Goal: Task Accomplishment & Management: Manage account settings

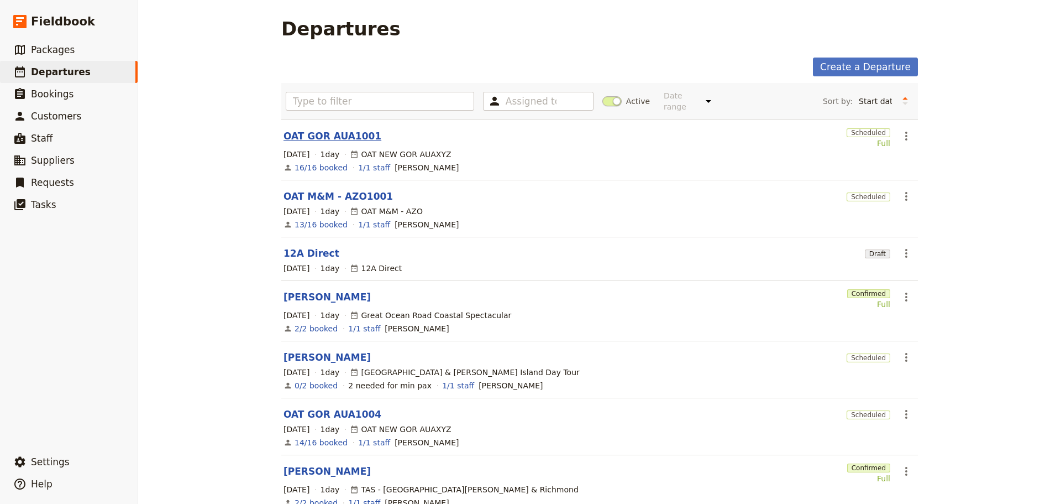
click at [317, 129] on link "OAT GOR AUA1001" at bounding box center [333, 135] width 98 height 13
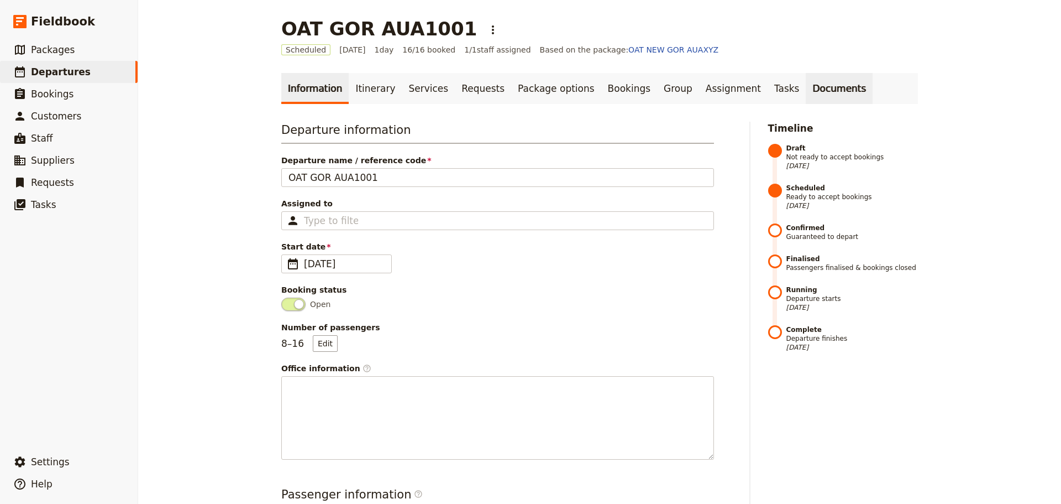
click at [806, 92] on link "Documents" at bounding box center [839, 88] width 67 height 31
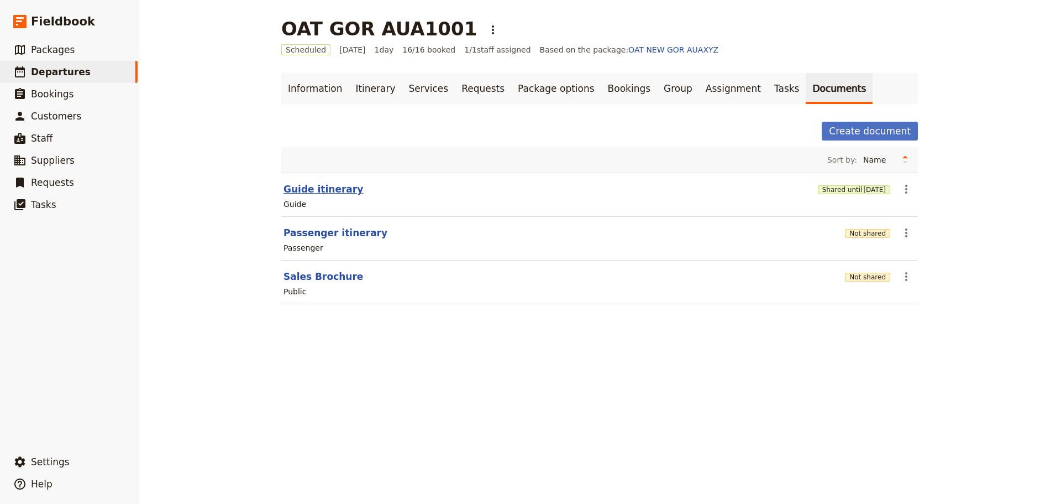
click at [290, 192] on button "Guide itinerary" at bounding box center [324, 188] width 80 height 13
select select "STAFF"
select select "RUN_SHEET"
select select "DEFAULT"
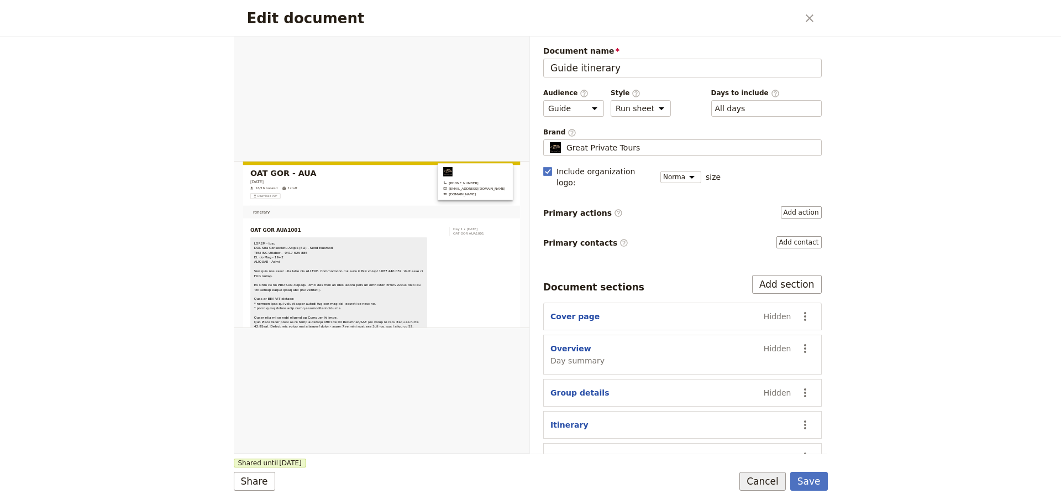
click at [768, 478] on button "Cancel" at bounding box center [763, 480] width 46 height 19
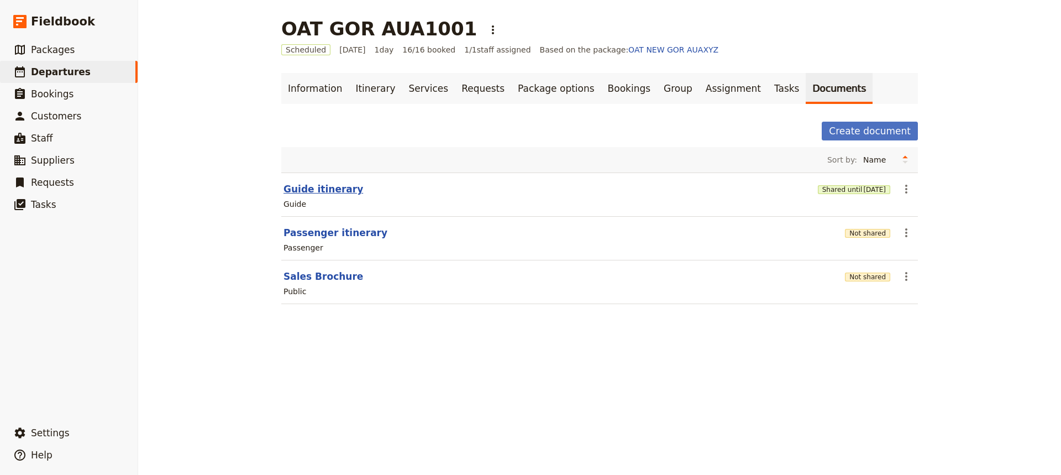
click at [319, 188] on button "Guide itinerary" at bounding box center [324, 188] width 80 height 13
select select "STAFF"
select select "RUN_SHEET"
select select "DEFAULT"
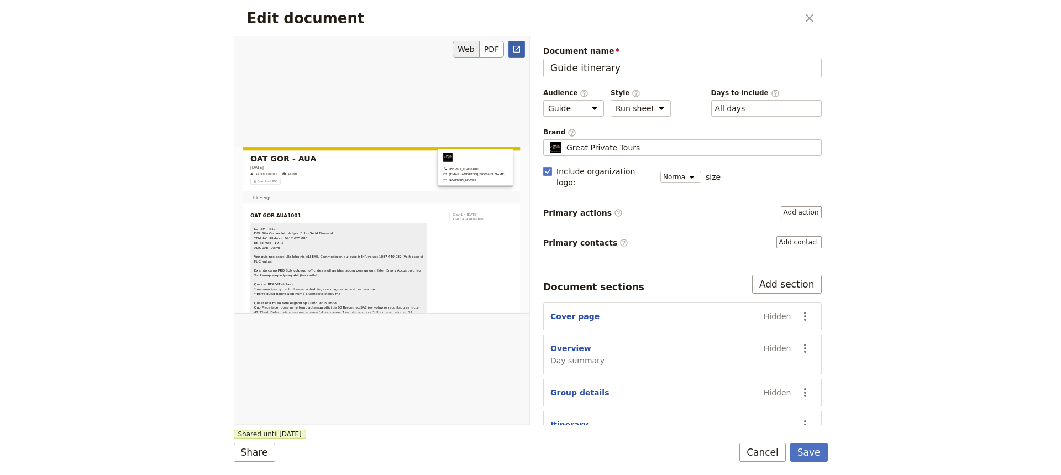
click at [515, 54] on link "​" at bounding box center [516, 49] width 17 height 17
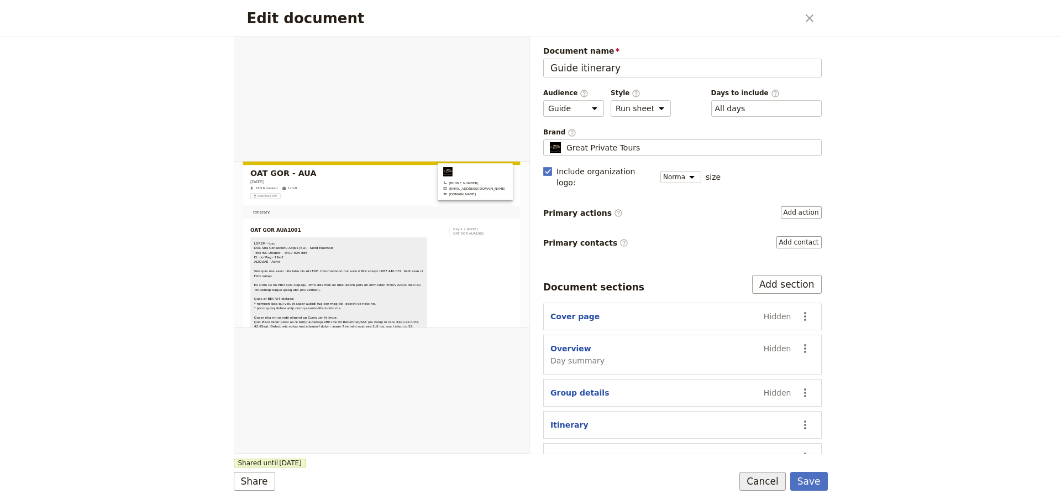
click at [759, 484] on button "Cancel" at bounding box center [763, 480] width 46 height 19
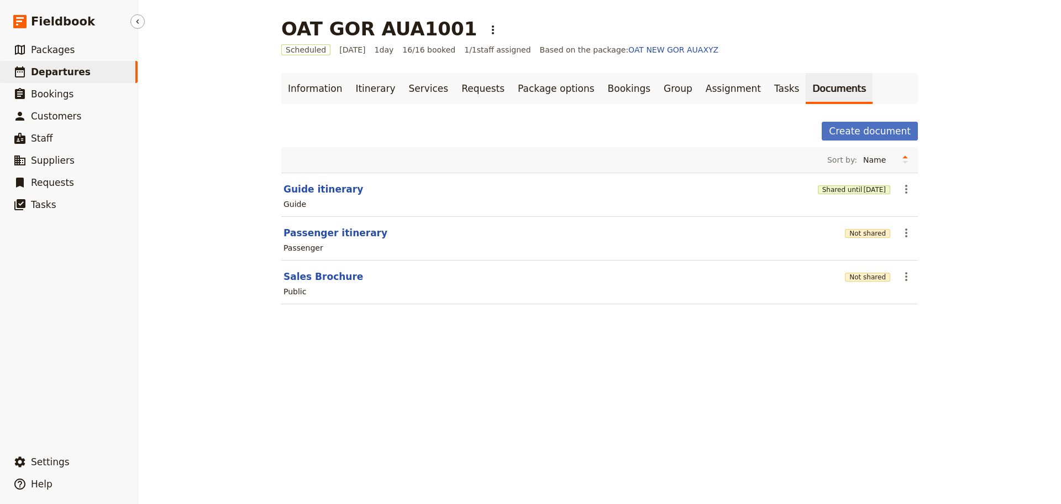
click at [57, 72] on span "Departures" at bounding box center [61, 71] width 60 height 11
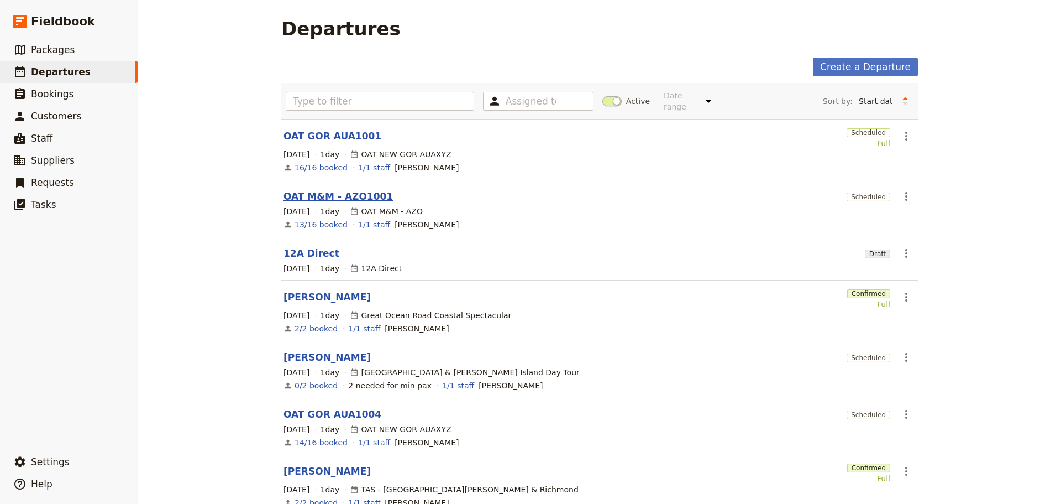
click at [320, 190] on link "OAT M&M - AZO1001" at bounding box center [338, 196] width 109 height 13
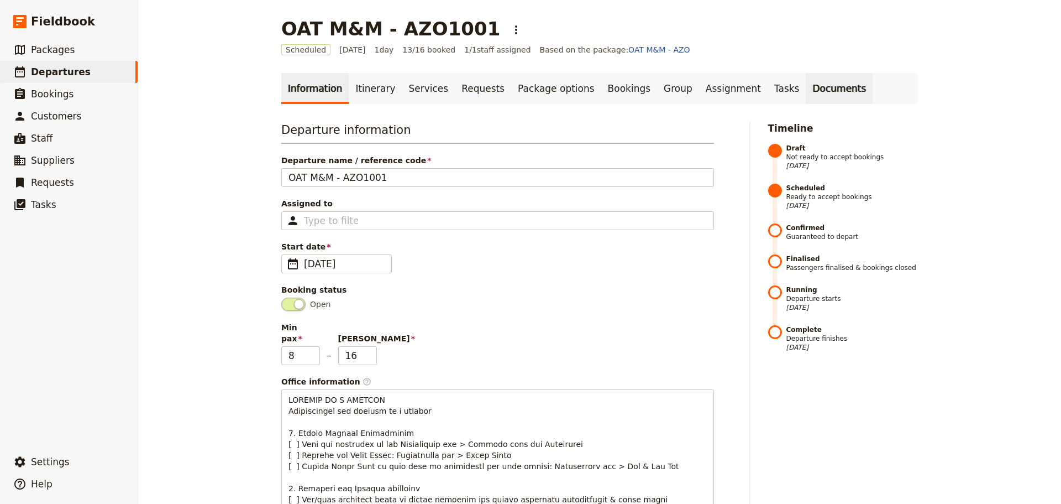
click at [806, 89] on link "Documents" at bounding box center [839, 88] width 67 height 31
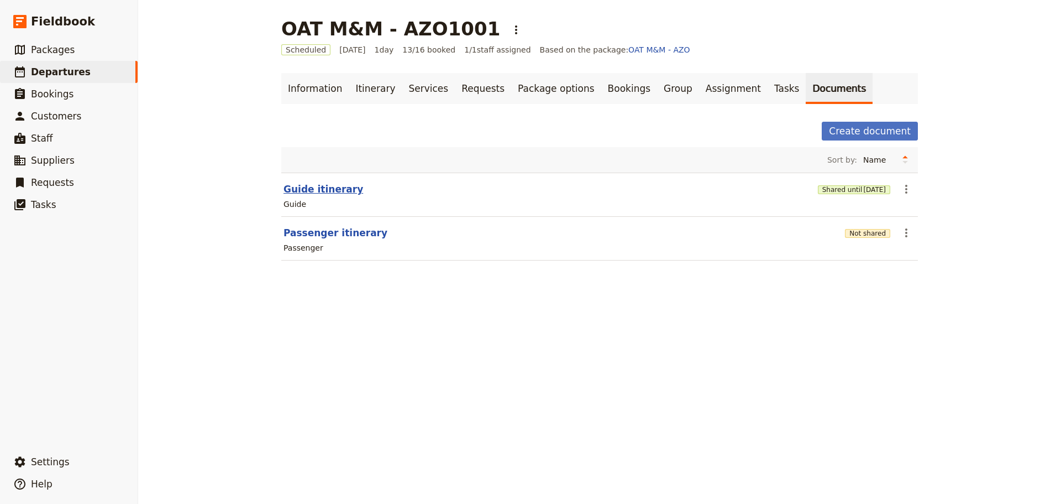
click at [318, 189] on button "Guide itinerary" at bounding box center [324, 188] width 80 height 13
select select "STAFF"
select select "RUN_SHEET"
select select "DEFAULT"
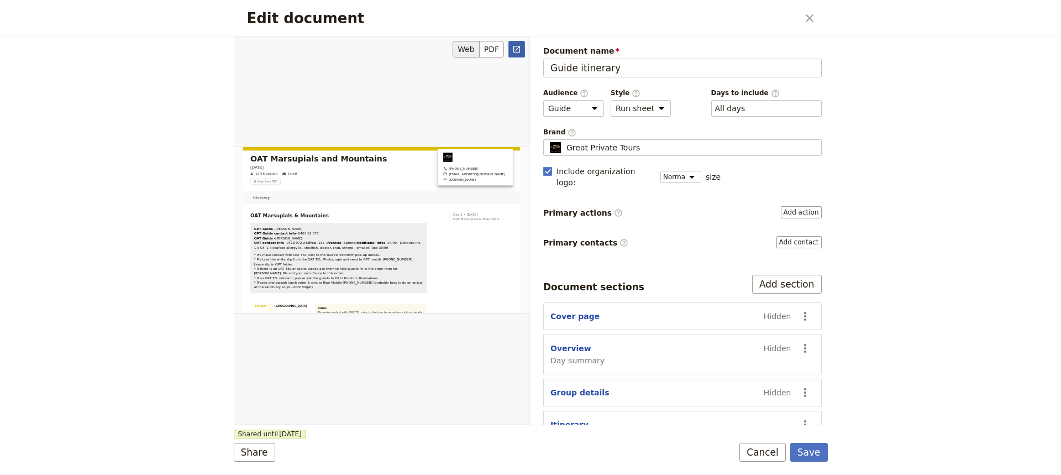
click at [515, 48] on icon "Open full preview" at bounding box center [516, 49] width 9 height 9
click at [770, 453] on button "Cancel" at bounding box center [763, 452] width 46 height 19
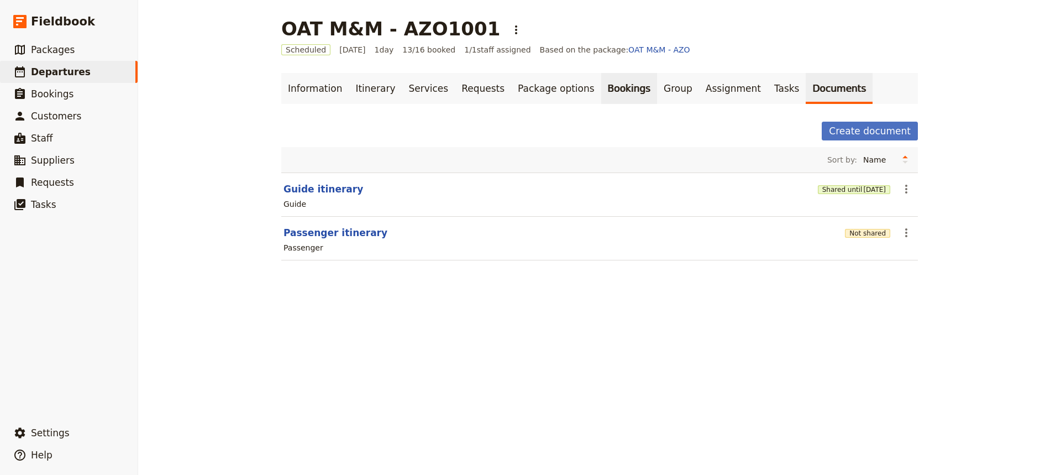
click at [601, 88] on link "Bookings" at bounding box center [629, 88] width 56 height 31
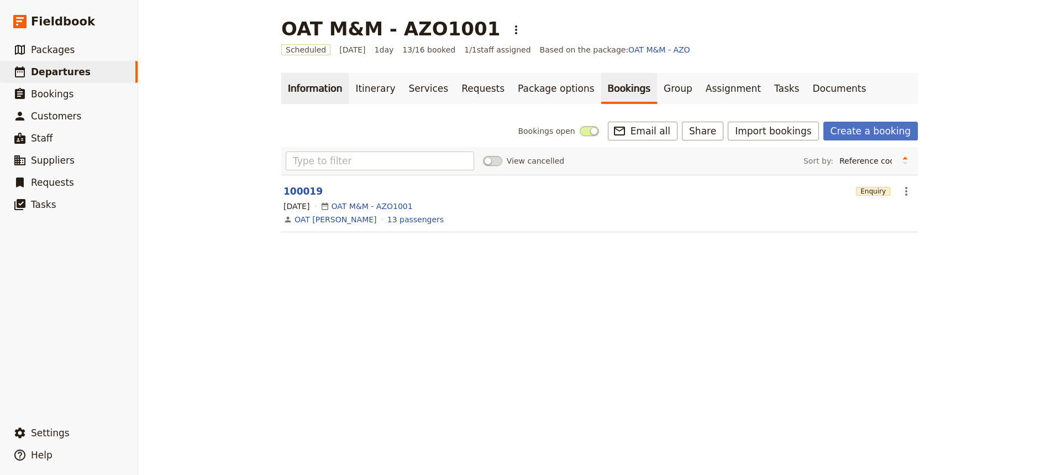
click at [303, 77] on link "Information" at bounding box center [314, 88] width 67 height 31
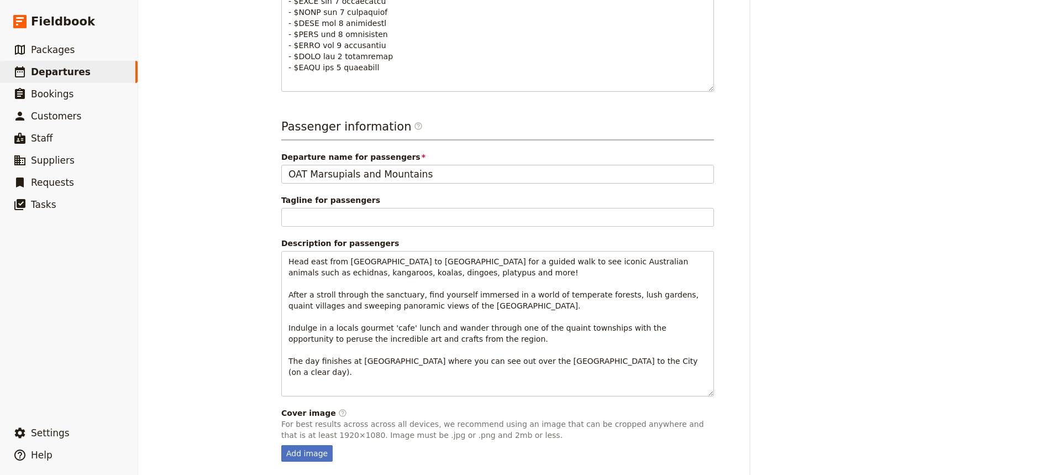
scroll to position [749, 0]
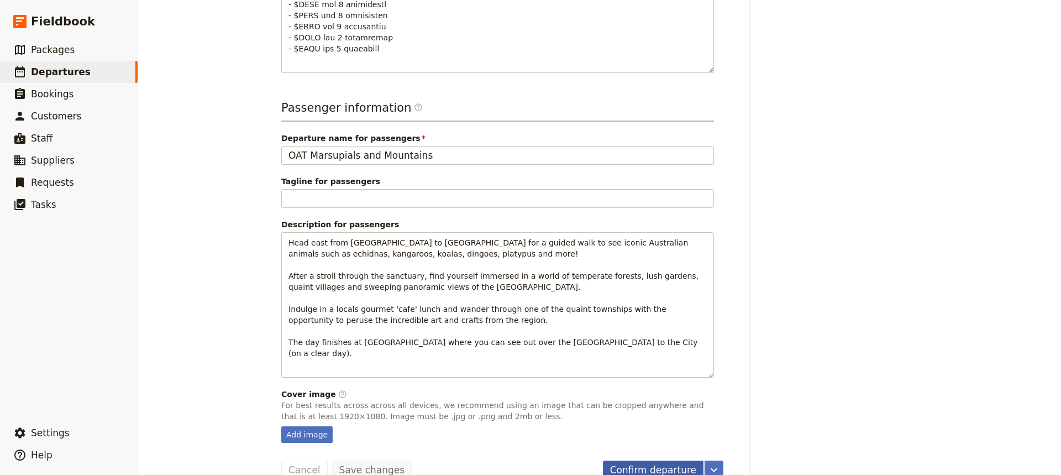
click at [637, 460] on button "Confirm departure" at bounding box center [653, 469] width 101 height 19
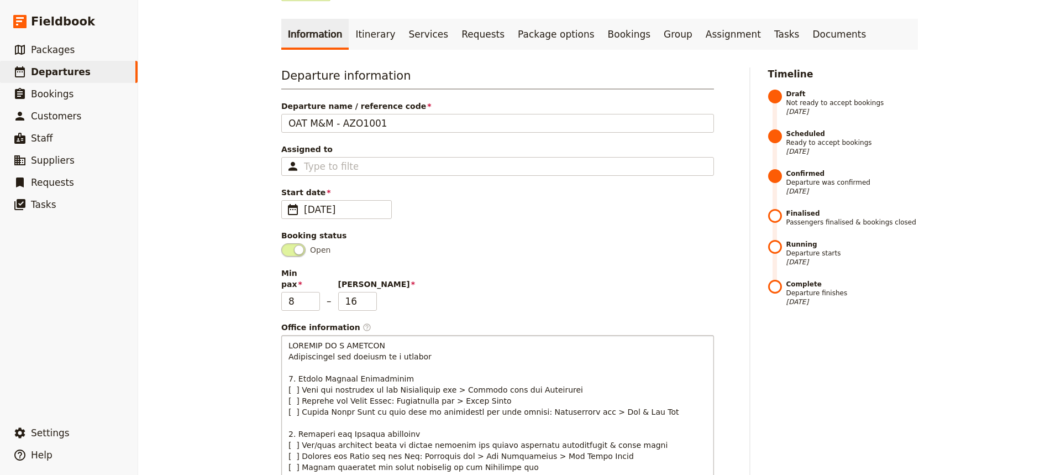
scroll to position [0, 0]
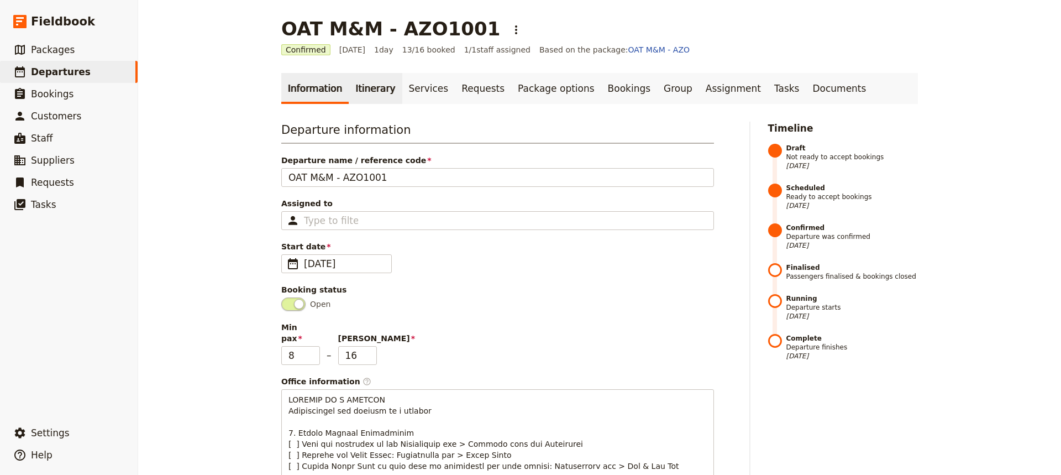
click at [383, 90] on link "Itinerary" at bounding box center [375, 88] width 53 height 31
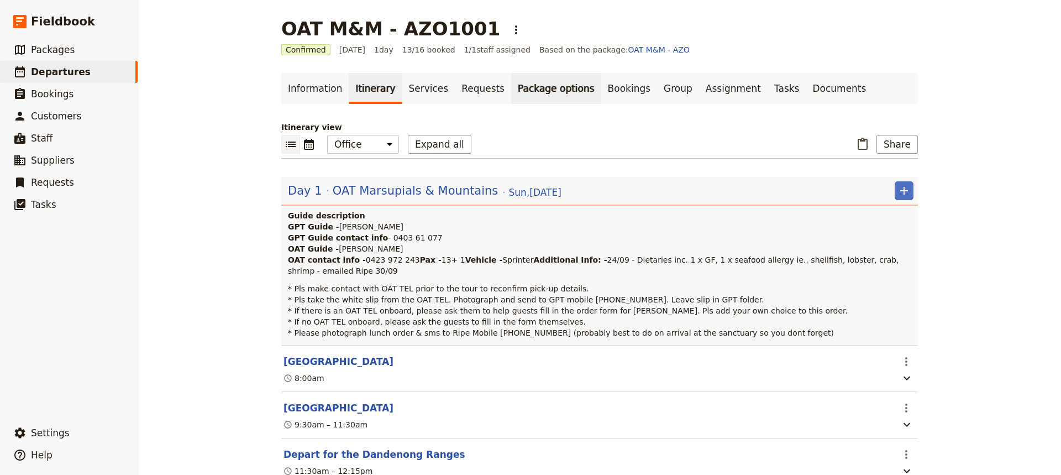
click at [511, 87] on link "Package options" at bounding box center [556, 88] width 90 height 31
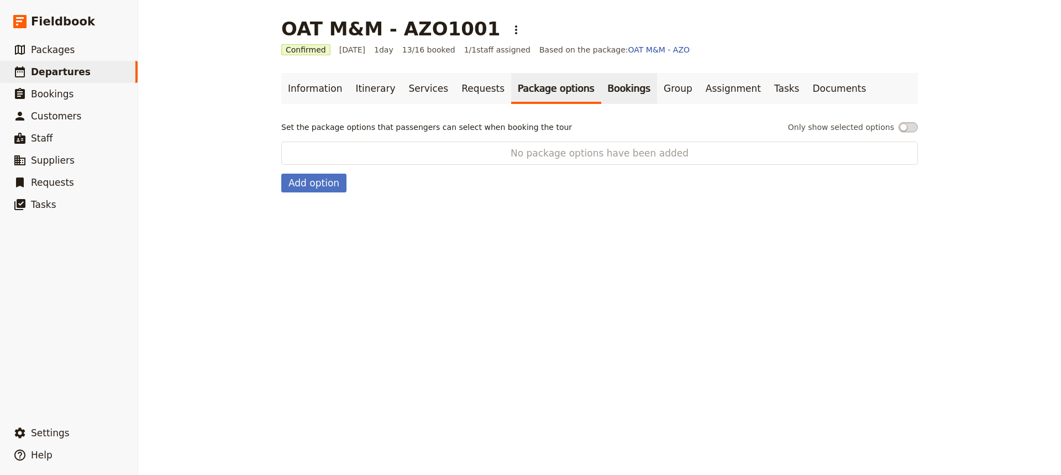
click at [601, 90] on link "Bookings" at bounding box center [629, 88] width 56 height 31
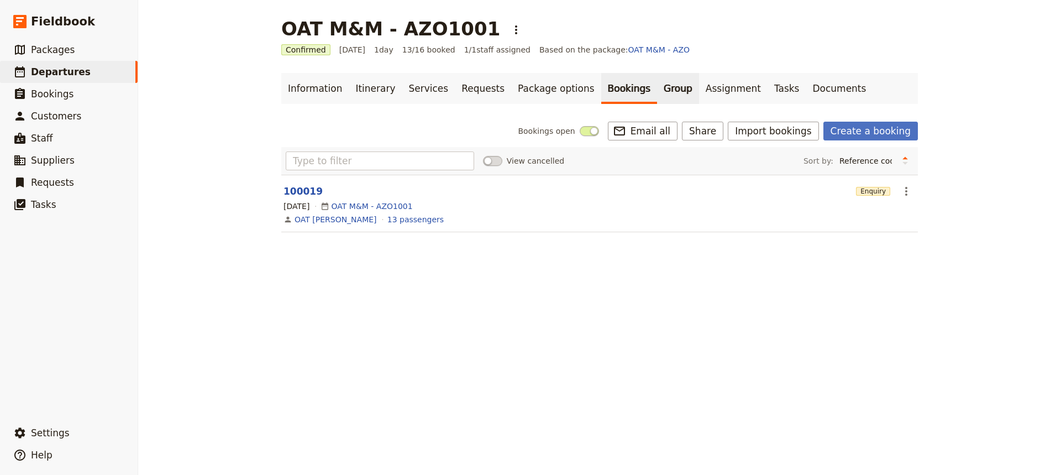
click at [657, 88] on link "Group" at bounding box center [678, 88] width 42 height 31
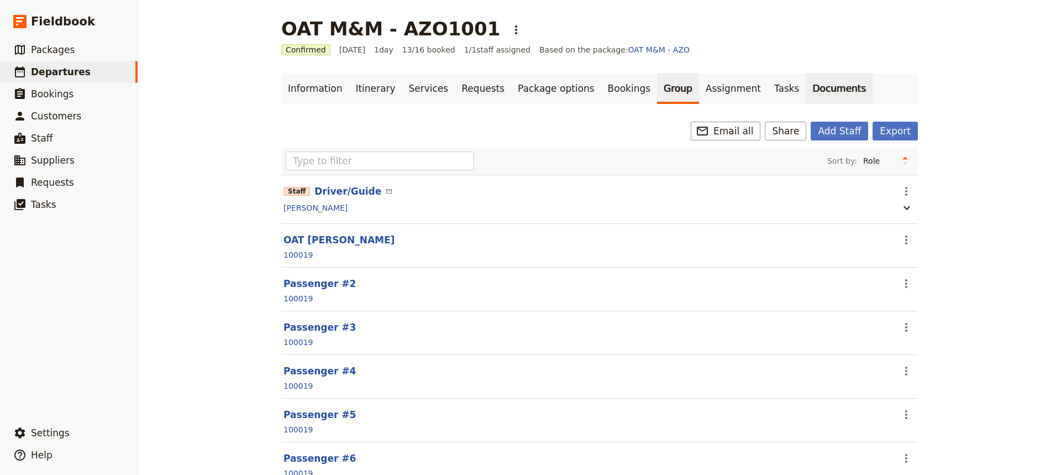
click at [806, 87] on link "Documents" at bounding box center [839, 88] width 67 height 31
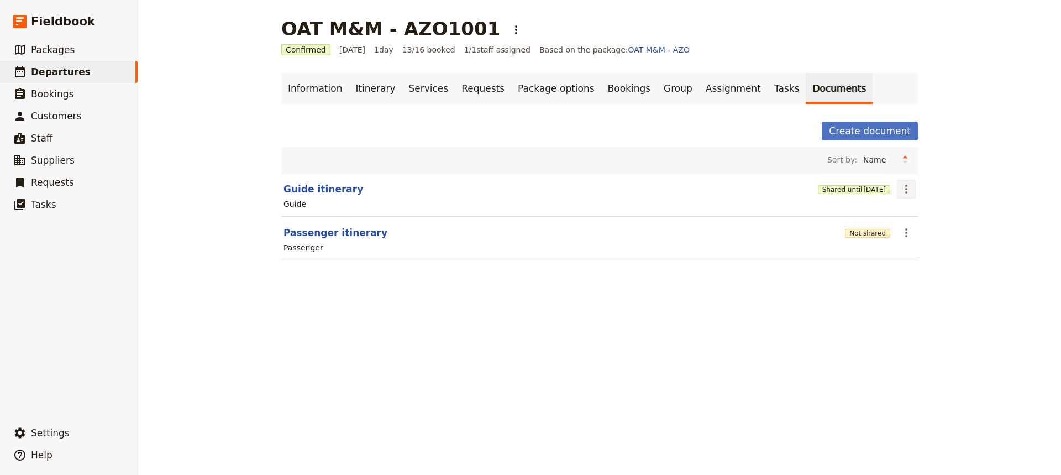
click at [904, 189] on icon "Actions" at bounding box center [906, 188] width 13 height 13
click at [923, 214] on span "Share" at bounding box center [933, 213] width 67 height 11
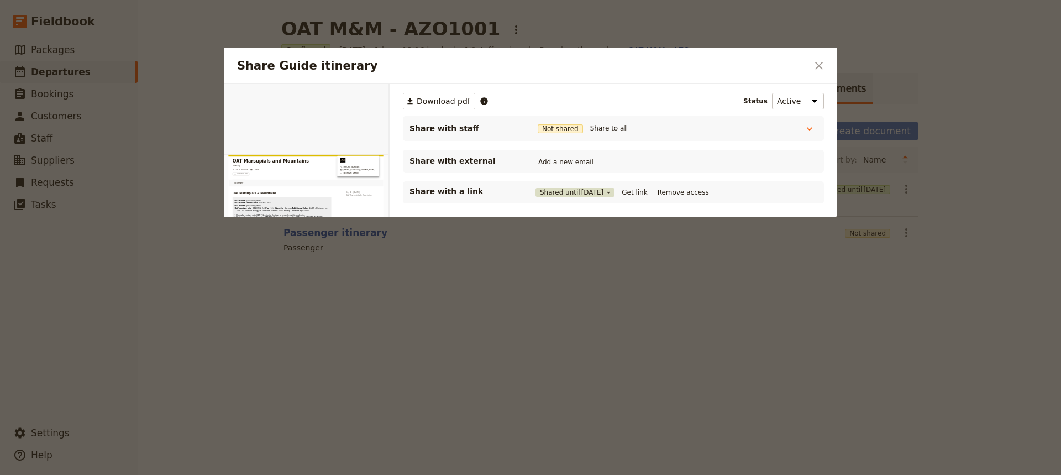
click at [595, 193] on span "[DATE]" at bounding box center [592, 192] width 23 height 9
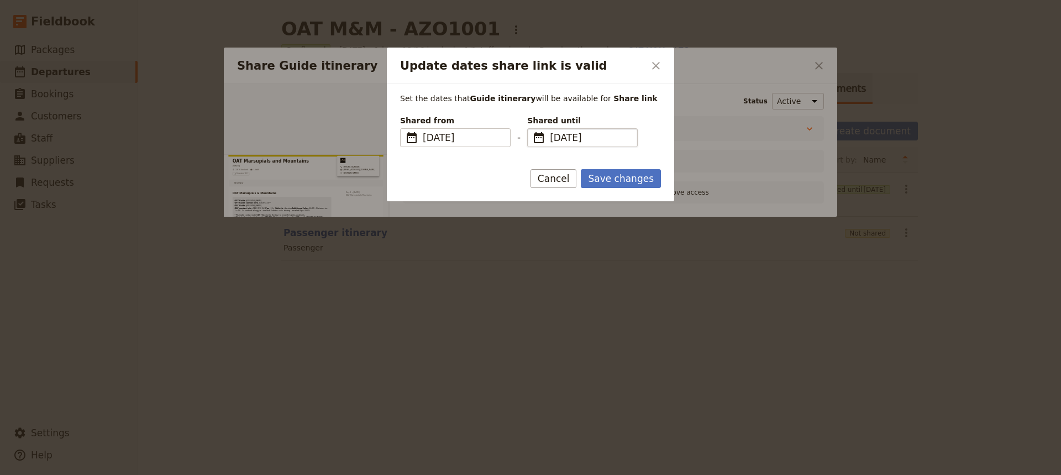
click at [531, 136] on fieldset "​ [DATE] [DATE]" at bounding box center [582, 137] width 111 height 19
click at [532, 129] on input "[DATE]" at bounding box center [532, 128] width 1 height 1
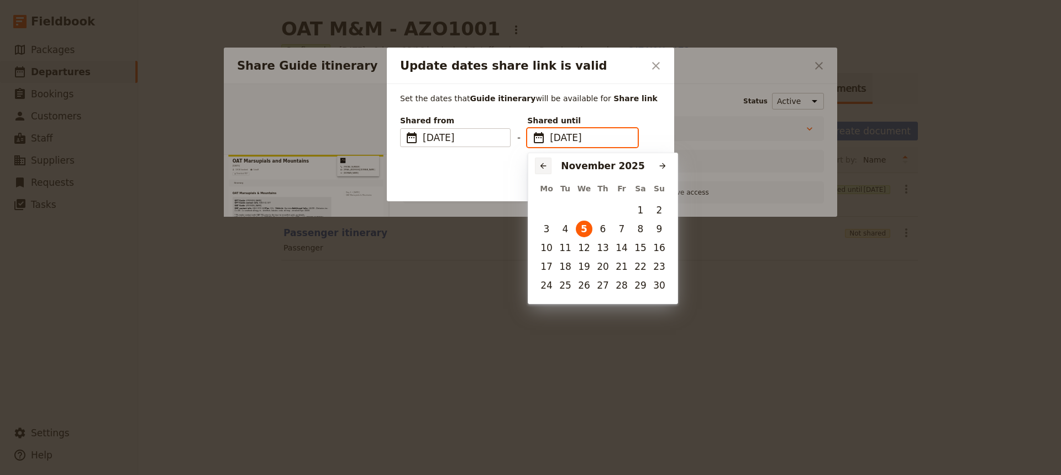
click at [540, 160] on button "​" at bounding box center [543, 166] width 17 height 17
click at [627, 228] on button "10" at bounding box center [621, 229] width 17 height 17
type input "[DATE]"
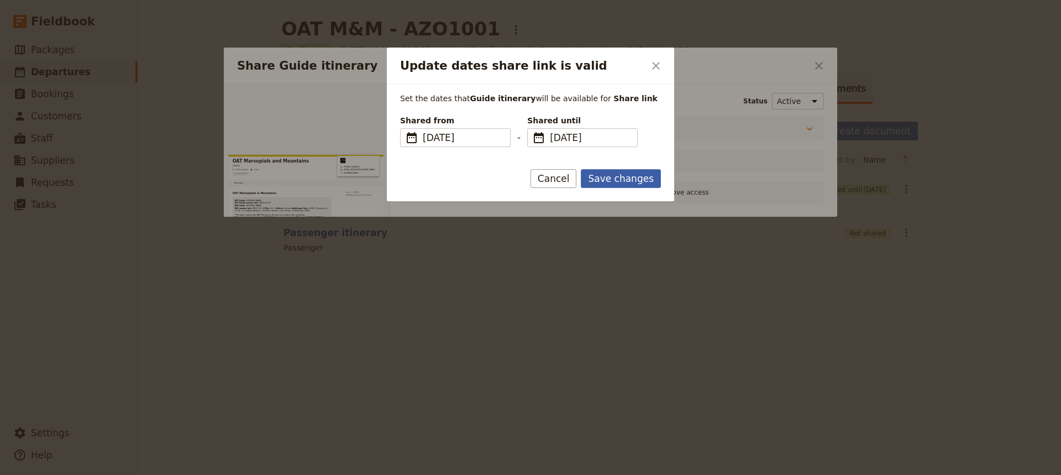
click at [626, 181] on button "Save changes" at bounding box center [621, 178] width 80 height 19
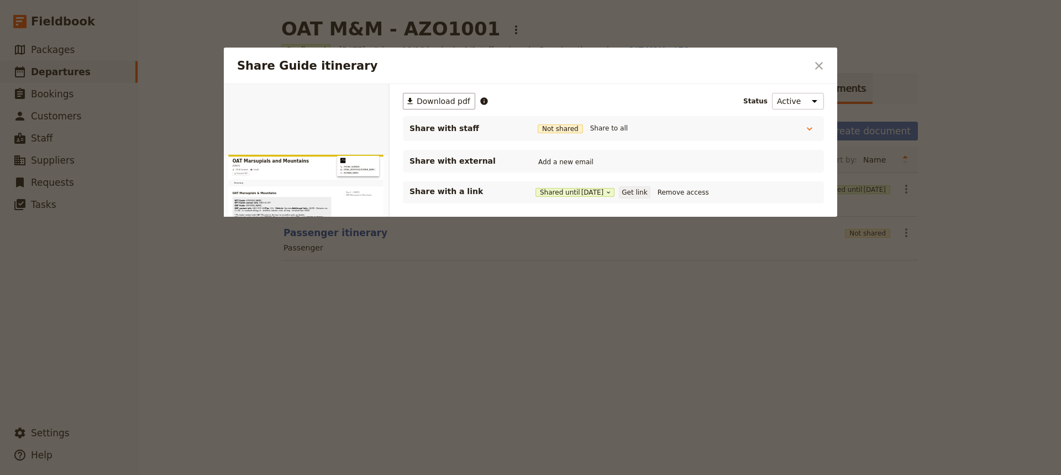
click at [631, 187] on button "Get link" at bounding box center [634, 192] width 31 height 12
click at [571, 162] on button "Add a new email" at bounding box center [566, 162] width 61 height 12
type input "g"
type input "[EMAIL_ADDRESS][DOMAIN_NAME]"
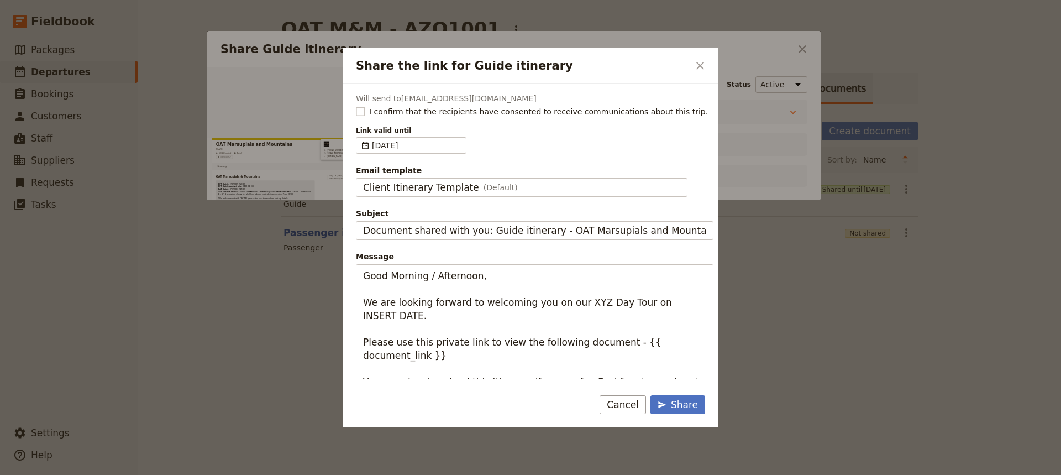
click at [362, 113] on rect "Share the link for Guide itinerary" at bounding box center [360, 111] width 8 height 8
click at [356, 106] on input "I confirm that the recipients have consented to receive communications about th…" at bounding box center [355, 106] width 1 height 1
checkbox input "true"
click at [415, 192] on span "Client Itinerary Template" at bounding box center [421, 187] width 116 height 13
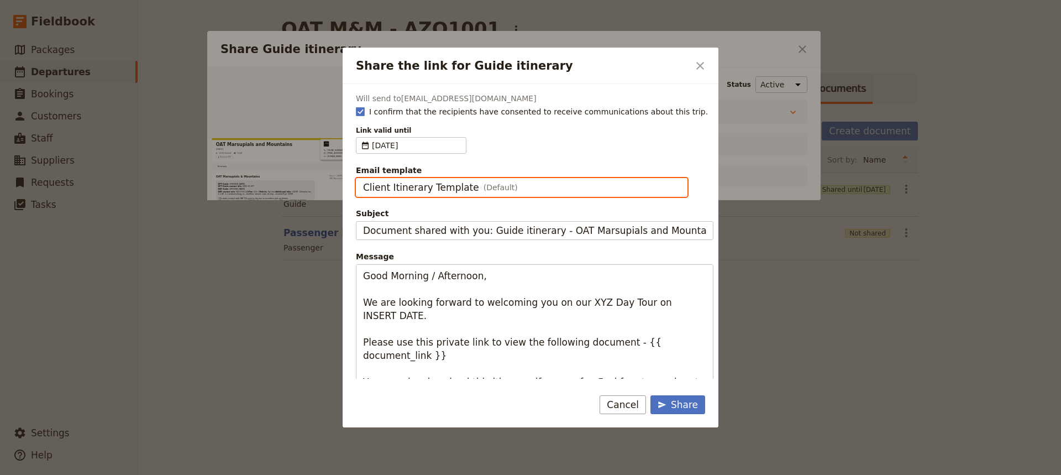
click at [363, 179] on input "Client Itinerary Template" at bounding box center [363, 178] width 1 height 1
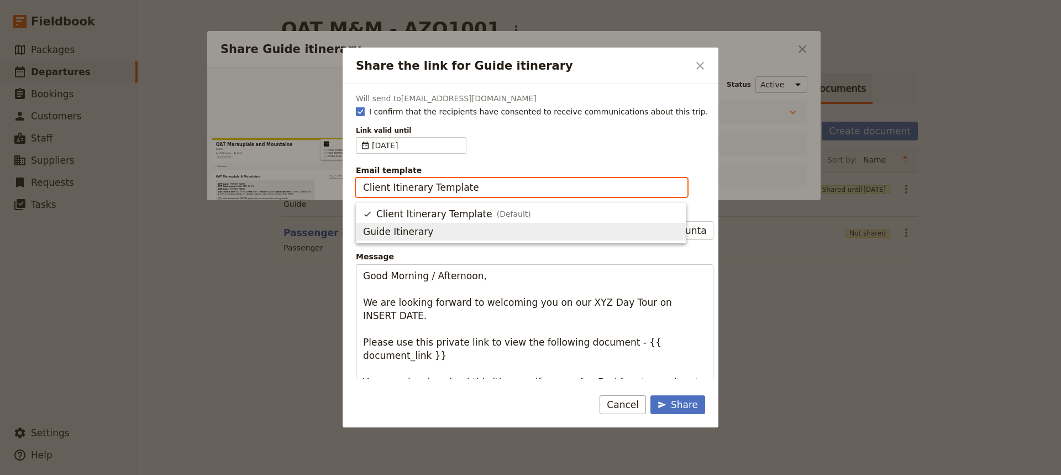
click at [415, 228] on span "Guide Itinerary" at bounding box center [398, 231] width 70 height 13
type input "Guide Itinerary"
type input "TOUR NAME & Date"
type textarea "Hi {{ contact_name }} Please find a link to your upcoming tour of OAT Marsupial…"
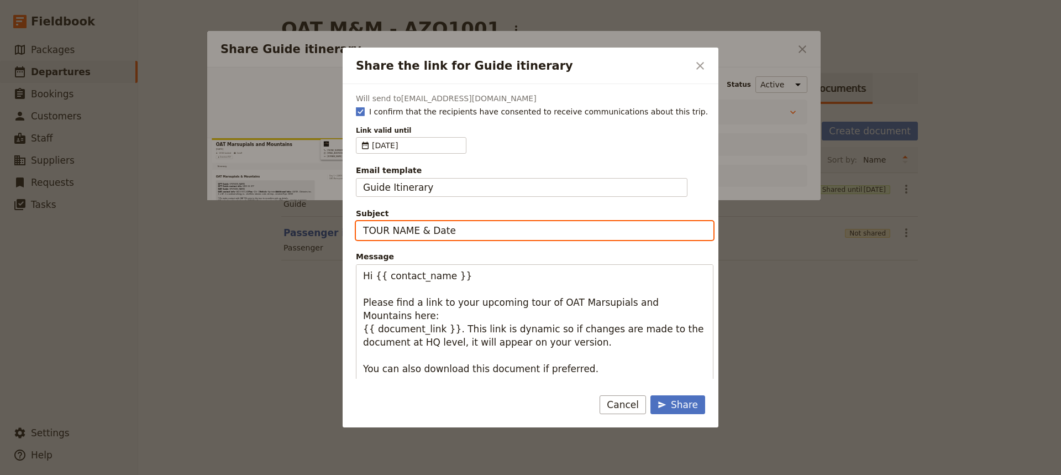
drag, startPoint x: 490, startPoint y: 232, endPoint x: 301, endPoint y: 232, distance: 188.5
click at [301, 475] on div "Share the link for Guide itinerary ​ Will send to [EMAIL_ADDRESS][DOMAIN_NAME] …" at bounding box center [530, 475] width 1061 height 0
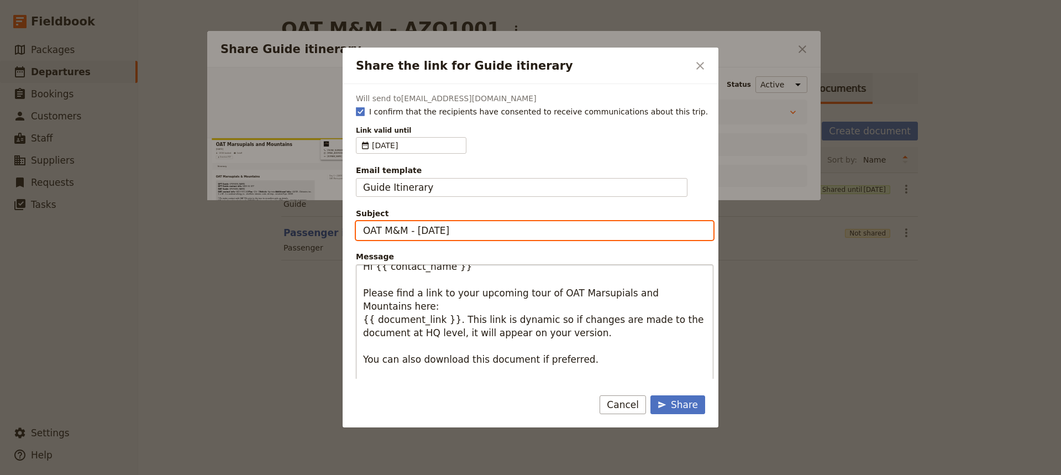
scroll to position [13, 0]
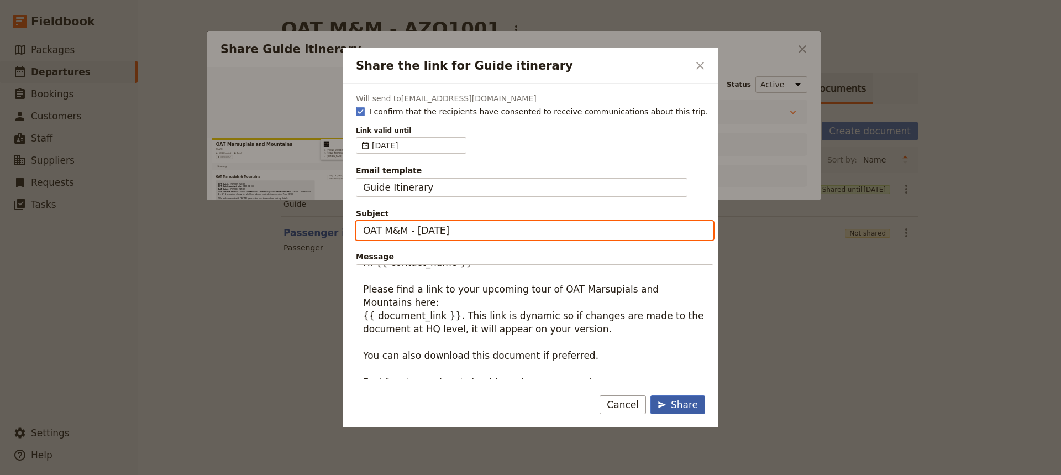
type input "OAT M&M - [DATE]"
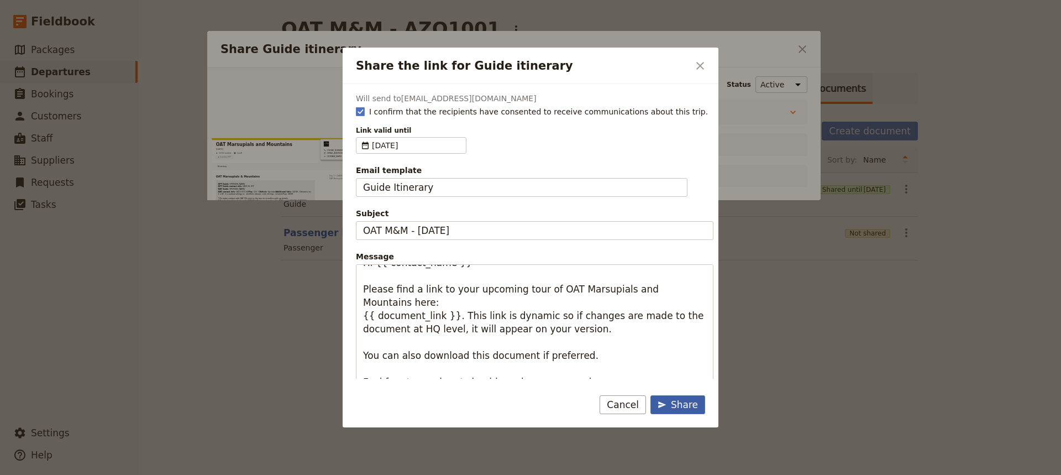
click at [671, 402] on div "Share" at bounding box center [678, 404] width 40 height 13
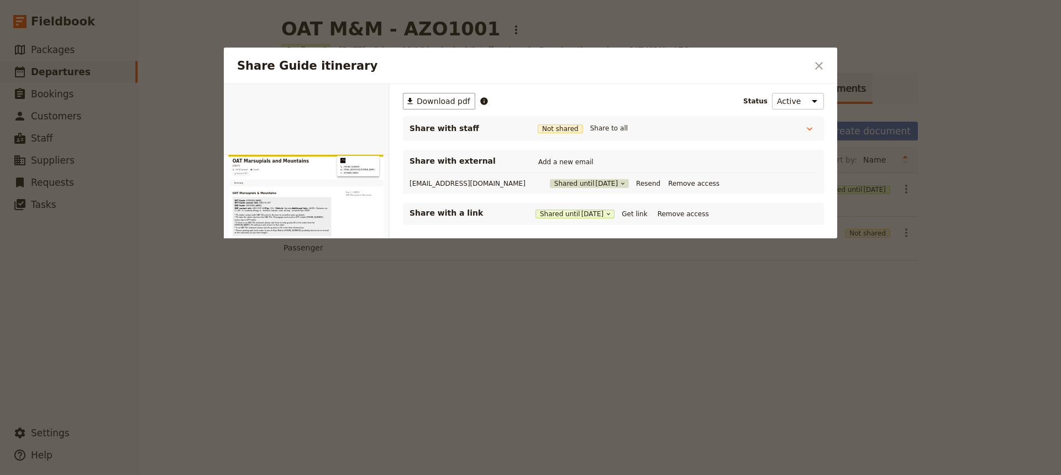
click at [601, 182] on span "[DATE]" at bounding box center [606, 183] width 23 height 9
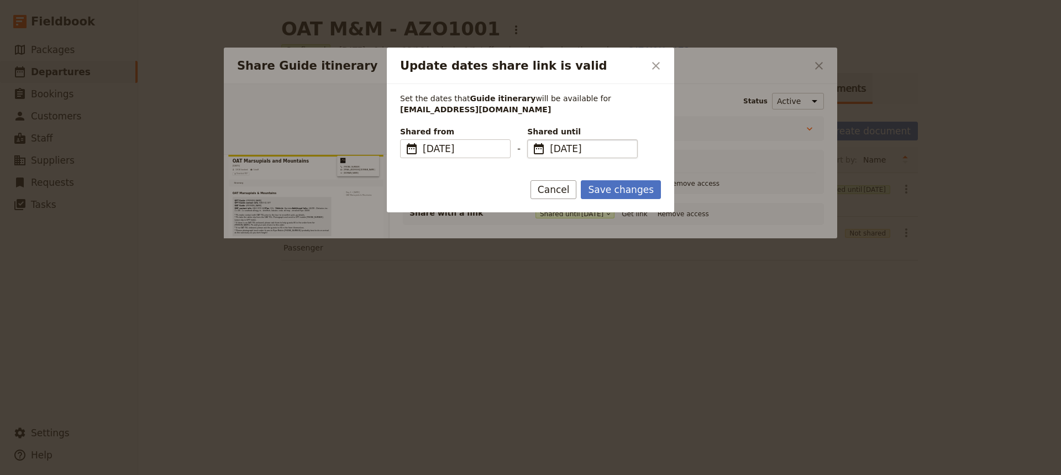
click at [578, 149] on span "[DATE]" at bounding box center [590, 148] width 81 height 13
click at [532, 140] on input "[DATE]" at bounding box center [532, 139] width 1 height 1
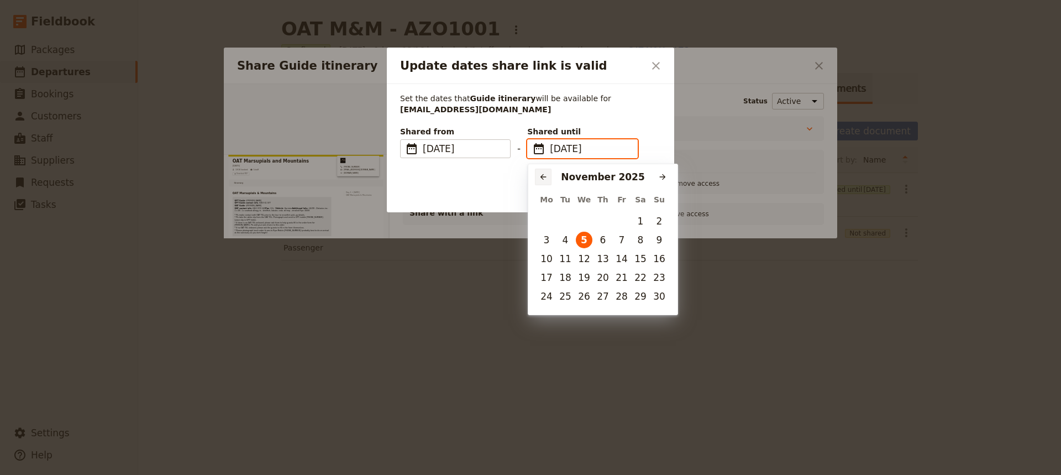
click at [546, 179] on icon "Previous month" at bounding box center [543, 176] width 9 height 9
click at [623, 239] on button "10" at bounding box center [621, 240] width 17 height 17
type input "[DATE]"
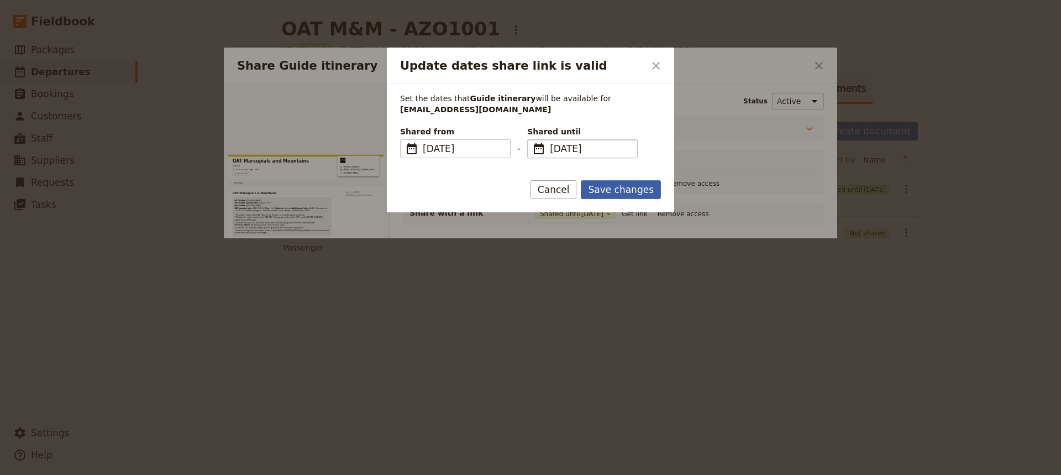
click at [626, 187] on button "Save changes" at bounding box center [621, 189] width 80 height 19
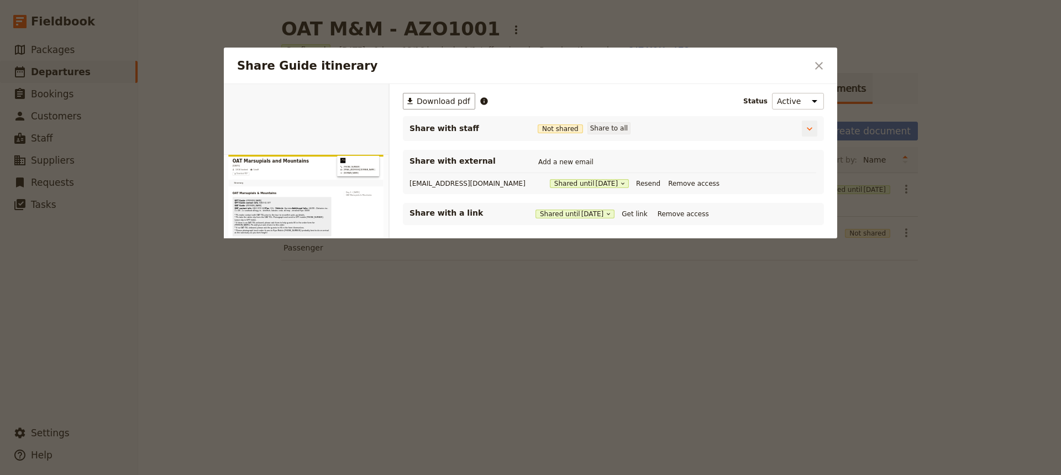
click at [596, 126] on button "Share to all" at bounding box center [609, 128] width 43 height 12
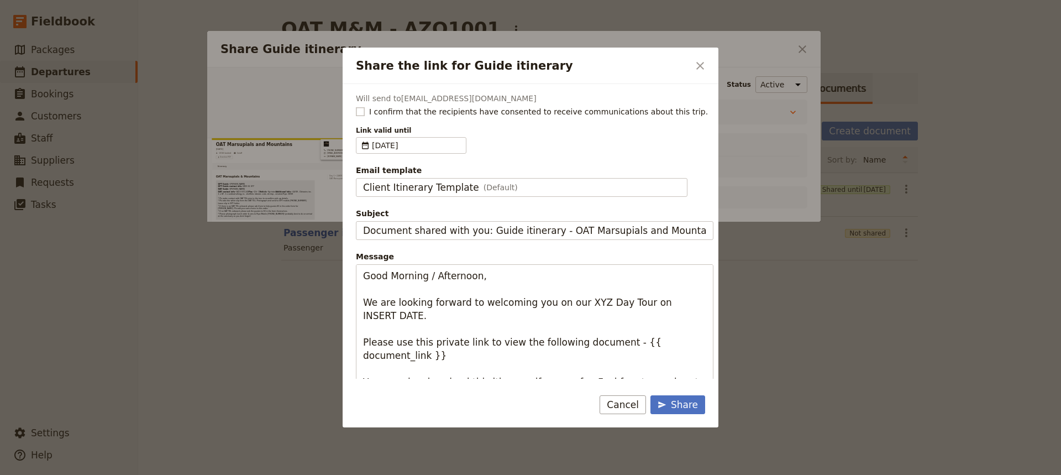
click at [359, 114] on rect "Share the link for Guide itinerary" at bounding box center [360, 111] width 8 height 8
click at [356, 106] on input "I confirm that the recipients have consented to receive communications about th…" at bounding box center [355, 106] width 1 height 1
checkbox input "true"
click at [369, 144] on span "​" at bounding box center [365, 145] width 9 height 11
click at [361, 138] on input "[DATE]" at bounding box center [360, 137] width 1 height 1
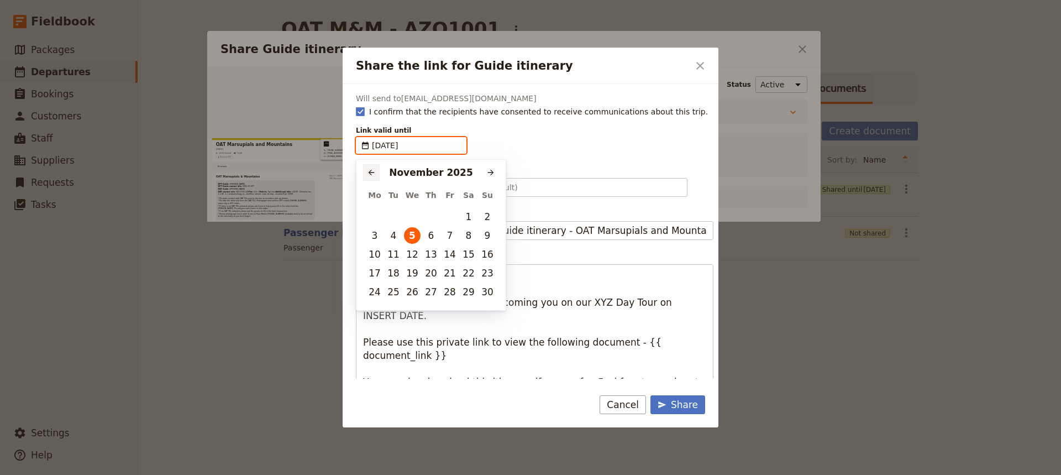
click at [368, 167] on button "​" at bounding box center [371, 172] width 17 height 17
click at [490, 234] on button "12" at bounding box center [487, 235] width 17 height 17
type input "[DATE]"
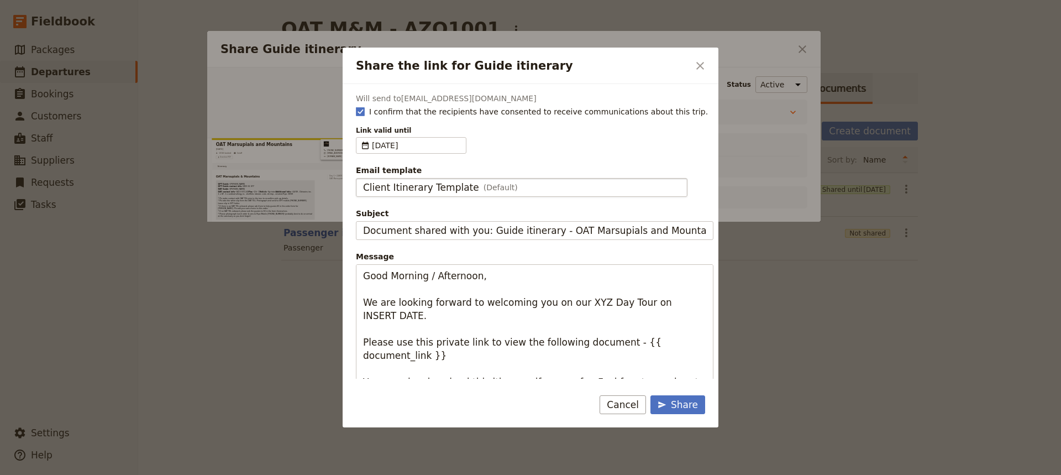
click at [433, 188] on span "Client Itinerary Template" at bounding box center [421, 187] width 116 height 13
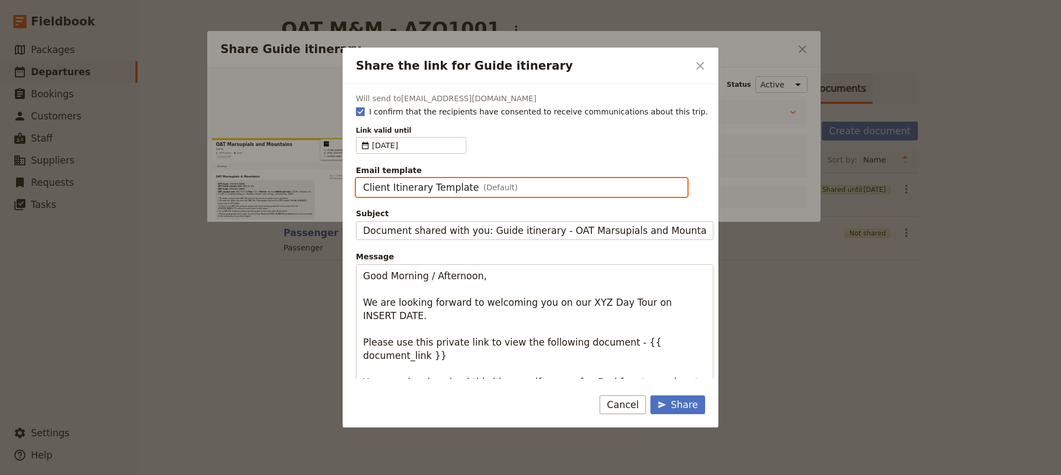
click at [363, 179] on input "Client Itinerary Template" at bounding box center [363, 178] width 1 height 1
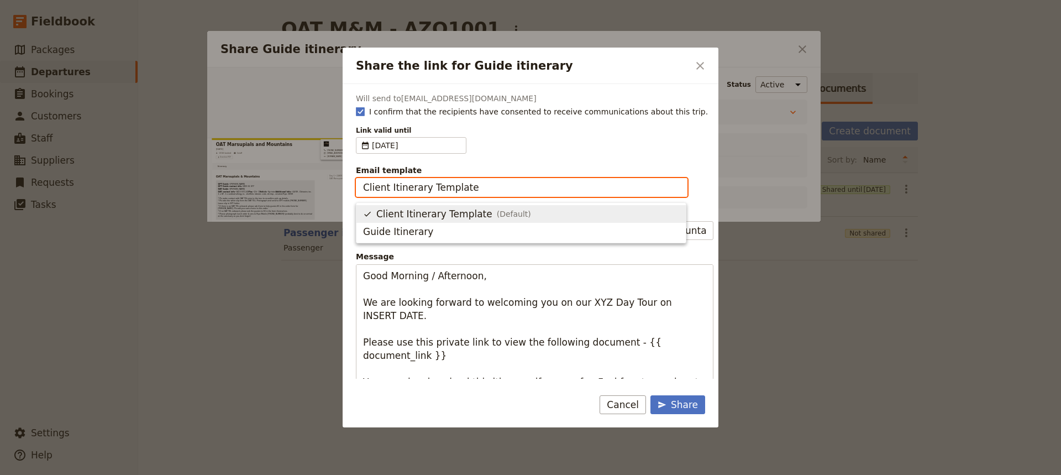
click at [425, 185] on input "Client Itinerary Template" at bounding box center [521, 187] width 317 height 13
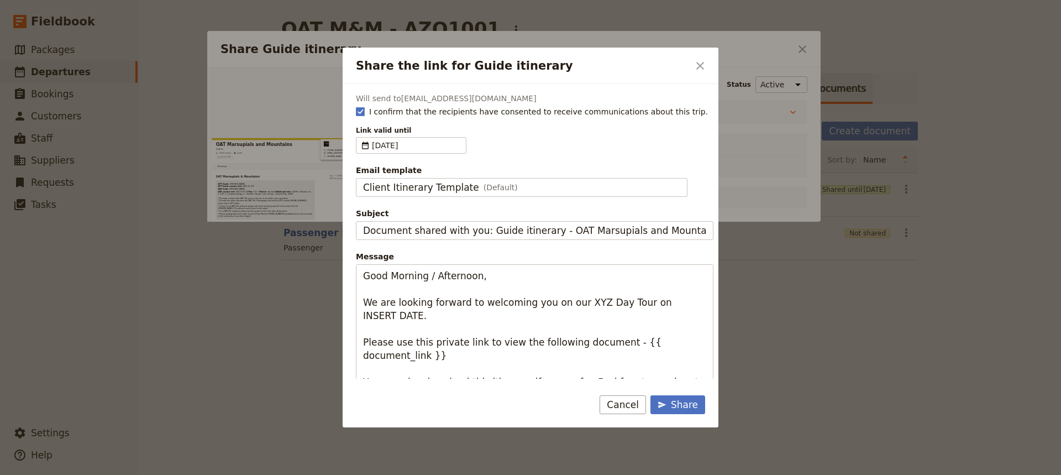
click at [532, 162] on div "Will send to [EMAIL_ADDRESS][DOMAIN_NAME] I confirm that the recipients have co…" at bounding box center [535, 270] width 358 height 354
click at [462, 190] on span "Client Itinerary Template" at bounding box center [421, 187] width 116 height 13
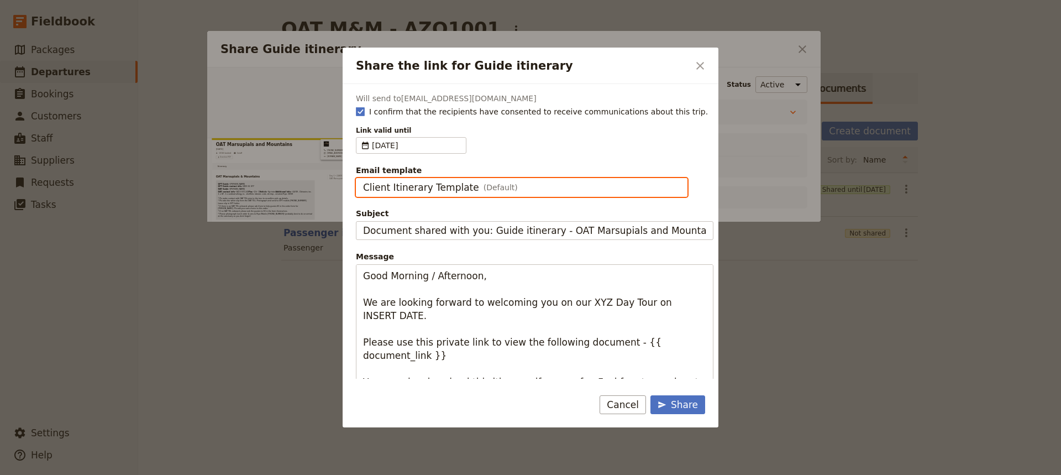
click at [363, 179] on input "Client Itinerary Template" at bounding box center [363, 178] width 1 height 1
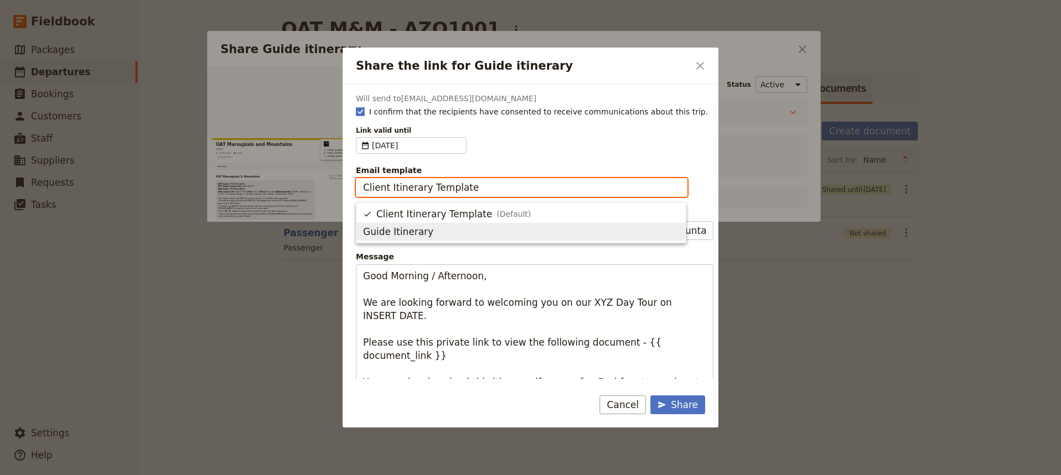
click at [429, 230] on span "Guide Itinerary" at bounding box center [521, 231] width 316 height 13
type input "Guide Itinerary"
type input "TOUR NAME & Date"
type textarea "Hi {{ contact_name }} Please find a link to your upcoming tour of OAT Marsupial…"
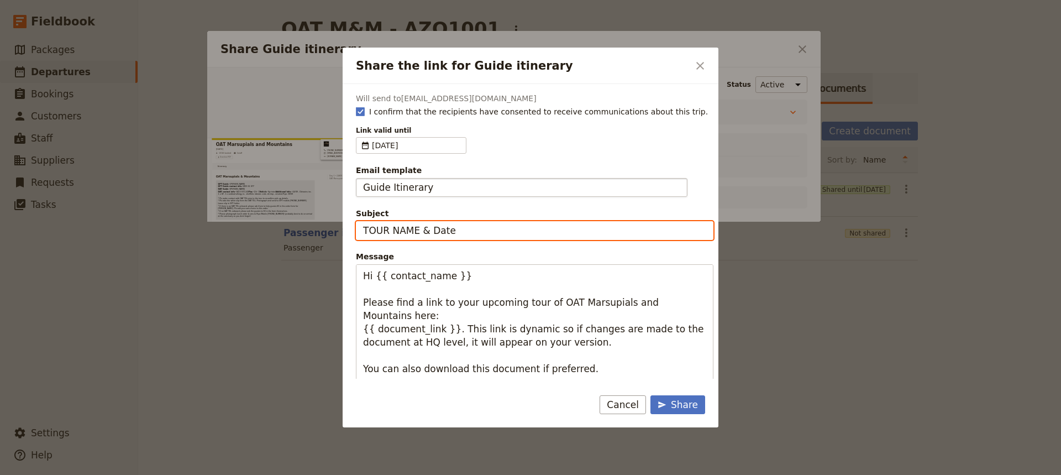
drag, startPoint x: 466, startPoint y: 234, endPoint x: 308, endPoint y: 225, distance: 158.9
click at [308, 475] on div "Share the link for Guide itinerary ​ Will send to [EMAIL_ADDRESS][DOMAIN_NAME] …" at bounding box center [530, 475] width 1061 height 0
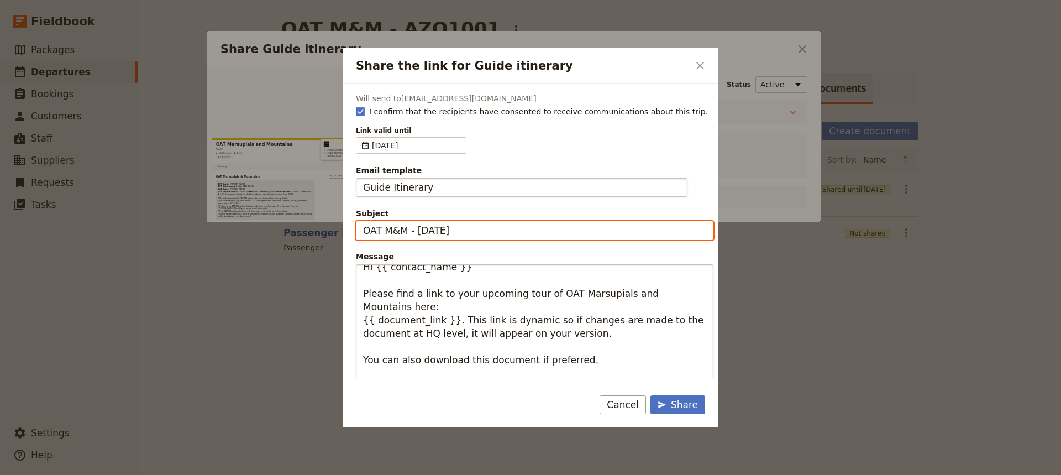
scroll to position [13, 0]
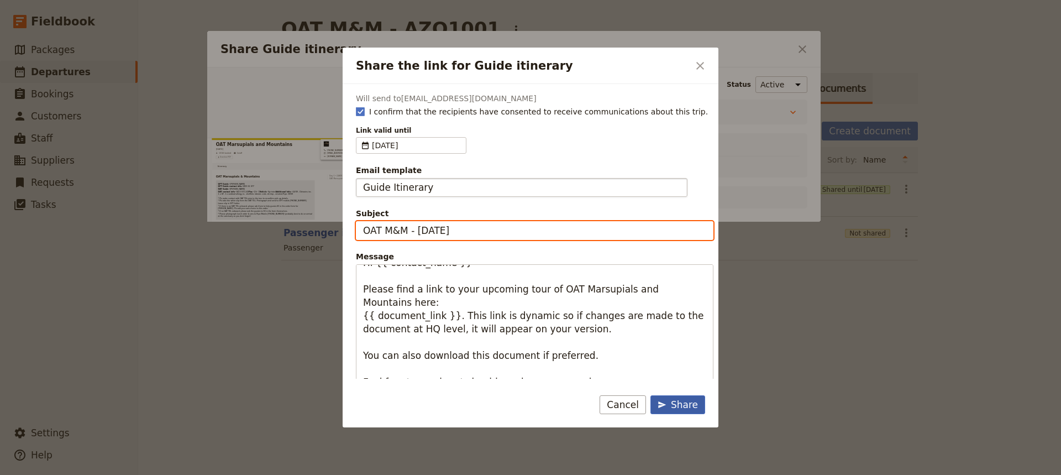
type input "OAT M&M - [DATE]"
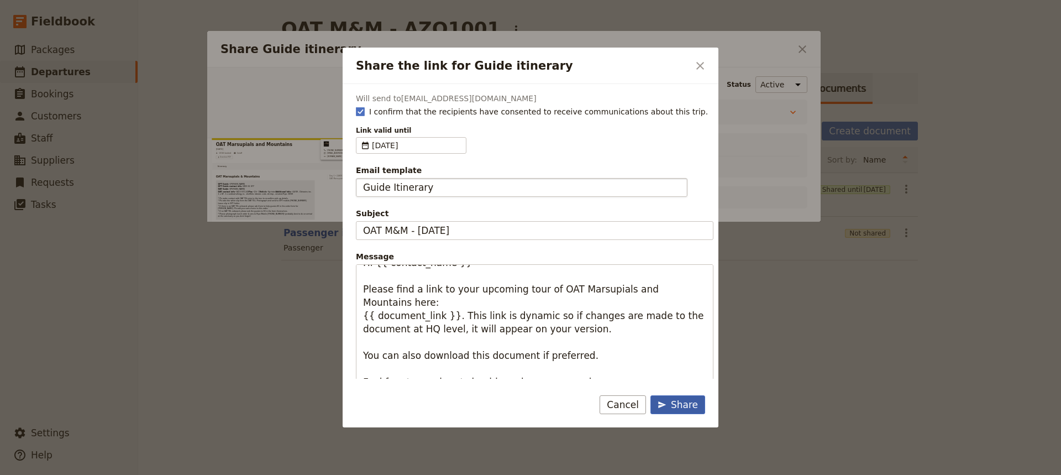
click at [680, 405] on div "Share" at bounding box center [678, 404] width 40 height 13
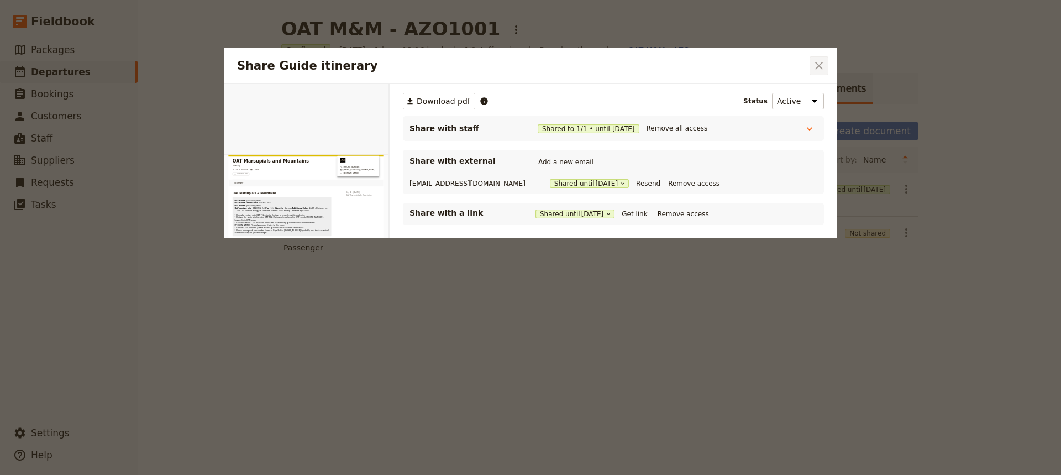
click at [823, 68] on icon "Close dialog" at bounding box center [818, 65] width 13 height 13
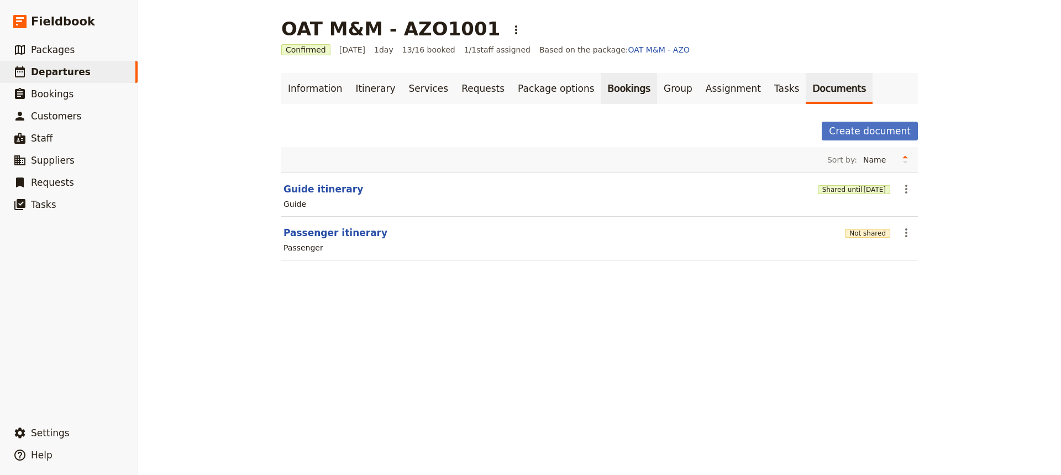
click at [601, 85] on link "Bookings" at bounding box center [629, 88] width 56 height 31
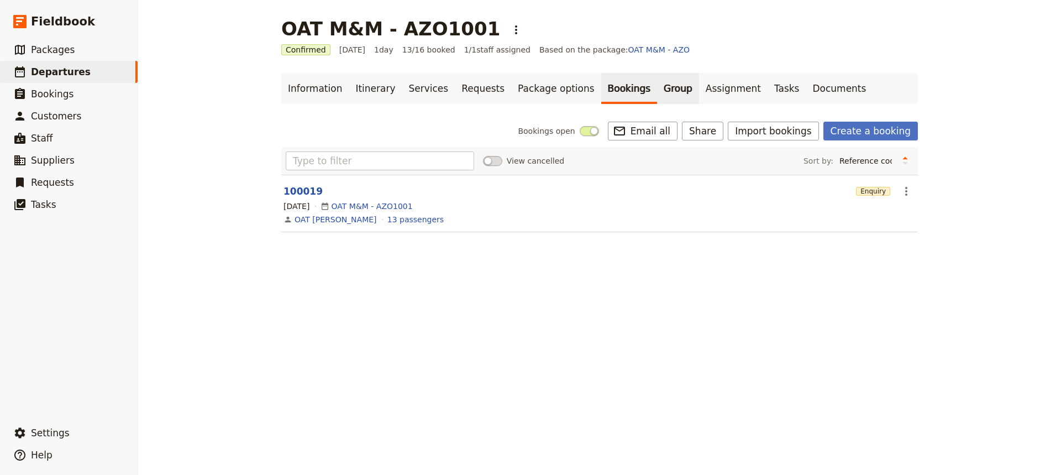
click at [657, 86] on link "Group" at bounding box center [678, 88] width 42 height 31
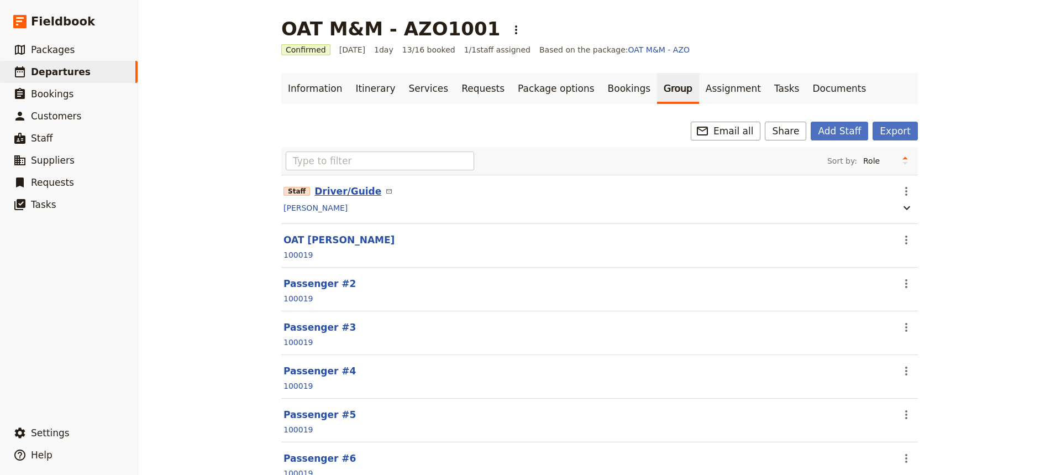
click at [339, 196] on button "Driver/Guide" at bounding box center [347, 191] width 67 height 13
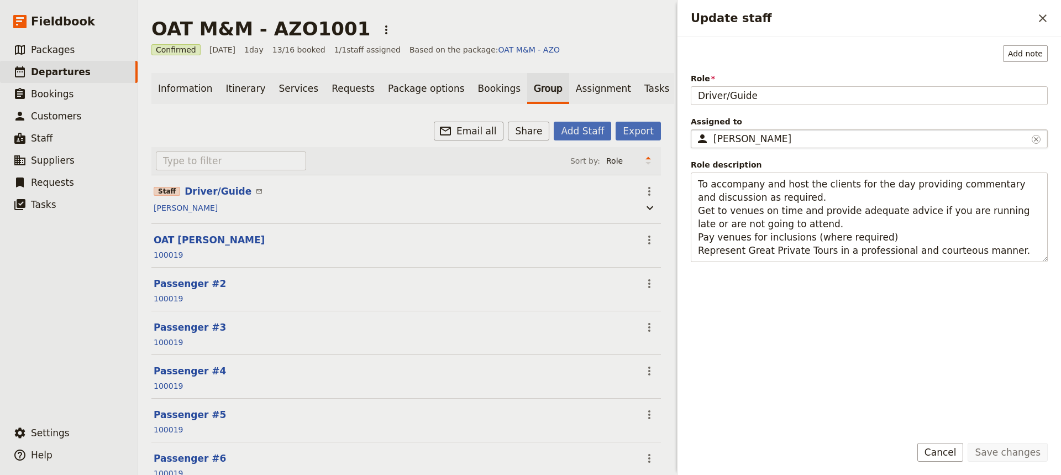
click at [800, 138] on div "[PERSON_NAME]" at bounding box center [871, 138] width 314 height 13
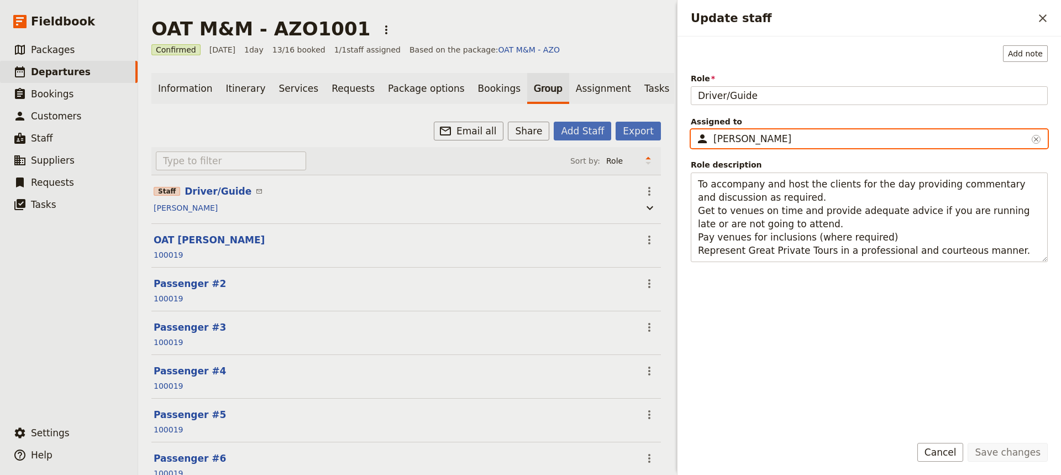
click at [696, 130] on input "[PERSON_NAME]" at bounding box center [695, 129] width 1 height 1
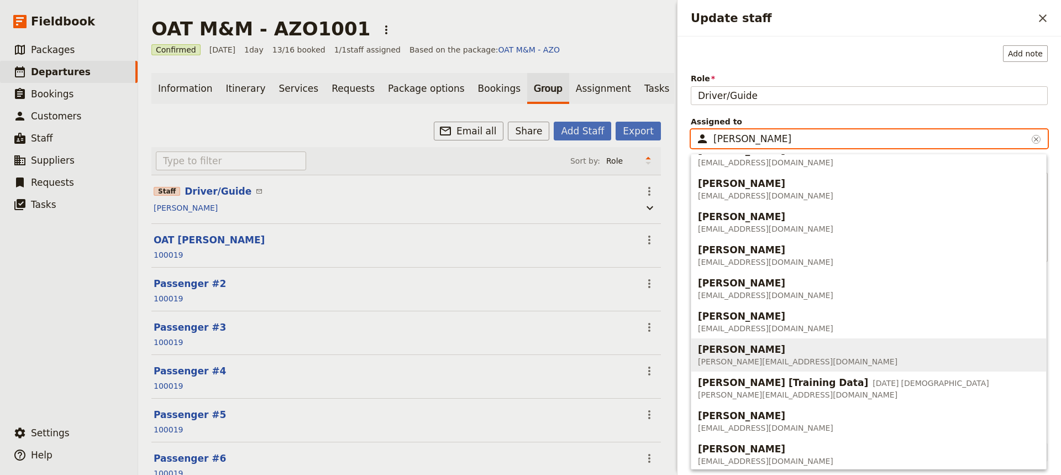
scroll to position [128, 0]
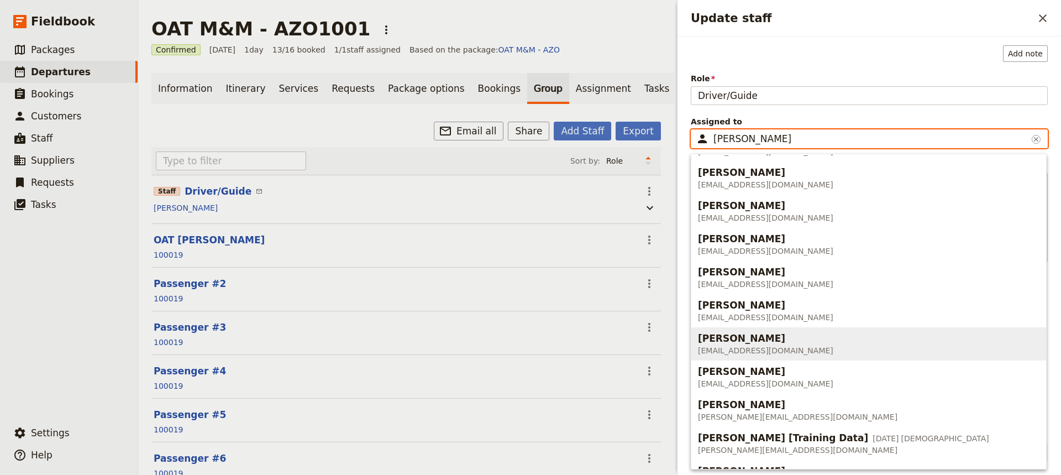
click at [771, 353] on span "[EMAIL_ADDRESS][DOMAIN_NAME]" at bounding box center [765, 350] width 135 height 11
type input "[PERSON_NAME]"
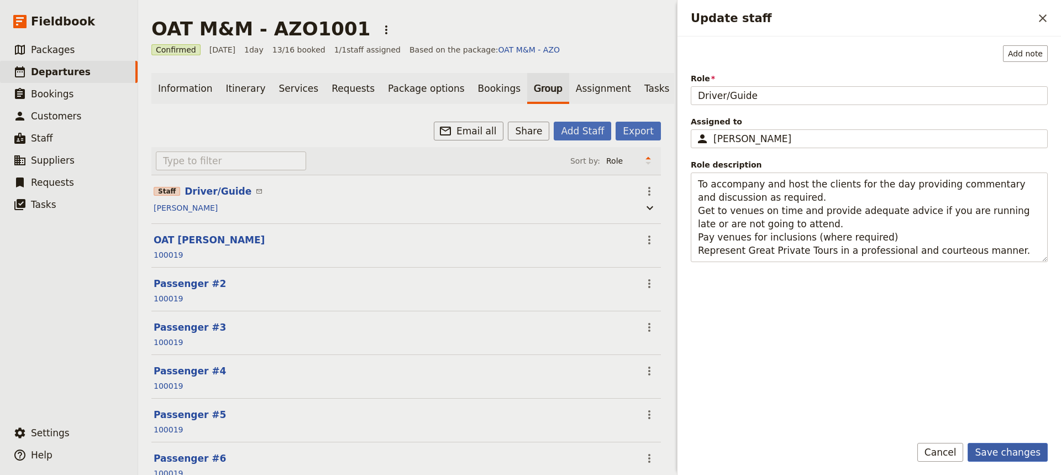
click at [1031, 457] on button "Save changes" at bounding box center [1008, 452] width 80 height 19
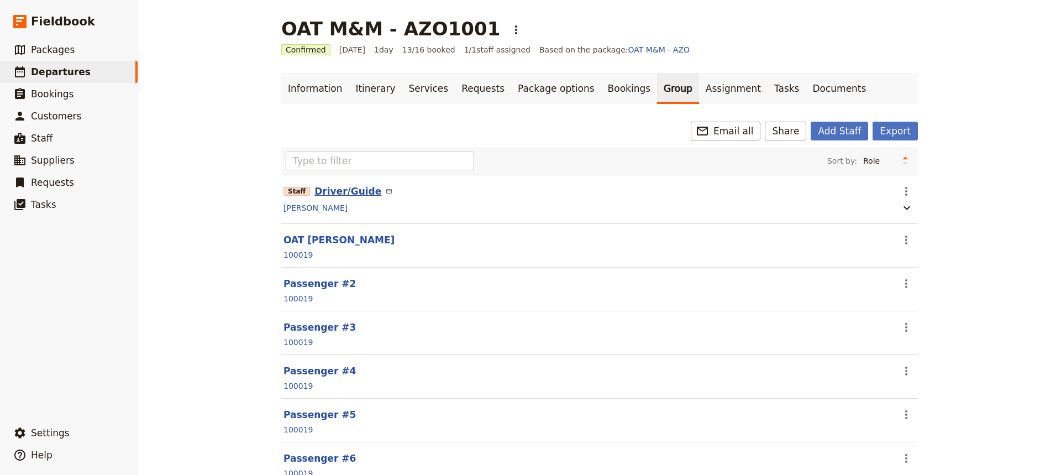
click at [335, 192] on button "Driver/Guide" at bounding box center [347, 191] width 67 height 13
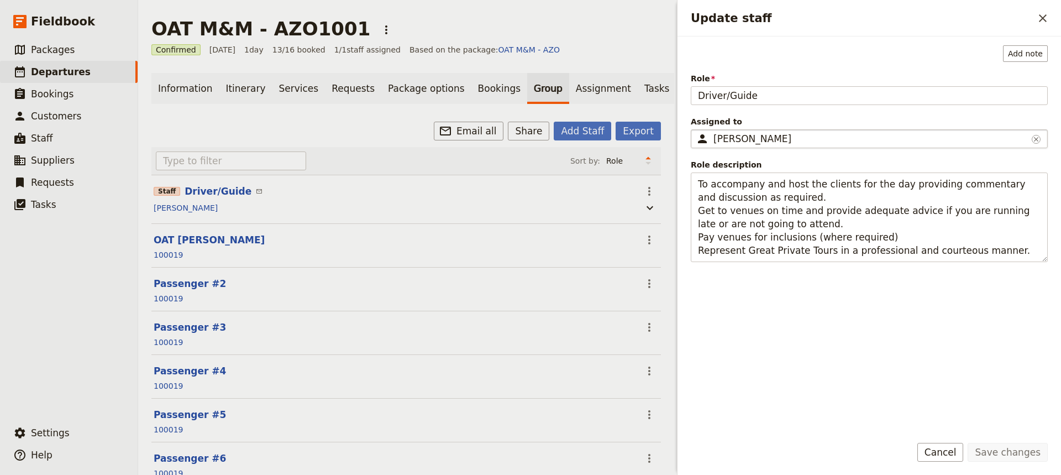
click at [842, 138] on div "[PERSON_NAME]" at bounding box center [871, 138] width 314 height 13
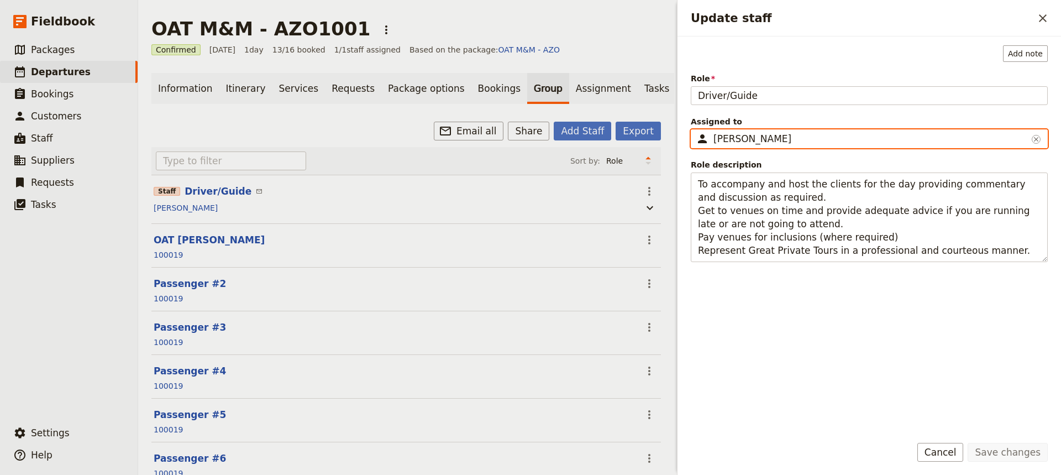
click at [696, 130] on input "[PERSON_NAME]" at bounding box center [695, 129] width 1 height 1
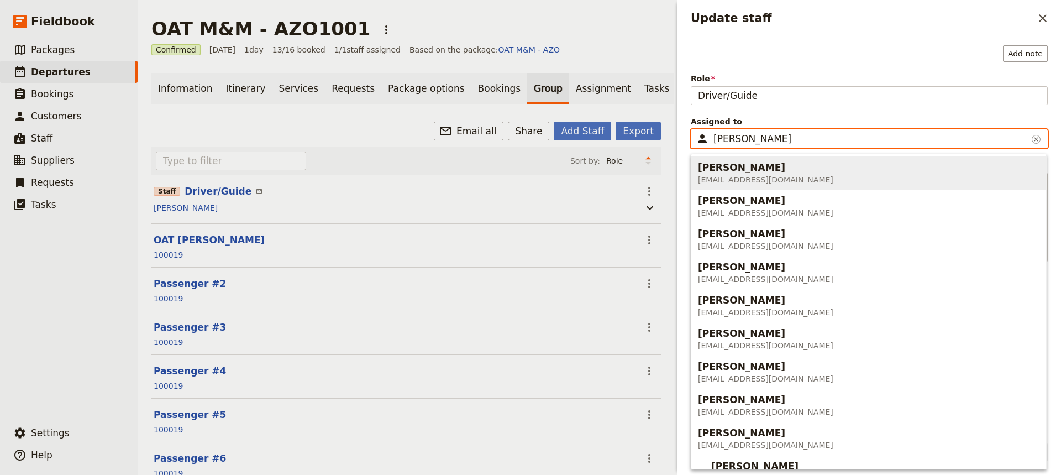
scroll to position [0, 0]
click at [768, 175] on span "[EMAIL_ADDRESS][DOMAIN_NAME]" at bounding box center [765, 179] width 135 height 11
type input "[PERSON_NAME]"
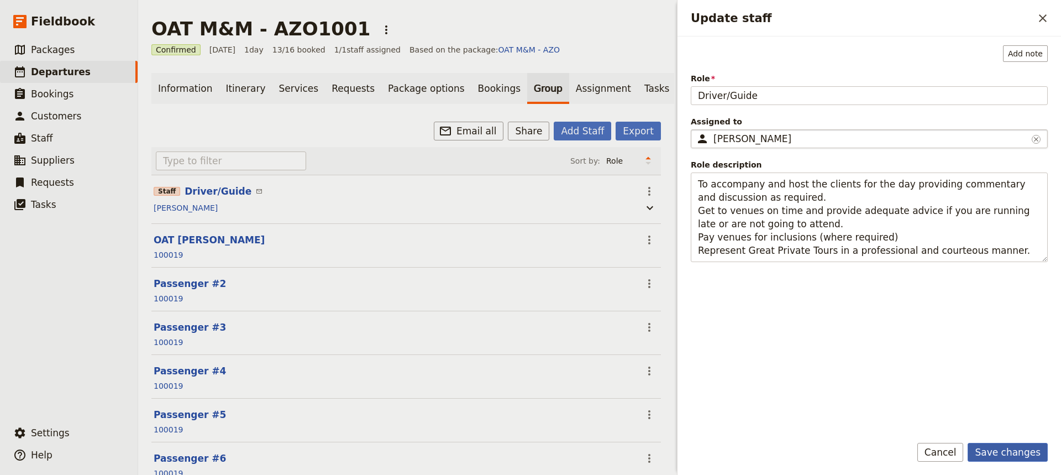
click at [1017, 450] on button "Save changes" at bounding box center [1008, 452] width 80 height 19
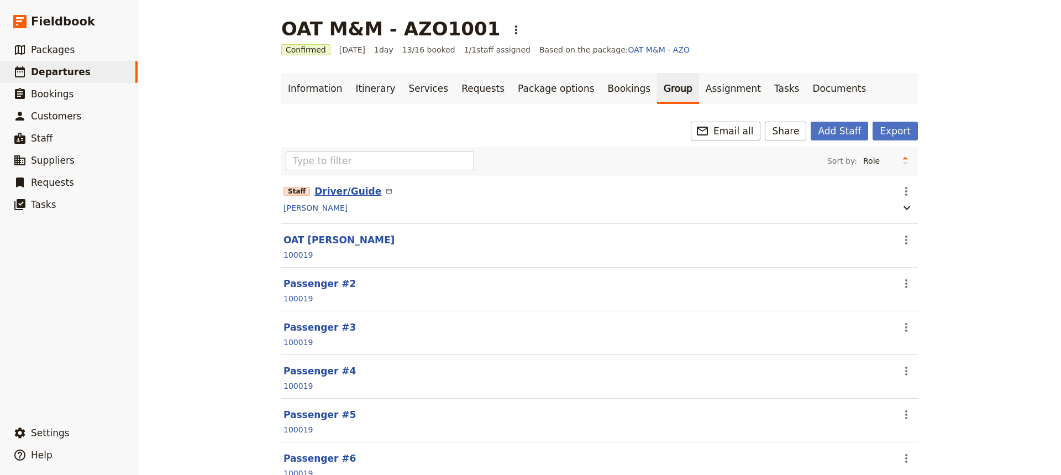
click at [337, 186] on button "Driver/Guide" at bounding box center [347, 191] width 67 height 13
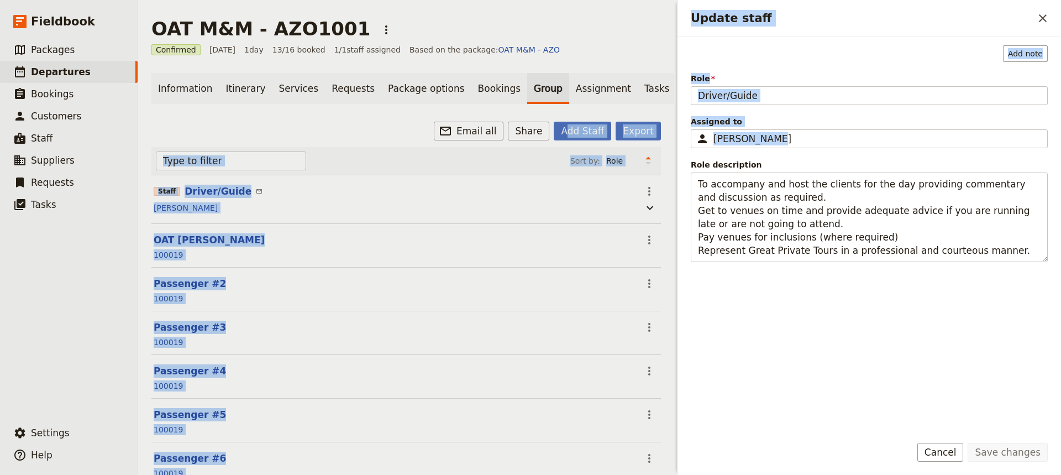
drag, startPoint x: 817, startPoint y: 138, endPoint x: 563, endPoint y: 116, distance: 254.6
click at [563, 116] on div "OAT M&M - AZO1001 ​ Confirmed [DATE] 1 day 13/16 booked 1 / 1 staff assigned Ba…" at bounding box center [599, 237] width 923 height 475
click at [801, 138] on div "[PERSON_NAME]" at bounding box center [871, 138] width 314 height 13
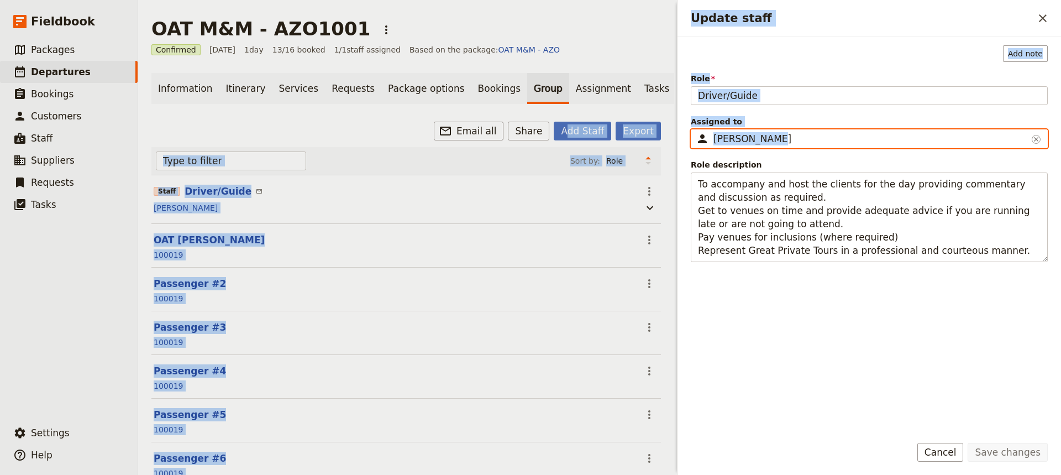
click at [696, 130] on input "[PERSON_NAME]" at bounding box center [695, 129] width 1 height 1
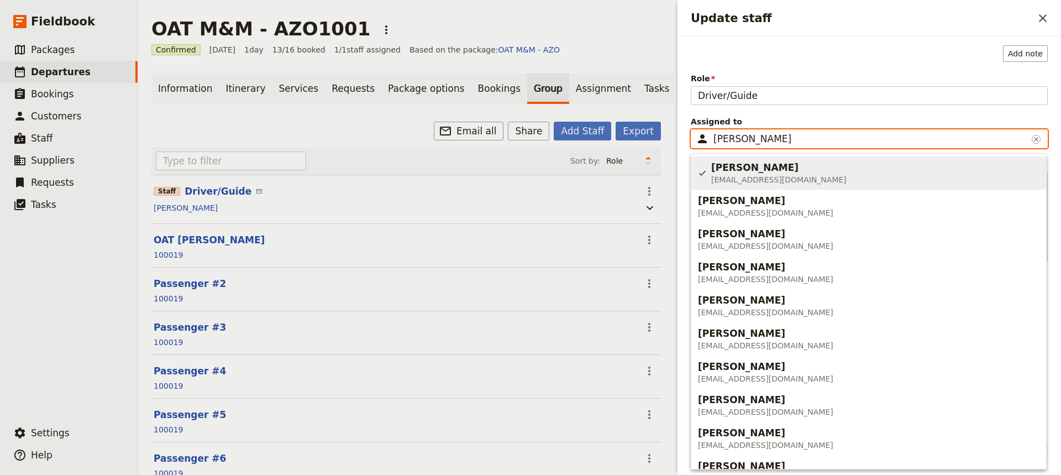
drag, startPoint x: 782, startPoint y: 138, endPoint x: 711, endPoint y: 138, distance: 70.2
click at [711, 138] on fieldset "​ [PERSON_NAME] ​" at bounding box center [869, 138] width 357 height 19
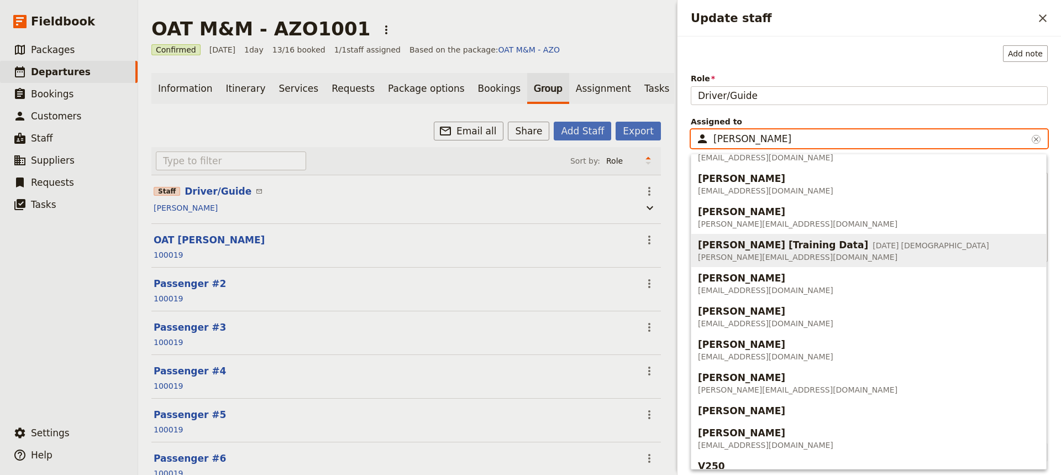
scroll to position [293, 0]
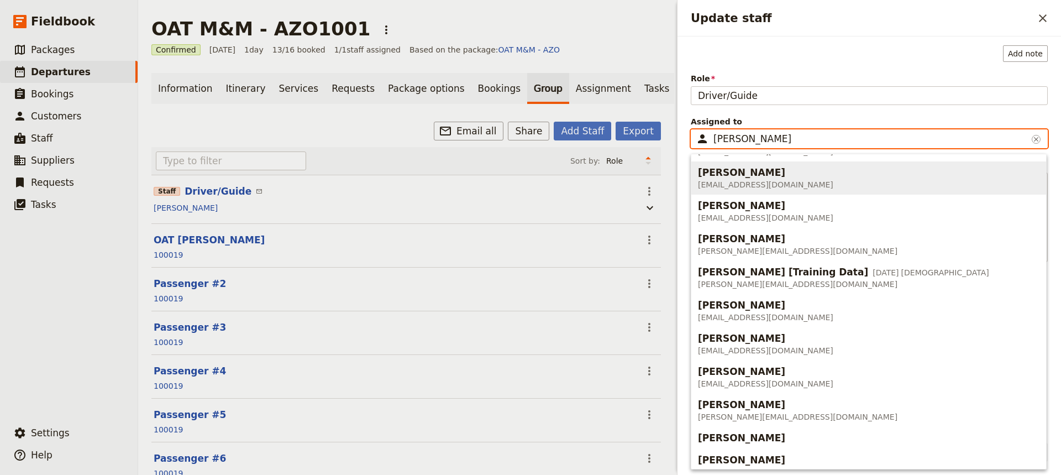
click at [730, 180] on span "[EMAIL_ADDRESS][DOMAIN_NAME]" at bounding box center [765, 184] width 135 height 11
type input "[PERSON_NAME]"
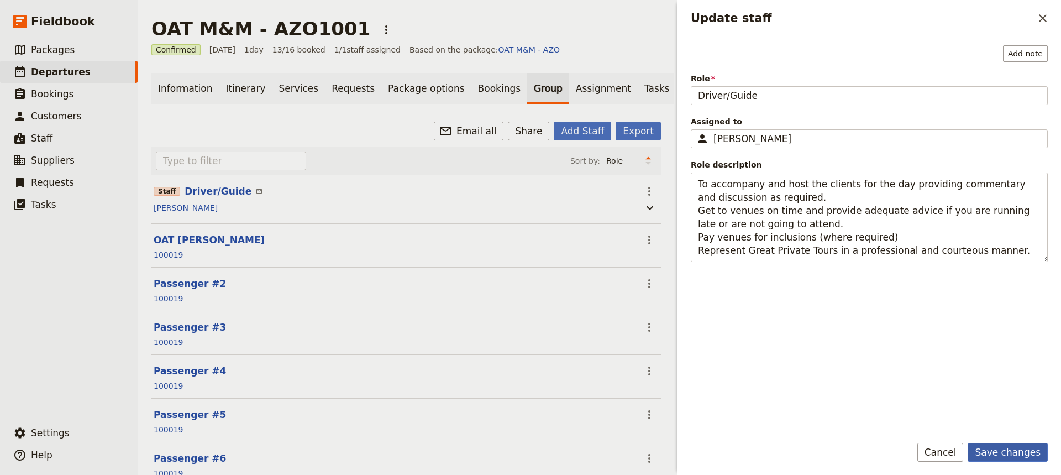
click at [1020, 448] on button "Save changes" at bounding box center [1008, 452] width 80 height 19
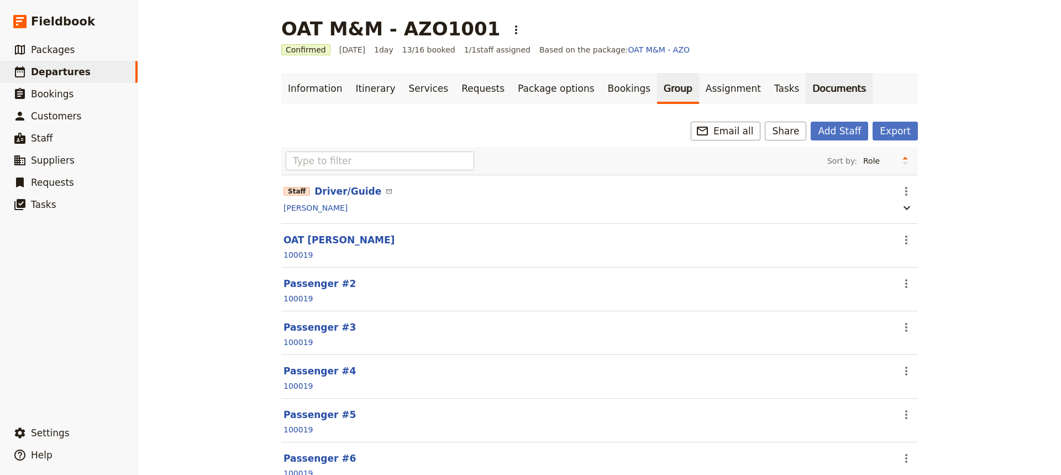
click at [806, 97] on link "Documents" at bounding box center [839, 88] width 67 height 31
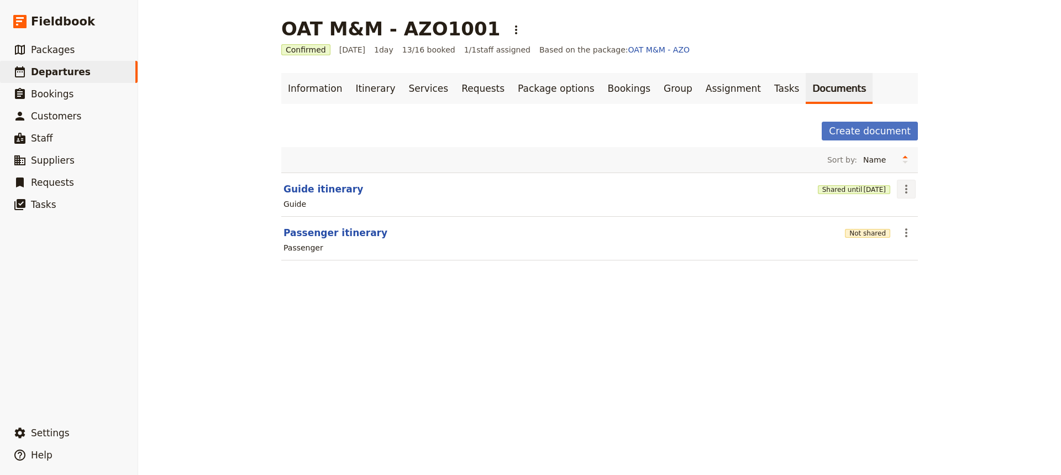
click at [900, 190] on icon "Actions" at bounding box center [906, 188] width 13 height 13
click at [904, 213] on span "Share" at bounding box center [911, 213] width 22 height 11
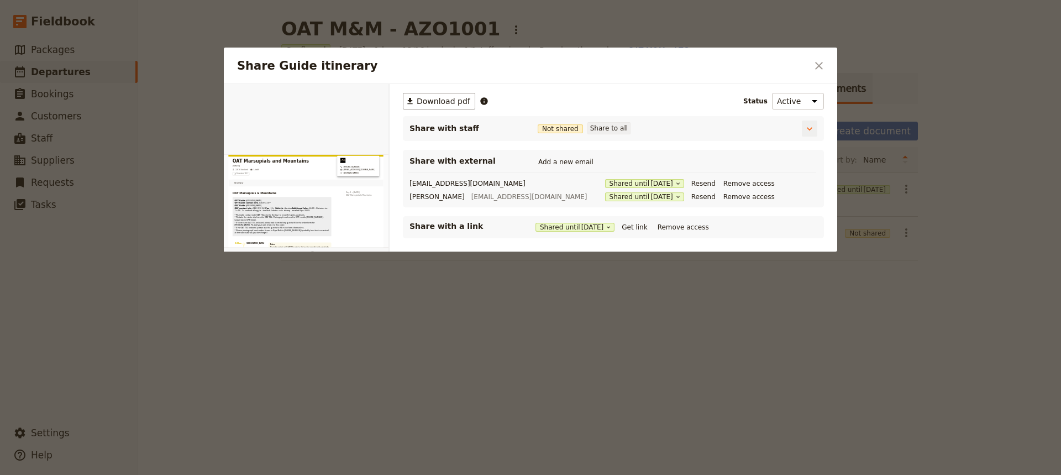
click at [607, 129] on button "Share to all" at bounding box center [609, 128] width 43 height 12
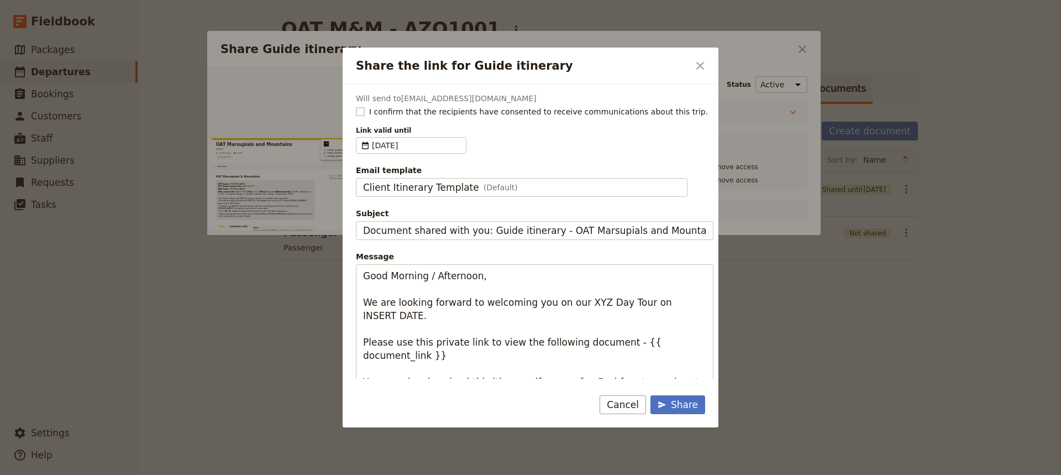
click at [360, 116] on rect "Share the link for Guide itinerary" at bounding box center [360, 111] width 8 height 8
click at [356, 106] on input "I confirm that the recipients have consented to receive communications about th…" at bounding box center [355, 106] width 1 height 1
checkbox input "true"
click at [454, 189] on span "Client Itinerary Template" at bounding box center [421, 187] width 116 height 13
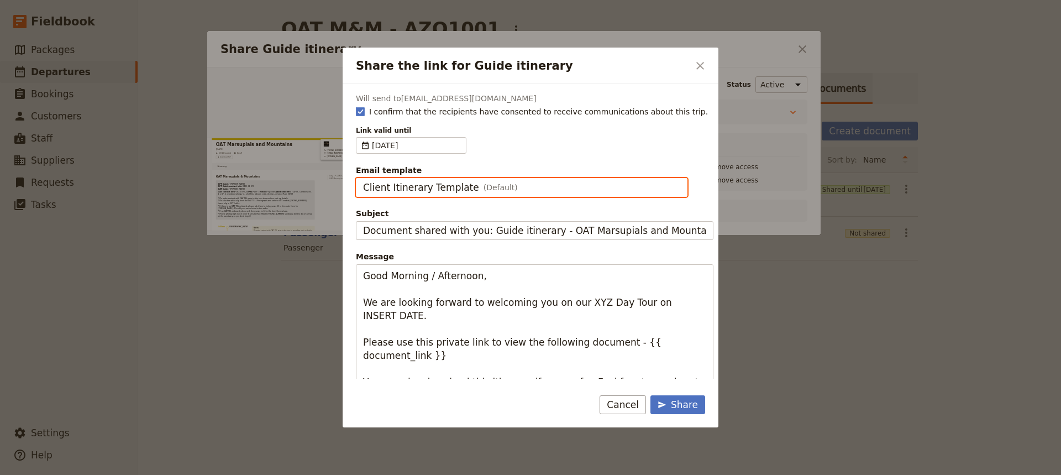
click at [363, 179] on input "Client Itinerary Template" at bounding box center [363, 178] width 1 height 1
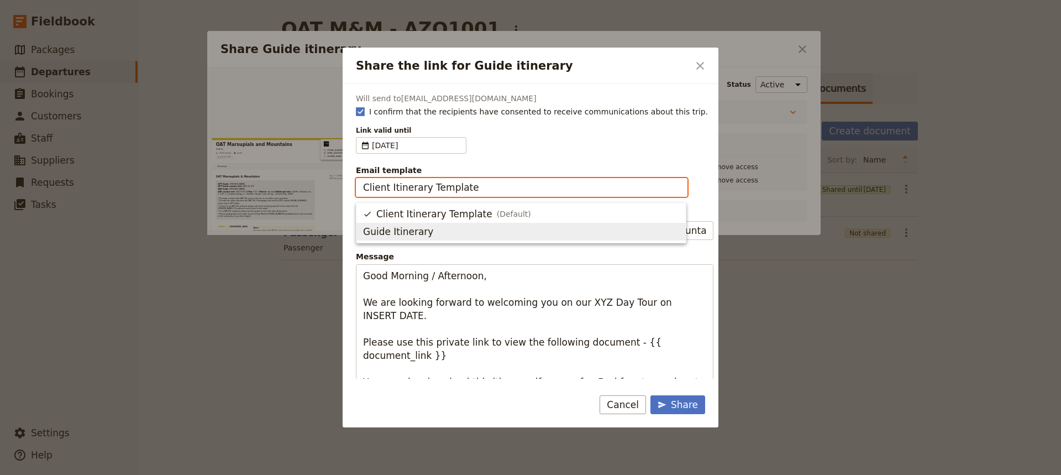
click at [448, 232] on span "Guide Itinerary" at bounding box center [521, 231] width 316 height 13
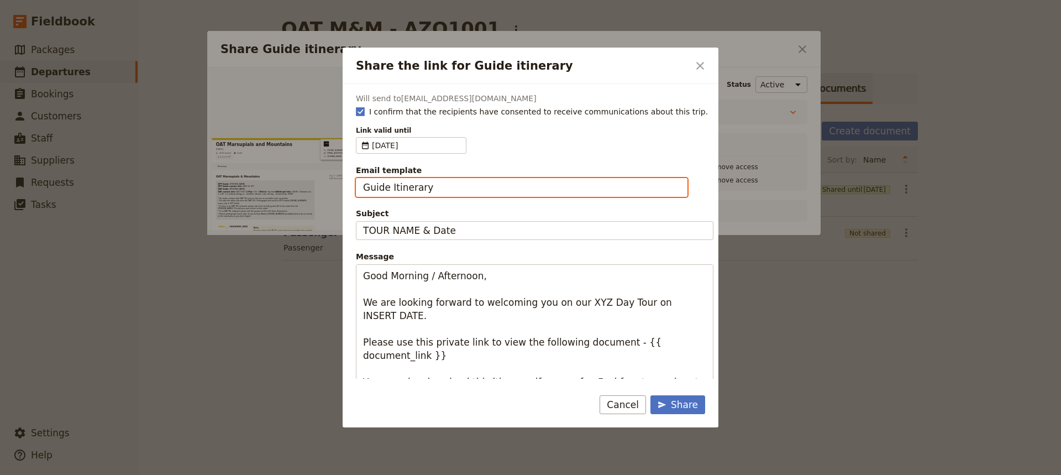
type input "Guide Itinerary"
type input "TOUR NAME & Date"
type textarea "Hi {{ contact_name }} Please find a link to your upcoming tour of OAT Marsupial…"
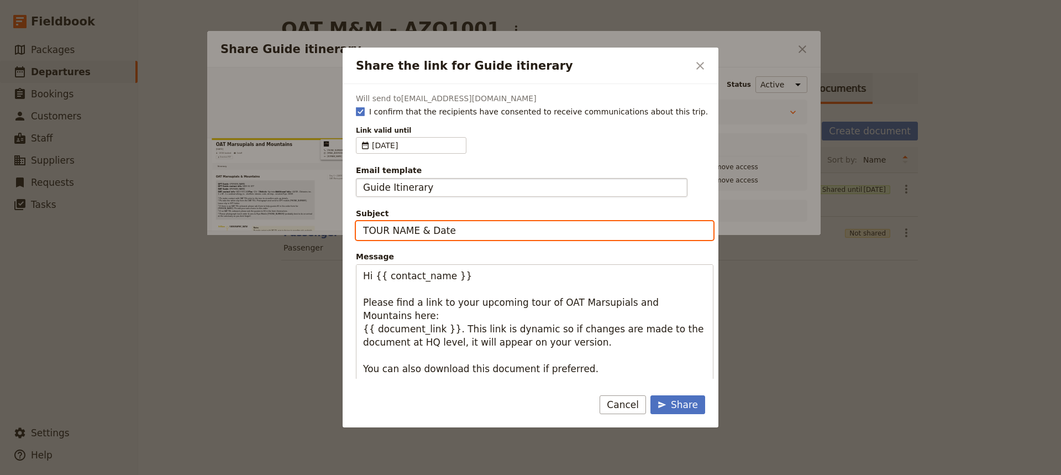
drag, startPoint x: 467, startPoint y: 233, endPoint x: 302, endPoint y: 233, distance: 165.3
click at [302, 475] on div "Share the link for Guide itinerary ​ Will send to [EMAIL_ADDRESS][DOMAIN_NAME] …" at bounding box center [530, 475] width 1061 height 0
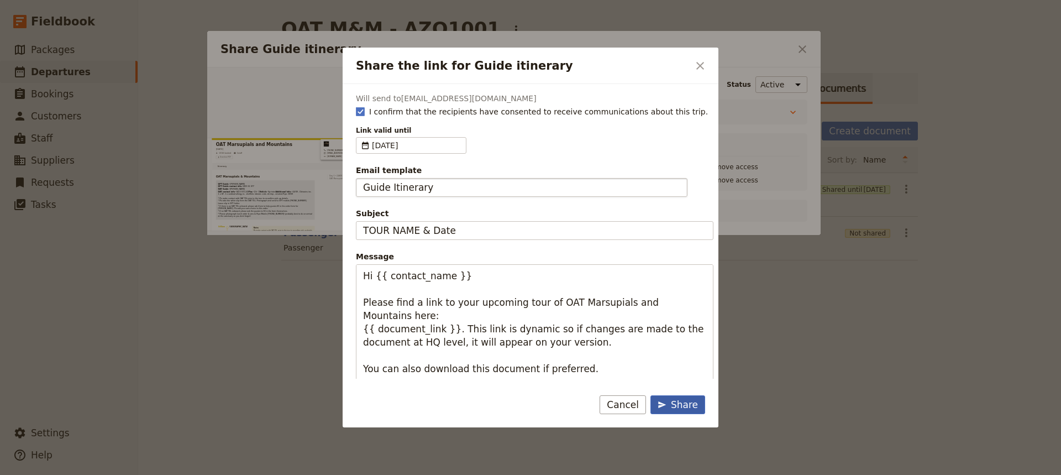
click at [678, 405] on div "Share" at bounding box center [678, 404] width 40 height 13
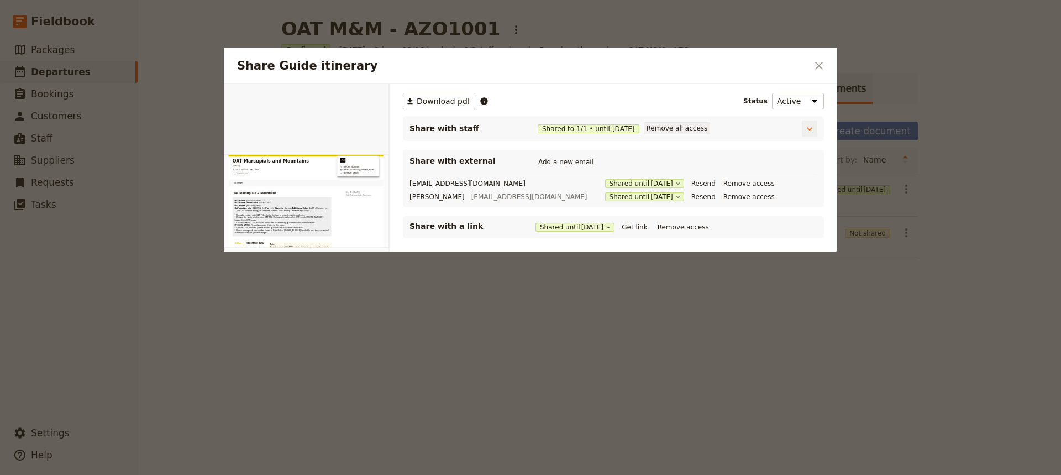
click at [690, 132] on button "Remove all access" at bounding box center [677, 128] width 67 height 12
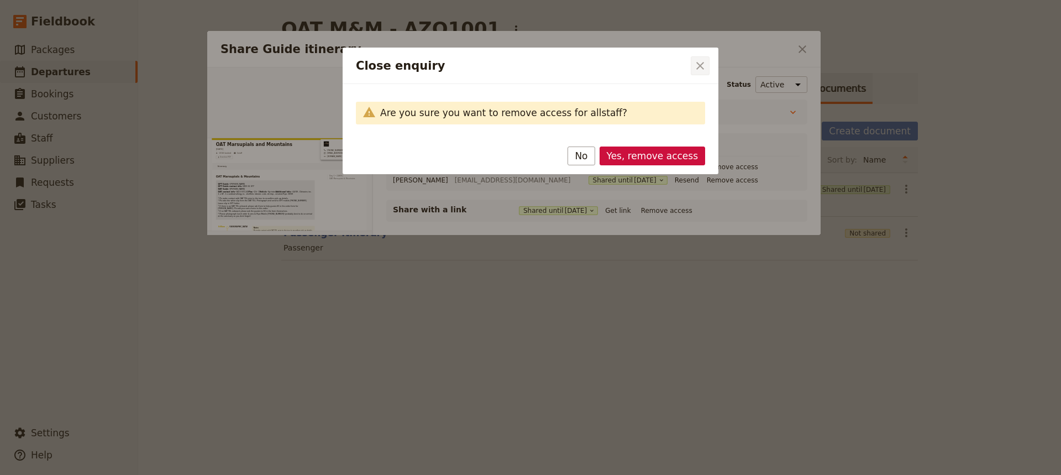
click at [704, 63] on icon "Close dialog" at bounding box center [700, 65] width 13 height 13
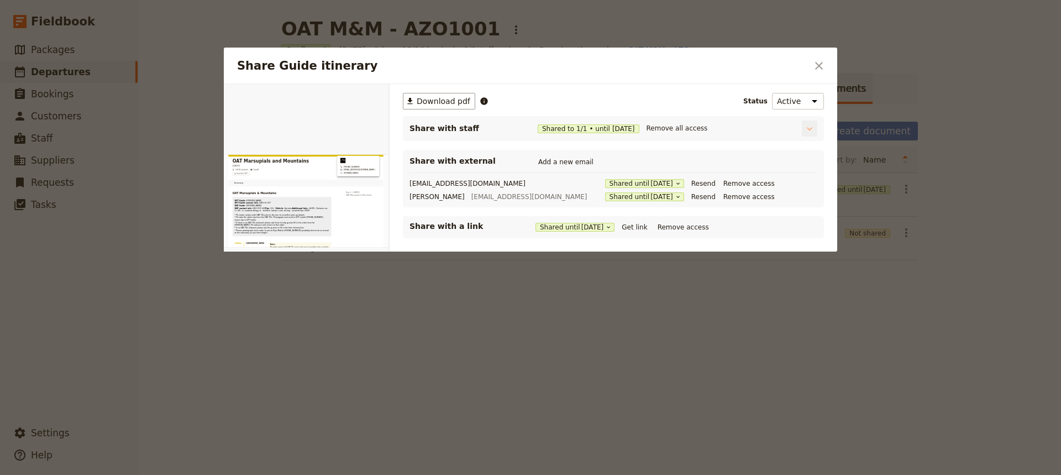
click at [809, 123] on button "Share Guide itinerary" at bounding box center [809, 128] width 15 height 16
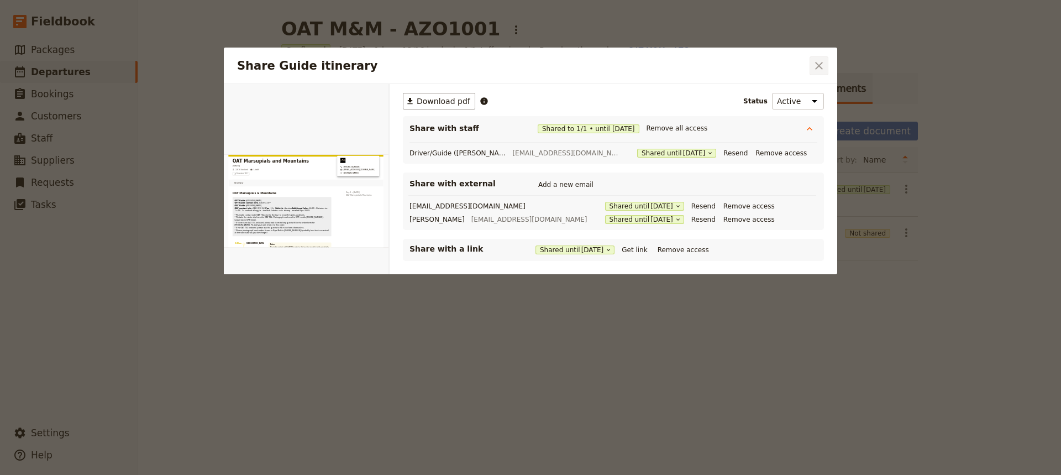
click at [820, 61] on icon "Close dialog" at bounding box center [818, 65] width 13 height 13
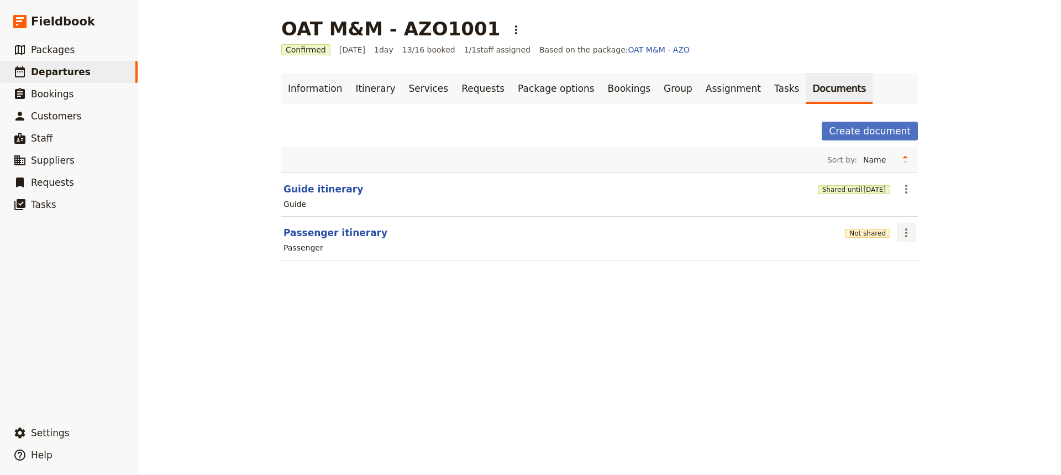
click at [900, 235] on icon "Actions" at bounding box center [906, 232] width 13 height 13
click at [911, 260] on span "Share" at bounding box center [911, 256] width 22 height 11
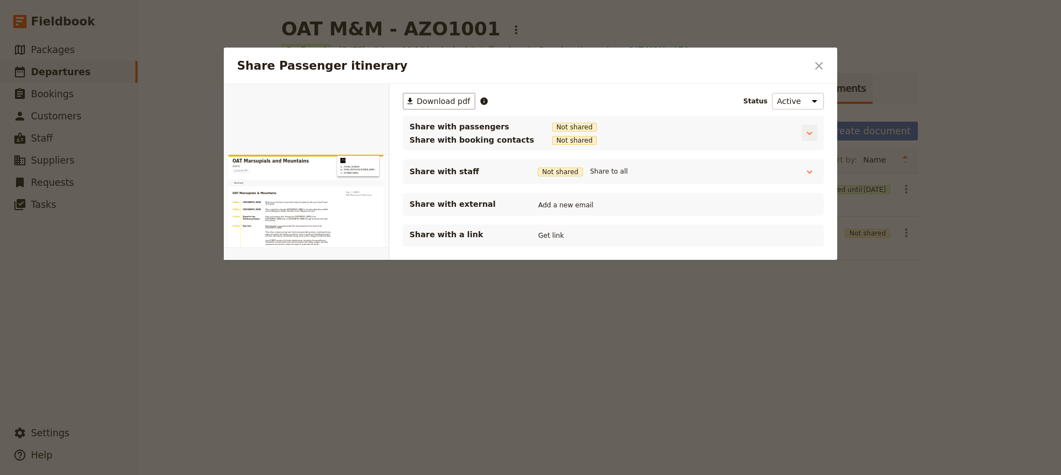
click at [552, 141] on span "Not shared" at bounding box center [574, 140] width 45 height 9
click at [473, 143] on span "Share with booking contacts" at bounding box center [472, 139] width 125 height 11
click at [816, 133] on button "Share Passenger itinerary" at bounding box center [809, 133] width 15 height 16
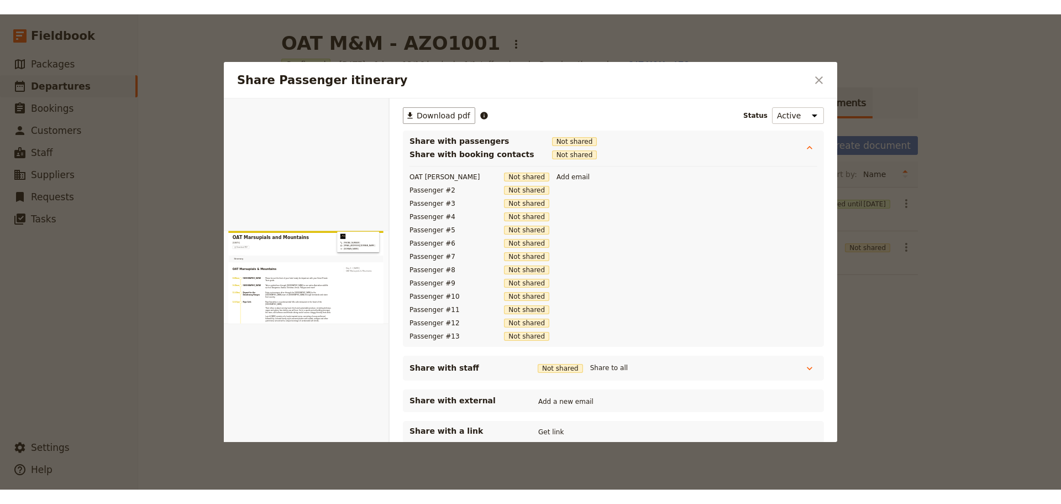
scroll to position [14, 0]
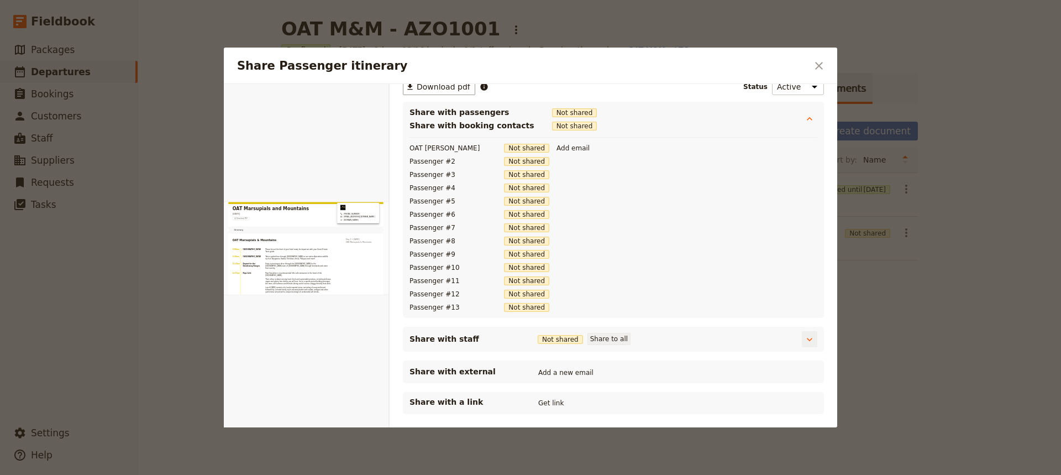
click at [596, 338] on button "Share to all" at bounding box center [609, 339] width 43 height 12
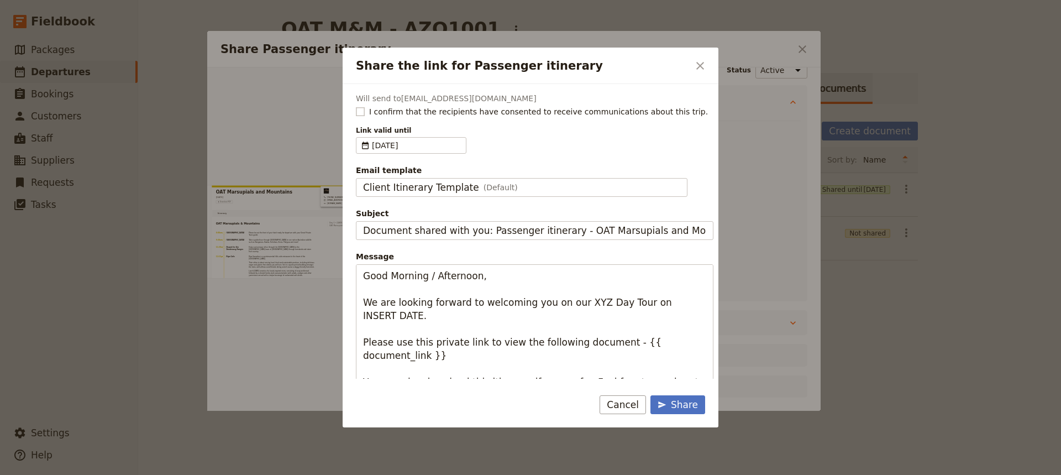
click at [363, 114] on rect "Share the link for Passenger itinerary" at bounding box center [360, 111] width 8 height 8
click at [356, 106] on input "I confirm that the recipients have consented to receive communications about th…" at bounding box center [355, 106] width 1 height 1
checkbox input "true"
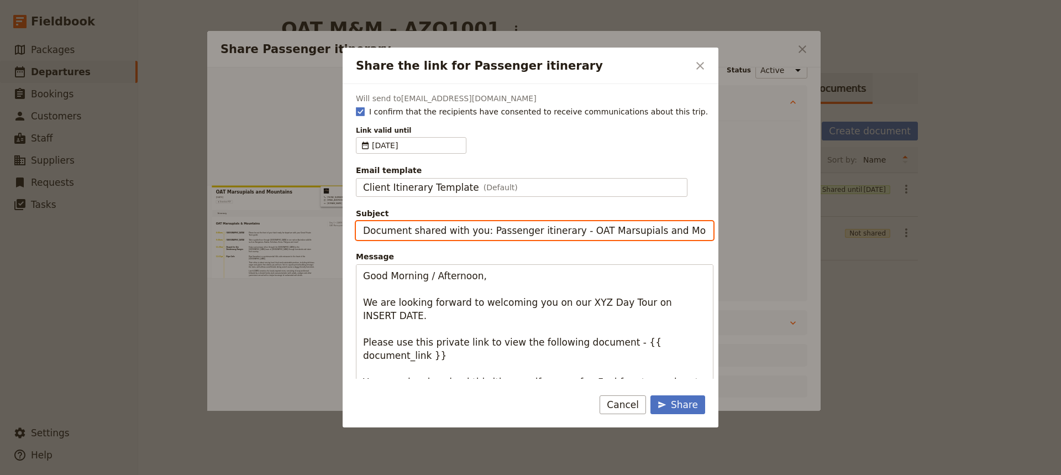
drag, startPoint x: 480, startPoint y: 227, endPoint x: 308, endPoint y: 227, distance: 171.9
click at [308, 475] on div "Share the link for Passenger itinerary ​ Will send to [EMAIL_ADDRESS][DOMAIN_NA…" at bounding box center [530, 475] width 1061 height 0
type input "Passenger itinerary - OAT Marsupials and Mountains"
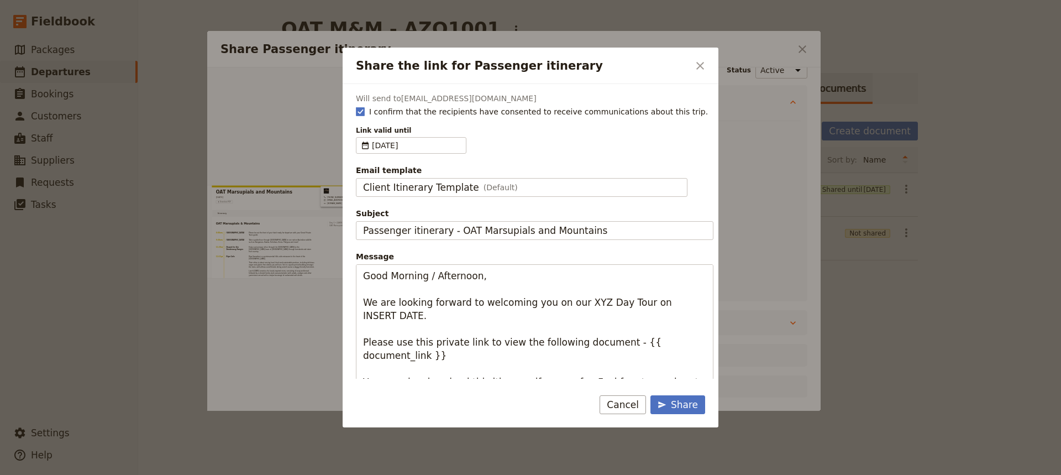
click at [677, 394] on form "Will send to [EMAIL_ADDRESS][DOMAIN_NAME] I confirm that the recipients have co…" at bounding box center [531, 255] width 376 height 343
click at [673, 402] on div "Share" at bounding box center [678, 404] width 40 height 13
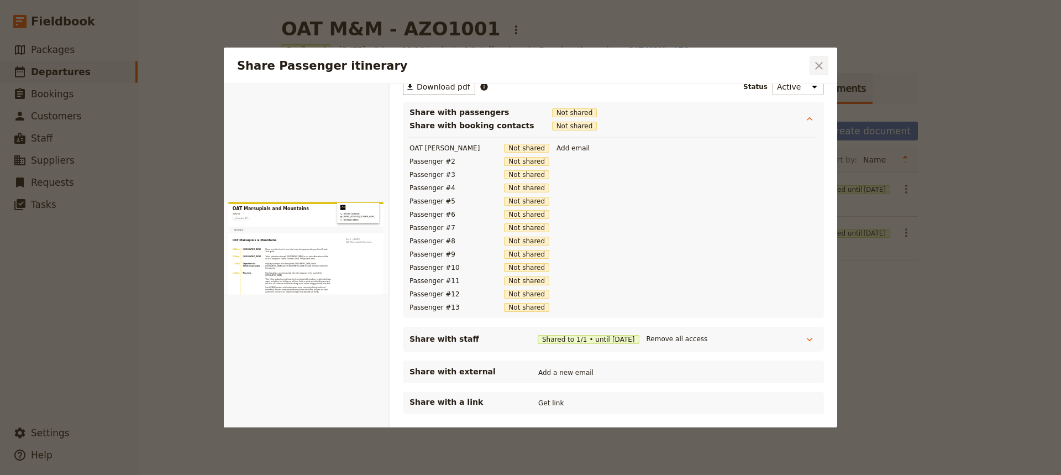
click at [822, 70] on icon "Close dialog" at bounding box center [818, 65] width 13 height 13
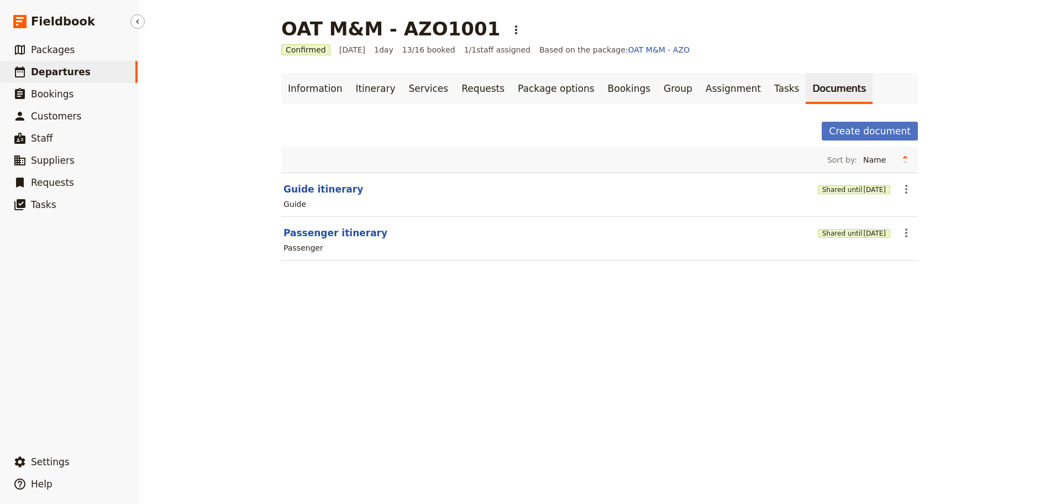
click at [54, 75] on span "Departures" at bounding box center [61, 71] width 60 height 11
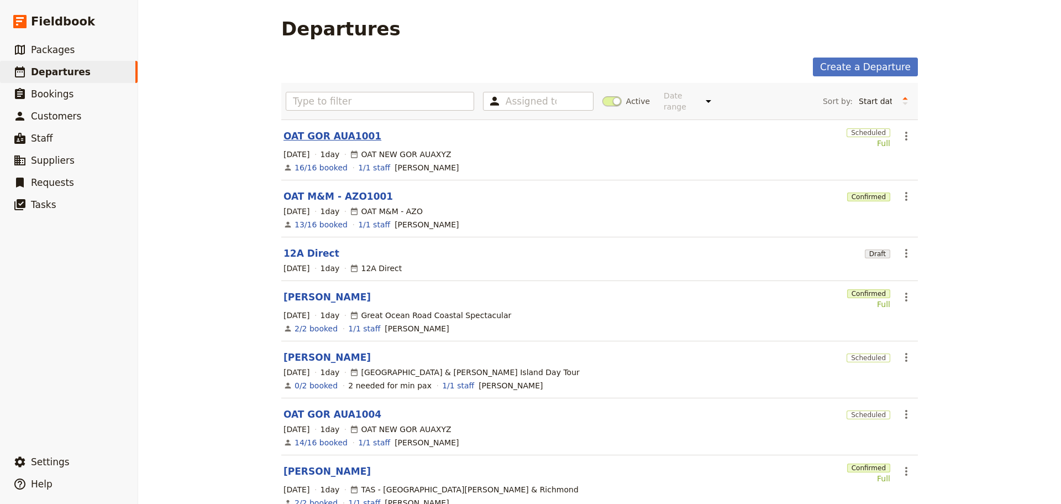
click at [293, 129] on link "OAT GOR AUA1001" at bounding box center [333, 135] width 98 height 13
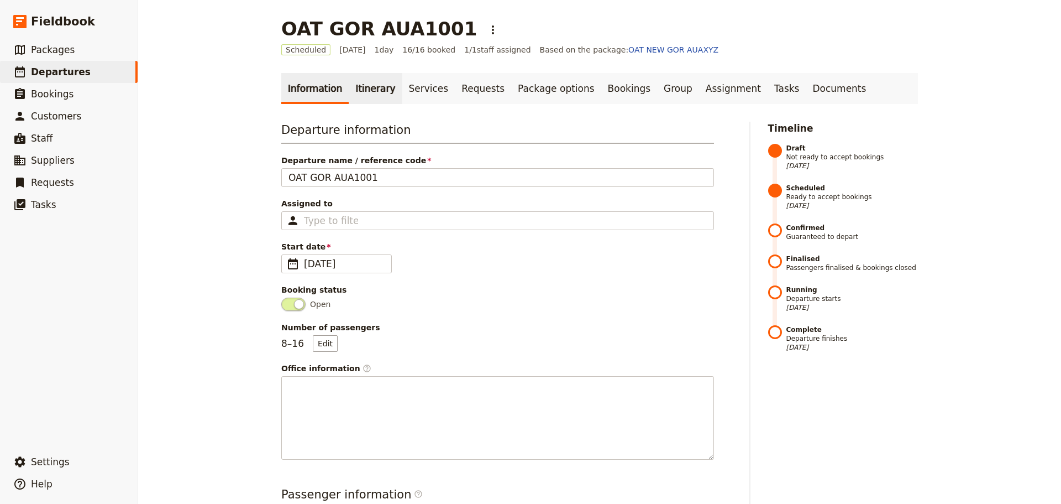
click at [349, 88] on link "Itinerary" at bounding box center [375, 88] width 53 height 31
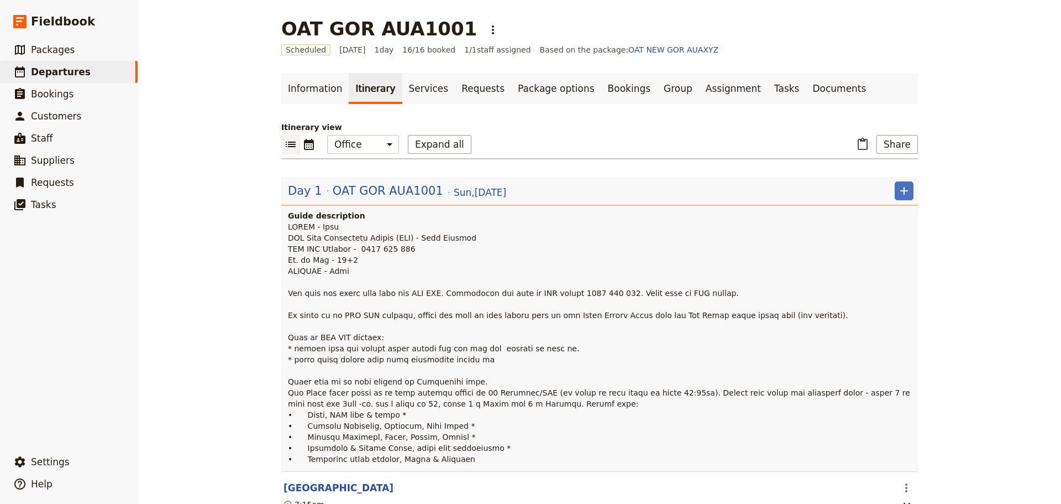
scroll to position [442, 0]
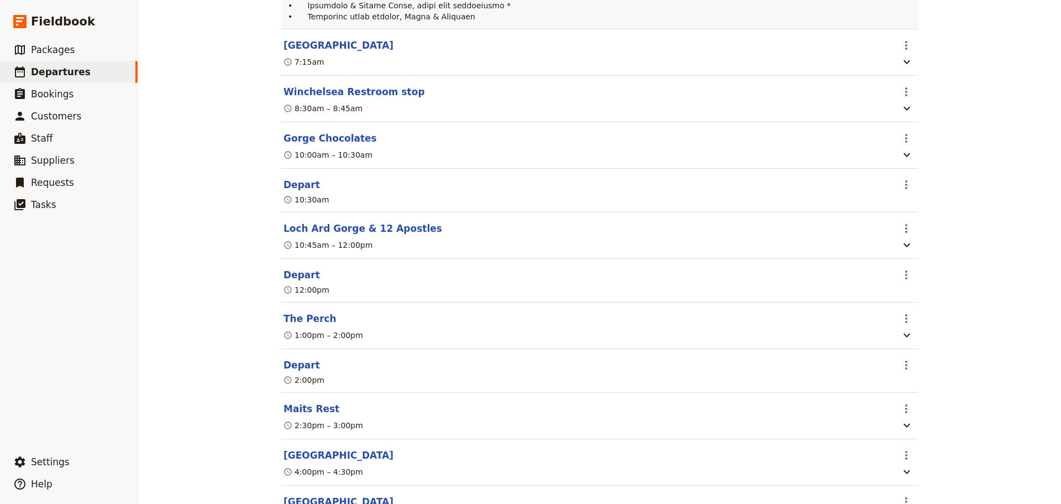
click at [304, 315] on section "The Perch ​ 1:00pm – 2:00pm" at bounding box center [599, 325] width 637 height 46
click at [302, 318] on button "The Perch" at bounding box center [310, 318] width 53 height 13
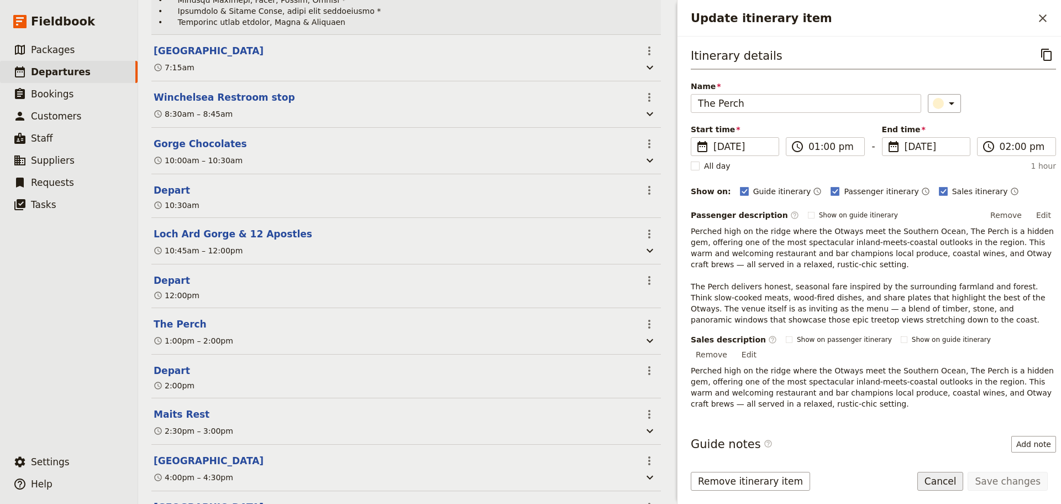
click at [957, 480] on button "Cancel" at bounding box center [940, 480] width 46 height 19
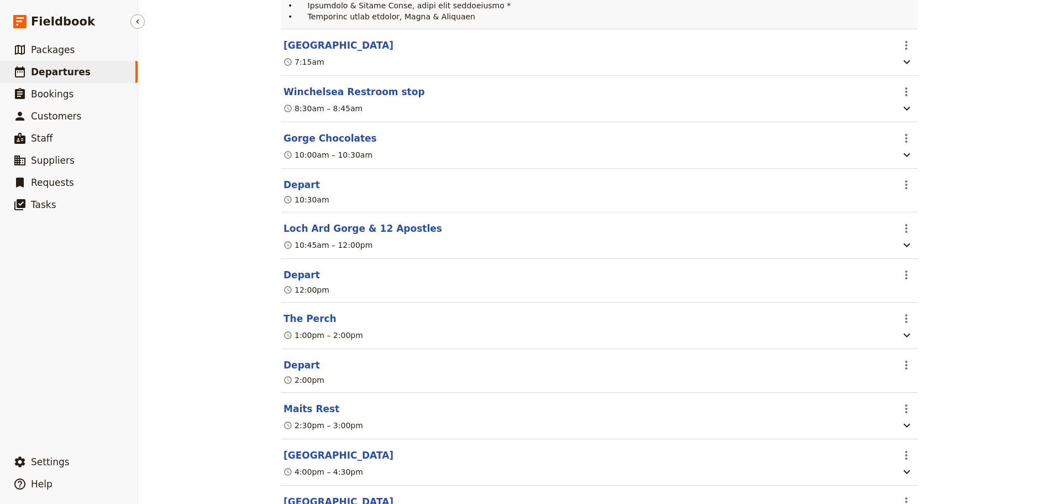
click at [59, 65] on link "​ Departures" at bounding box center [69, 72] width 138 height 22
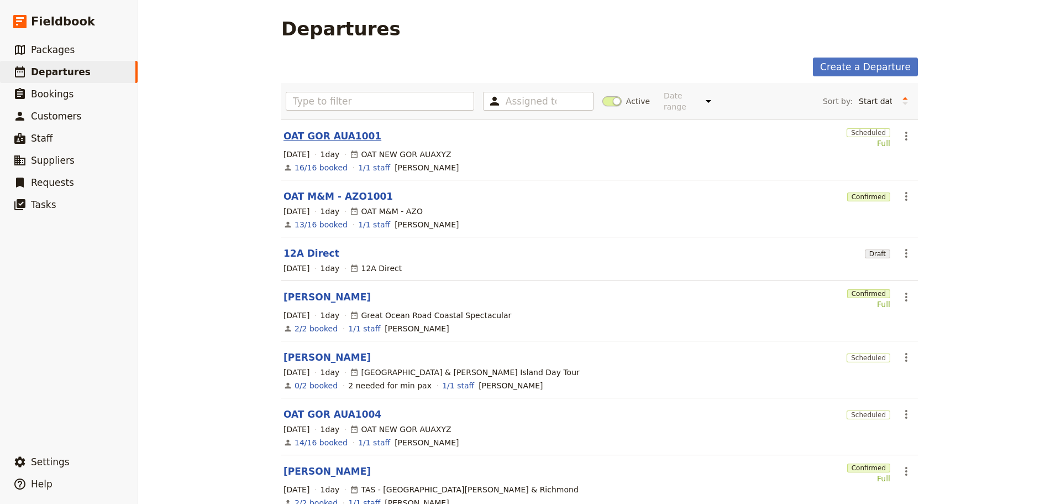
click at [340, 129] on link "OAT GOR AUA1001" at bounding box center [333, 135] width 98 height 13
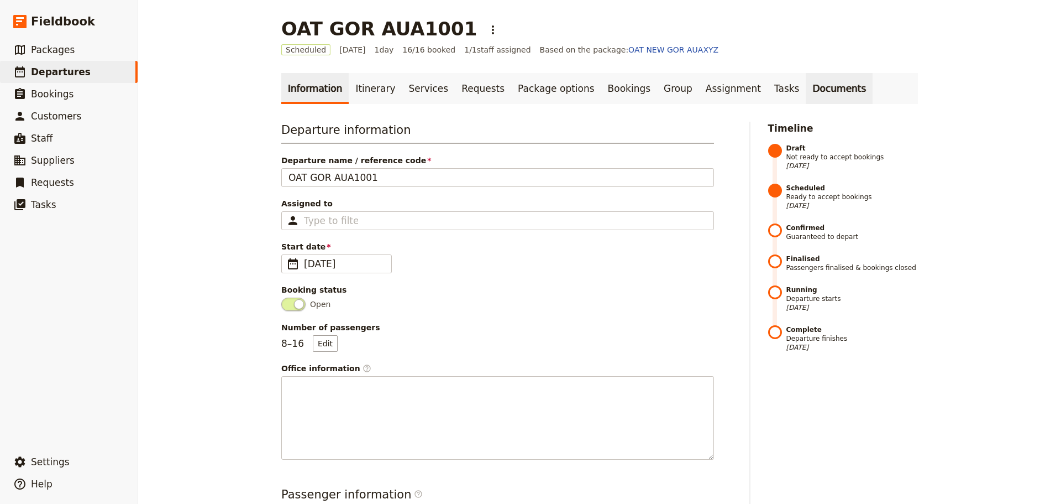
click at [806, 86] on link "Documents" at bounding box center [839, 88] width 67 height 31
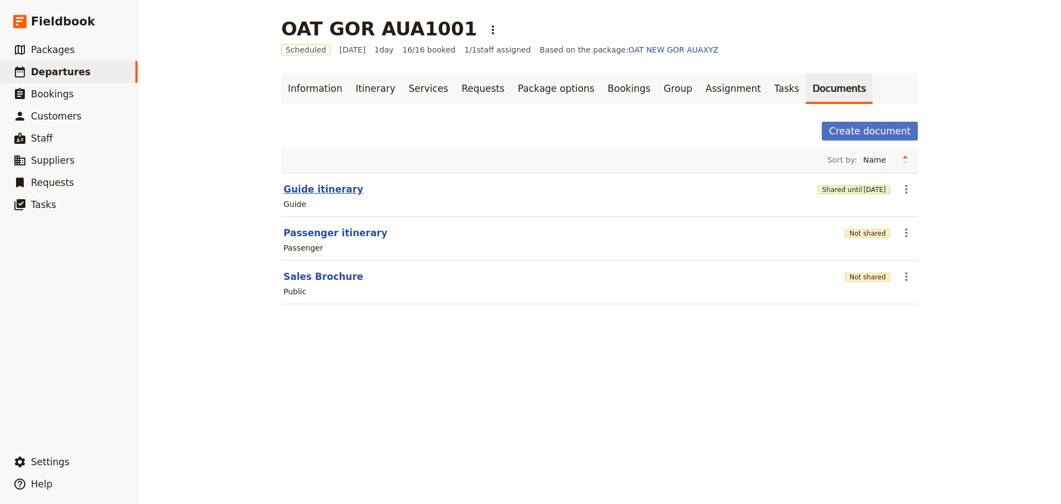
click at [330, 190] on button "Guide itinerary" at bounding box center [324, 188] width 80 height 13
select select "STAFF"
select select "RUN_SHEET"
select select "DEFAULT"
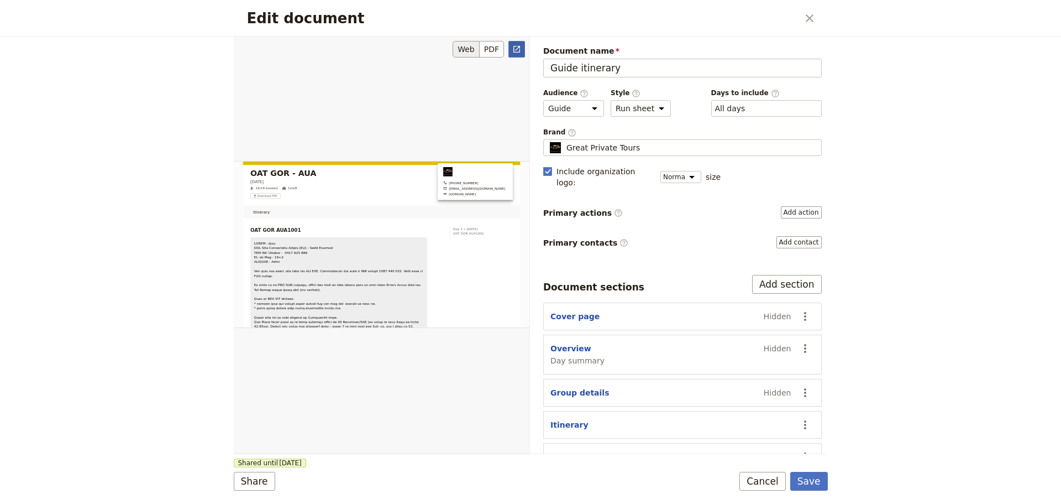
click at [521, 49] on icon "Open full preview" at bounding box center [516, 49] width 9 height 9
click at [770, 486] on button "Cancel" at bounding box center [763, 480] width 46 height 19
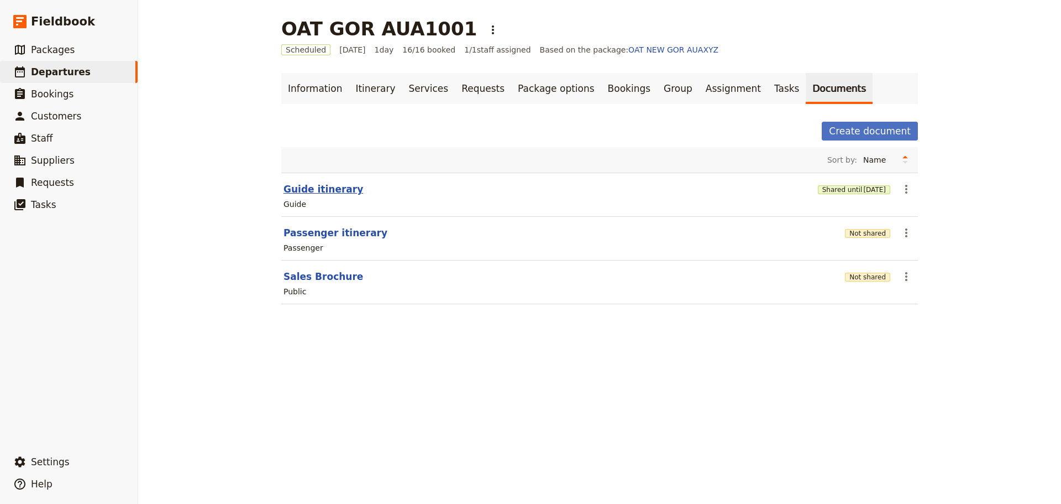
click at [301, 192] on button "Guide itinerary" at bounding box center [324, 188] width 80 height 13
select select "STAFF"
select select "RUN_SHEET"
select select "DEFAULT"
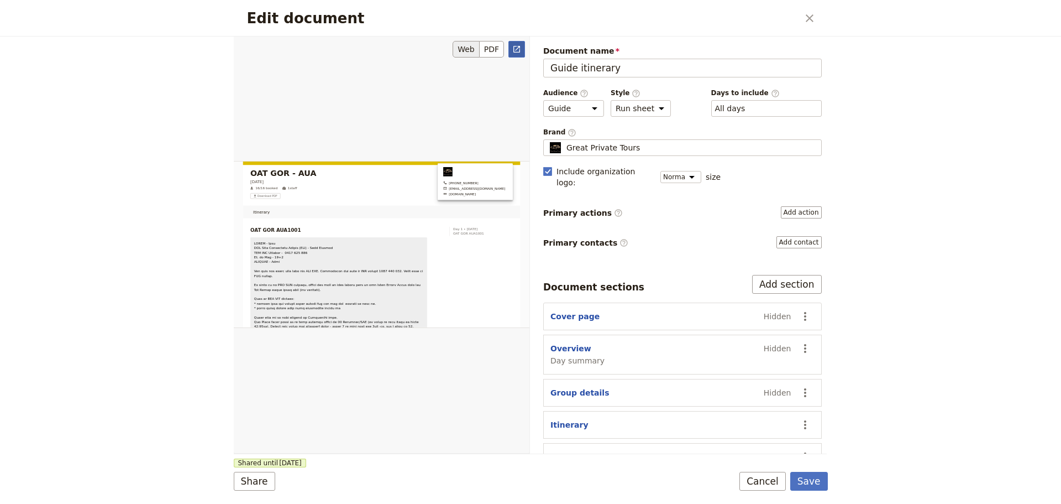
click at [522, 47] on link "​" at bounding box center [516, 49] width 17 height 17
click at [770, 473] on button "Cancel" at bounding box center [763, 480] width 46 height 19
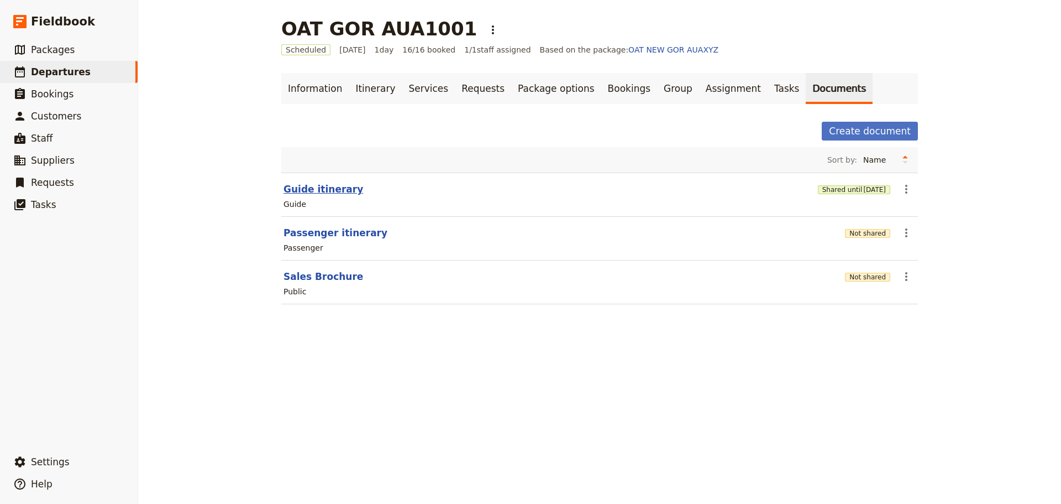
click at [292, 186] on button "Guide itinerary" at bounding box center [324, 188] width 80 height 13
select select "STAFF"
select select "RUN_SHEET"
select select "DEFAULT"
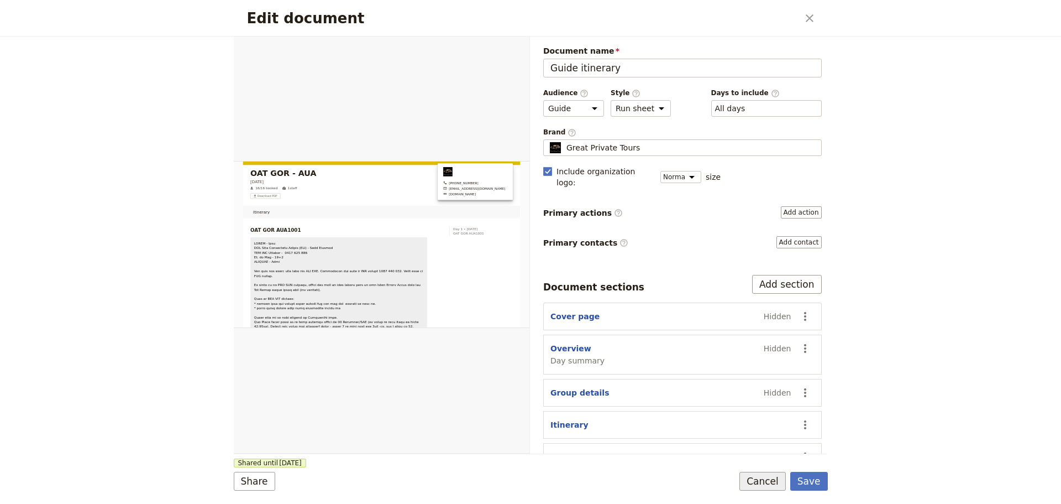
click at [754, 483] on button "Cancel" at bounding box center [763, 480] width 46 height 19
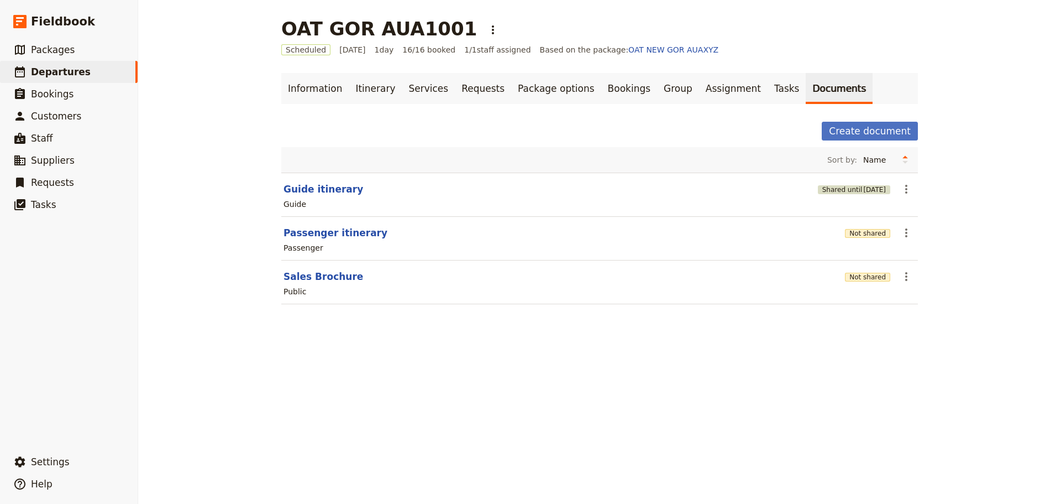
click at [843, 190] on button "Shared until [DATE]" at bounding box center [854, 189] width 72 height 9
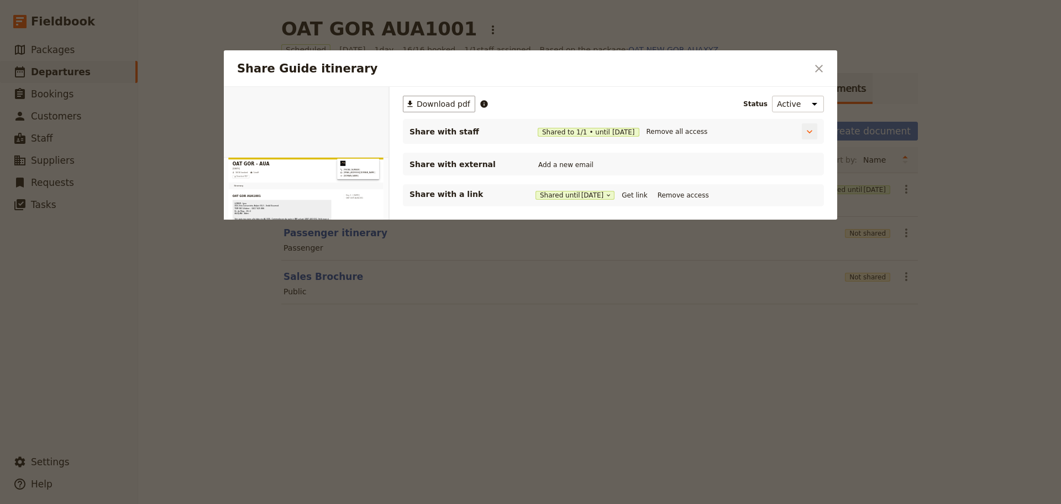
click at [593, 129] on span "• until" at bounding box center [599, 132] width 20 height 9
drag, startPoint x: 615, startPoint y: 129, endPoint x: 734, endPoint y: 132, distance: 119.4
click at [616, 129] on span "[DATE]" at bounding box center [623, 132] width 23 height 9
click at [817, 128] on button "Share Guide itinerary" at bounding box center [809, 131] width 15 height 16
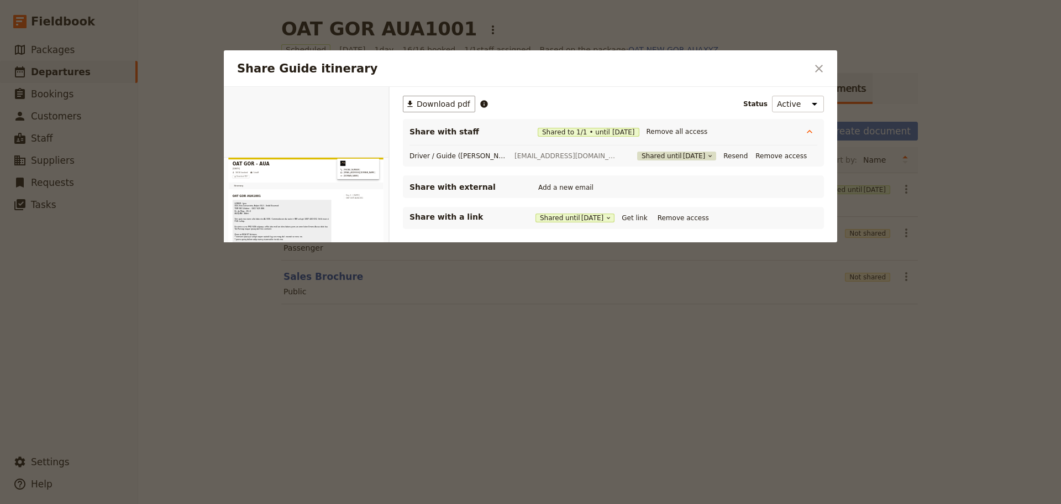
click at [683, 154] on span "[DATE]" at bounding box center [694, 155] width 23 height 9
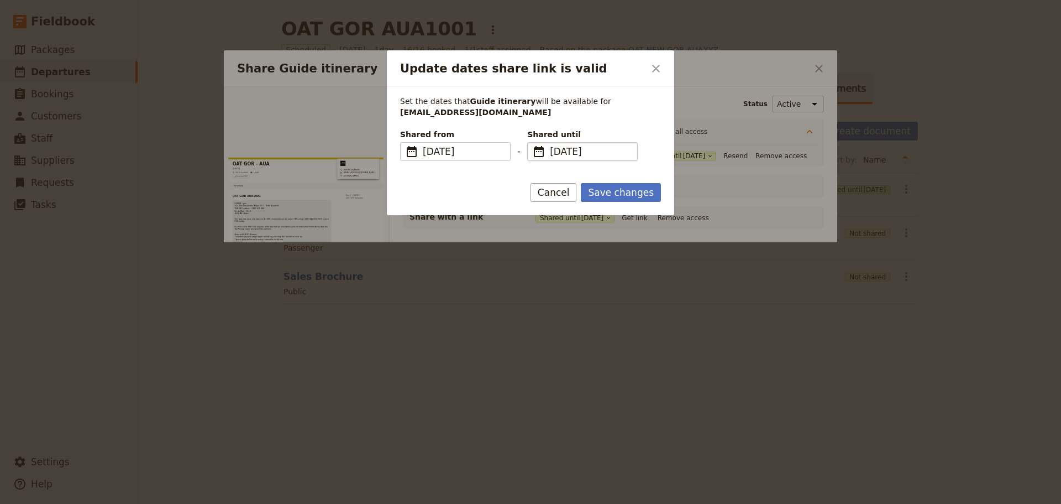
click at [542, 153] on span "​" at bounding box center [538, 151] width 13 height 13
click at [532, 143] on input "[DATE]" at bounding box center [532, 142] width 1 height 1
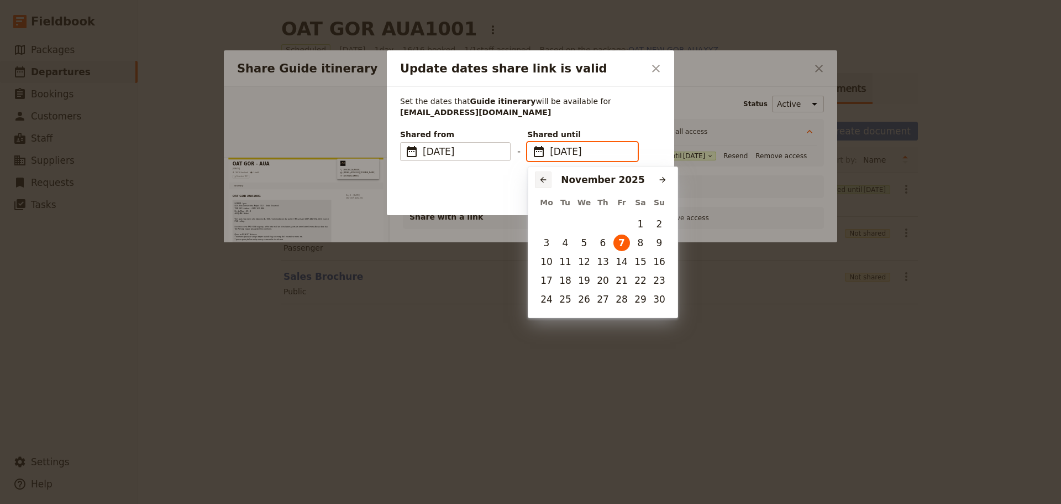
click at [544, 177] on icon "Previous month" at bounding box center [543, 179] width 9 height 9
click at [636, 240] on button "11" at bounding box center [640, 242] width 17 height 17
type input "[DATE]"
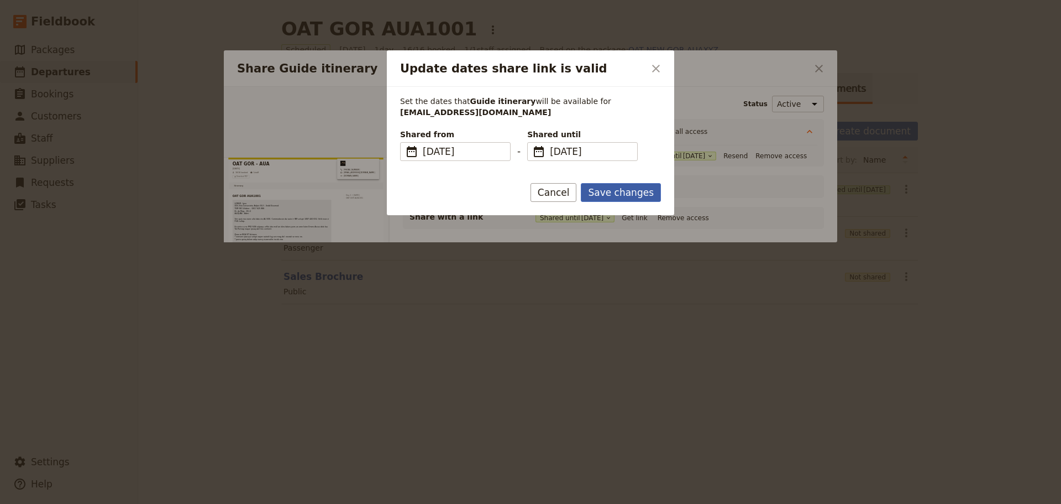
click at [607, 188] on button "Save changes" at bounding box center [621, 192] width 80 height 19
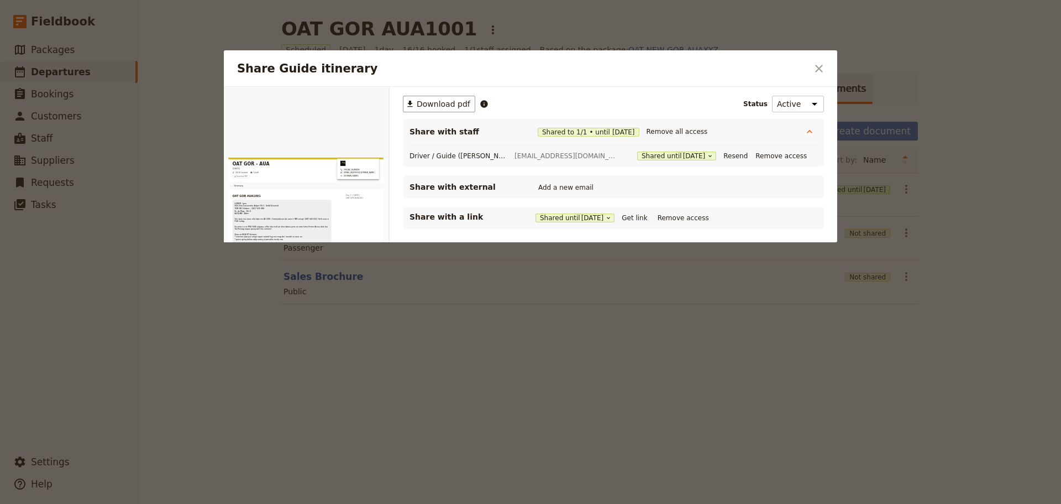
click at [824, 60] on button "​" at bounding box center [819, 68] width 19 height 19
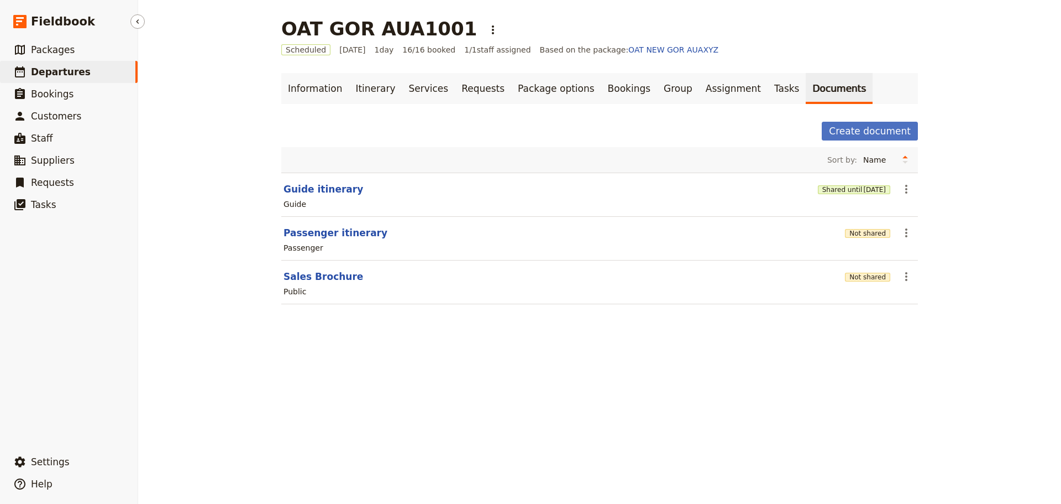
click at [76, 68] on span "Departures" at bounding box center [61, 71] width 60 height 11
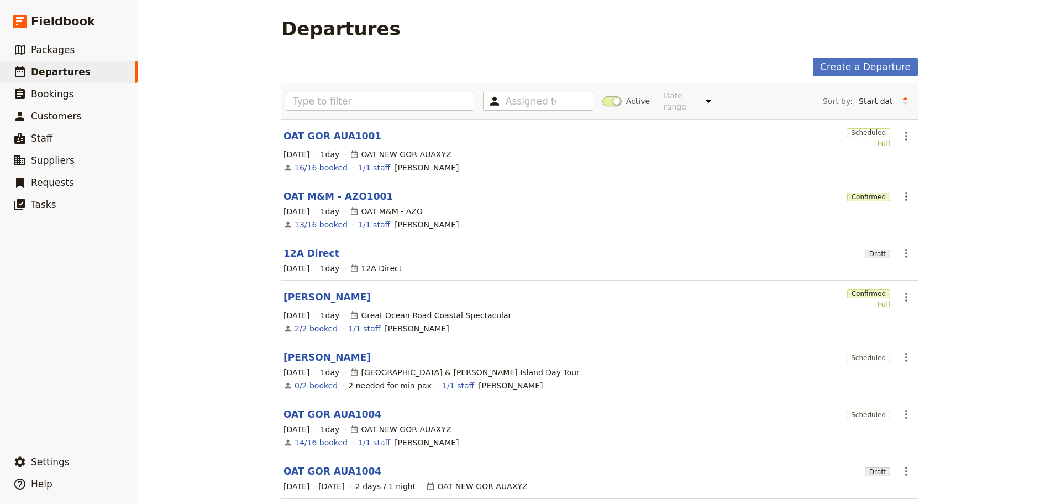
scroll to position [166, 0]
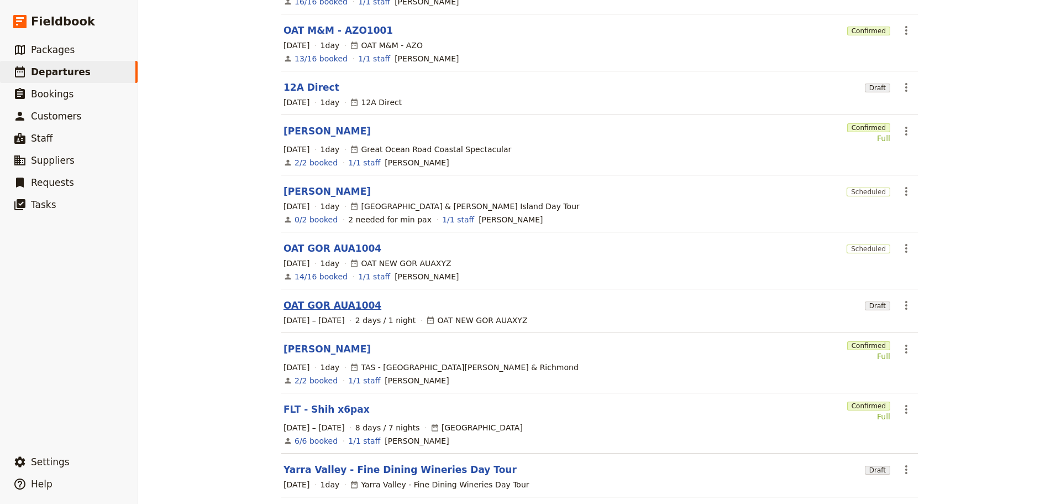
click at [302, 298] on link "OAT GOR AUA1004" at bounding box center [333, 304] width 98 height 13
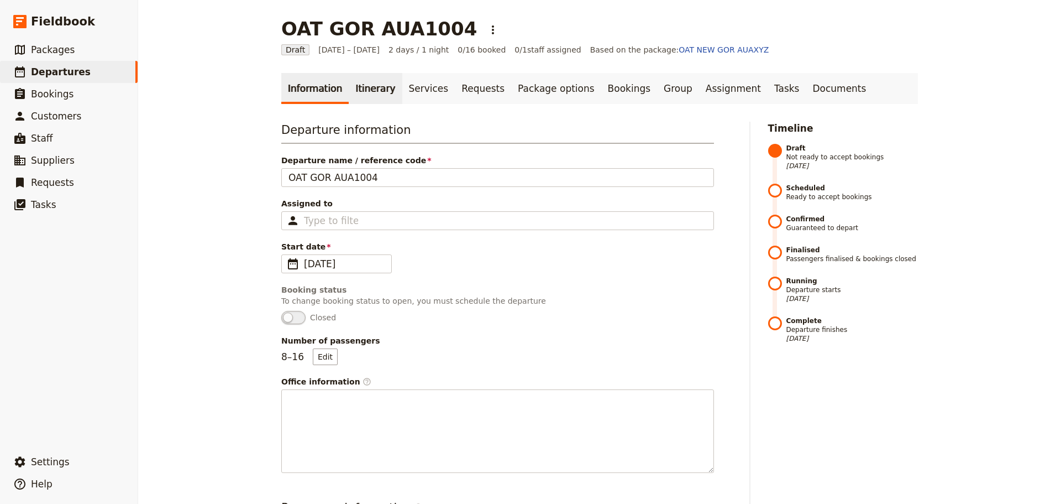
click at [366, 97] on link "Itinerary" at bounding box center [375, 88] width 53 height 31
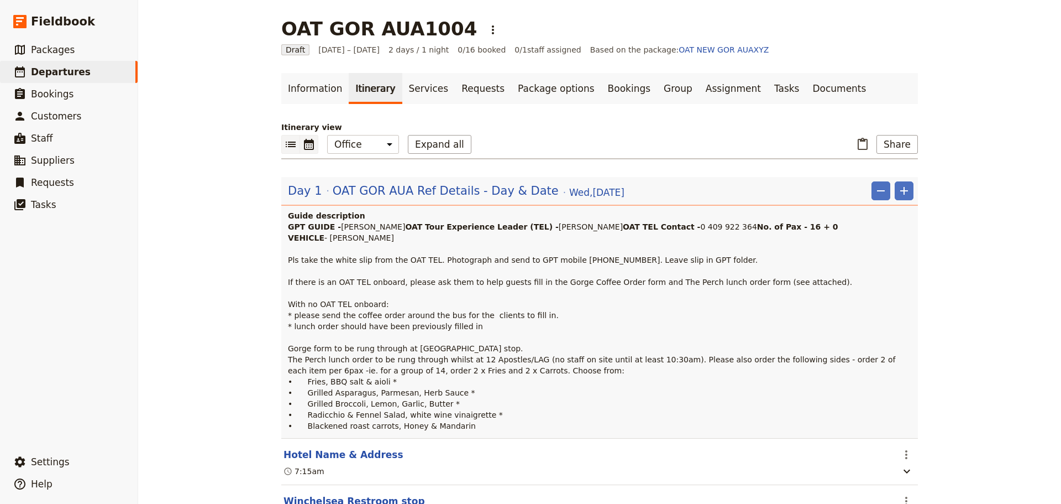
click at [305, 150] on icon "Calendar view" at bounding box center [309, 144] width 10 height 11
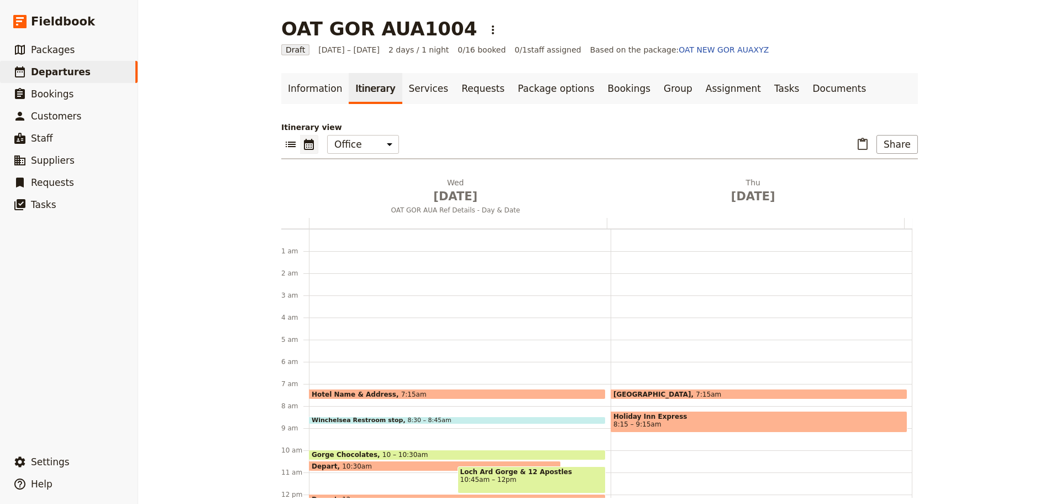
scroll to position [144, 0]
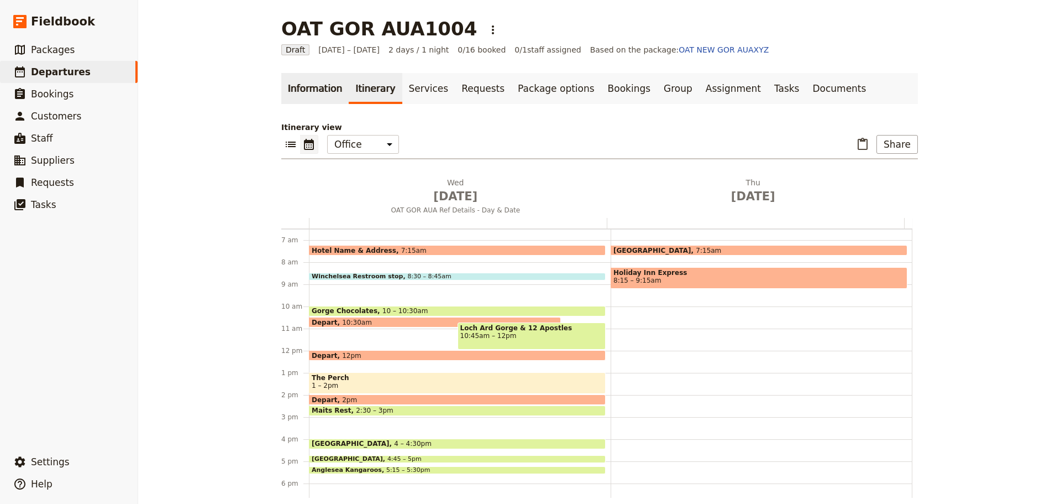
click at [295, 93] on link "Information" at bounding box center [314, 88] width 67 height 31
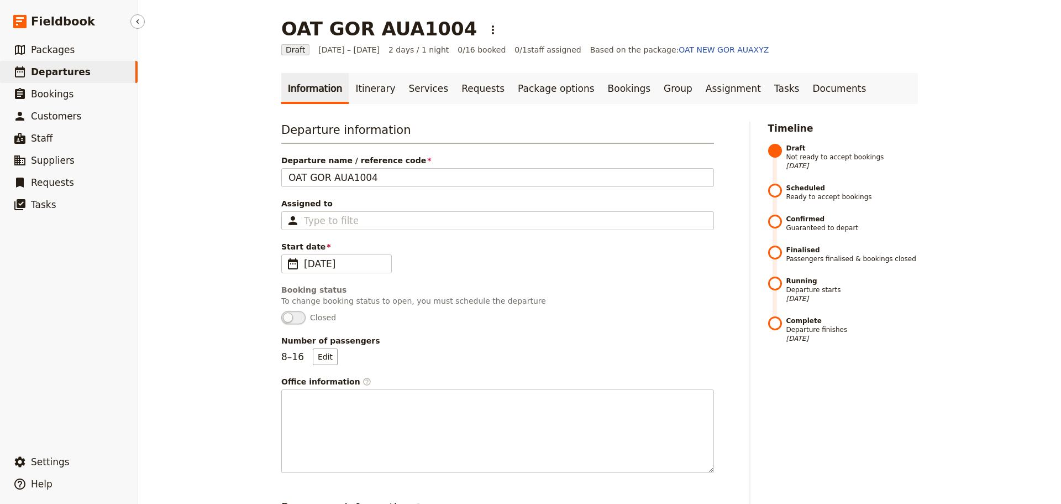
click at [66, 67] on span "Departures" at bounding box center [61, 71] width 60 height 11
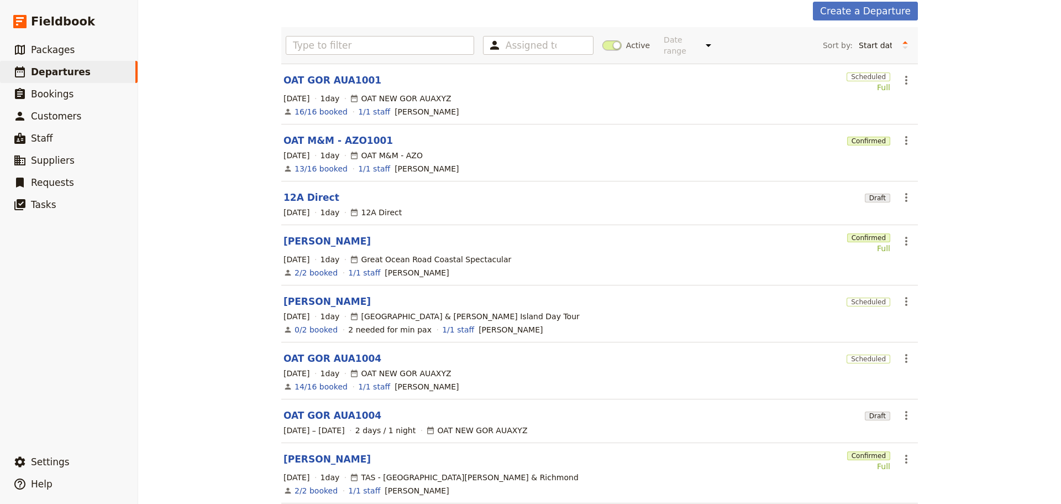
scroll to position [166, 0]
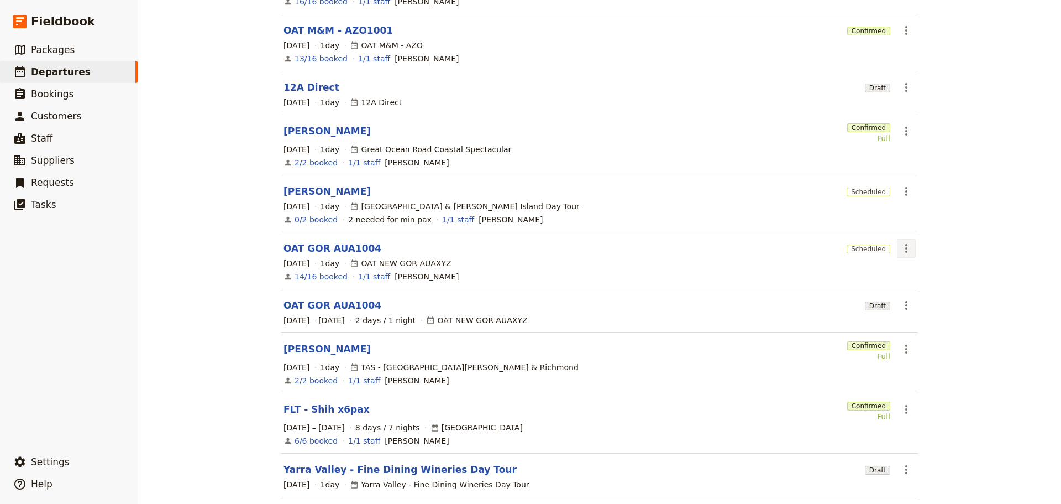
click at [908, 242] on icon "Actions" at bounding box center [906, 248] width 13 height 13
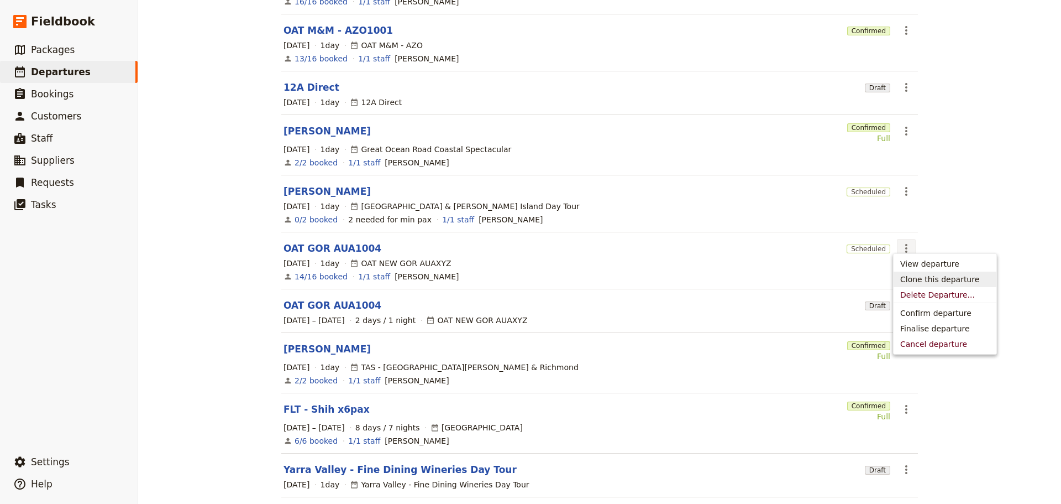
click at [946, 196] on div "Departures Create a Departure Assigned to Active Date range This week Next week…" at bounding box center [599, 252] width 923 height 504
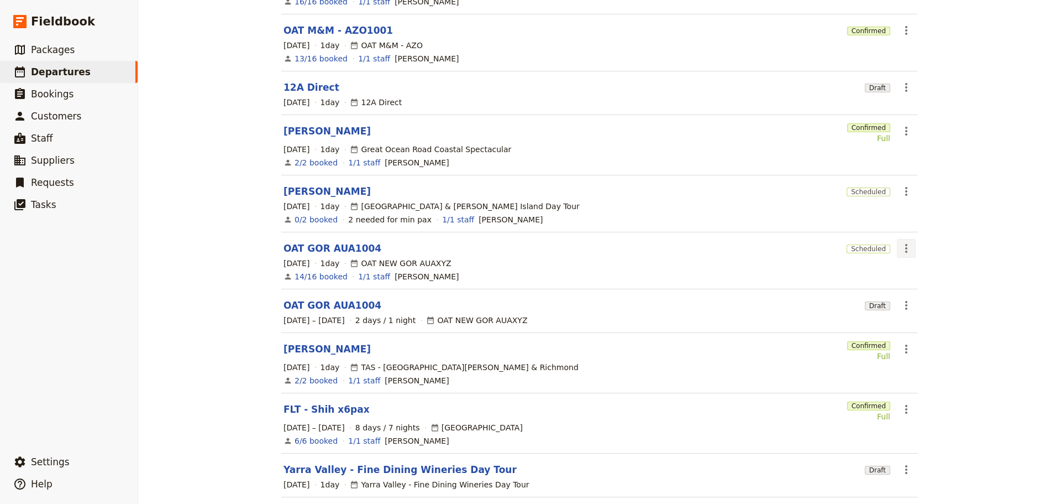
click at [900, 242] on icon "Actions" at bounding box center [906, 248] width 13 height 13
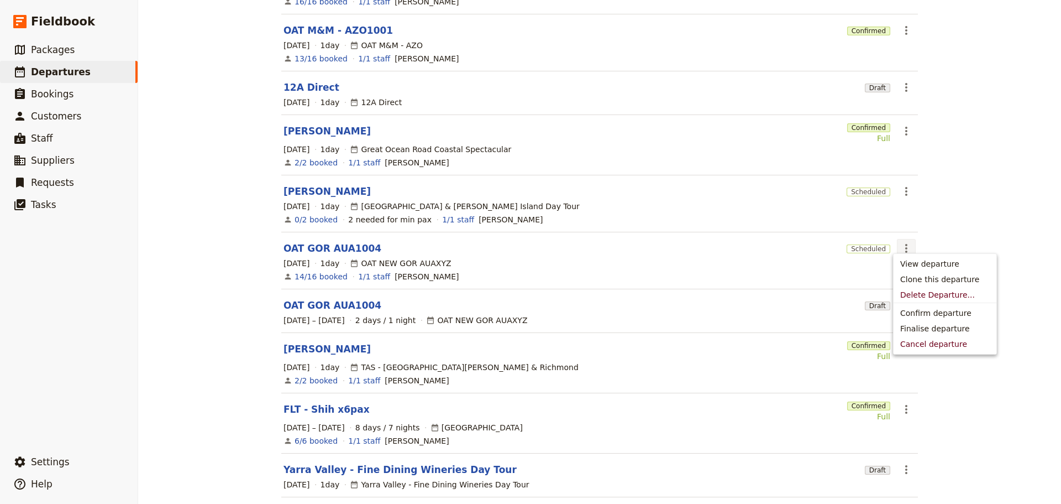
click at [969, 201] on div "Departures Create a Departure Assigned to Active Date range This week Next week…" at bounding box center [599, 252] width 923 height 504
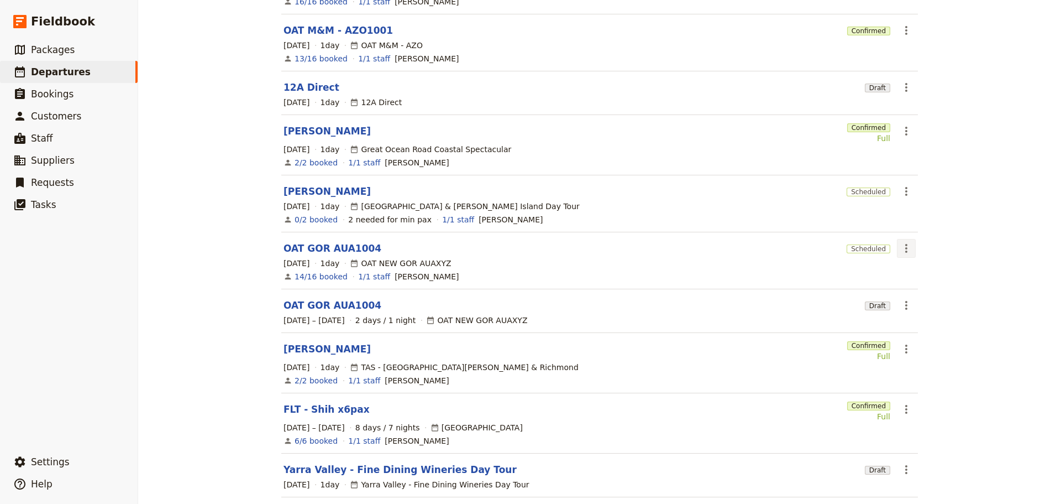
click at [900, 242] on icon "Actions" at bounding box center [906, 248] width 13 height 13
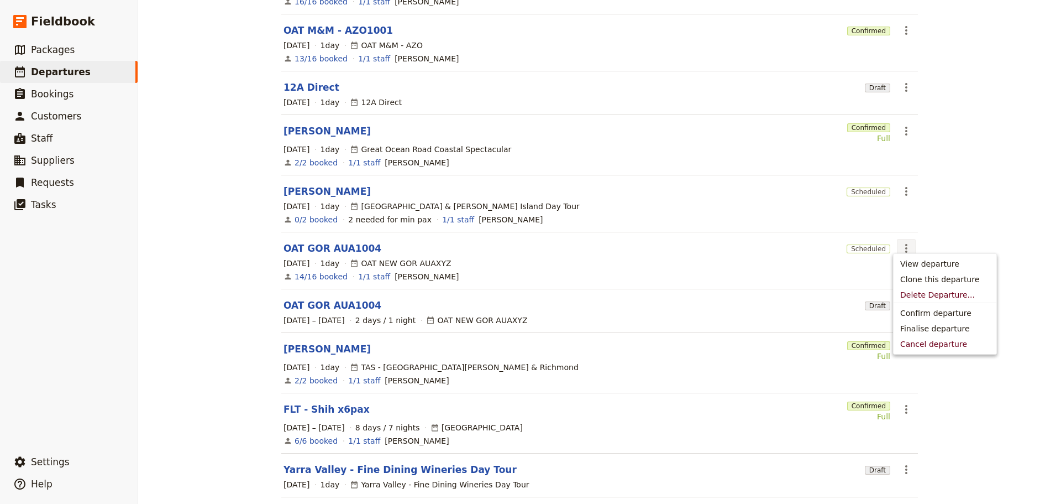
click at [949, 219] on div "Departures Create a Departure Assigned to Active Date range This week Next week…" at bounding box center [599, 252] width 923 height 504
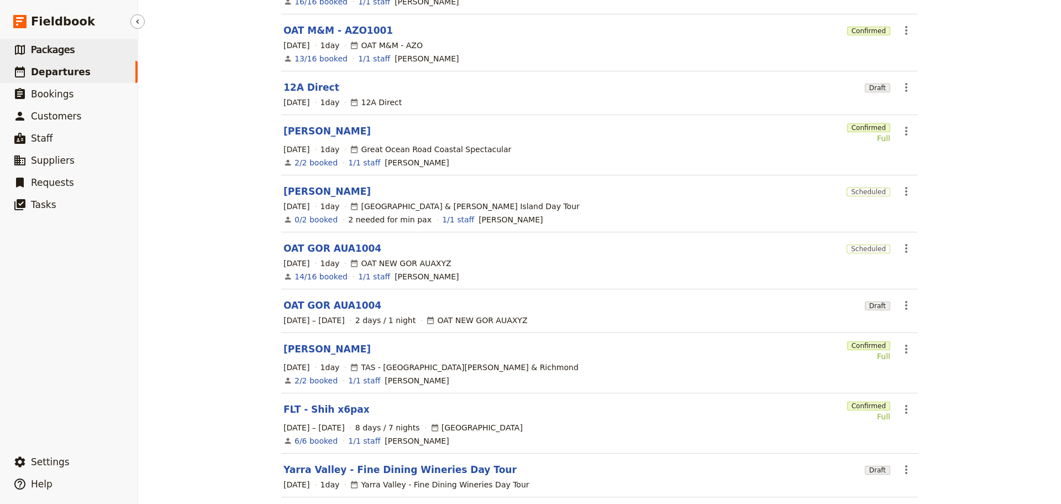
click at [49, 46] on span "Packages" at bounding box center [53, 49] width 44 height 11
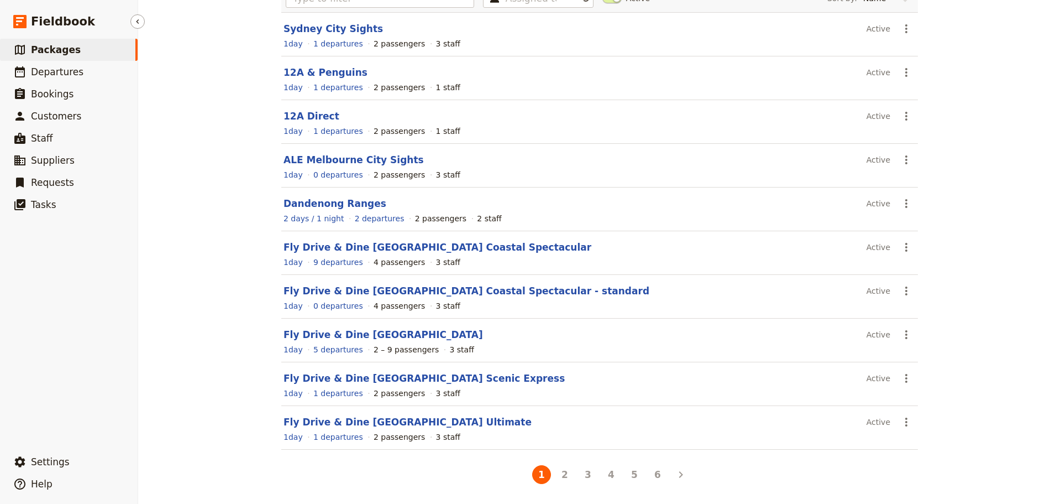
scroll to position [98, 0]
click at [45, 75] on span "Departures" at bounding box center [57, 71] width 53 height 11
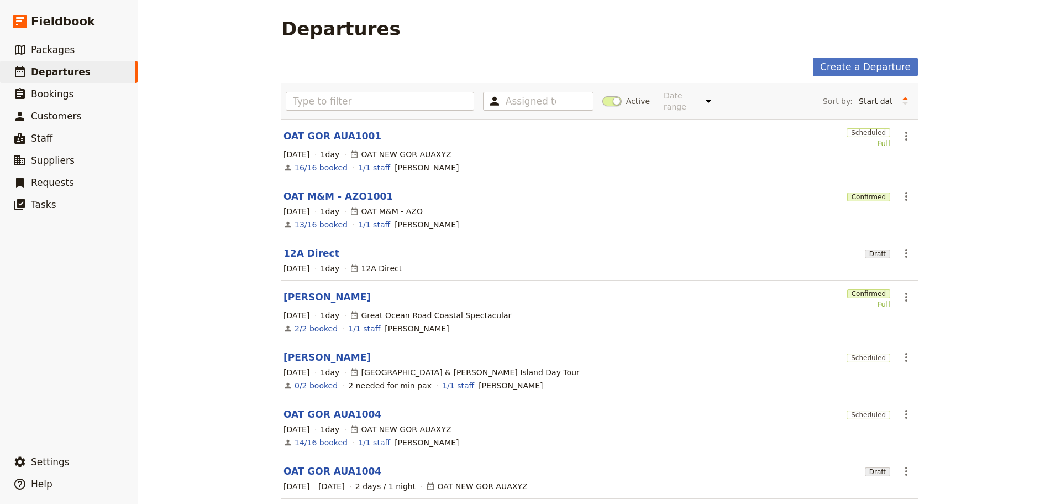
scroll to position [204, 0]
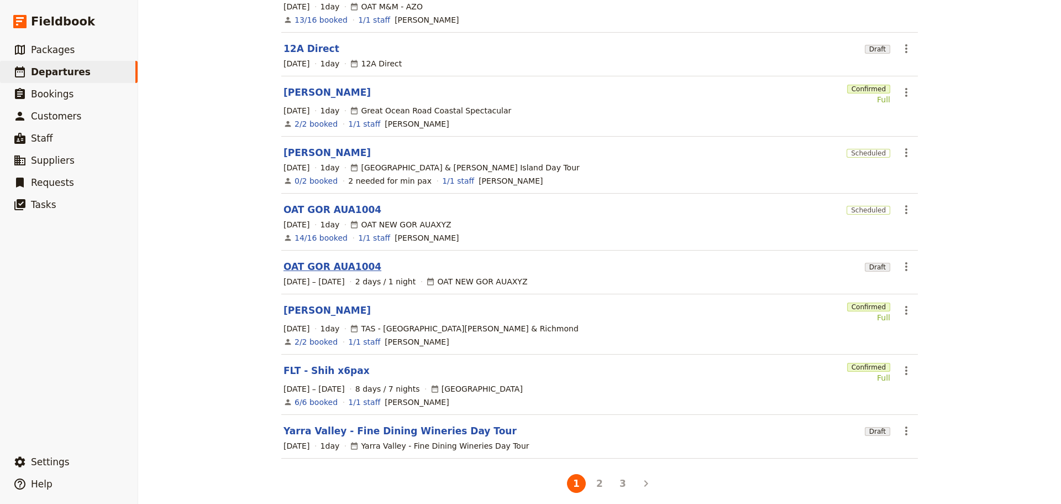
click at [303, 260] on link "OAT GOR AUA1004" at bounding box center [333, 266] width 98 height 13
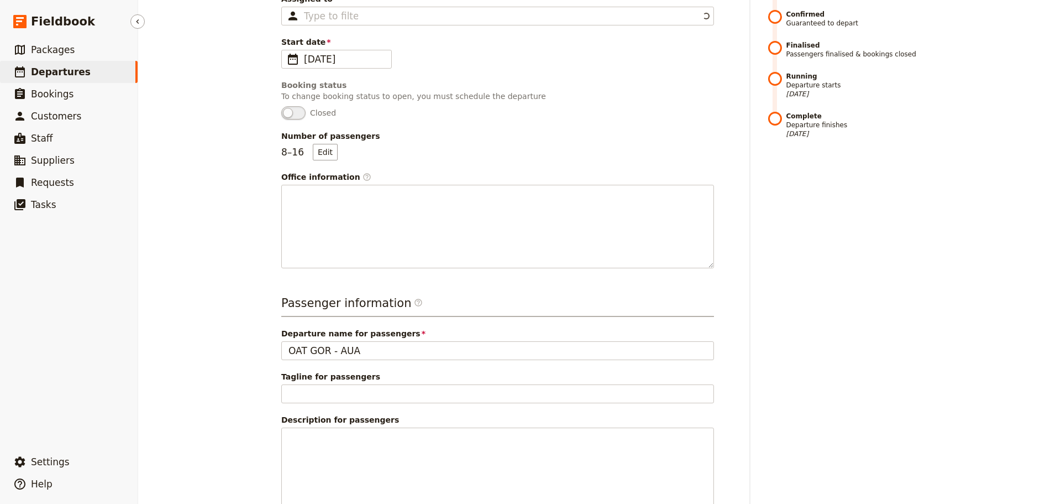
click at [39, 76] on span "Departures" at bounding box center [61, 71] width 60 height 11
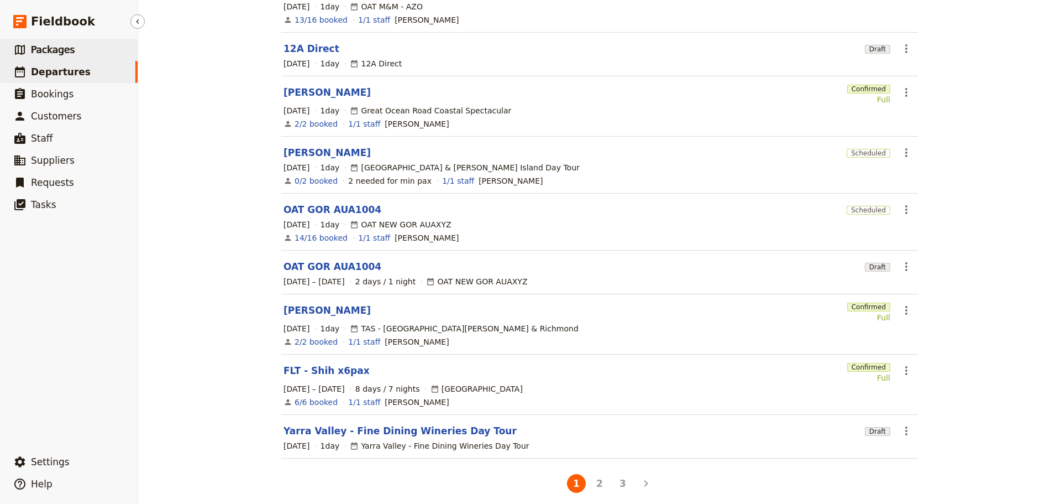
click at [50, 49] on span "Packages" at bounding box center [53, 49] width 44 height 11
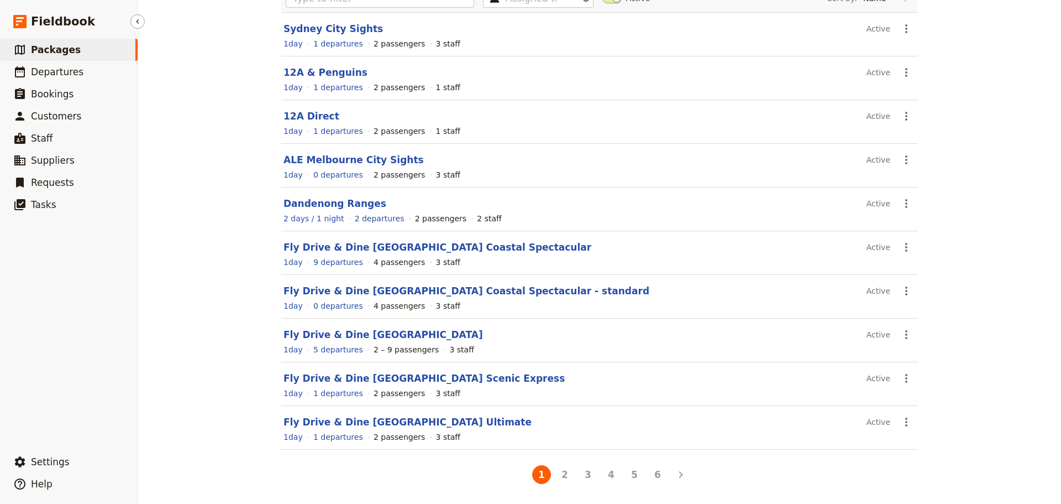
scroll to position [98, 0]
click at [602, 479] on button "4" at bounding box center [611, 474] width 19 height 19
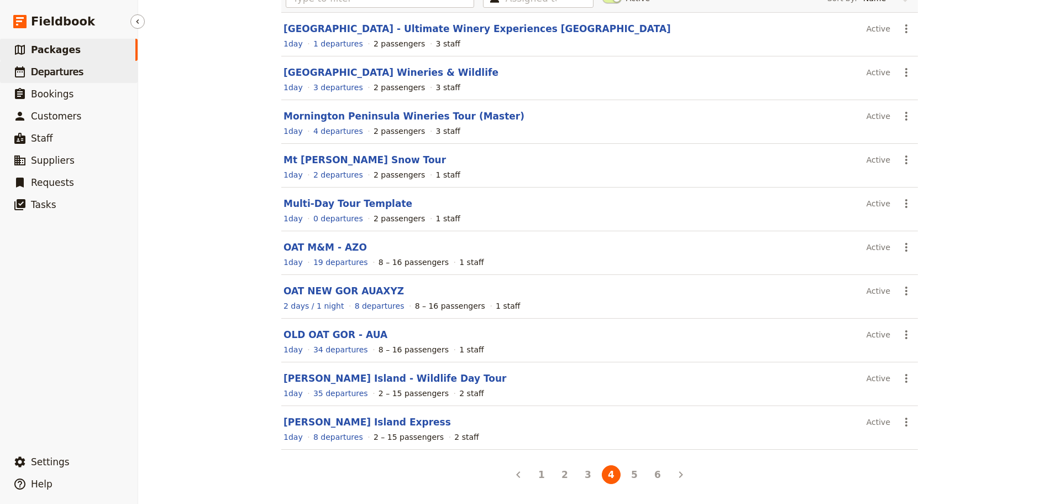
click at [78, 70] on link "​ Departures" at bounding box center [69, 72] width 138 height 22
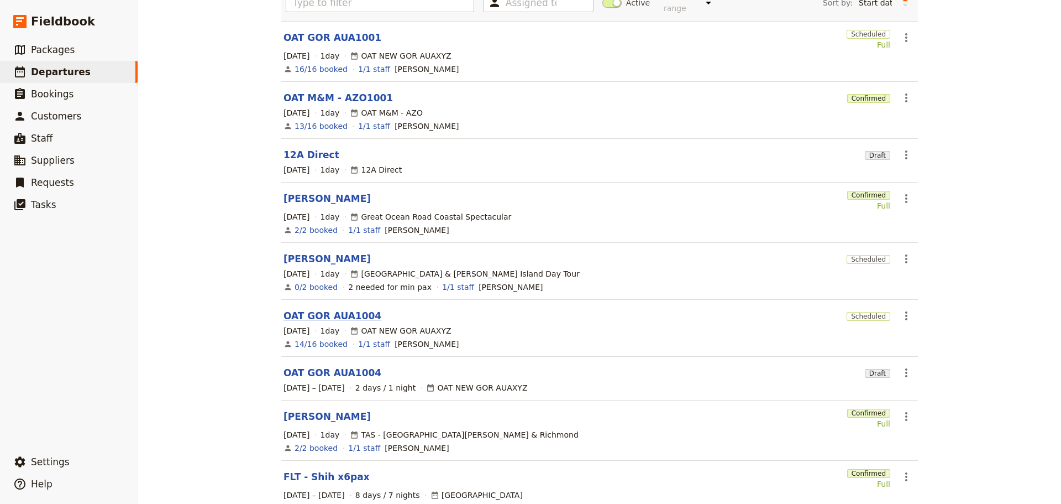
click at [324, 309] on link "OAT GOR AUA1004" at bounding box center [333, 315] width 98 height 13
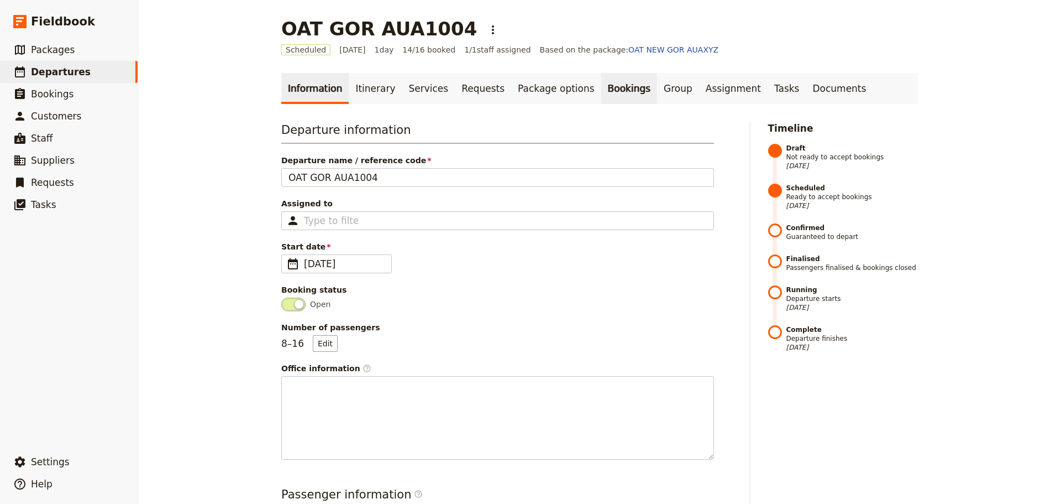
click at [603, 90] on link "Bookings" at bounding box center [629, 88] width 56 height 31
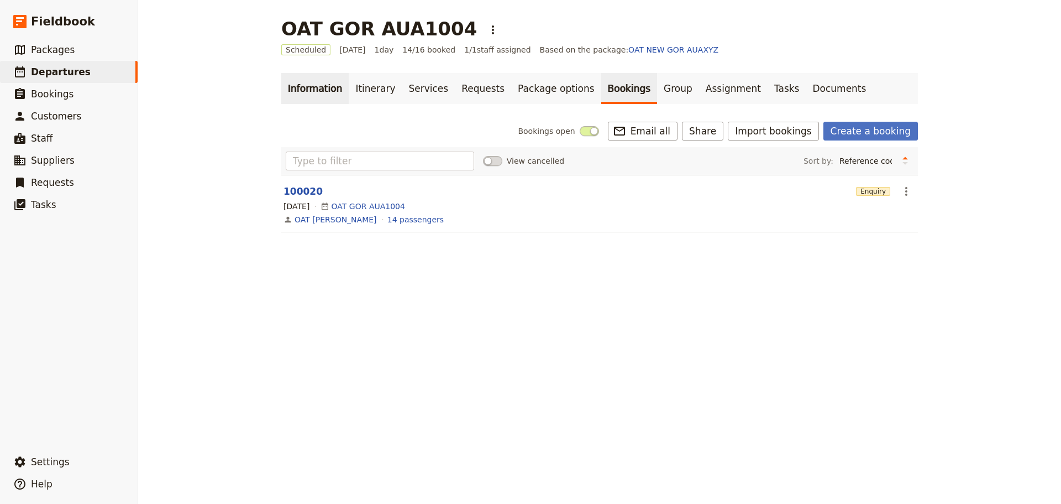
click at [298, 87] on link "Information" at bounding box center [314, 88] width 67 height 31
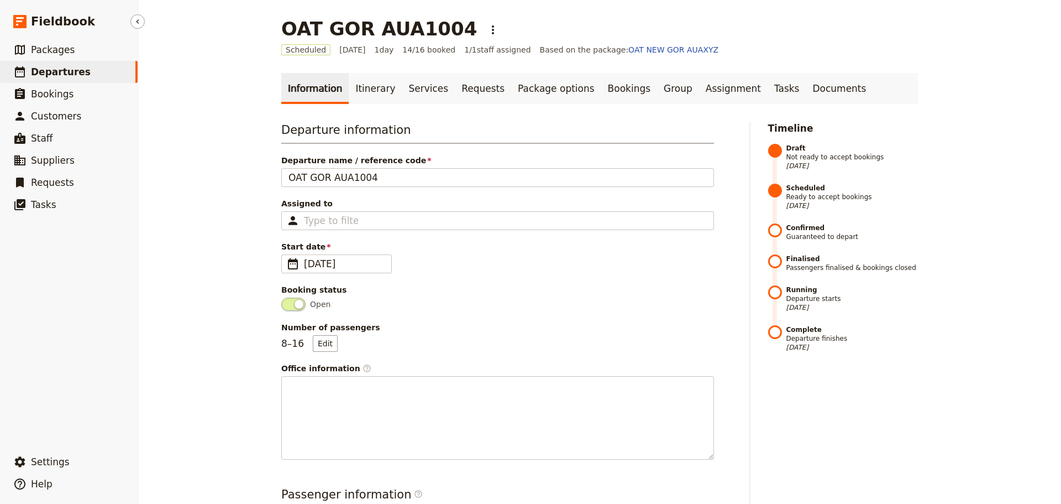
click at [52, 69] on span "Departures" at bounding box center [61, 71] width 60 height 11
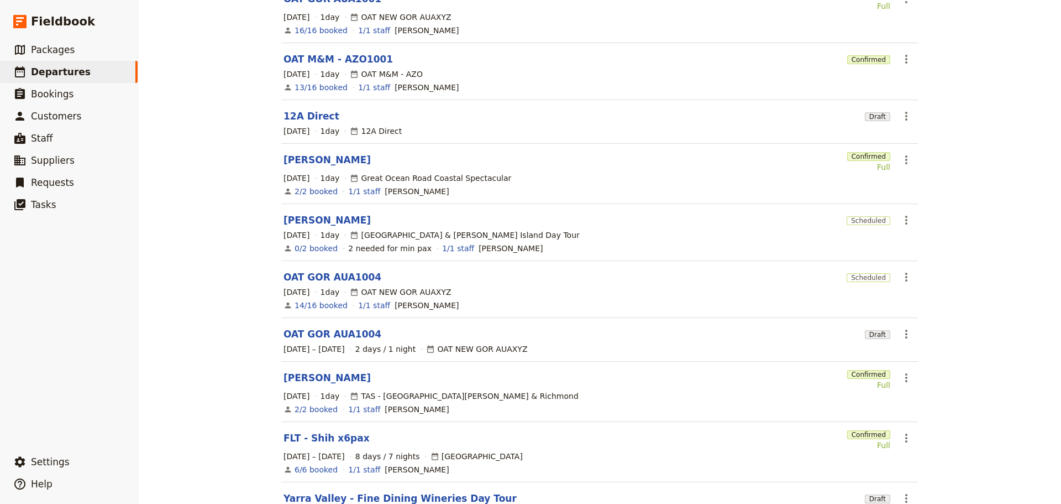
scroll to position [166, 0]
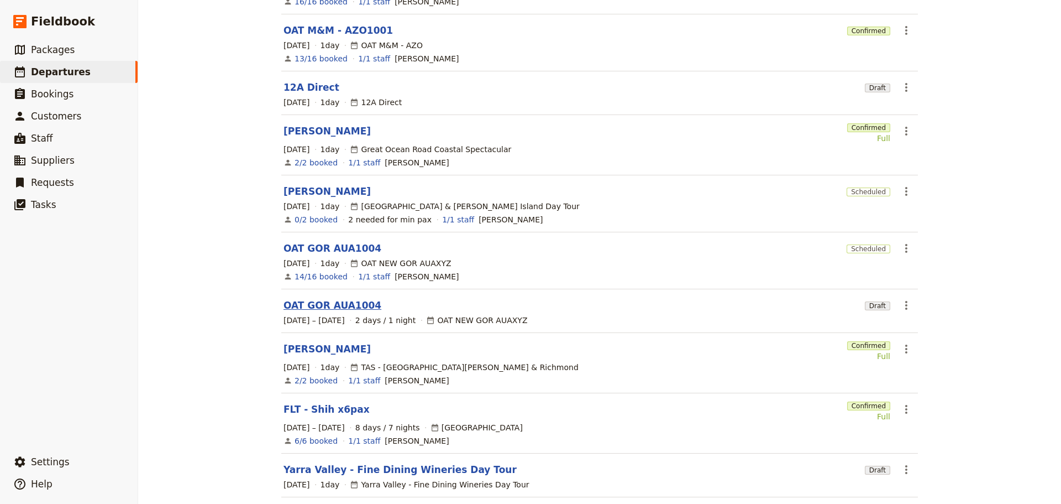
click at [341, 298] on link "OAT GOR AUA1004" at bounding box center [333, 304] width 98 height 13
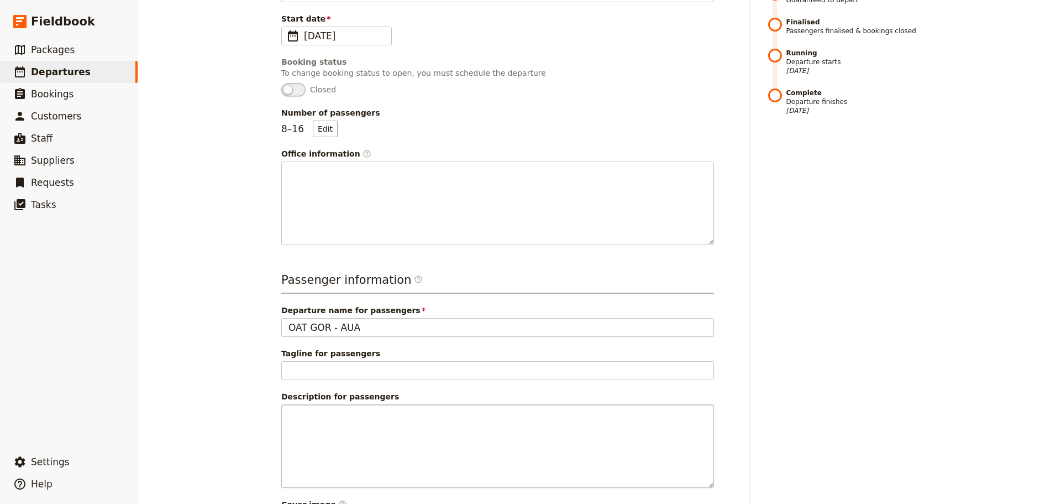
scroll to position [331, 0]
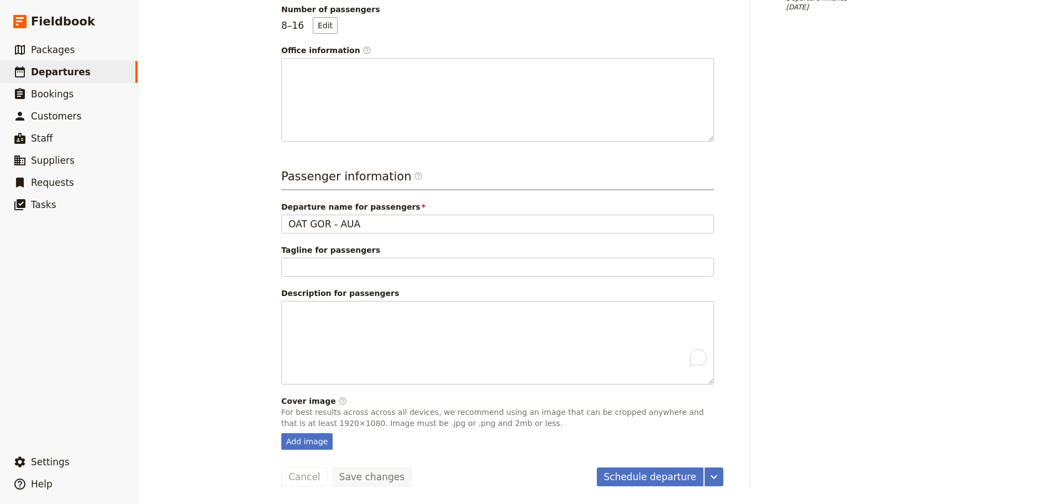
drag, startPoint x: 456, startPoint y: 384, endPoint x: 203, endPoint y: 324, distance: 259.5
click at [203, 324] on div "OAT GOR AUA1004 ​ Draft [DATE] – [DATE] 2 days / 1 night 0/16 booked 1 / 1 staf…" at bounding box center [599, 252] width 923 height 504
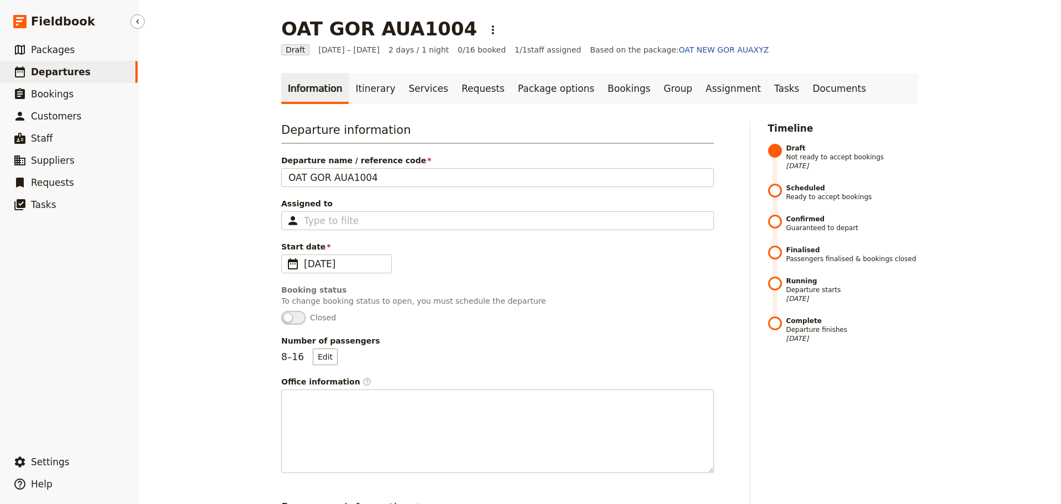
click at [53, 71] on span "Departures" at bounding box center [61, 71] width 60 height 11
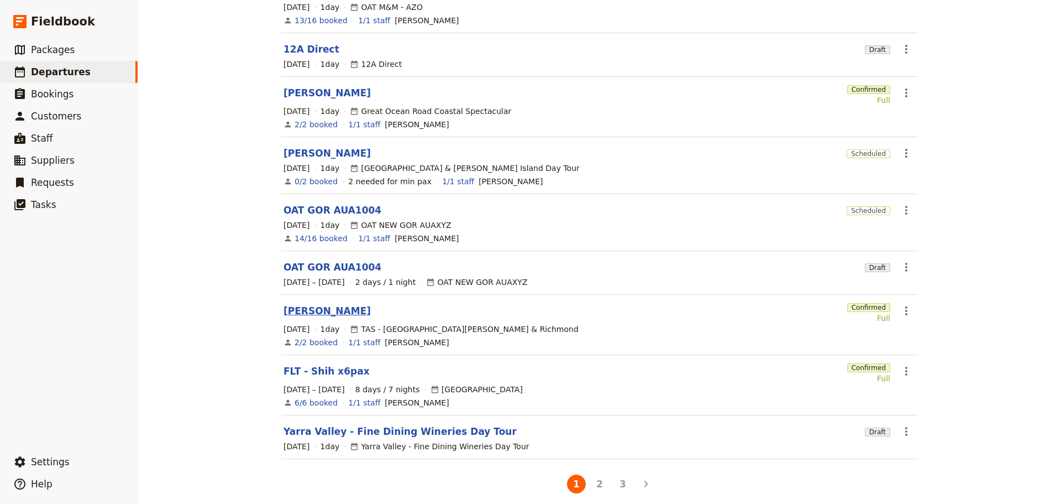
scroll to position [204, 0]
click at [311, 193] on section "OAT GOR AUA1004 Scheduled ​ [DATE] 1 day OAT NEW GOR AUAXYZ 14/16 booked 1/1 st…" at bounding box center [599, 221] width 637 height 57
click at [312, 193] on section "OAT GOR AUA1004 Scheduled ​ [DATE] 1 day OAT NEW GOR AUAXYZ 14/16 booked 1/1 st…" at bounding box center [599, 221] width 637 height 57
click at [313, 203] on link "OAT GOR AUA1004" at bounding box center [333, 209] width 98 height 13
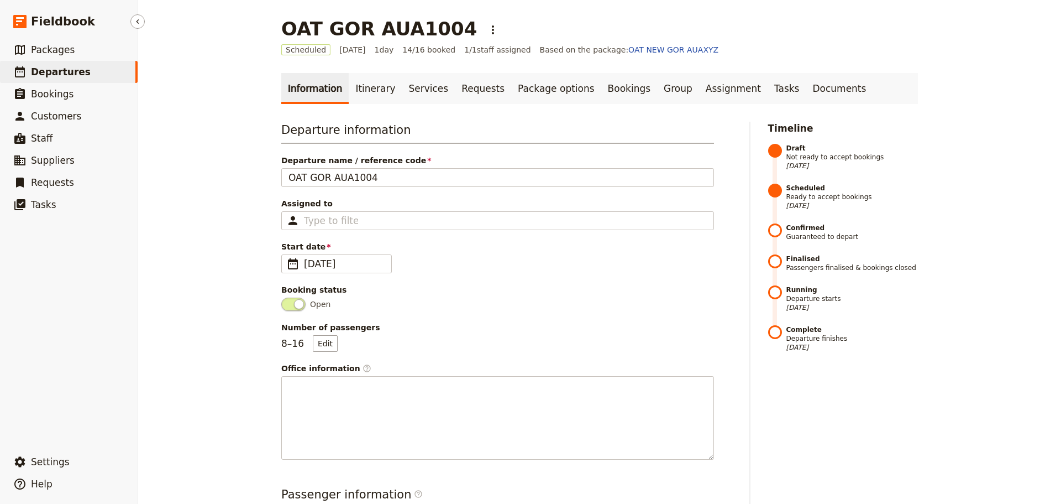
click at [61, 78] on span "Departures" at bounding box center [61, 71] width 60 height 13
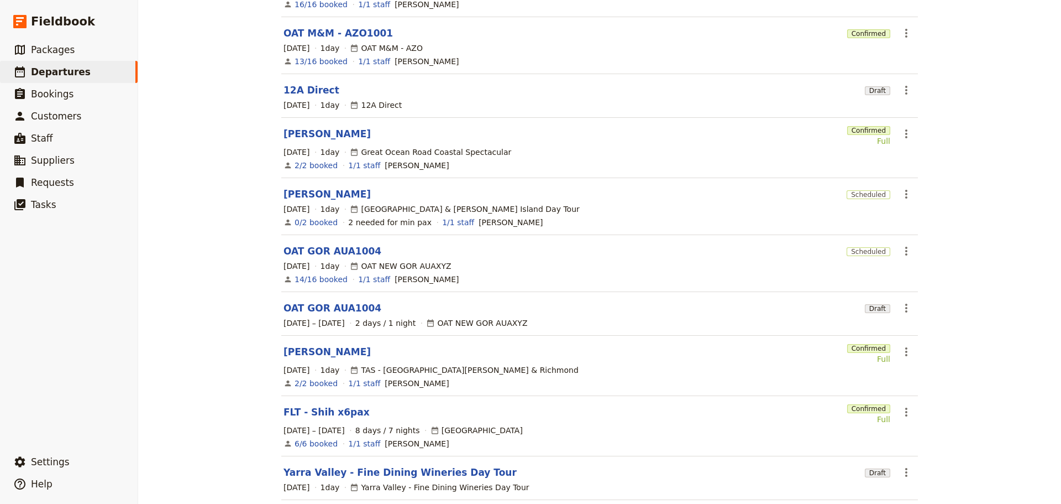
scroll to position [166, 0]
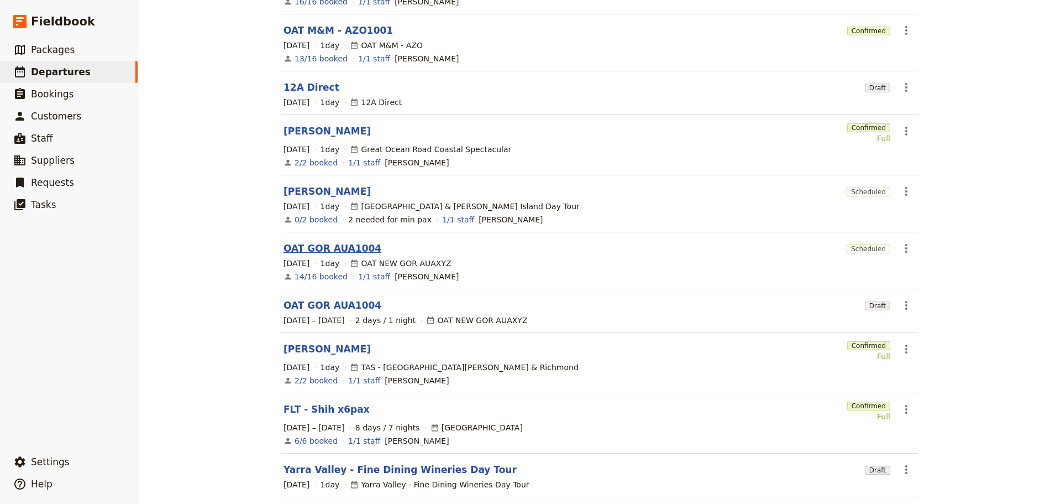
click at [327, 242] on link "OAT GOR AUA1004" at bounding box center [333, 248] width 98 height 13
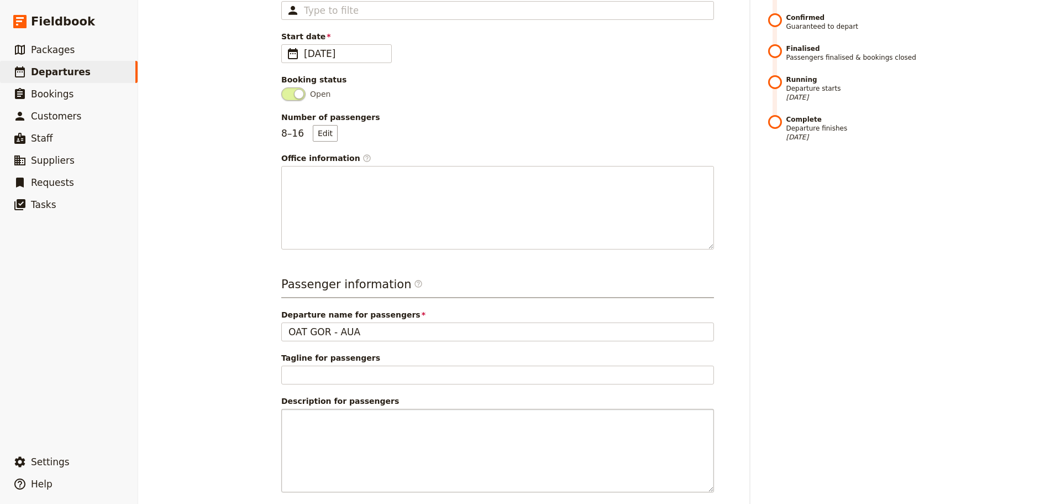
scroll to position [318, 0]
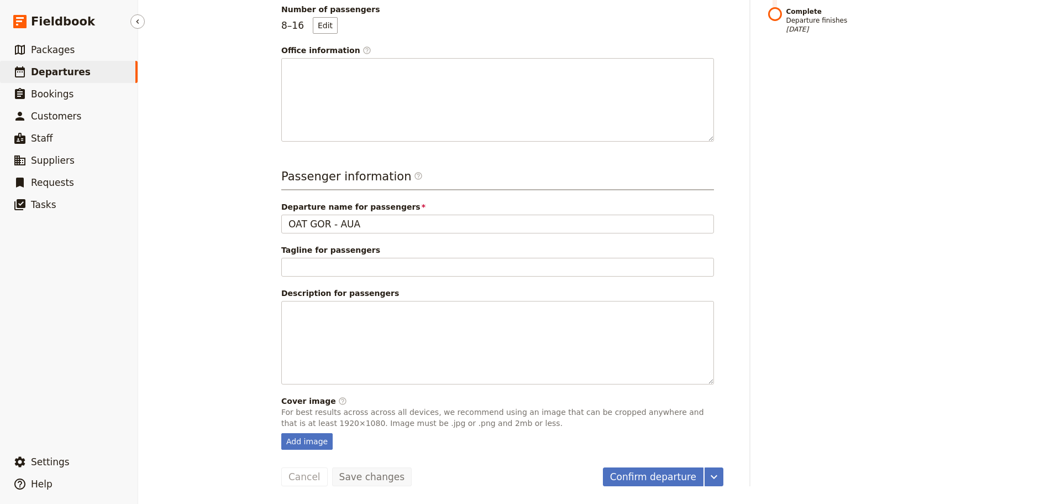
click at [62, 70] on span "Departures" at bounding box center [61, 71] width 60 height 11
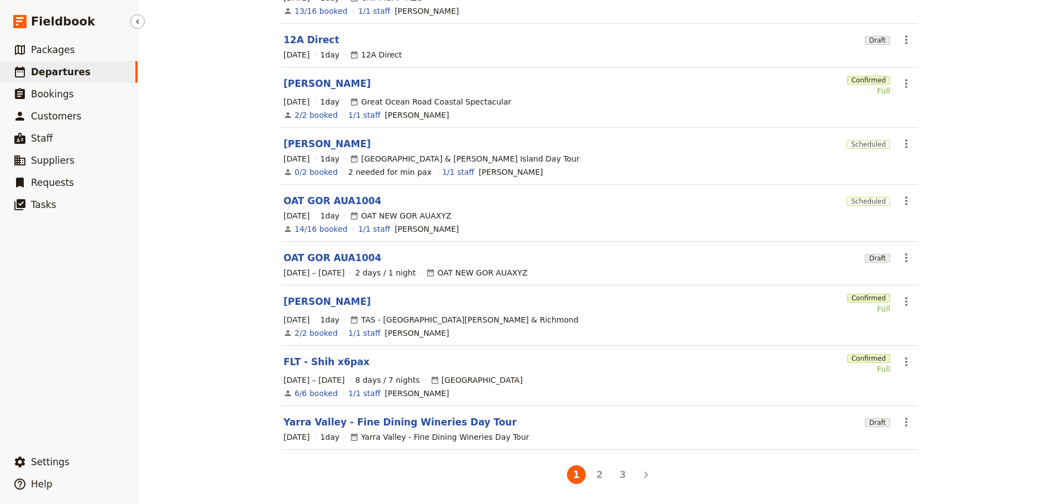
scroll to position [204, 0]
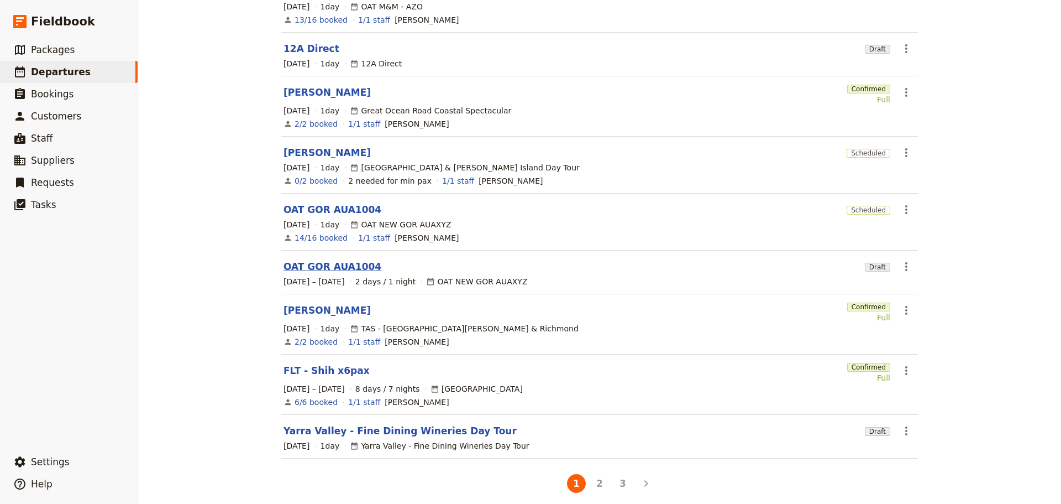
click at [299, 260] on link "OAT GOR AUA1004" at bounding box center [333, 266] width 98 height 13
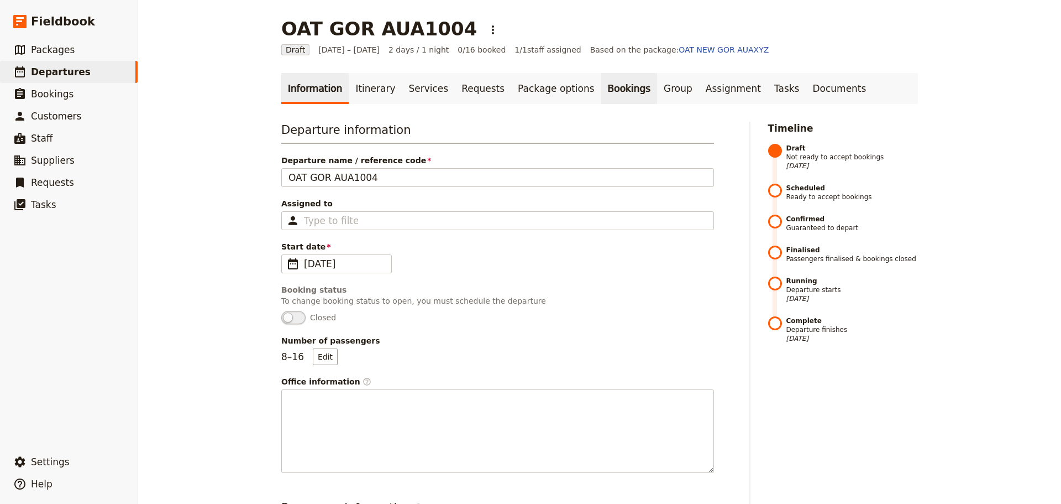
click at [601, 87] on link "Bookings" at bounding box center [629, 88] width 56 height 31
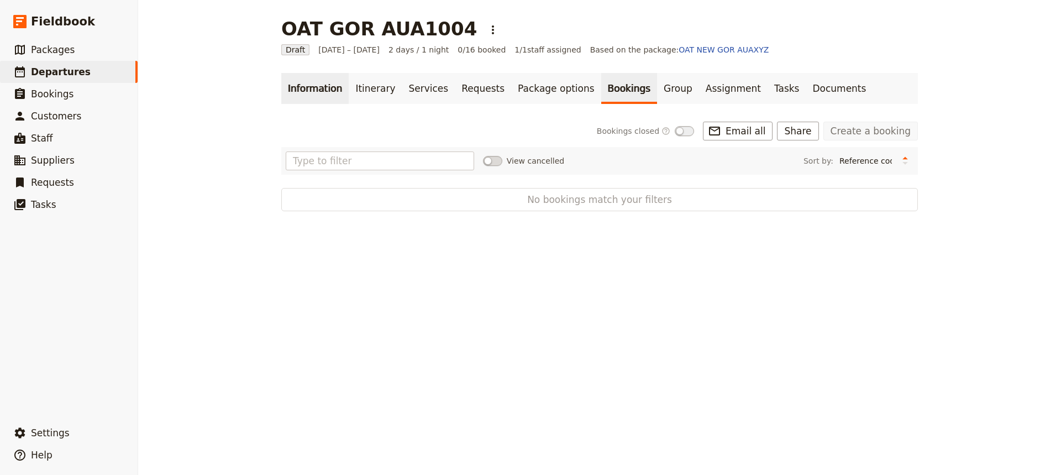
click at [303, 90] on link "Information" at bounding box center [314, 88] width 67 height 31
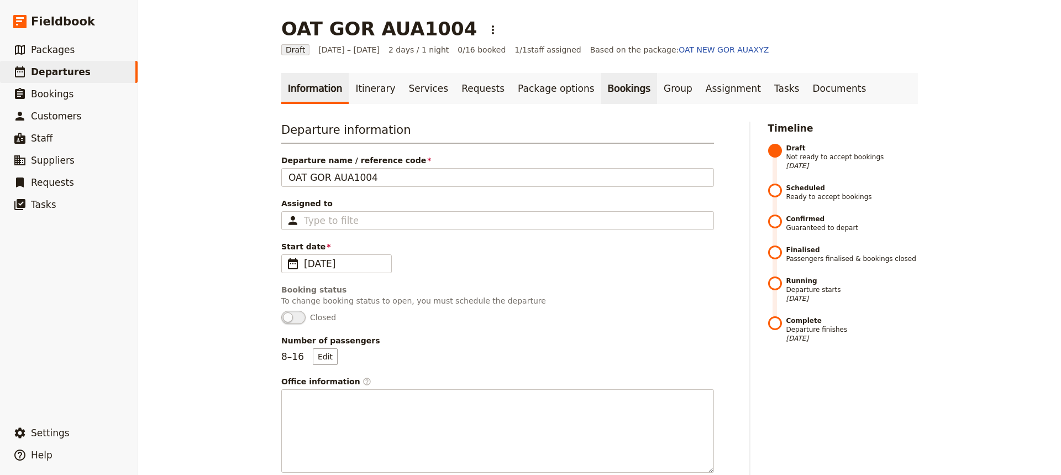
click at [601, 90] on link "Bookings" at bounding box center [629, 88] width 56 height 31
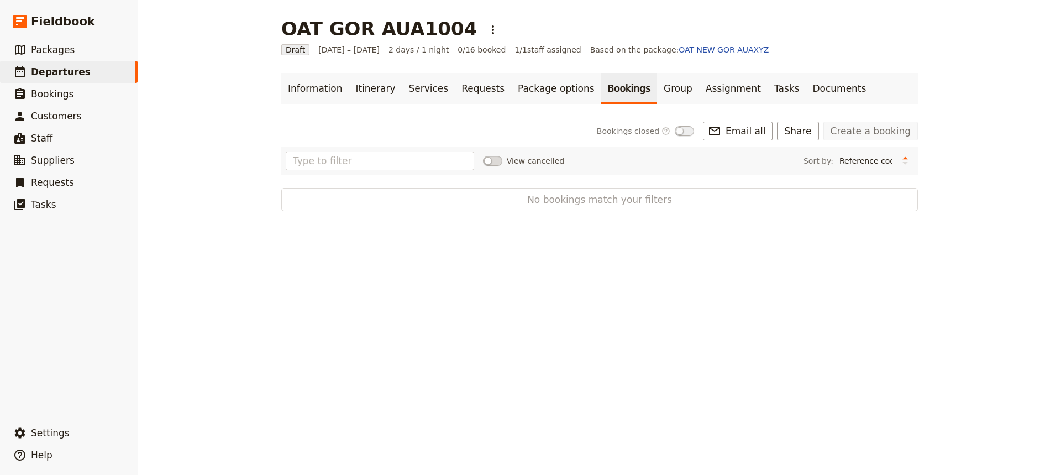
click at [856, 133] on link "Create a booking" at bounding box center [871, 131] width 95 height 19
click at [858, 132] on link "Create a booking" at bounding box center [871, 131] width 95 height 19
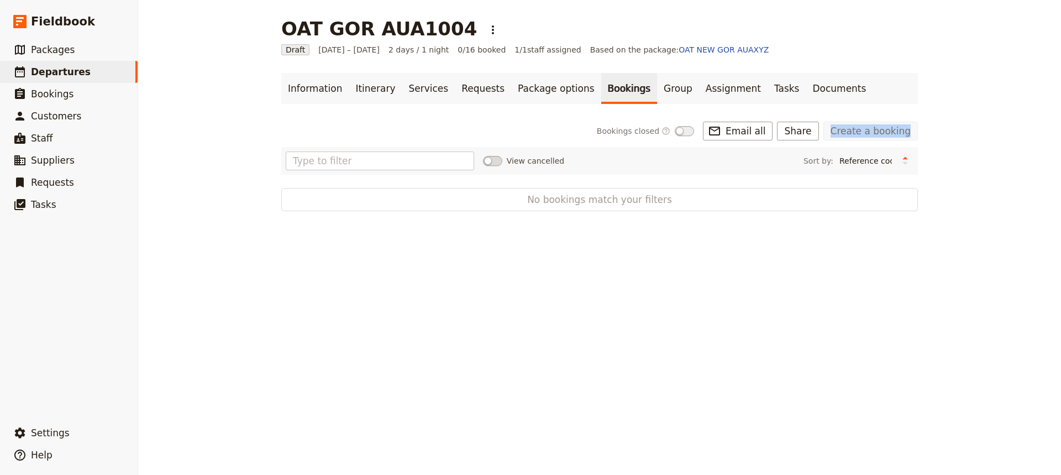
click at [858, 132] on link "Create a booking" at bounding box center [871, 131] width 95 height 19
click at [859, 132] on link "Create a booking" at bounding box center [871, 131] width 95 height 19
click at [935, 119] on div "OAT GOR AUA1004 ​ Draft [DATE] – [DATE] 2 days / 1 night 0/16 booked 1 / 1 staf…" at bounding box center [599, 237] width 923 height 475
click at [856, 128] on link "Create a booking" at bounding box center [871, 131] width 95 height 19
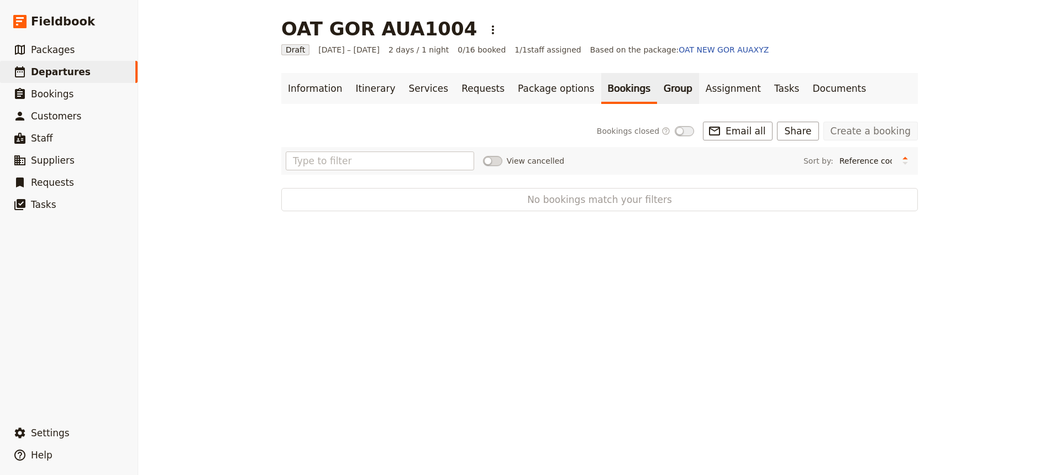
click at [657, 85] on link "Group" at bounding box center [678, 88] width 42 height 31
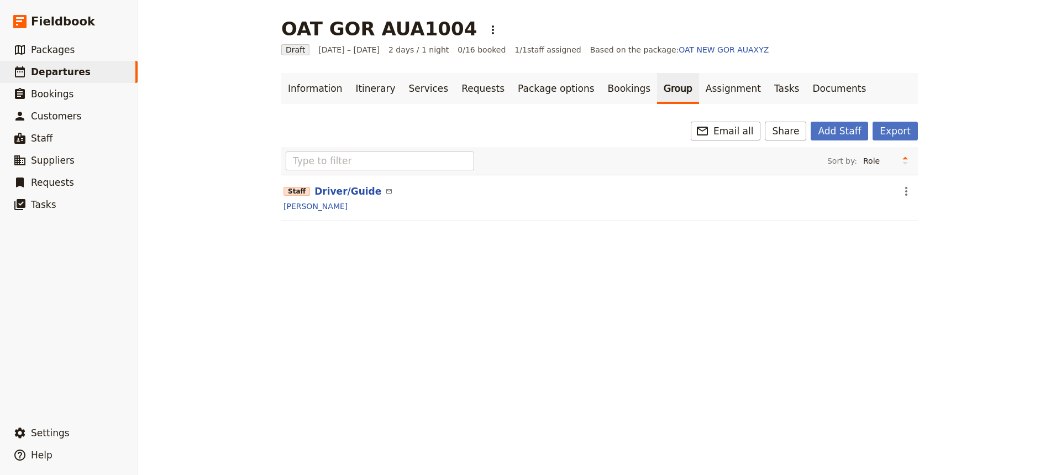
click at [469, 50] on span "0/16 booked" at bounding box center [482, 49] width 48 height 11
drag, startPoint x: 479, startPoint y: 49, endPoint x: 431, endPoint y: 53, distance: 47.7
click at [431, 53] on div "Draft [DATE] – [DATE] 2 days / 1 night 0/16 booked 1 / 1 staff assigned Based o…" at bounding box center [599, 49] width 637 height 11
click at [310, 78] on link "Information" at bounding box center [314, 88] width 67 height 31
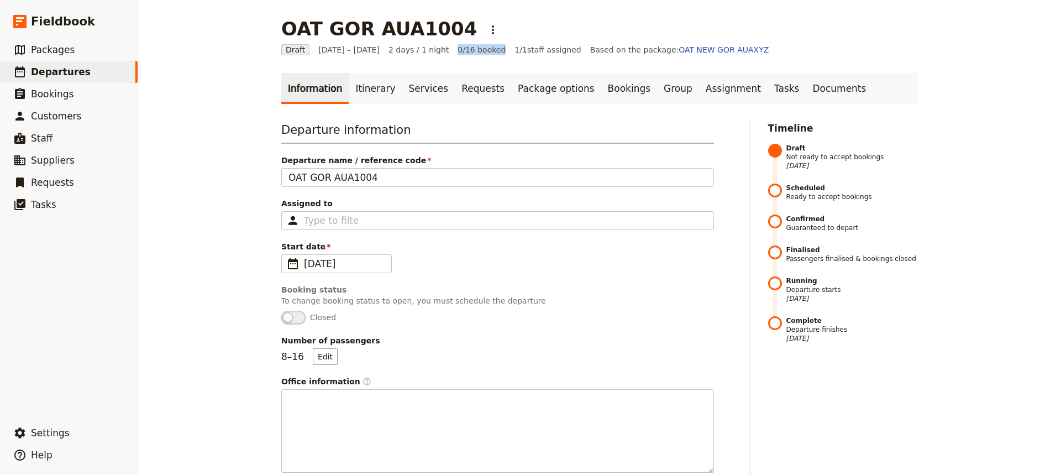
drag, startPoint x: 450, startPoint y: 44, endPoint x: 444, endPoint y: 49, distance: 7.5
click at [458, 44] on span "0/16 booked" at bounding box center [482, 49] width 48 height 11
drag, startPoint x: 444, startPoint y: 49, endPoint x: 434, endPoint y: 53, distance: 11.4
click at [458, 50] on span "0/16 booked" at bounding box center [482, 49] width 48 height 11
drag, startPoint x: 360, startPoint y: 93, endPoint x: 369, endPoint y: 93, distance: 8.9
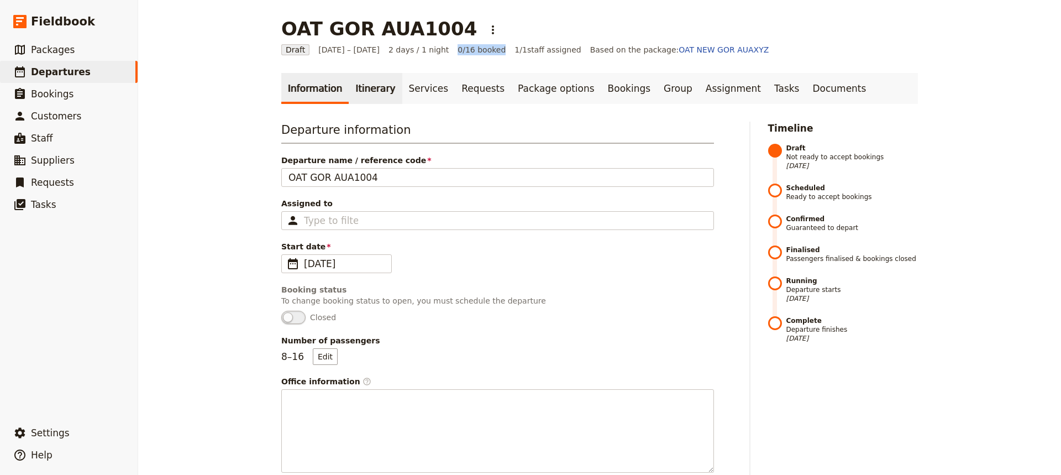
click at [360, 93] on link "Itinerary" at bounding box center [375, 88] width 53 height 31
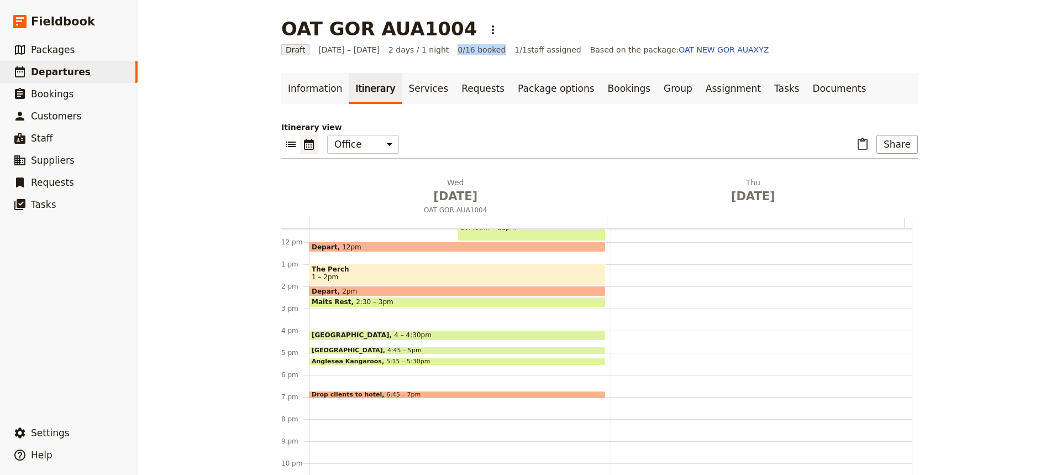
scroll to position [254, 0]
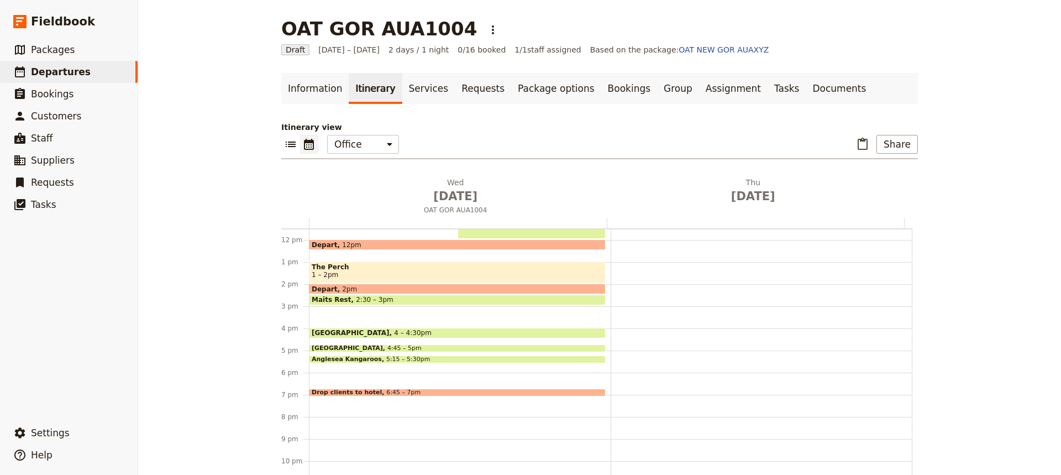
click at [462, 276] on span "1 – 2pm" at bounding box center [457, 275] width 291 height 8
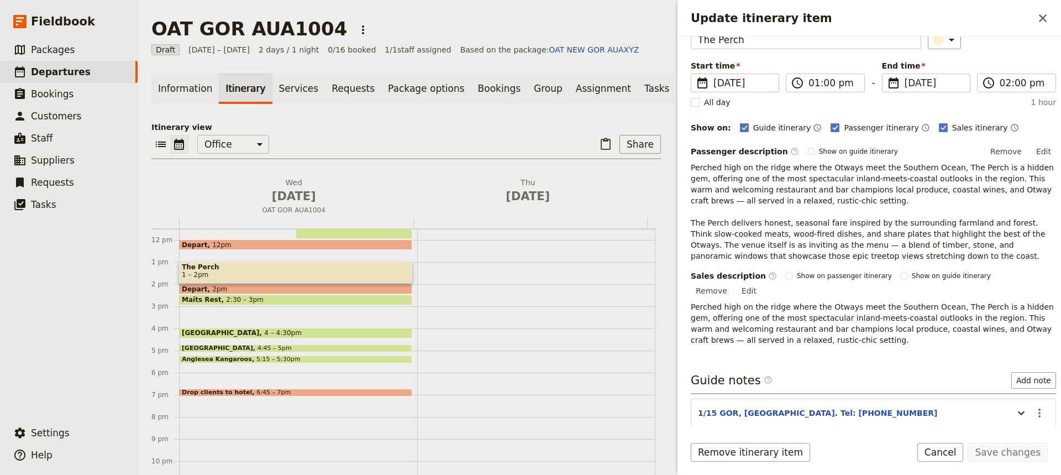
scroll to position [101, 0]
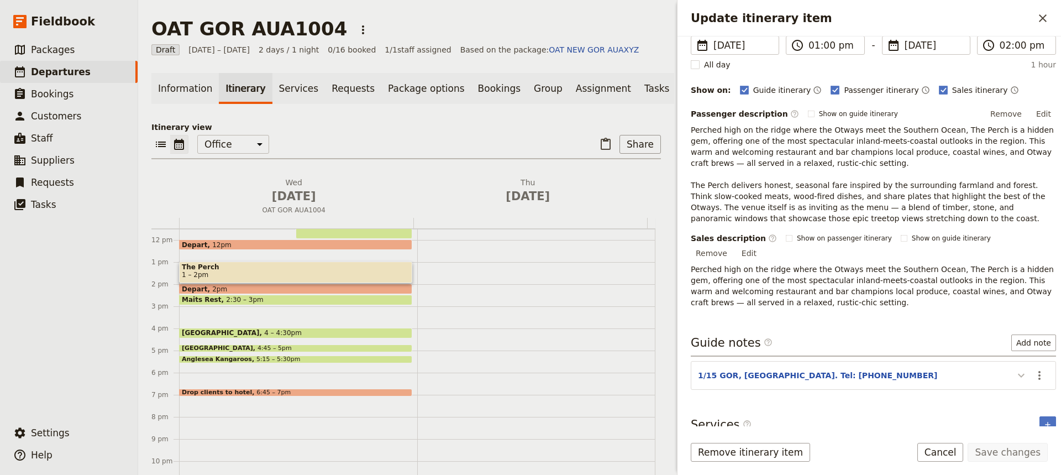
click at [1015, 369] on icon "Update itinerary item" at bounding box center [1021, 375] width 13 height 13
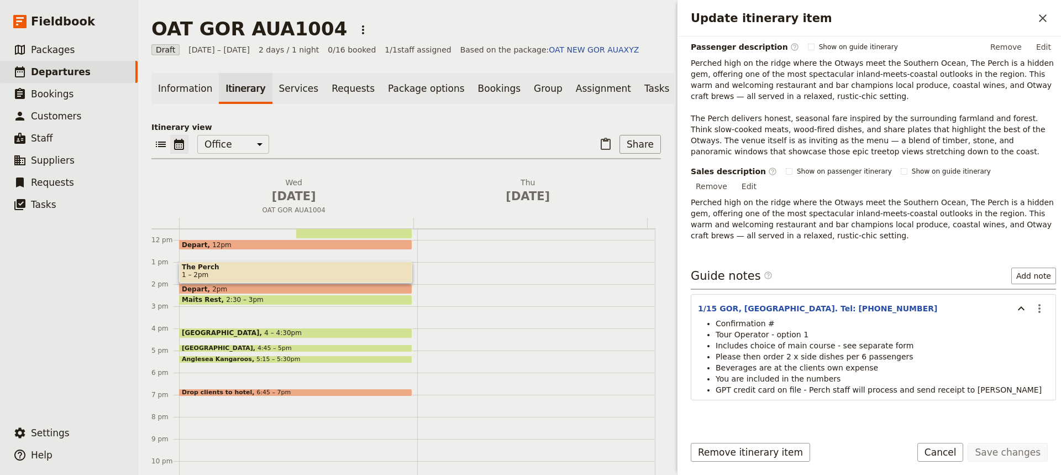
scroll to position [179, 0]
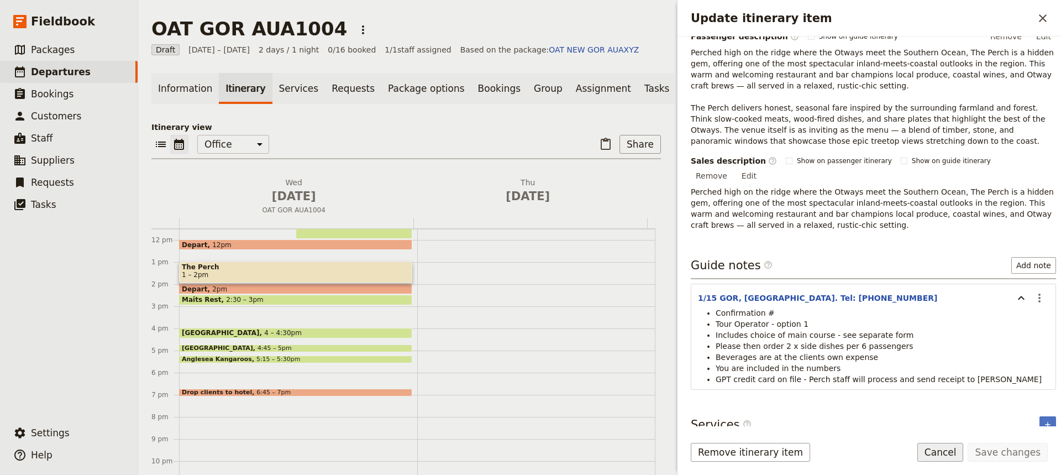
click at [941, 452] on button "Cancel" at bounding box center [940, 452] width 46 height 19
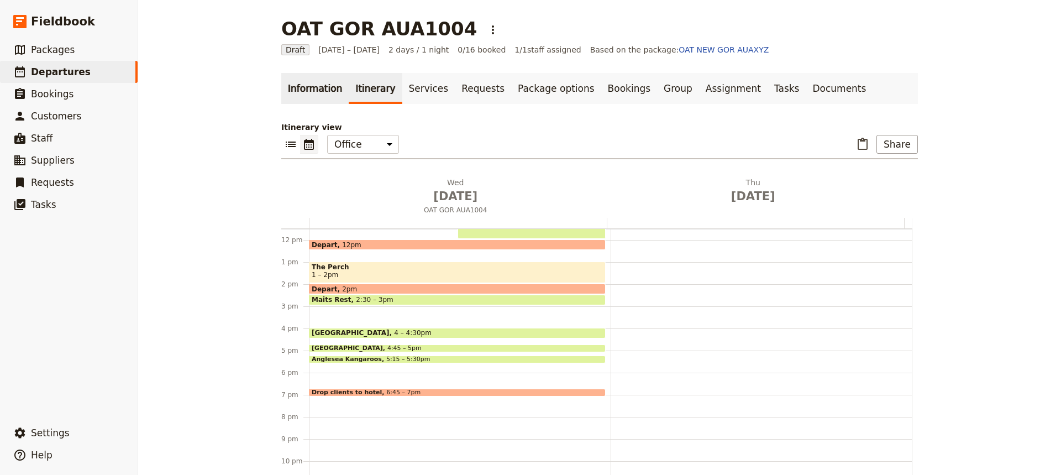
scroll to position [0, 0]
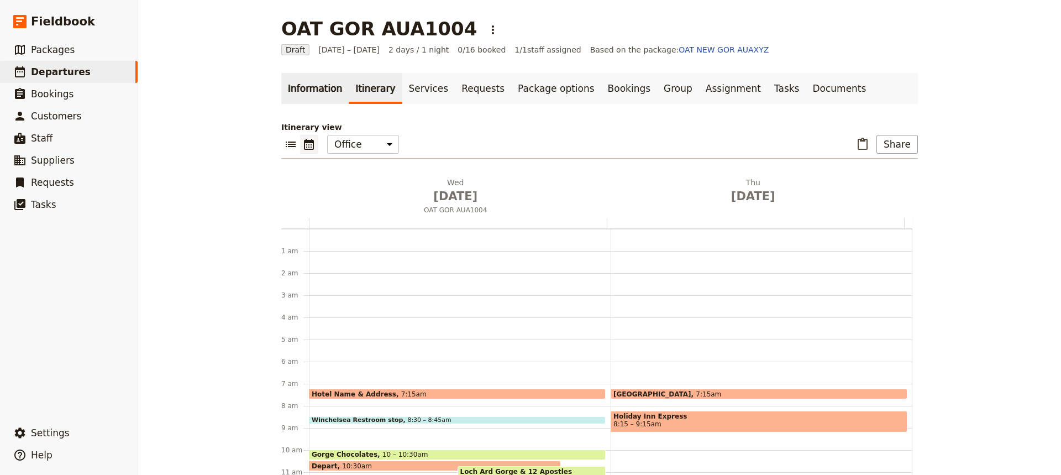
click at [290, 90] on link "Information" at bounding box center [314, 88] width 67 height 31
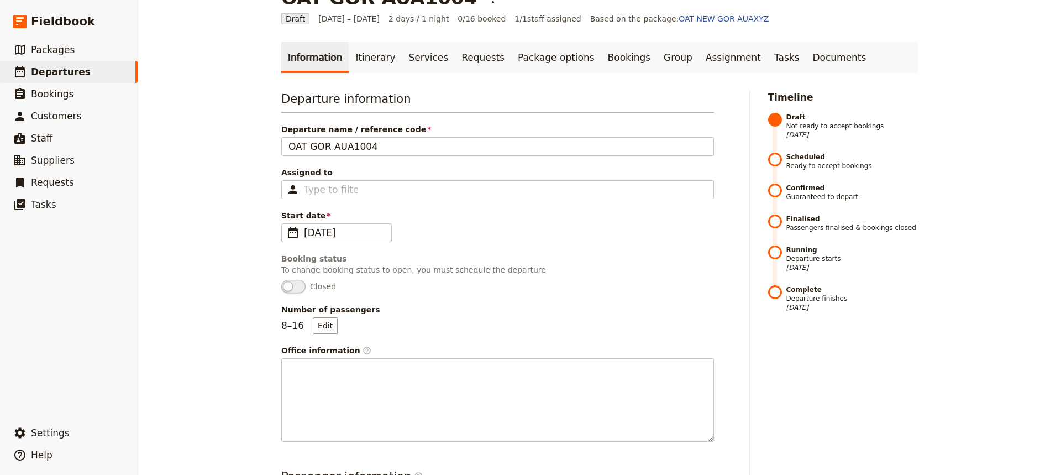
scroll to position [28, 0]
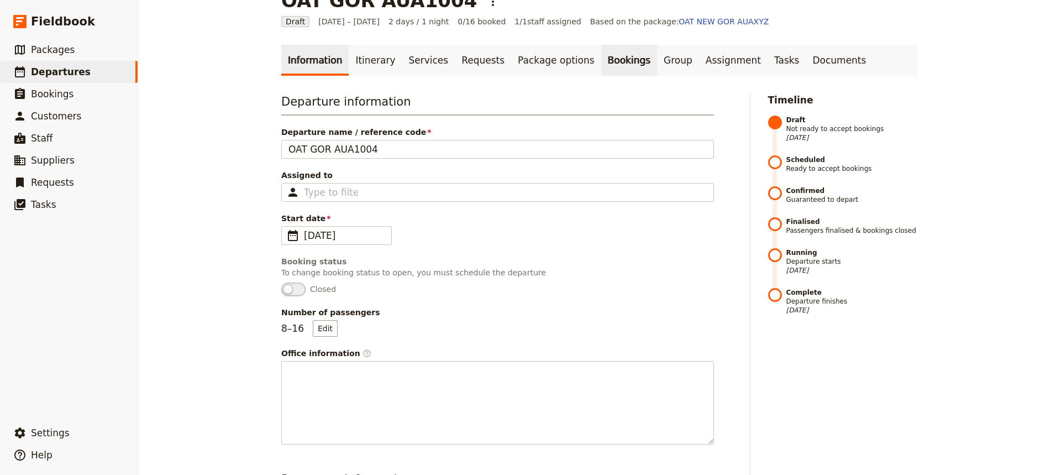
click at [601, 64] on link "Bookings" at bounding box center [629, 60] width 56 height 31
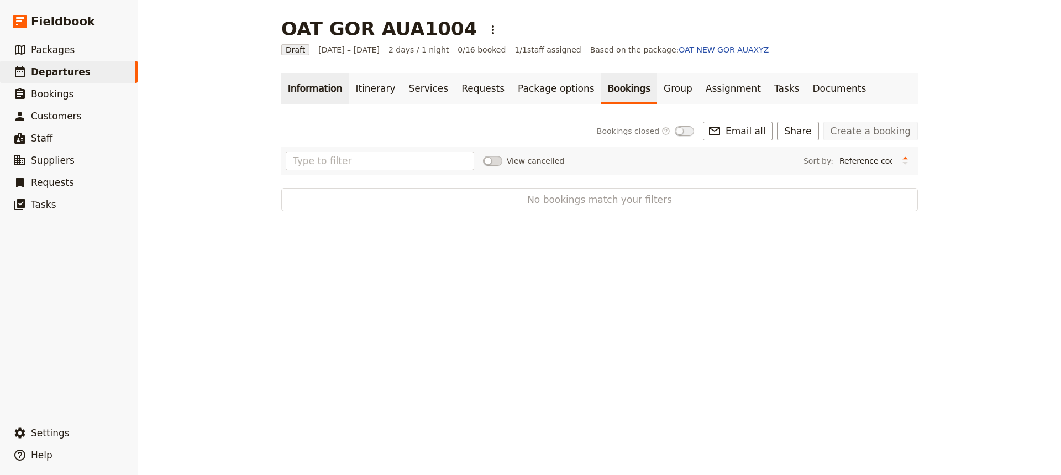
click at [322, 91] on link "Information" at bounding box center [314, 88] width 67 height 31
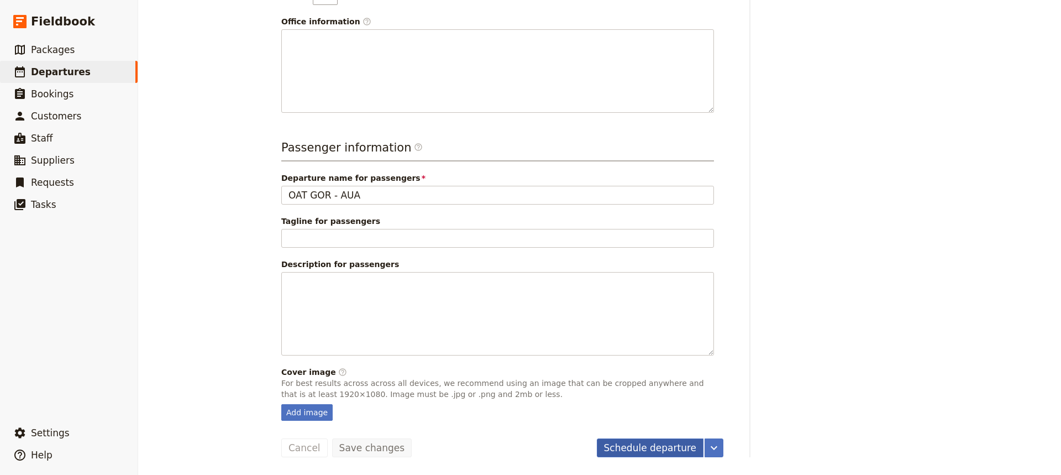
click at [660, 443] on button "Schedule departure" at bounding box center [650, 447] width 107 height 19
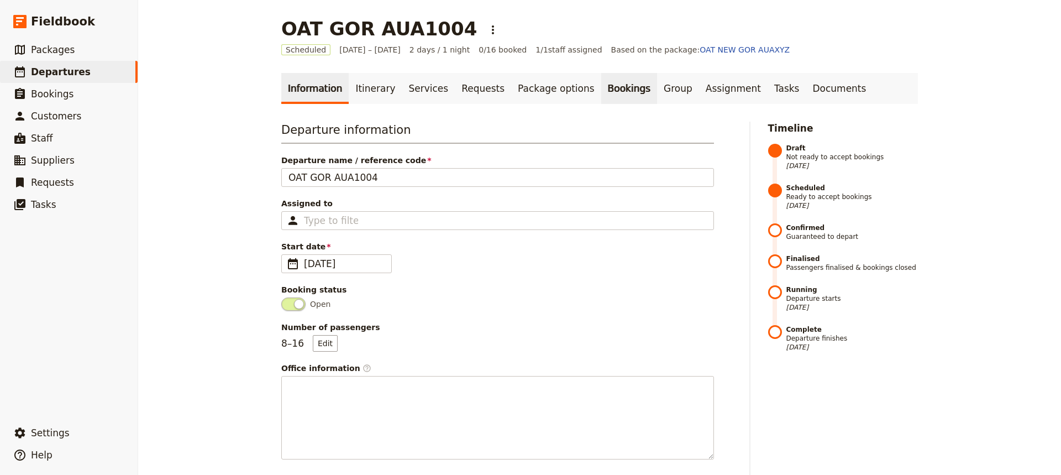
click at [601, 82] on link "Bookings" at bounding box center [629, 88] width 56 height 31
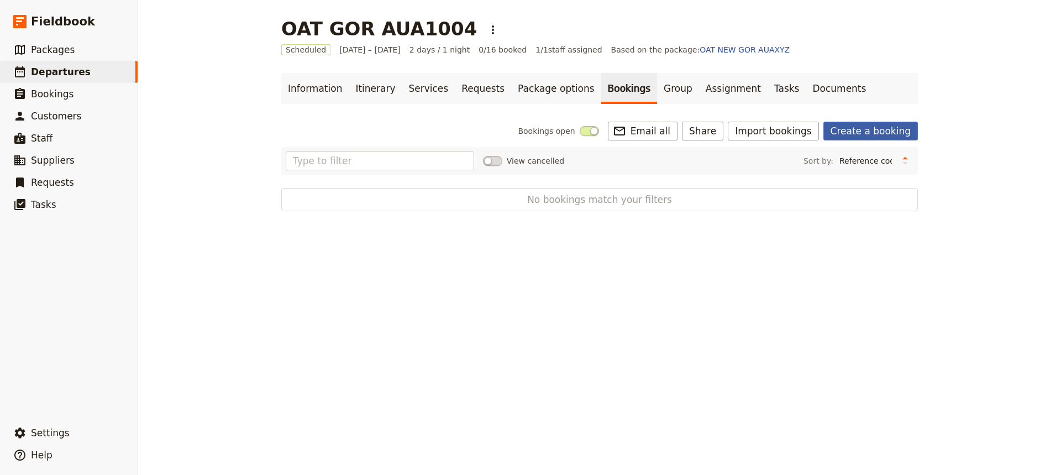
click at [859, 127] on link "Create a booking" at bounding box center [871, 131] width 95 height 19
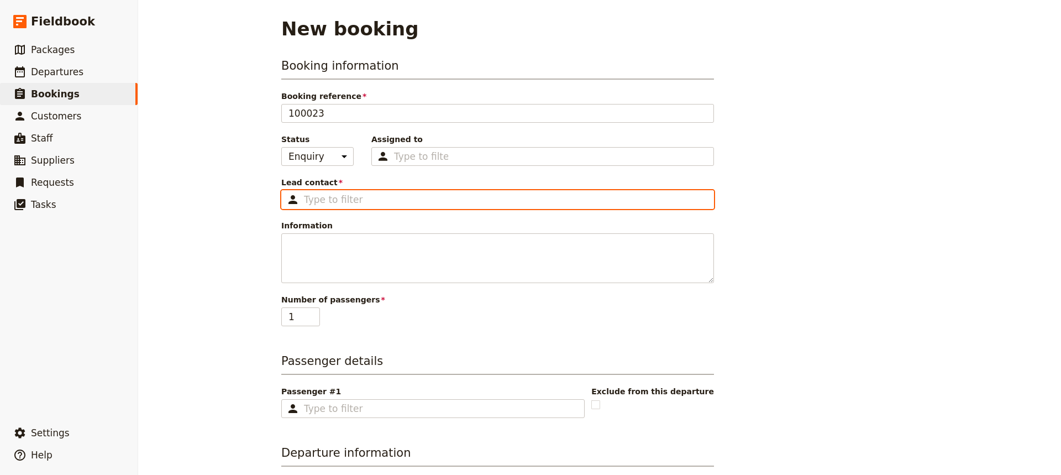
click at [332, 205] on input "Lead contact ​" at bounding box center [505, 199] width 403 height 13
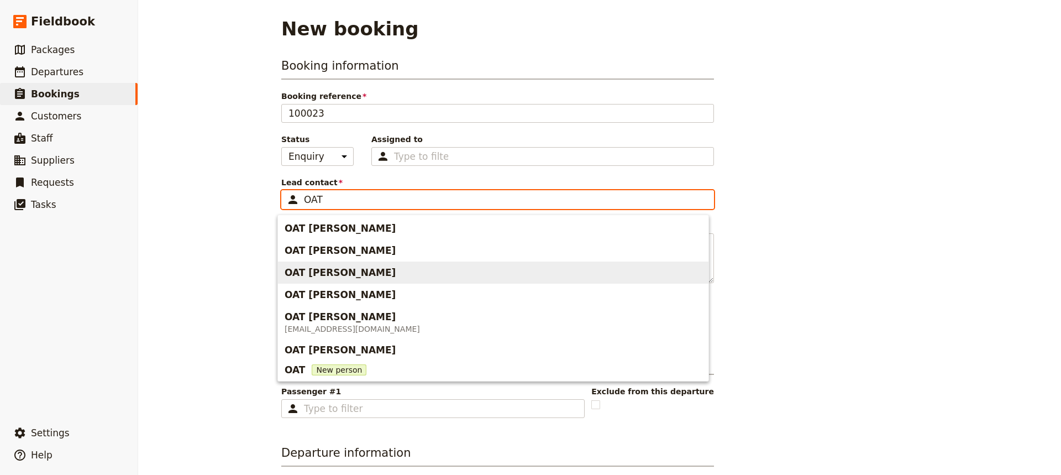
click at [316, 275] on span "OAT [PERSON_NAME]" at bounding box center [340, 272] width 111 height 13
type input "OAT [PERSON_NAME]"
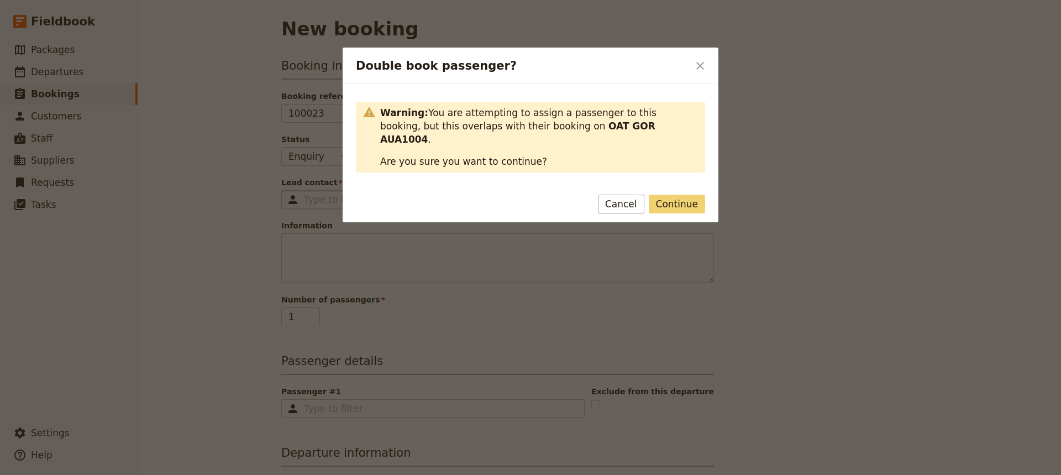
click at [688, 195] on button "Continue" at bounding box center [677, 204] width 56 height 19
type input "OAT [PERSON_NAME]"
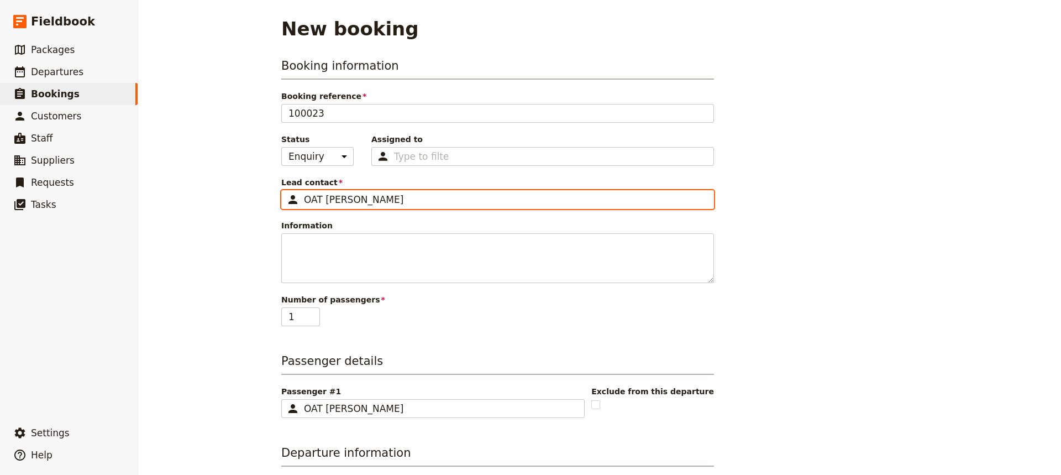
scroll to position [211, 0]
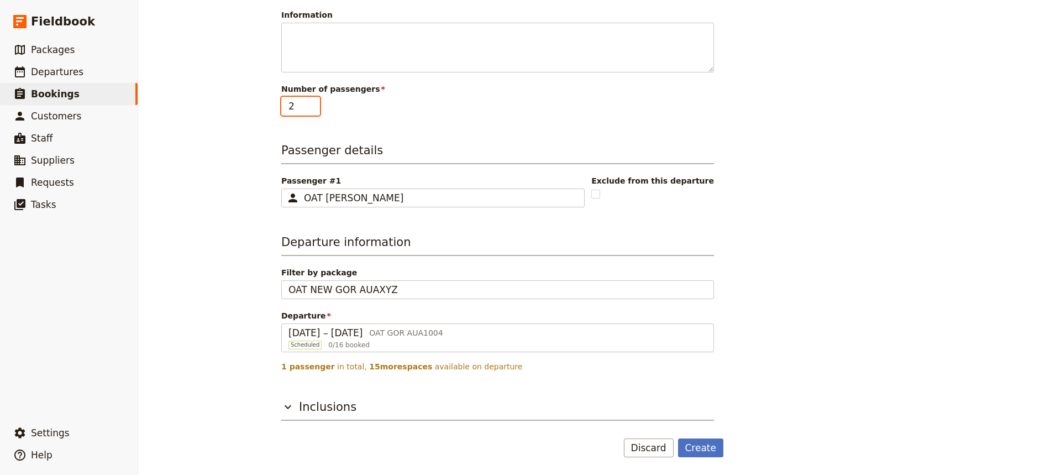
click at [310, 101] on input "2" at bounding box center [300, 106] width 39 height 19
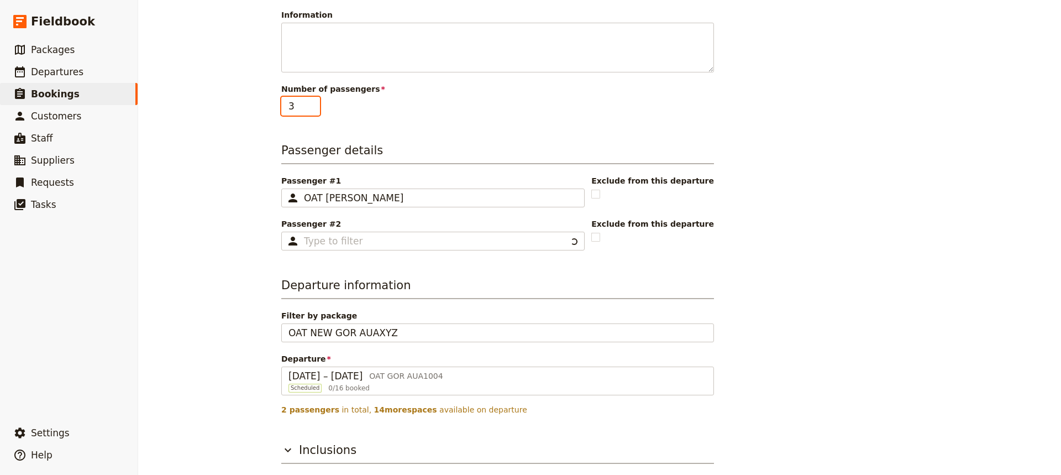
click at [310, 101] on input "3" at bounding box center [300, 106] width 39 height 19
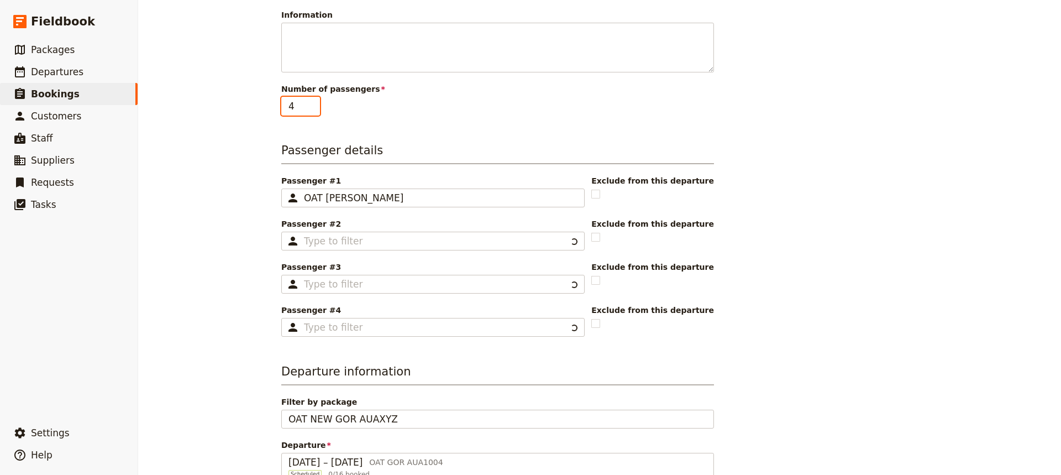
click at [310, 101] on input "4" at bounding box center [300, 106] width 39 height 19
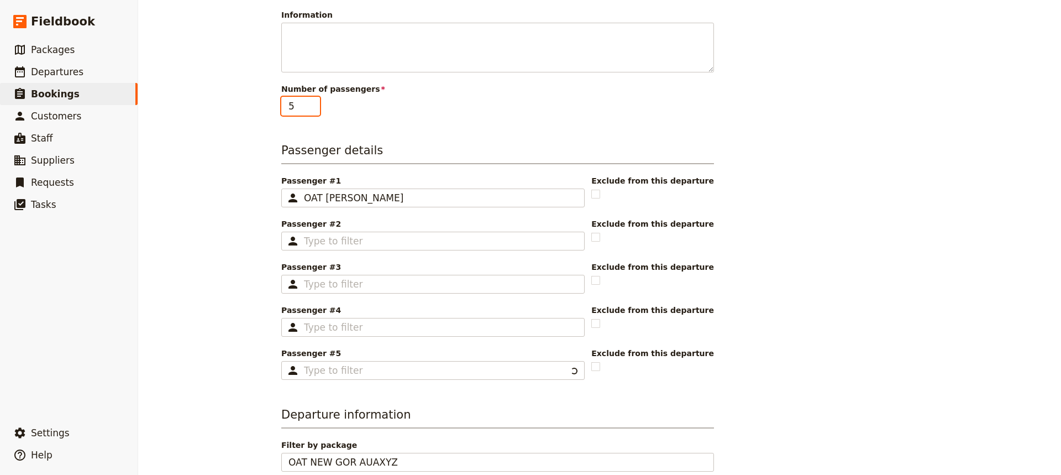
click at [310, 101] on input "5" at bounding box center [300, 106] width 39 height 19
click at [310, 101] on input "6" at bounding box center [300, 106] width 39 height 19
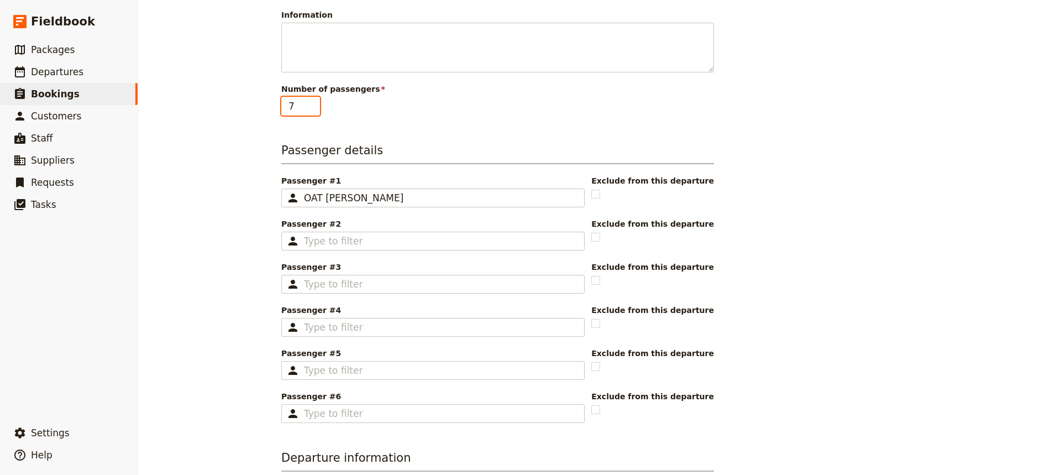
click at [310, 101] on input "7" at bounding box center [300, 106] width 39 height 19
click at [310, 100] on input "8" at bounding box center [300, 106] width 39 height 19
click at [310, 100] on input "9" at bounding box center [300, 106] width 39 height 19
click at [310, 100] on input "10" at bounding box center [300, 106] width 39 height 19
click at [310, 100] on input "11" at bounding box center [300, 106] width 39 height 19
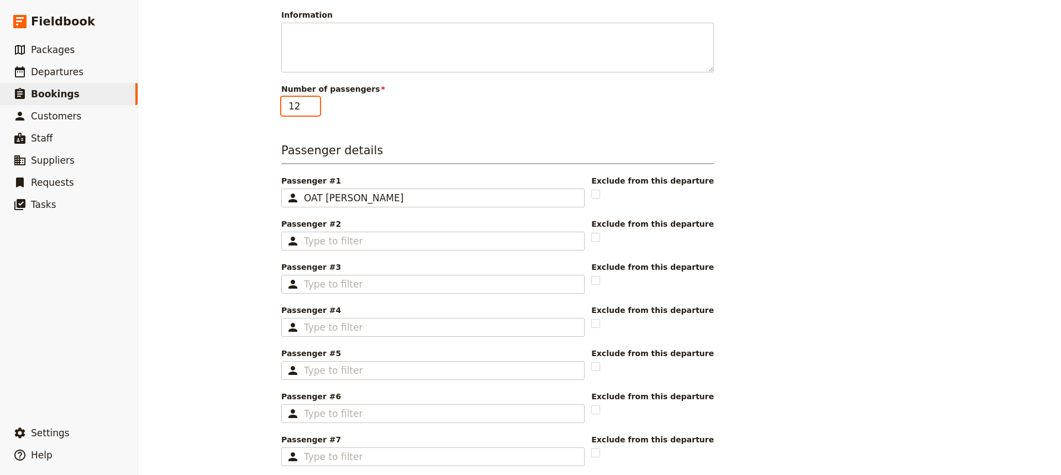
click at [310, 100] on input "12" at bounding box center [300, 106] width 39 height 19
click at [310, 100] on input "13" at bounding box center [300, 106] width 39 height 19
click at [310, 100] on input "14" at bounding box center [300, 106] width 39 height 19
click at [308, 101] on input "15" at bounding box center [300, 106] width 39 height 19
type input "16"
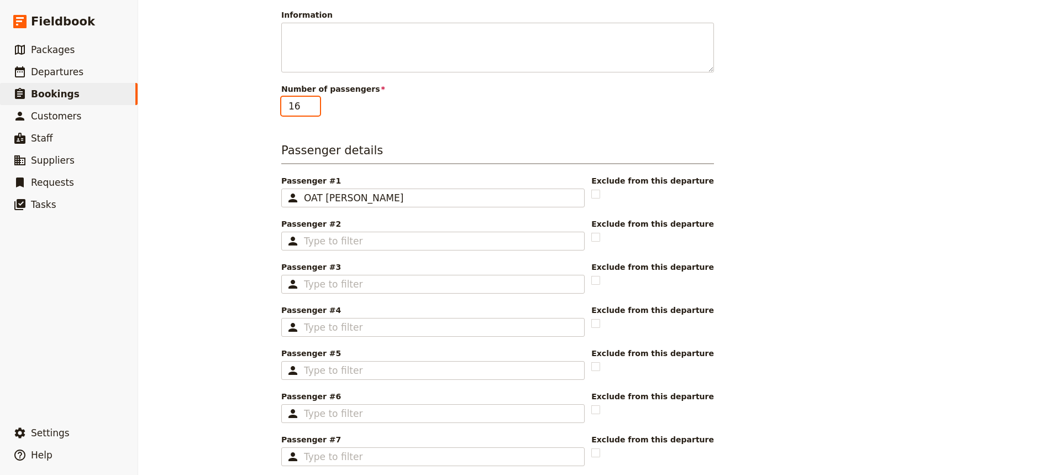
click at [308, 102] on input "16" at bounding box center [300, 106] width 39 height 19
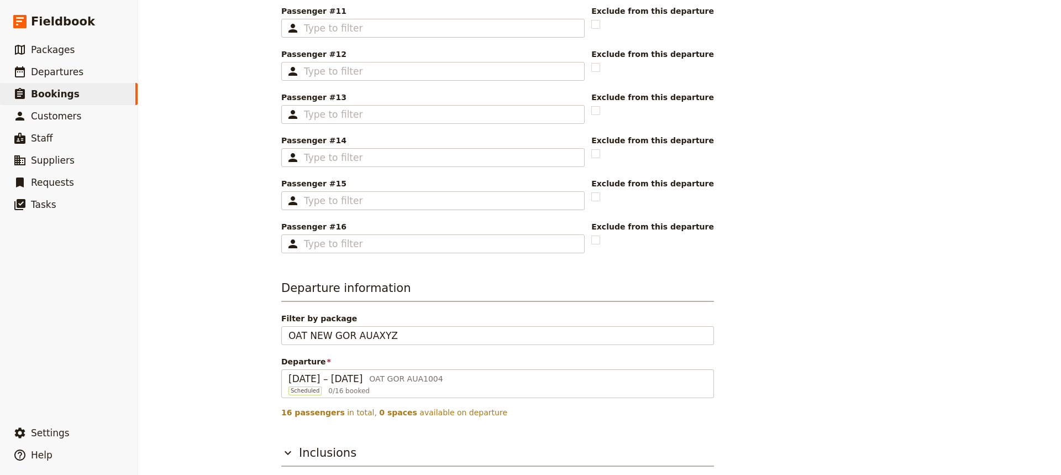
scroll to position [857, 0]
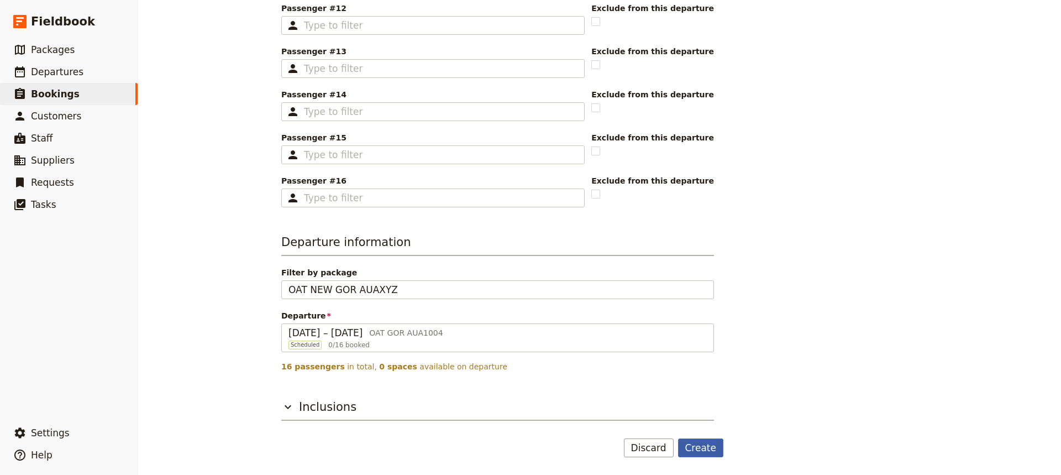
click at [688, 443] on button "Create" at bounding box center [701, 447] width 46 height 19
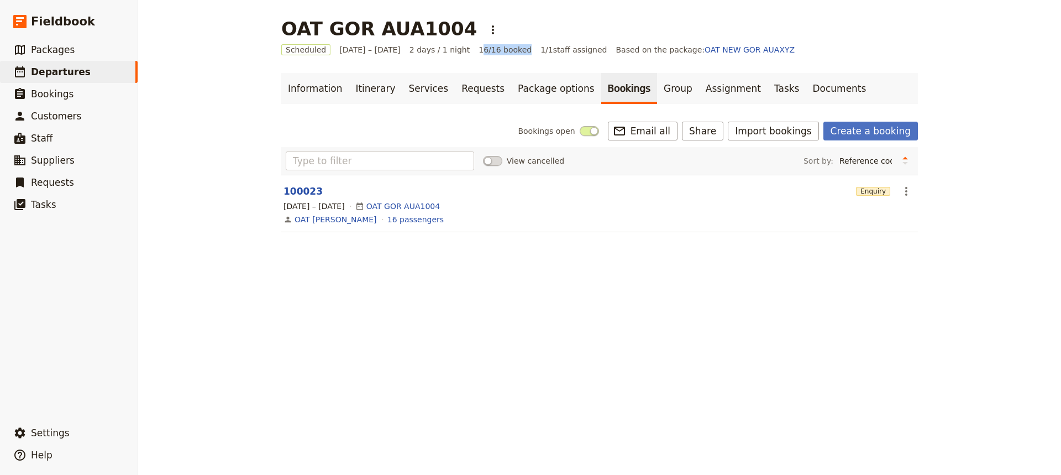
drag, startPoint x: 453, startPoint y: 54, endPoint x: 501, endPoint y: 55, distance: 47.5
click at [501, 55] on div "Scheduled [DATE] – [DATE] 2 days / 1 night 16/16 booked 1 / 1 staff assigned Ba…" at bounding box center [599, 49] width 637 height 11
click at [480, 61] on main "OAT GOR AUA1004 ​ Scheduled [DATE] – [DATE] 2 days / 1 night 16/16 booked 1 / 1…" at bounding box center [599, 131] width 663 height 263
click at [293, 87] on link "Information" at bounding box center [314, 88] width 67 height 31
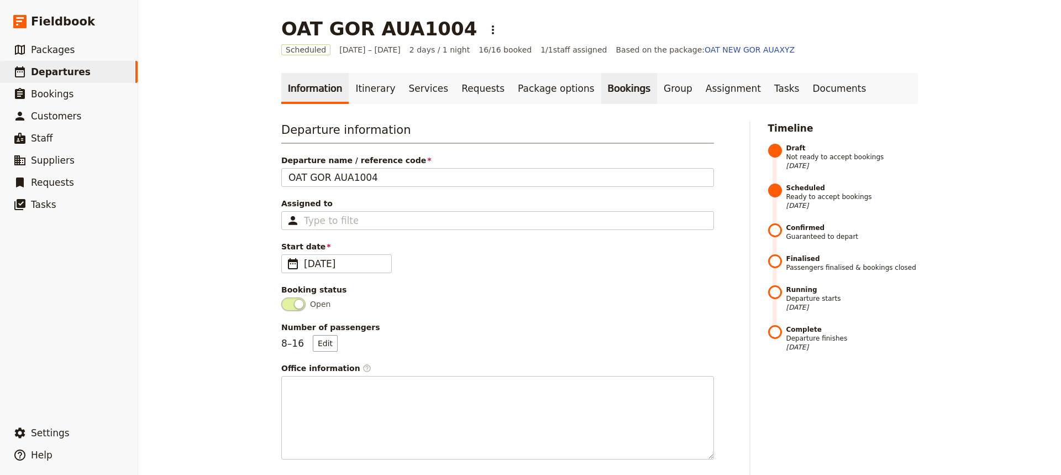
click at [613, 90] on link "Bookings" at bounding box center [629, 88] width 56 height 31
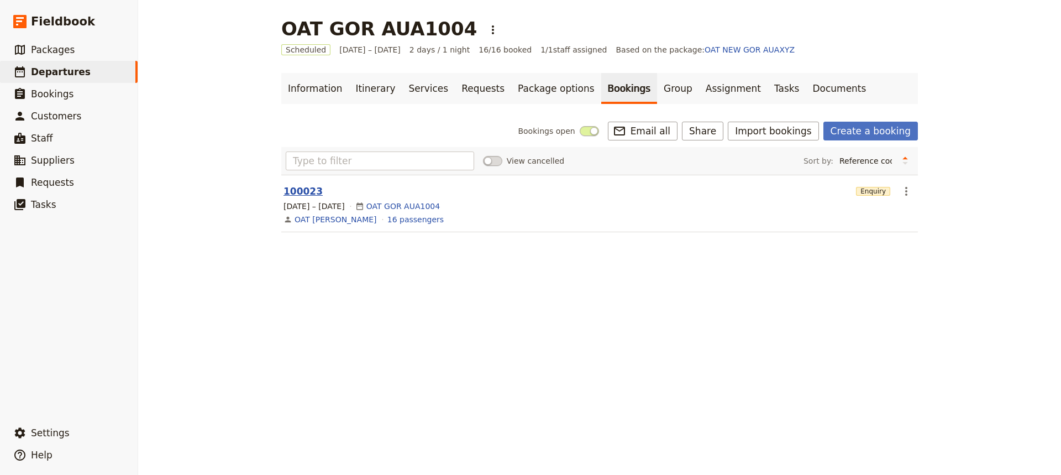
click at [296, 193] on button "100023" at bounding box center [303, 191] width 39 height 13
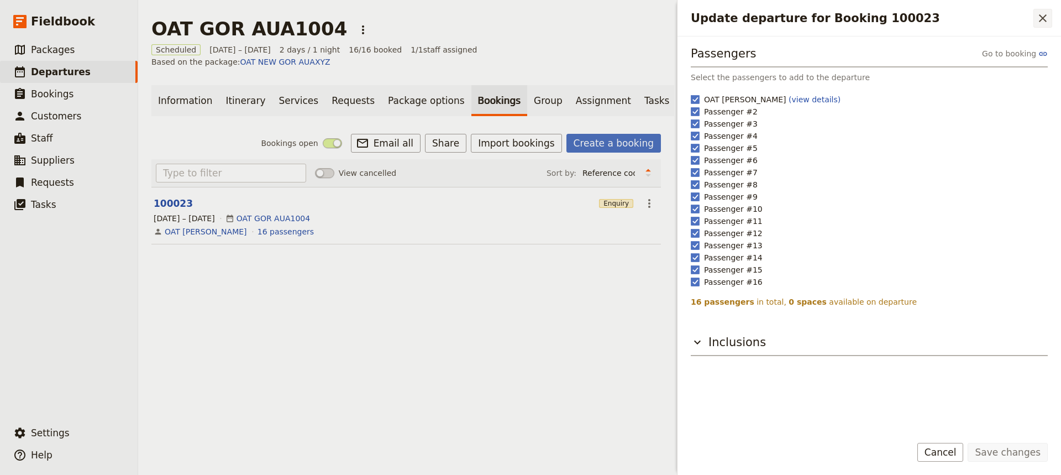
click at [1050, 19] on button "​" at bounding box center [1043, 18] width 19 height 19
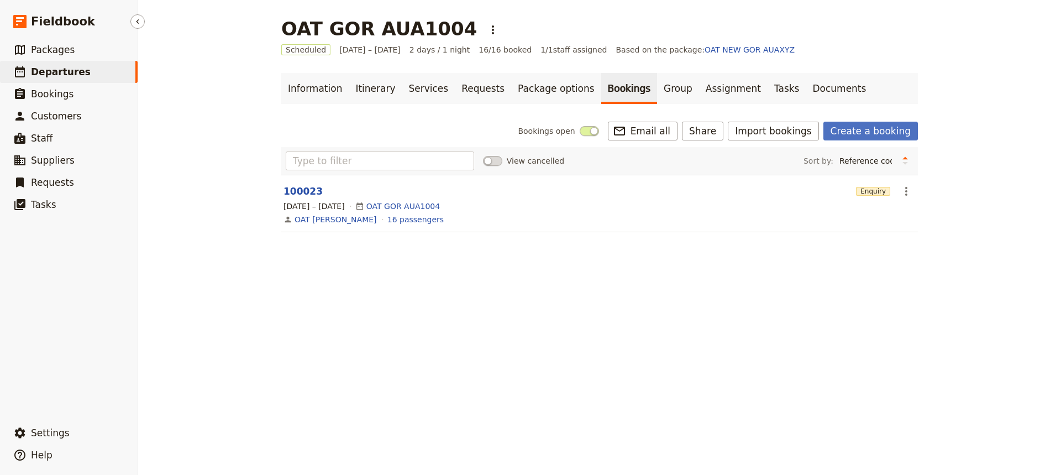
click at [67, 71] on span "Departures" at bounding box center [61, 71] width 60 height 11
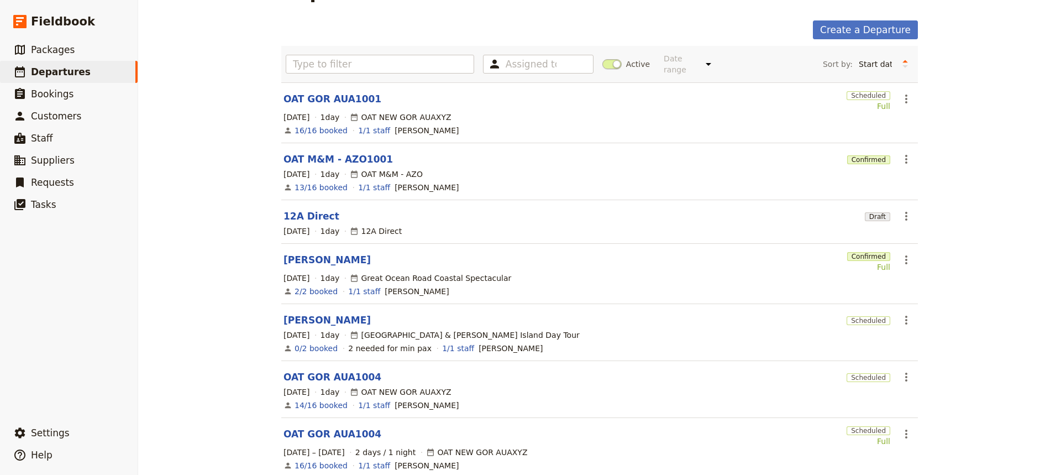
scroll to position [166, 0]
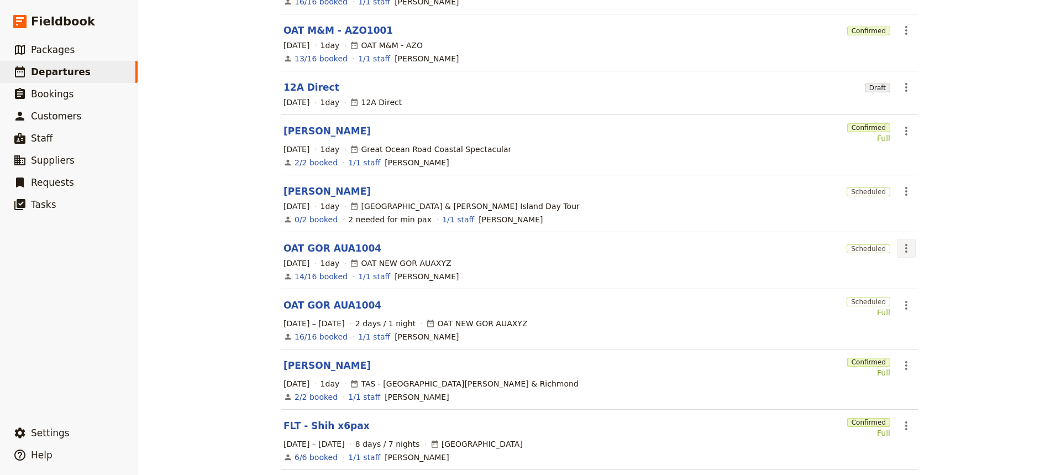
click at [901, 242] on icon "Actions" at bounding box center [906, 248] width 13 height 13
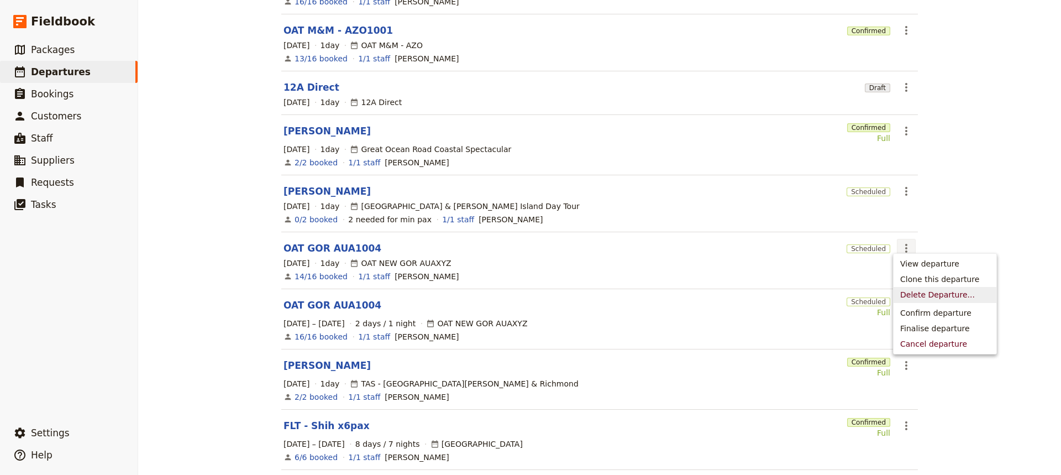
click at [916, 295] on span "Delete Departure..." at bounding box center [937, 294] width 75 height 11
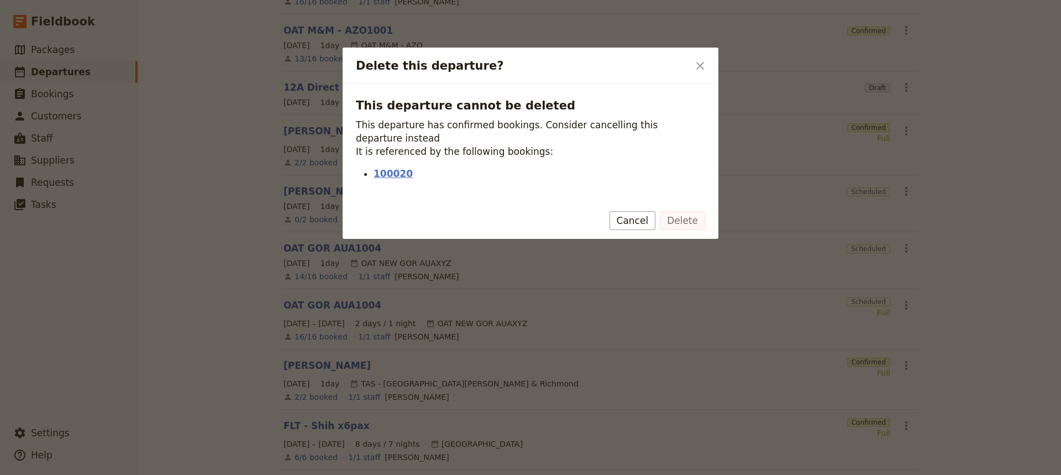
click at [392, 167] on link "100020" at bounding box center [540, 173] width 332 height 13
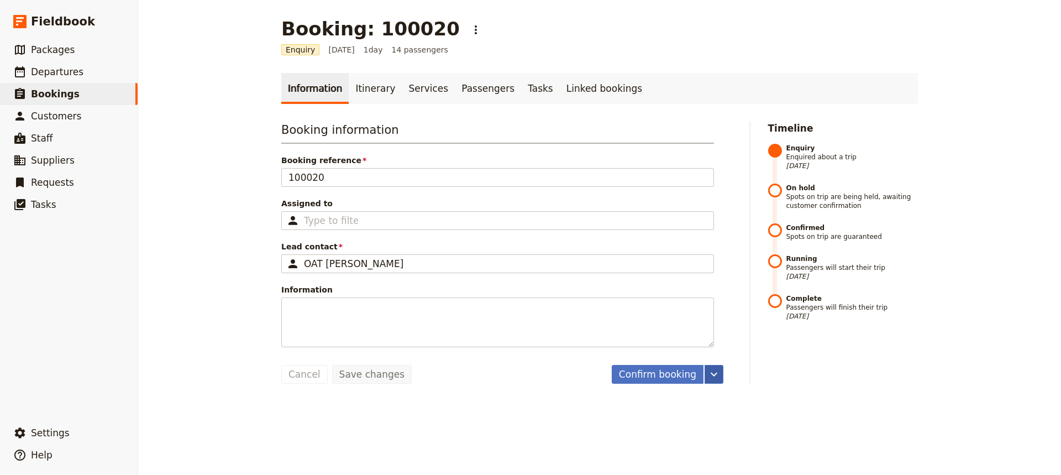
click at [707, 373] on icon "More actions" at bounding box center [713, 374] width 13 height 13
click at [364, 93] on link "Itinerary" at bounding box center [375, 88] width 53 height 31
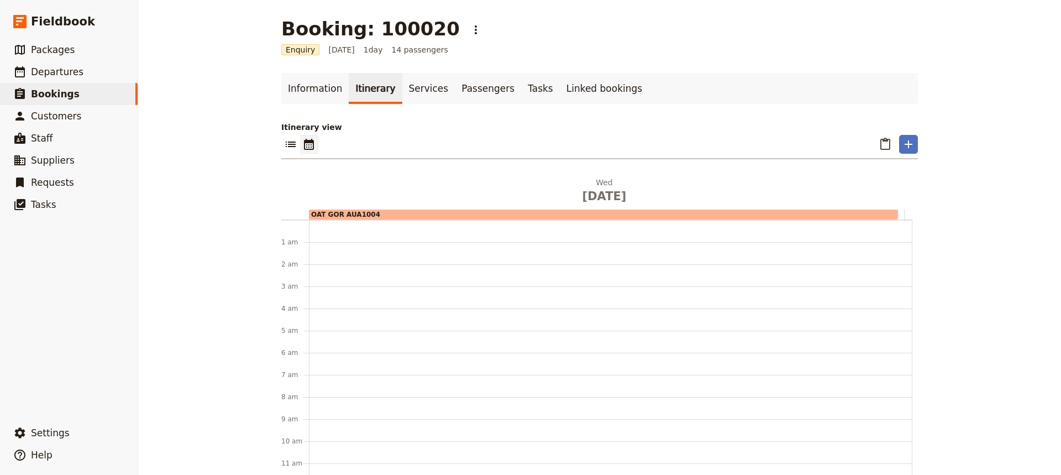
scroll to position [144, 0]
click at [311, 84] on link "Information" at bounding box center [314, 88] width 67 height 31
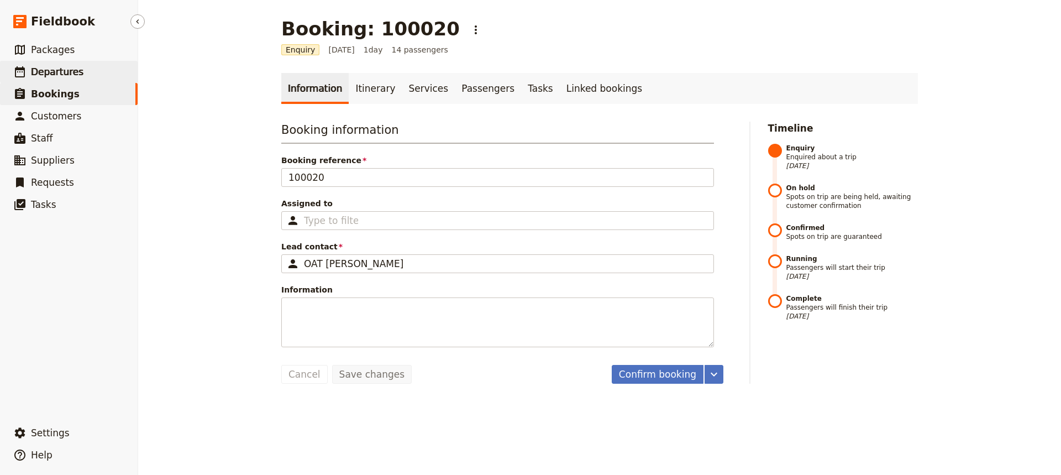
click at [43, 77] on span "Departures" at bounding box center [57, 71] width 53 height 11
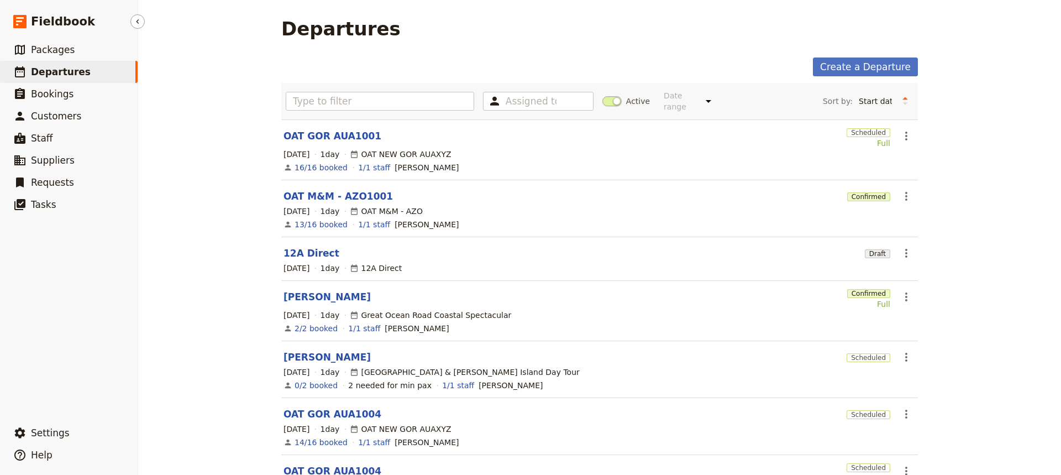
click at [48, 75] on span "Departures" at bounding box center [61, 71] width 60 height 11
click at [48, 103] on link "​ Bookings" at bounding box center [69, 94] width 138 height 22
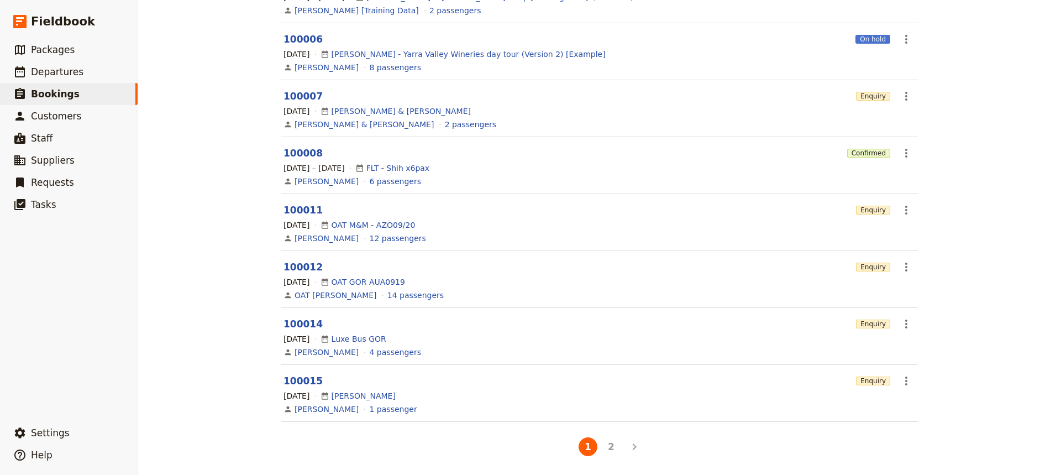
scroll to position [247, 0]
click at [609, 449] on button "2" at bounding box center [611, 445] width 19 height 19
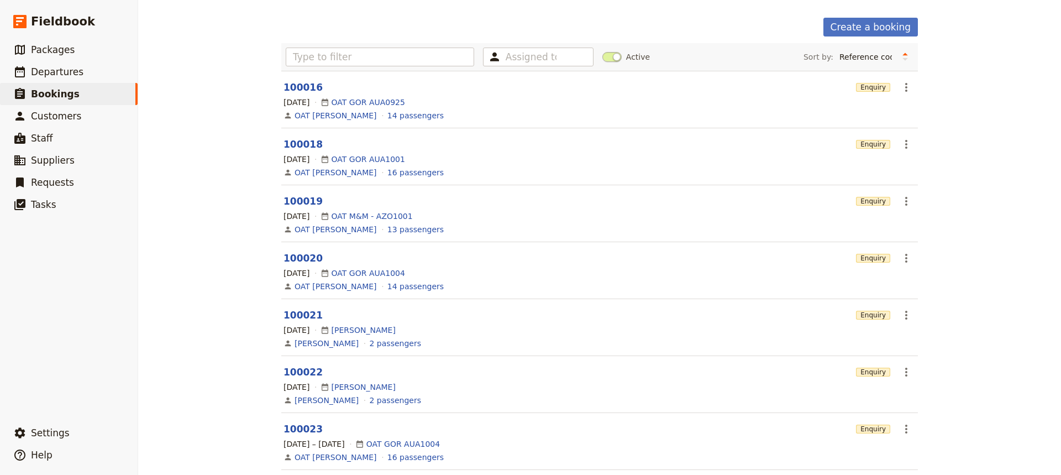
scroll to position [89, 0]
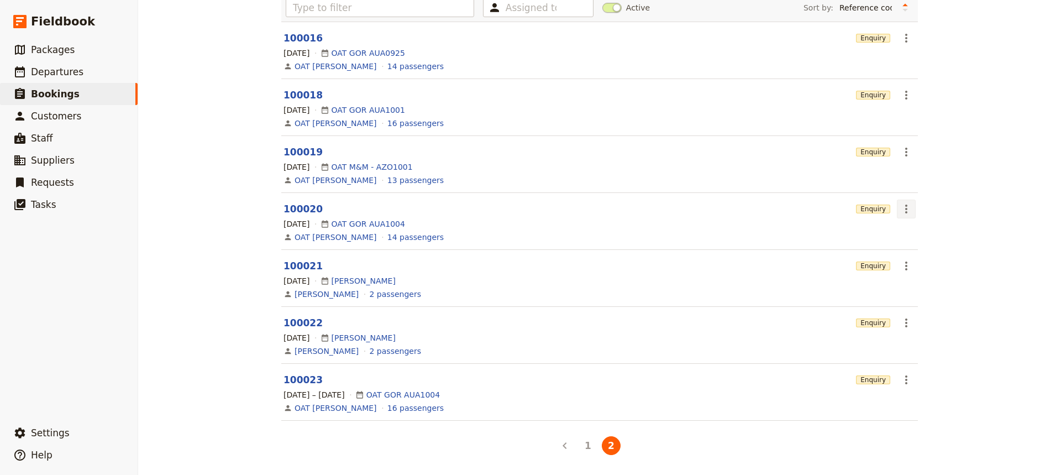
click at [909, 208] on icon "Actions" at bounding box center [906, 208] width 13 height 13
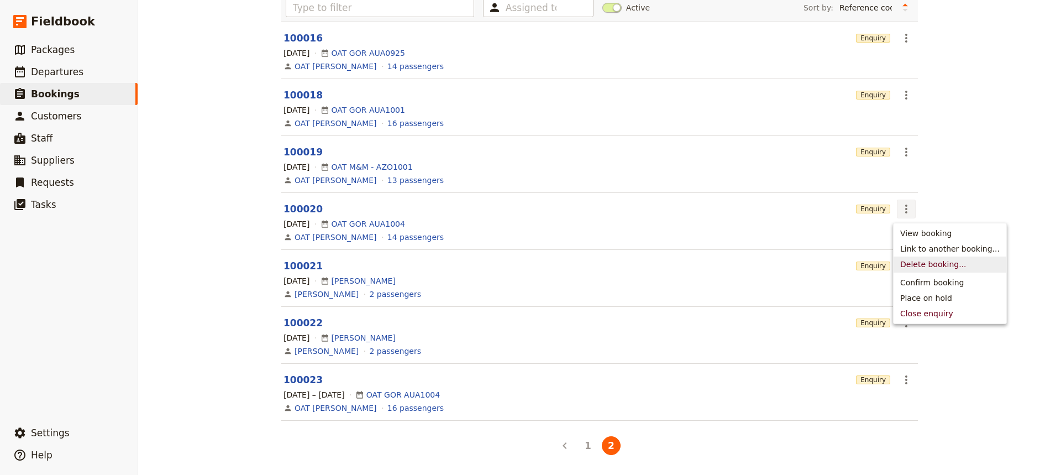
click at [938, 265] on span "Delete booking..." at bounding box center [933, 264] width 66 height 11
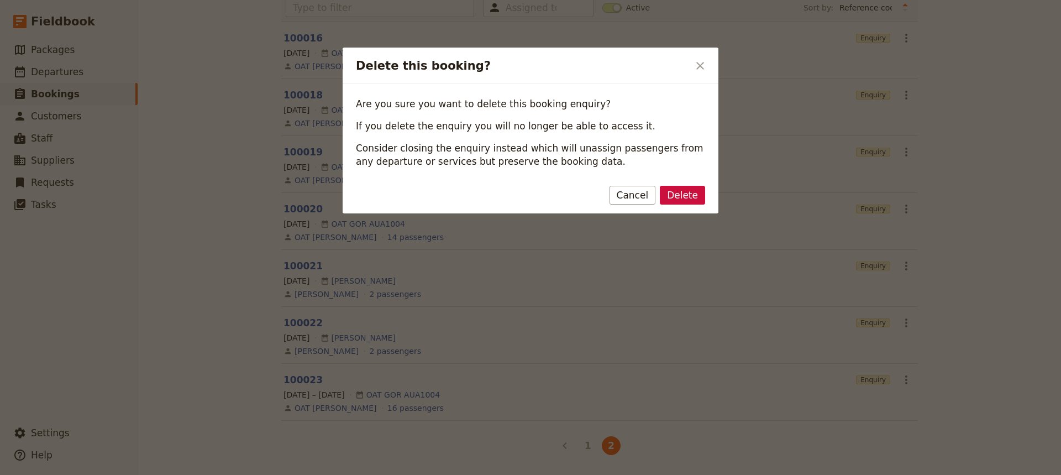
drag, startPoint x: 636, startPoint y: 190, endPoint x: 563, endPoint y: 171, distance: 74.7
click at [634, 190] on button "Cancel" at bounding box center [633, 195] width 46 height 19
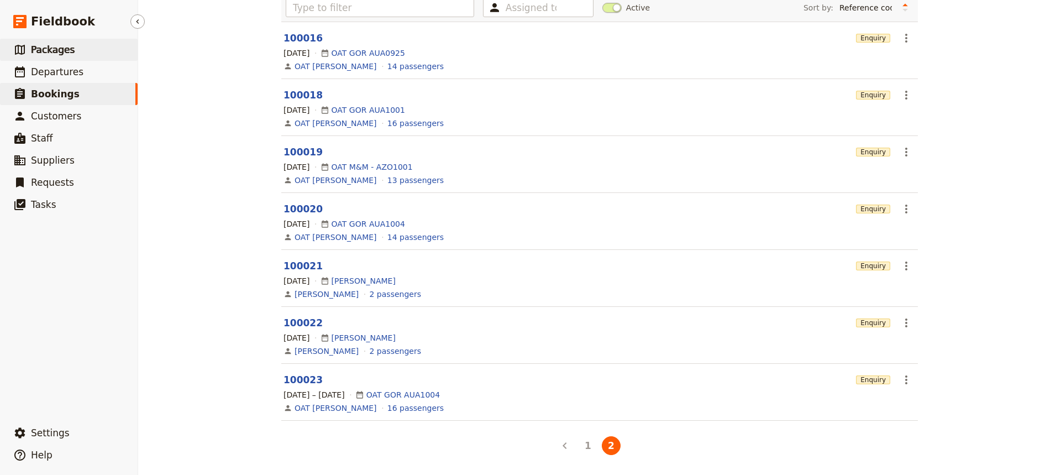
click at [75, 51] on link "​ Packages" at bounding box center [69, 50] width 138 height 22
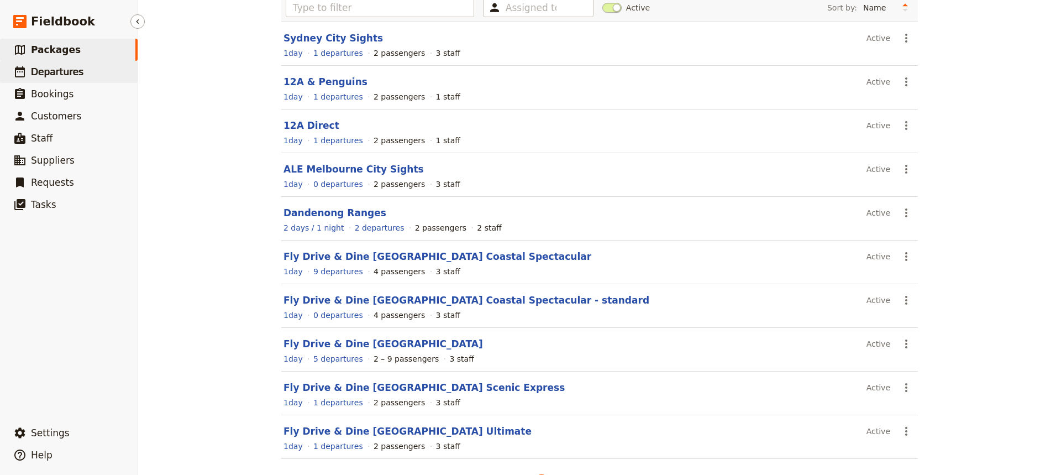
click at [73, 66] on span "Departures" at bounding box center [57, 71] width 53 height 11
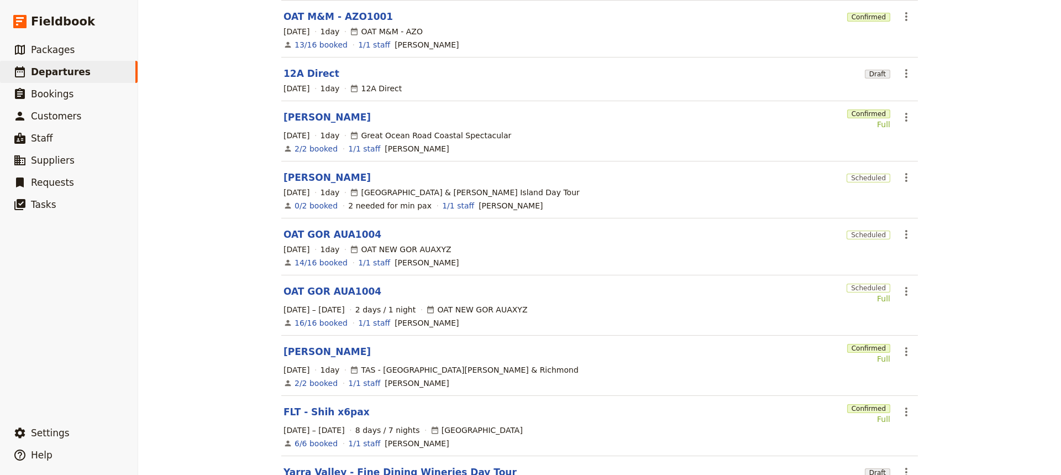
scroll to position [200, 0]
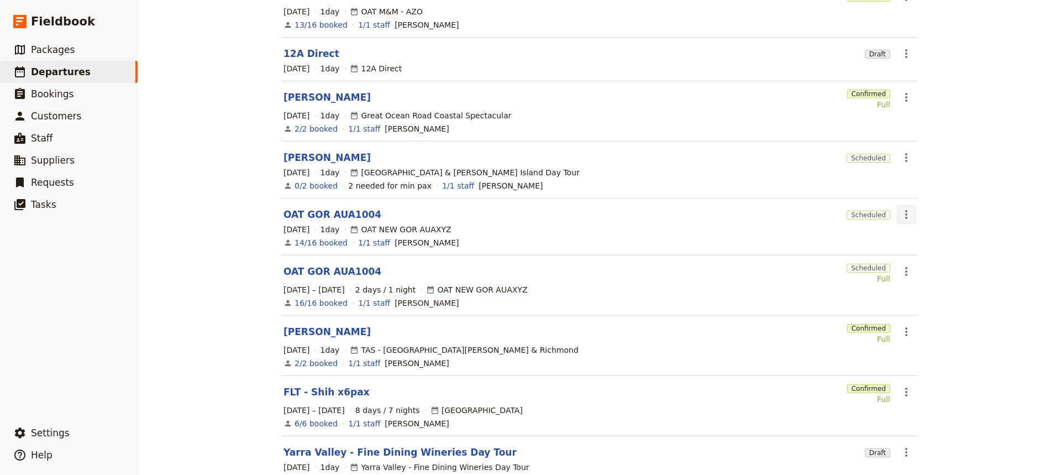
click at [905, 210] on icon "Actions" at bounding box center [906, 214] width 2 height 9
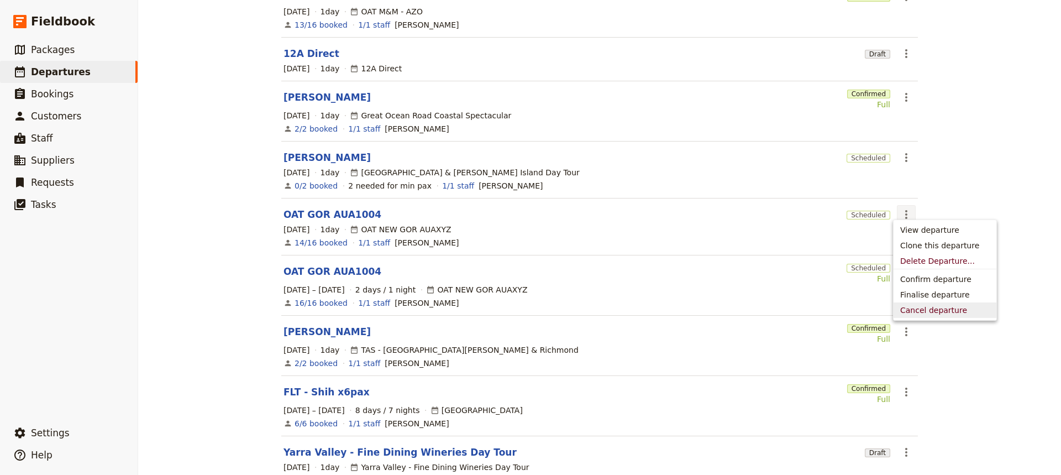
click at [916, 311] on span "Cancel departure" at bounding box center [933, 310] width 67 height 11
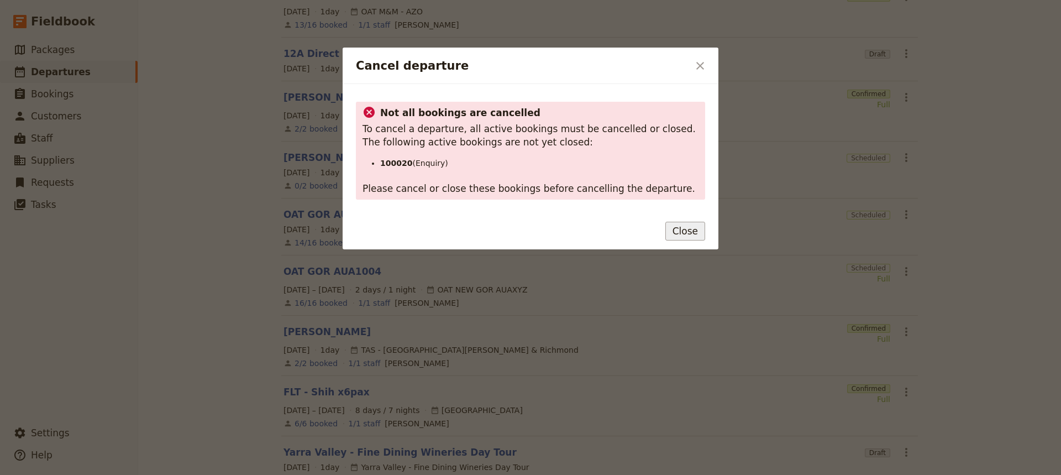
click at [691, 232] on button "Close" at bounding box center [685, 231] width 40 height 19
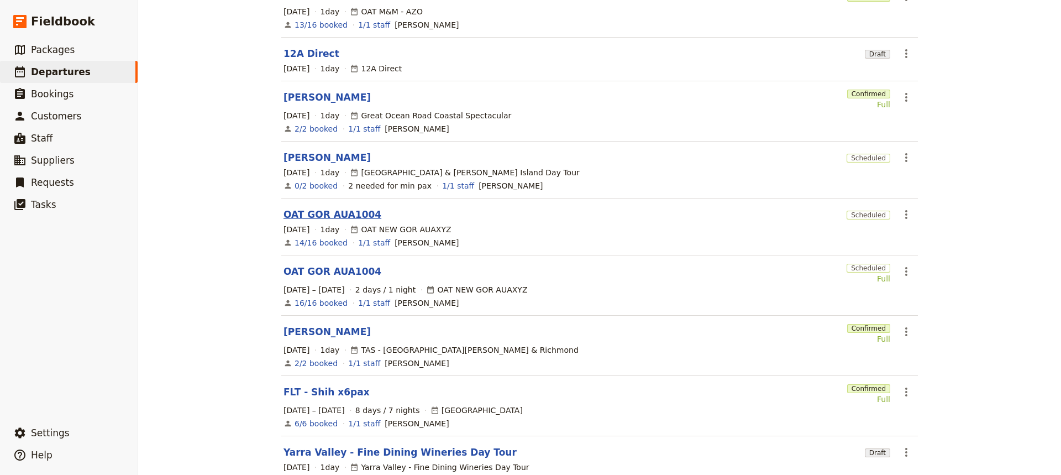
click at [331, 208] on link "OAT GOR AUA1004" at bounding box center [333, 214] width 98 height 13
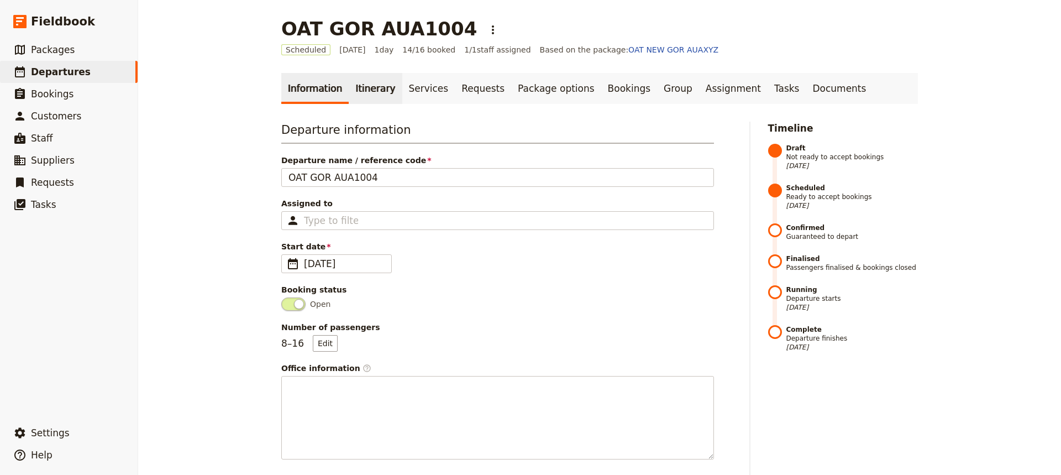
click at [373, 89] on link "Itinerary" at bounding box center [375, 88] width 53 height 31
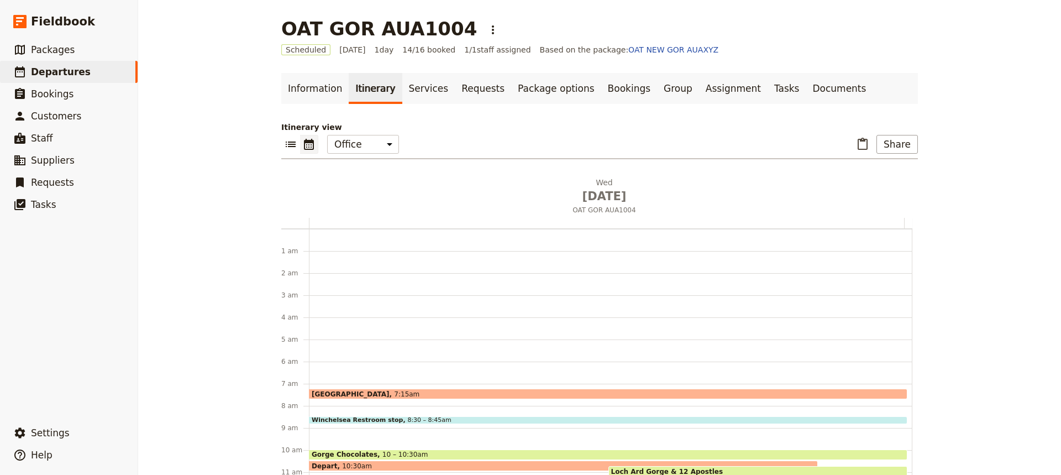
scroll to position [144, 0]
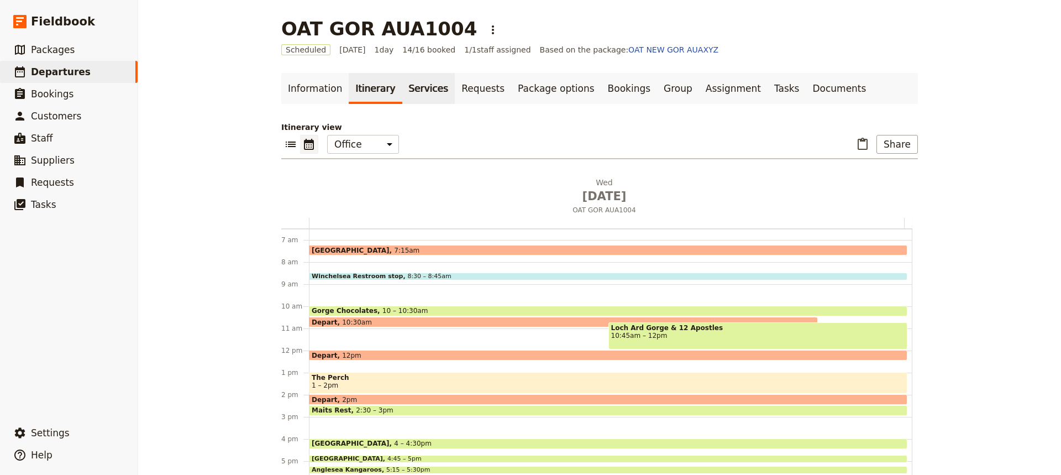
click at [407, 83] on link "Services" at bounding box center [428, 88] width 53 height 31
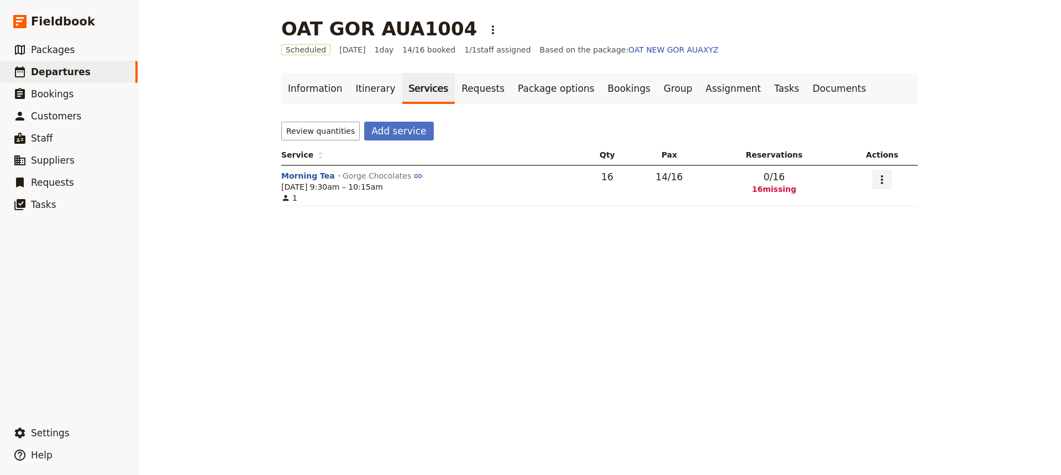
click at [887, 176] on button "​" at bounding box center [882, 179] width 19 height 19
click at [826, 250] on span "Remove service" at bounding box center [822, 250] width 61 height 11
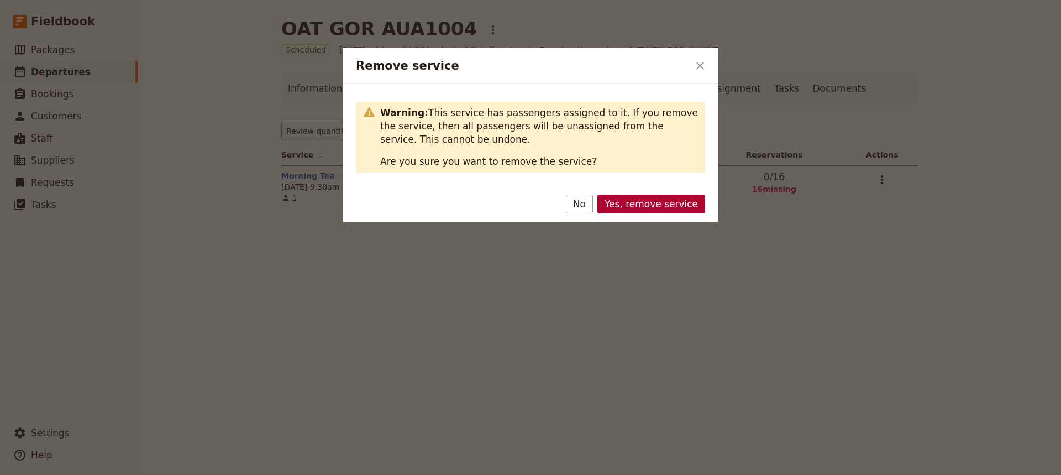
click at [641, 208] on button "Yes, remove service" at bounding box center [651, 204] width 108 height 19
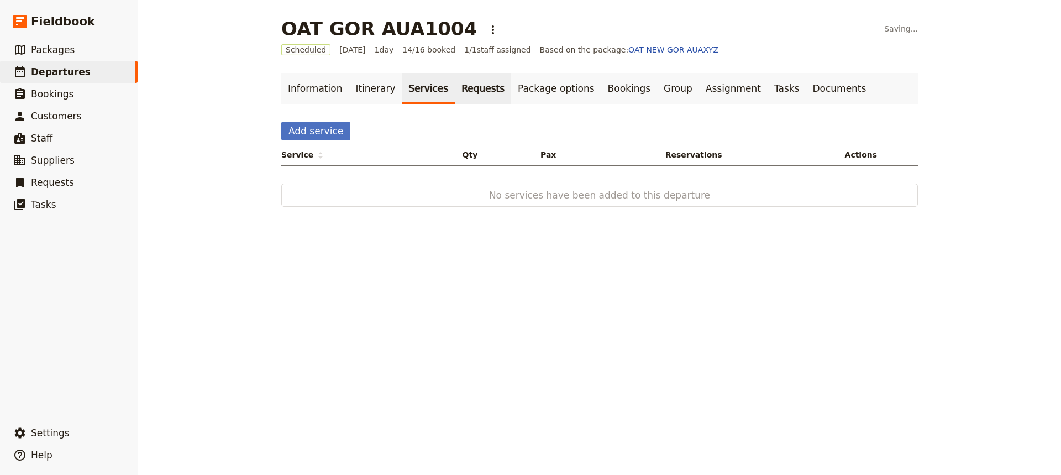
click at [456, 95] on link "Requests" at bounding box center [483, 88] width 56 height 31
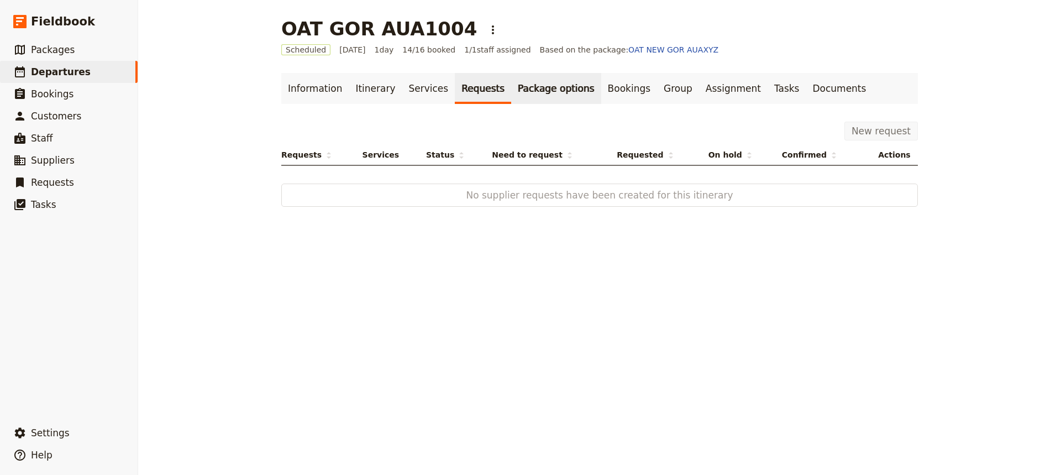
click at [542, 83] on link "Package options" at bounding box center [556, 88] width 90 height 31
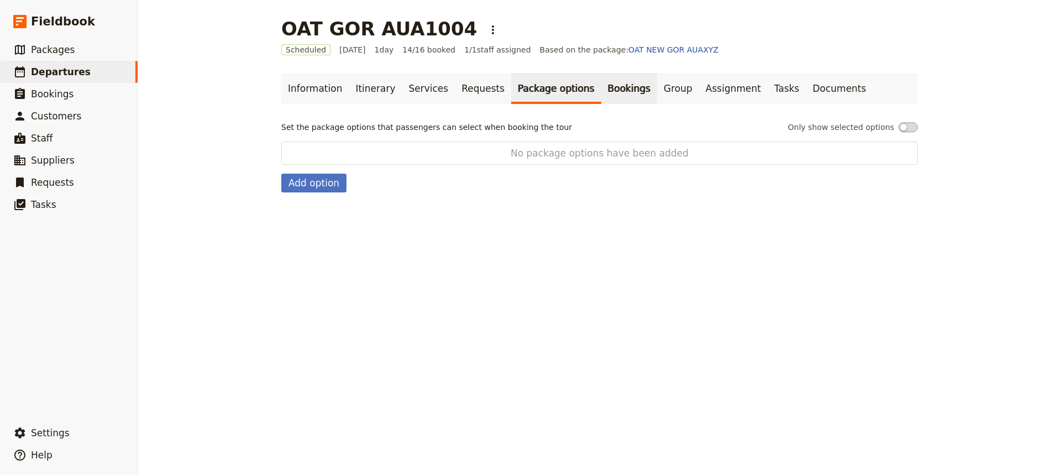
click at [601, 85] on link "Bookings" at bounding box center [629, 88] width 56 height 31
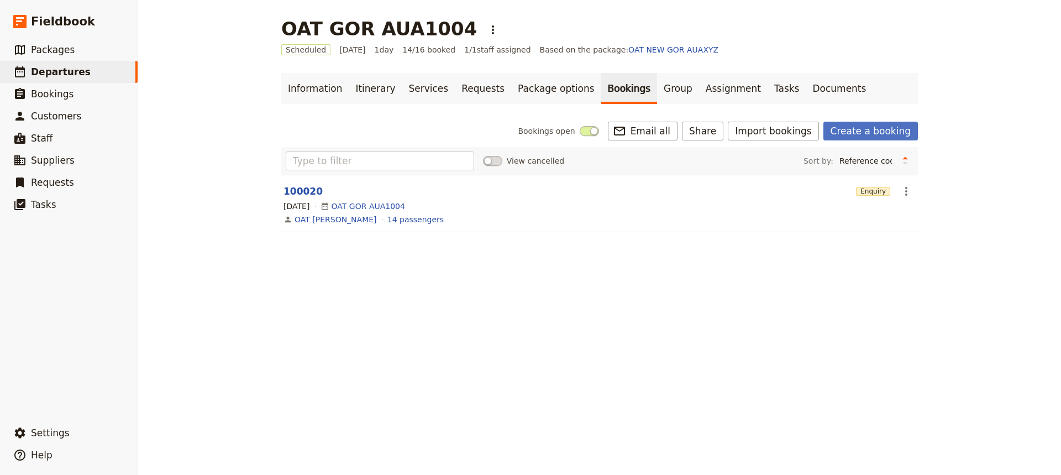
click at [891, 188] on section "100020 Enquiry ​ [DATE] OAT GOR AUA1004 OAT [PERSON_NAME] 14 passengers" at bounding box center [599, 203] width 637 height 57
click at [905, 187] on icon "Actions" at bounding box center [906, 191] width 2 height 9
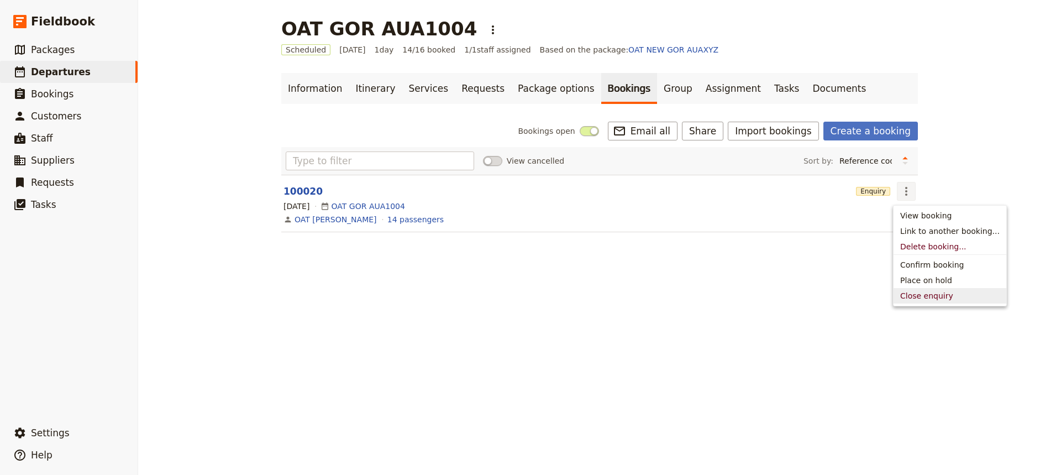
click at [914, 296] on span "Close enquiry" at bounding box center [926, 295] width 53 height 11
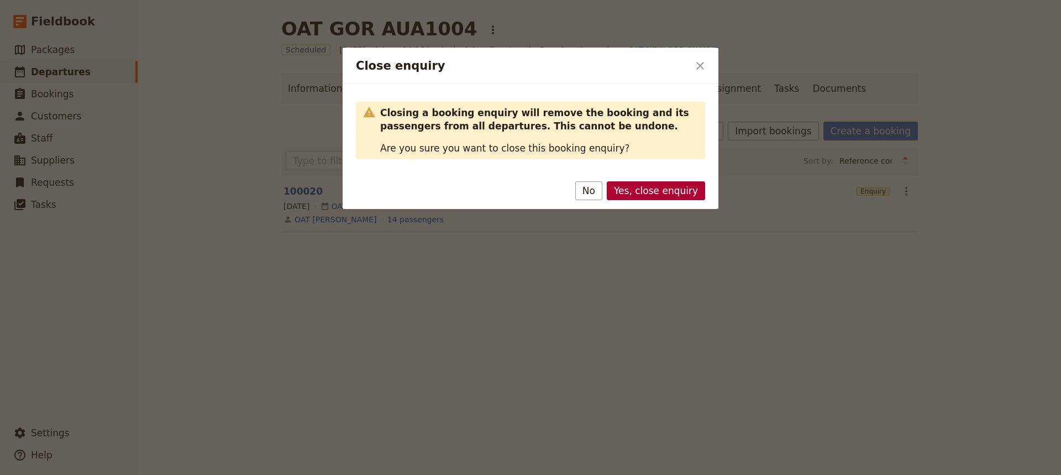
click at [668, 192] on button "Yes, close enquiry" at bounding box center [656, 190] width 98 height 19
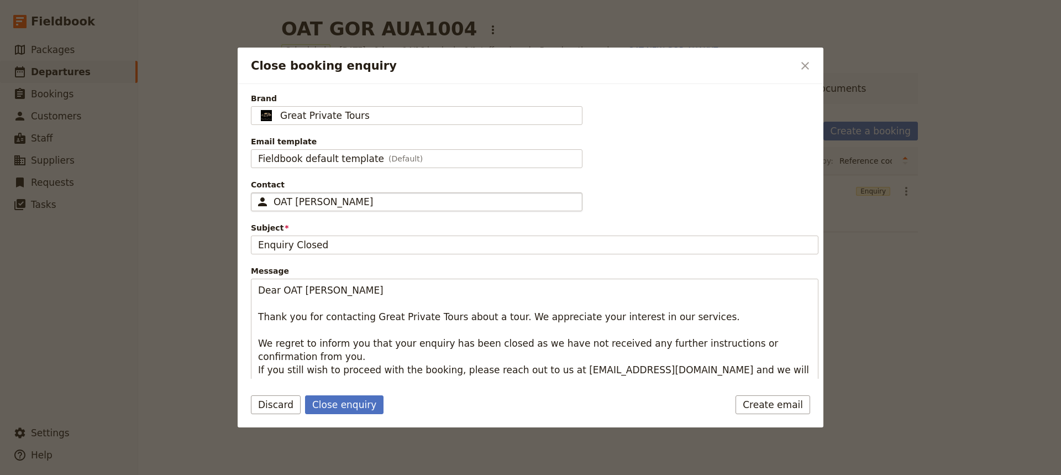
click at [375, 201] on div "OAT [PERSON_NAME]" at bounding box center [425, 201] width 302 height 13
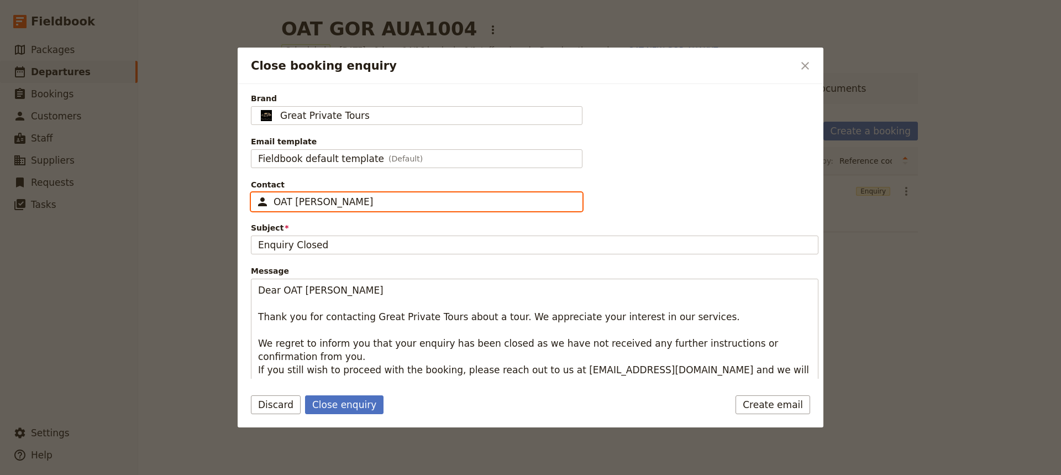
click at [256, 193] on input "OAT [PERSON_NAME]" at bounding box center [255, 192] width 1 height 1
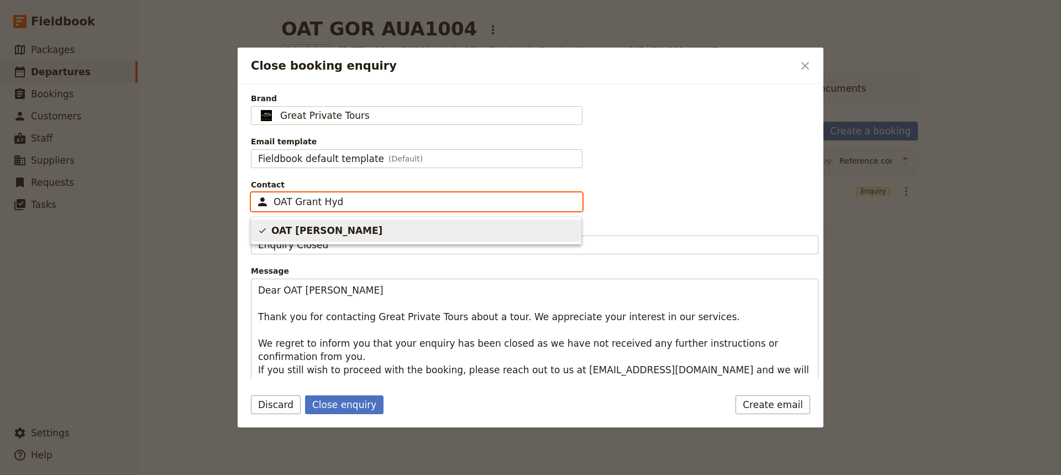
click at [348, 237] on span "OAT [PERSON_NAME]" at bounding box center [416, 231] width 316 height 18
type input "OAT [PERSON_NAME]"
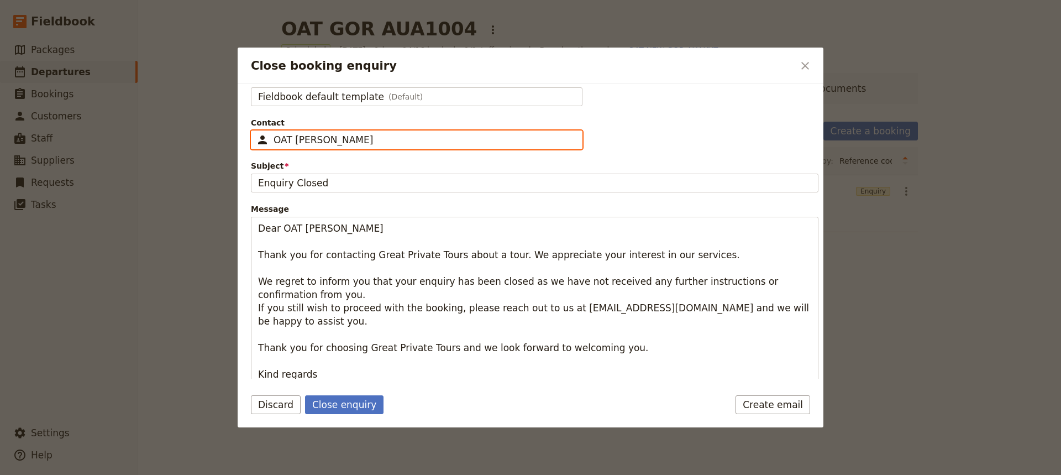
scroll to position [83, 0]
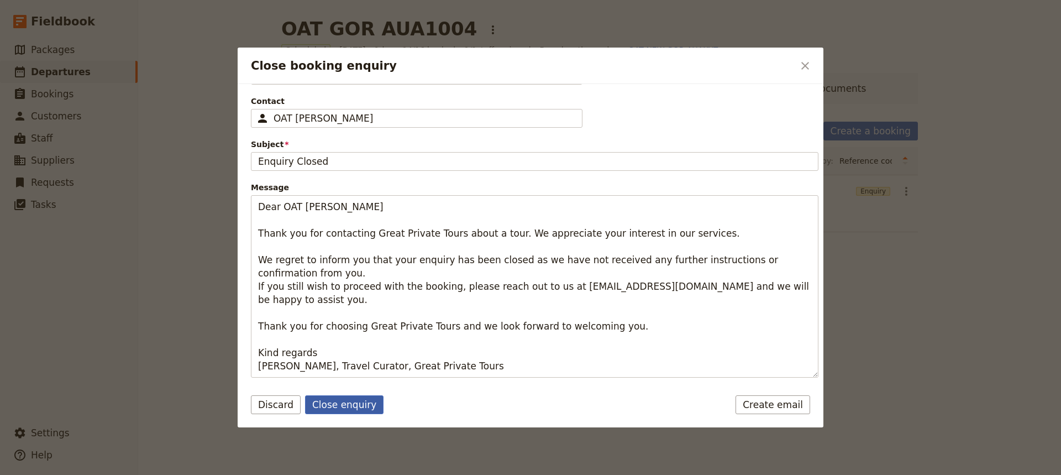
click at [326, 403] on button "Close enquiry" at bounding box center [344, 404] width 78 height 19
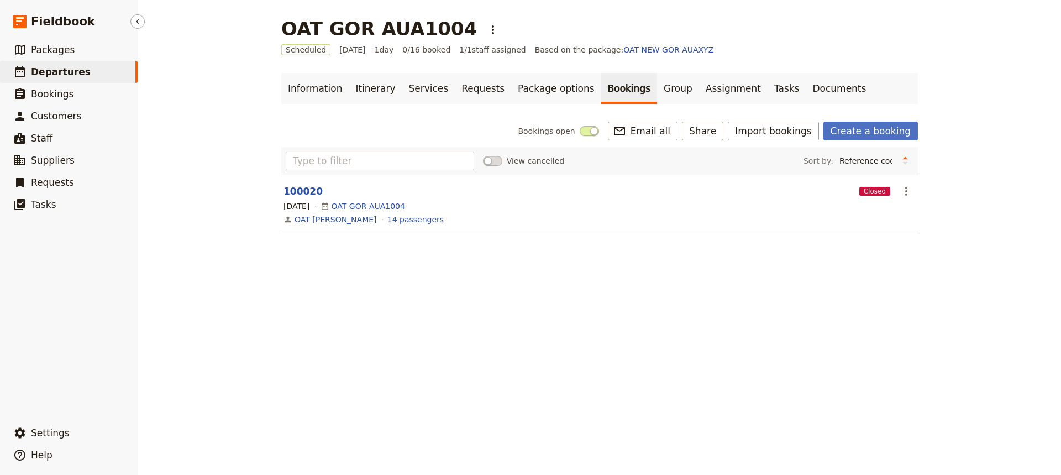
click at [87, 71] on link "​ Departures" at bounding box center [69, 72] width 138 height 22
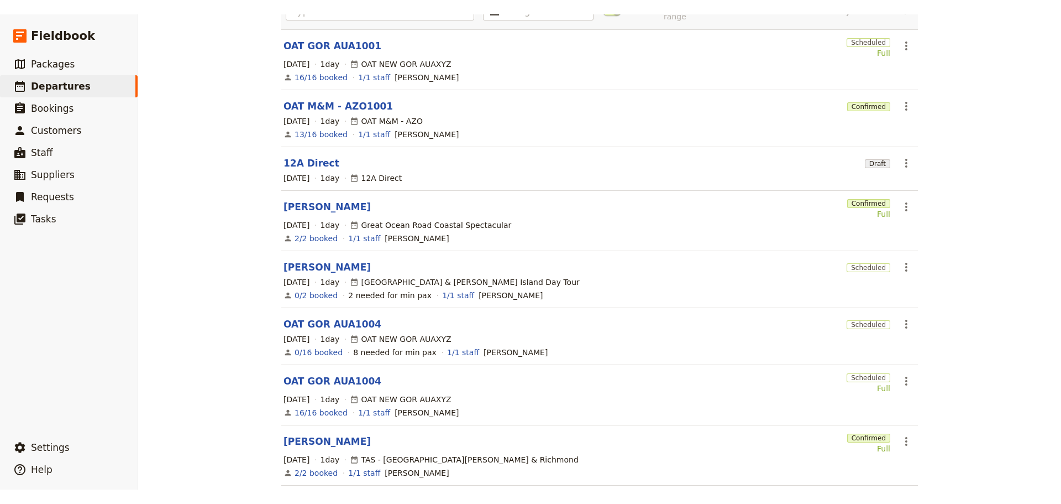
scroll to position [250, 0]
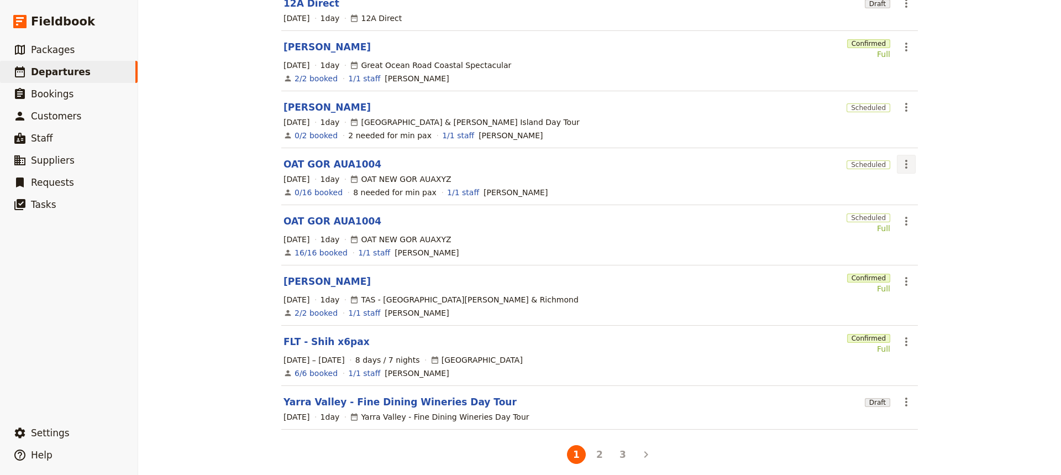
click at [908, 158] on icon "Actions" at bounding box center [906, 164] width 13 height 13
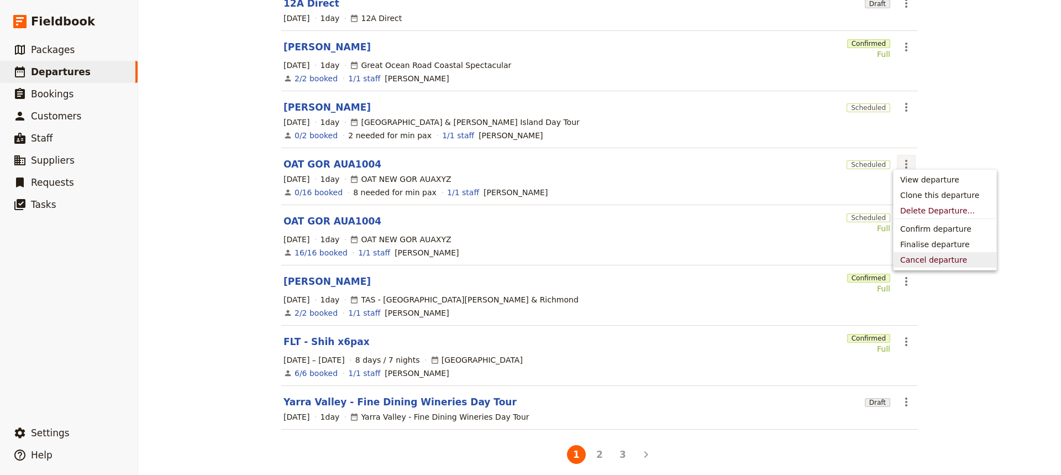
click at [941, 259] on span "Cancel departure" at bounding box center [933, 259] width 67 height 11
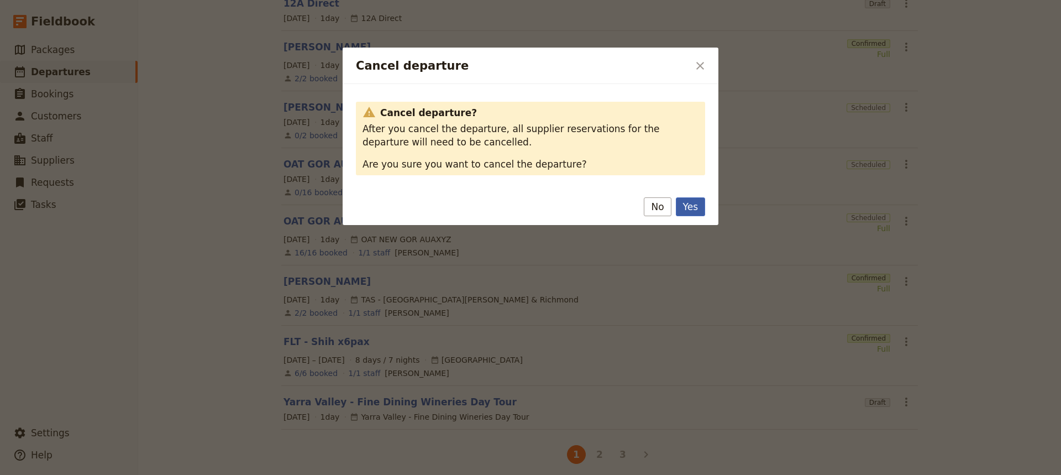
click at [688, 207] on button "Yes" at bounding box center [690, 206] width 29 height 19
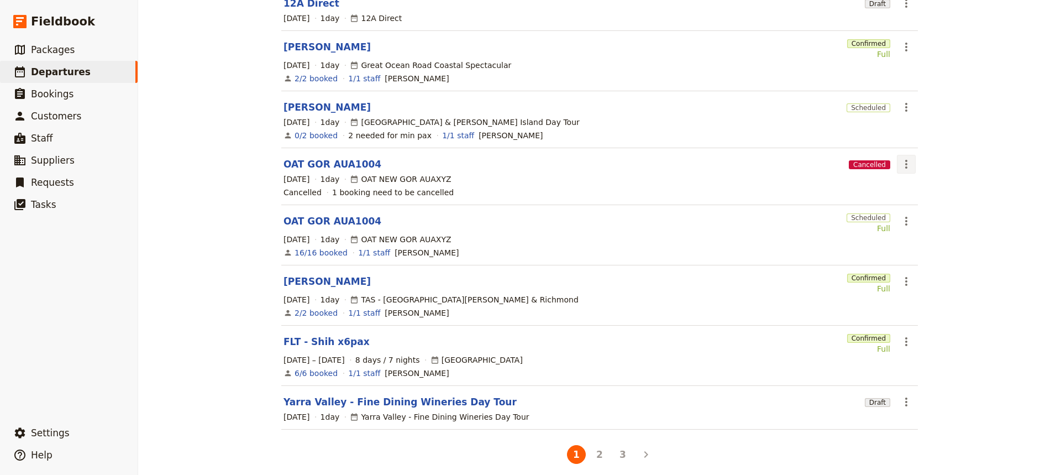
click at [906, 158] on icon "Actions" at bounding box center [906, 164] width 13 height 13
click at [920, 214] on span "Delete Departure..." at bounding box center [937, 210] width 75 height 11
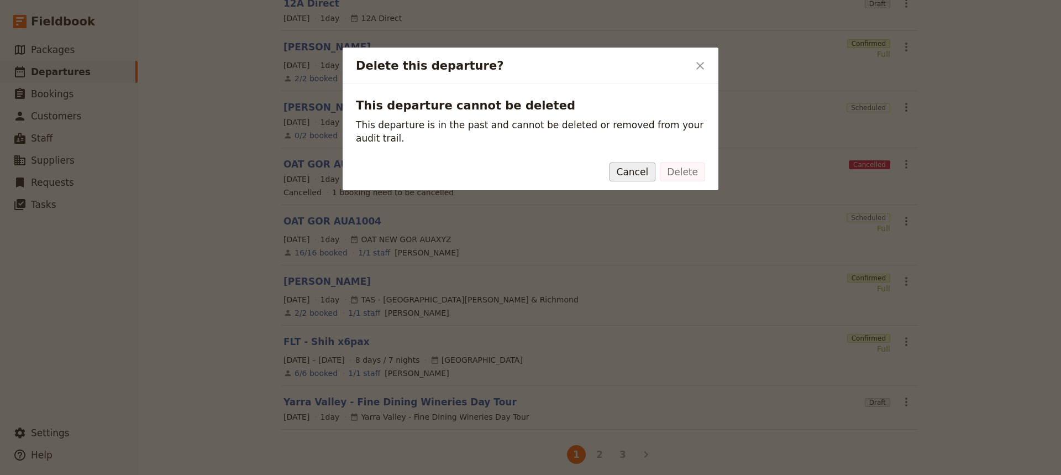
click at [644, 162] on button "Cancel" at bounding box center [633, 171] width 46 height 19
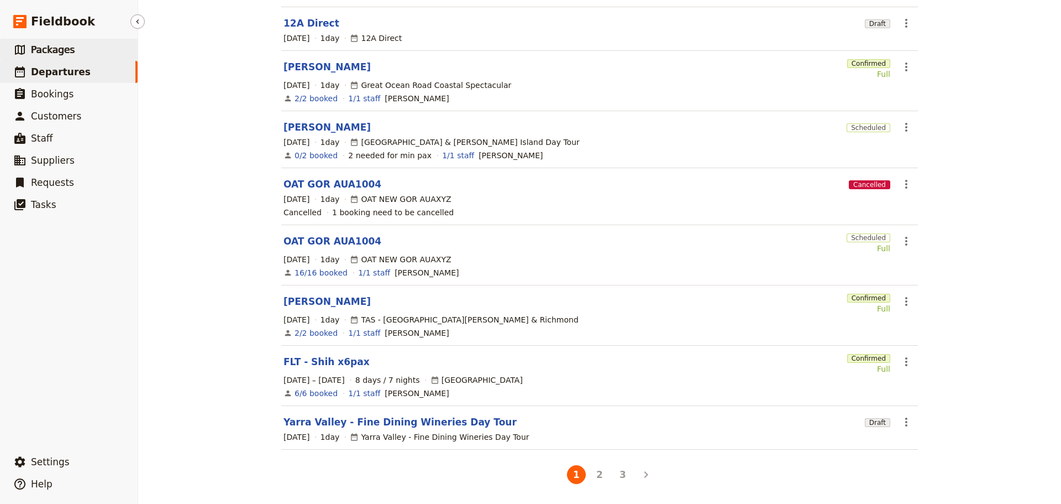
scroll to position [221, 0]
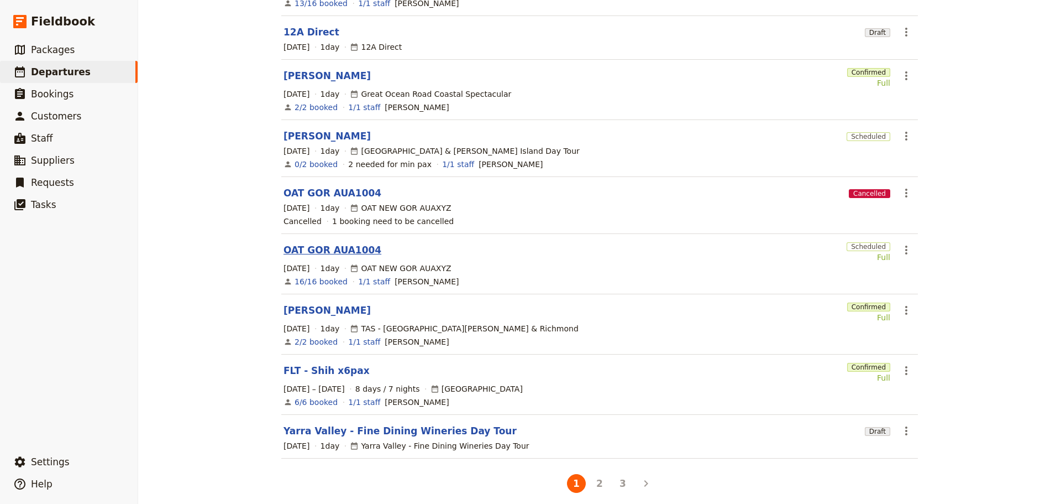
click at [312, 243] on link "OAT GOR AUA1004" at bounding box center [333, 249] width 98 height 13
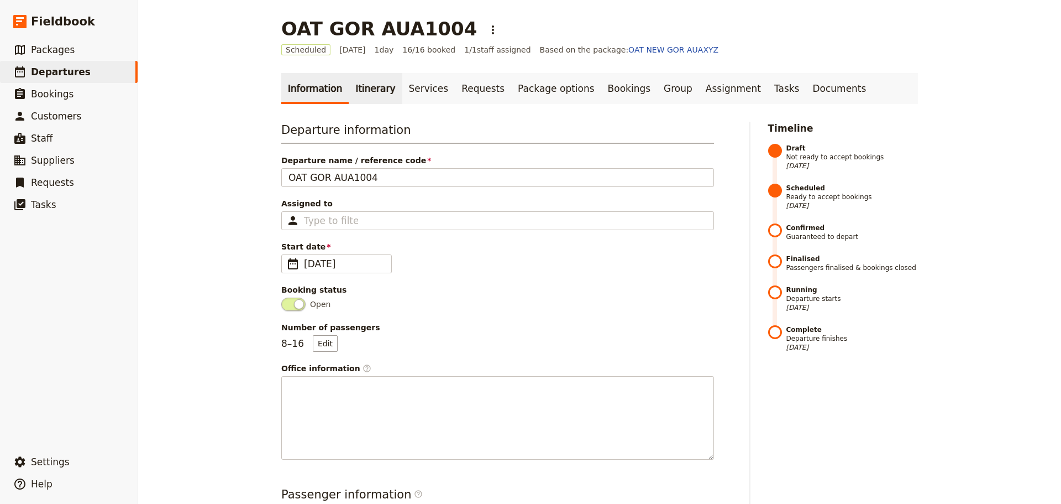
click at [368, 95] on link "Itinerary" at bounding box center [375, 88] width 53 height 31
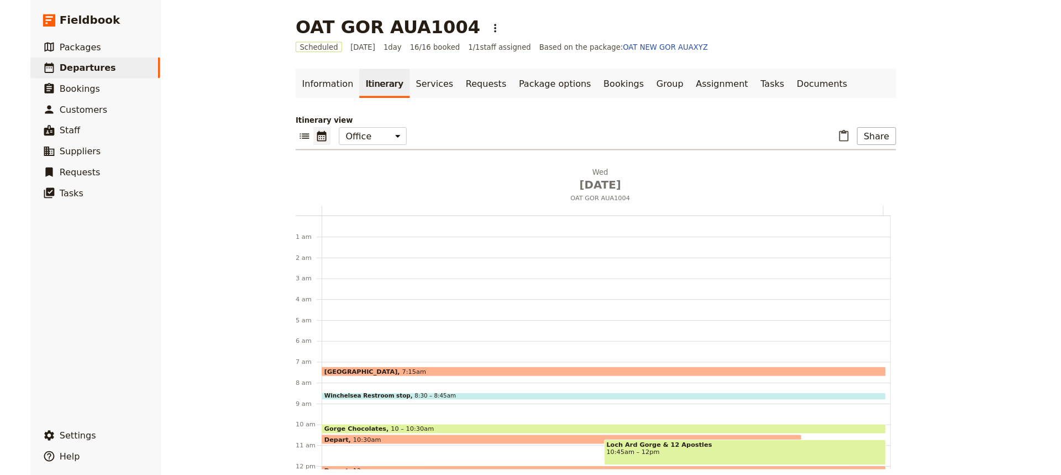
scroll to position [144, 0]
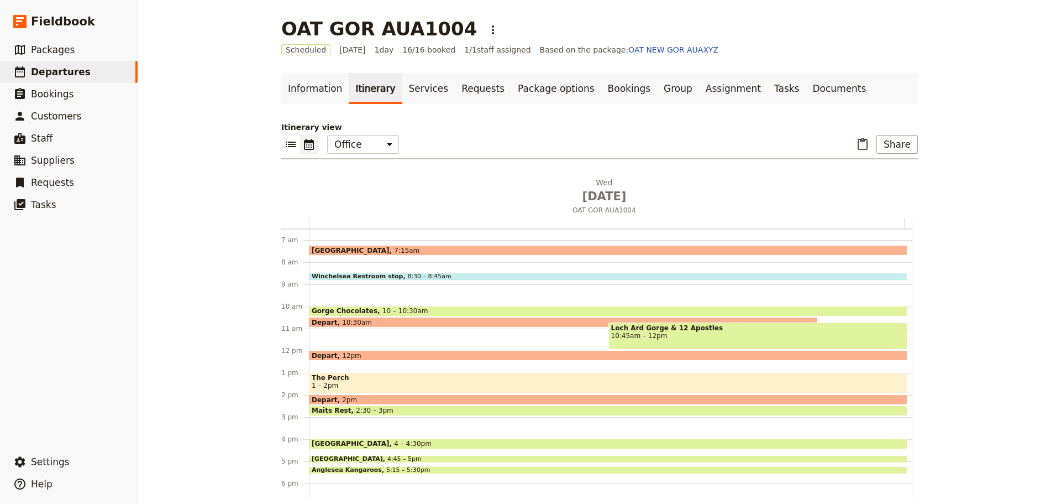
click at [431, 385] on span "1 – 2pm" at bounding box center [608, 385] width 593 height 8
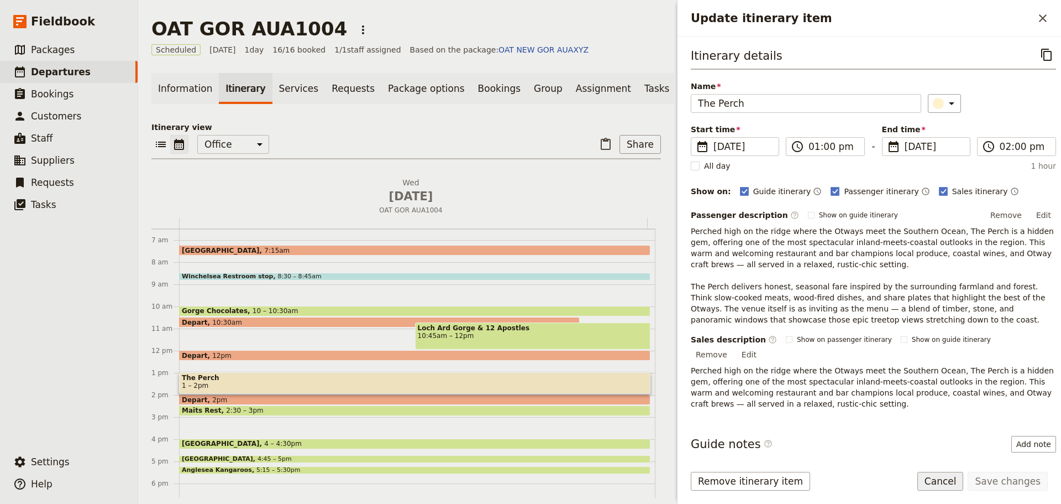
click at [956, 480] on button "Cancel" at bounding box center [940, 480] width 46 height 19
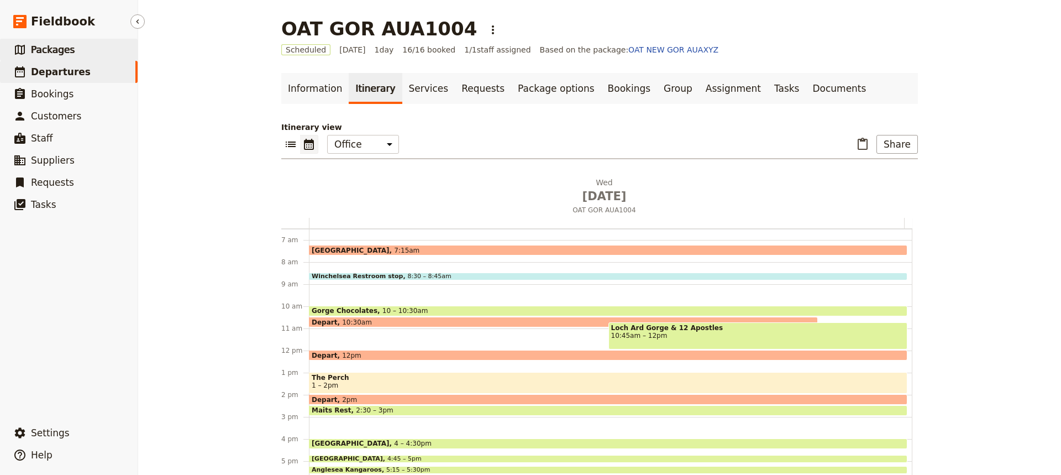
click at [57, 53] on span "Packages" at bounding box center [53, 49] width 44 height 11
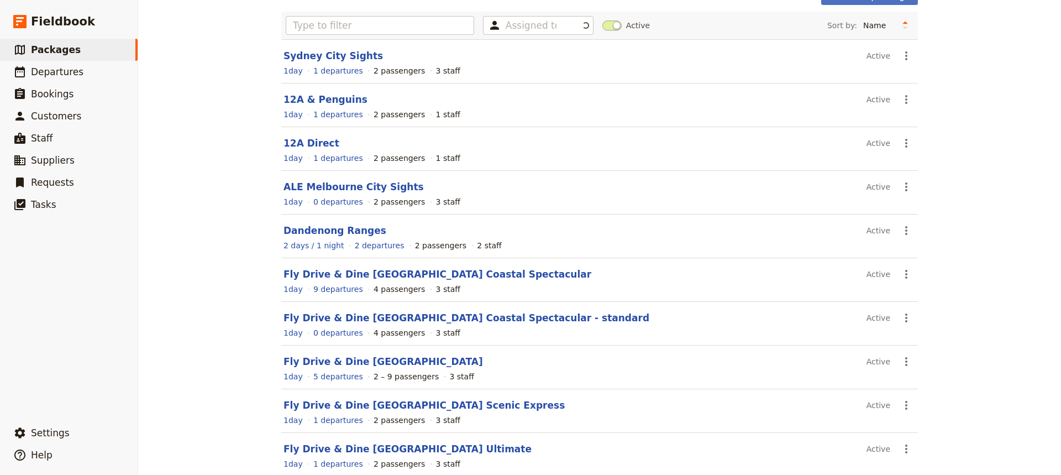
scroll to position [127, 0]
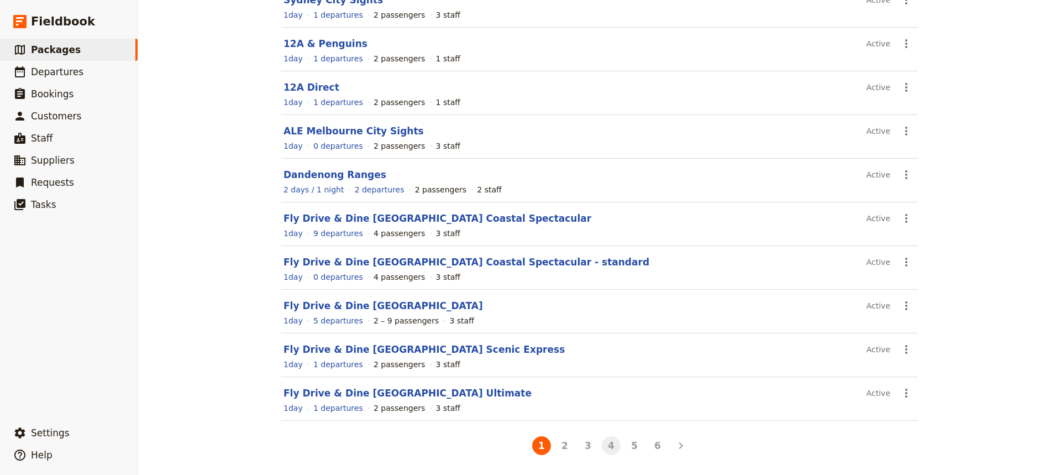
click at [602, 445] on button "4" at bounding box center [611, 445] width 19 height 19
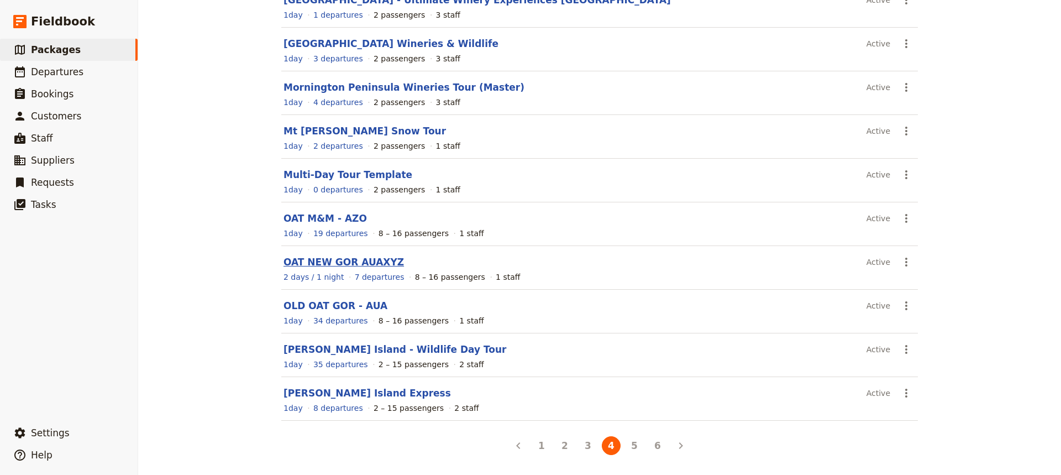
click at [316, 260] on link "OAT NEW GOR AUAXYZ" at bounding box center [344, 261] width 120 height 11
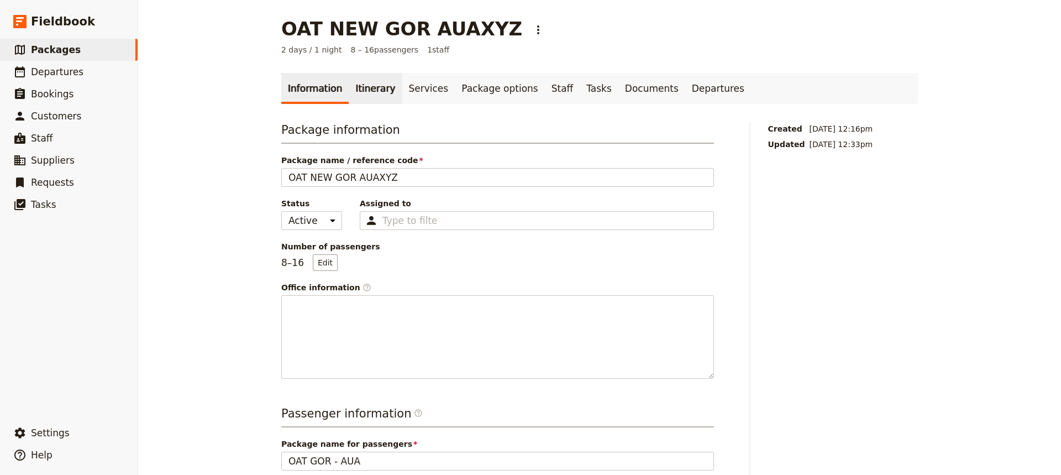
click at [379, 90] on link "Itinerary" at bounding box center [375, 88] width 53 height 31
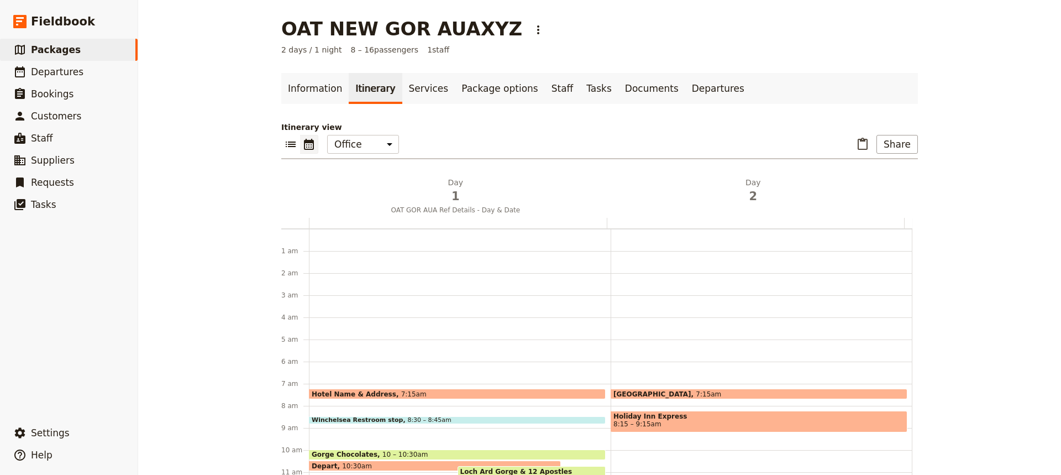
scroll to position [144, 0]
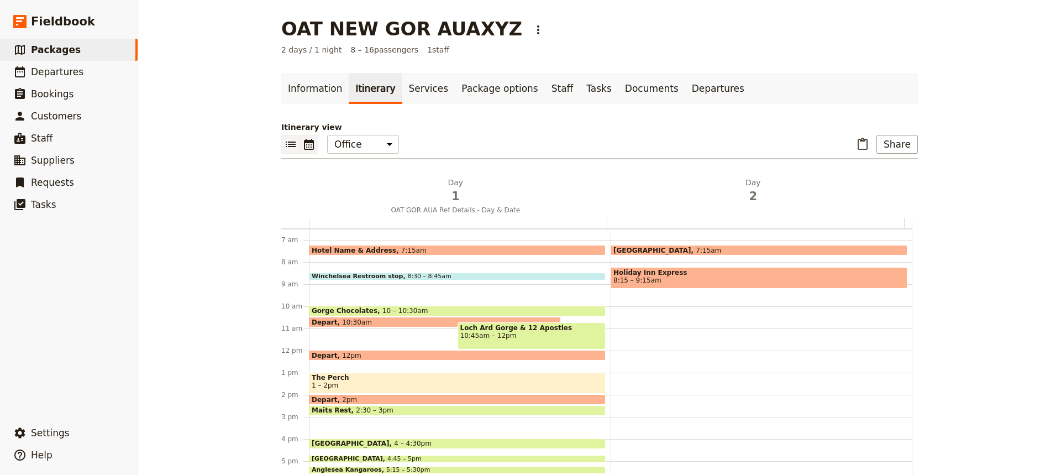
click at [284, 139] on icon "List view" at bounding box center [290, 144] width 13 height 13
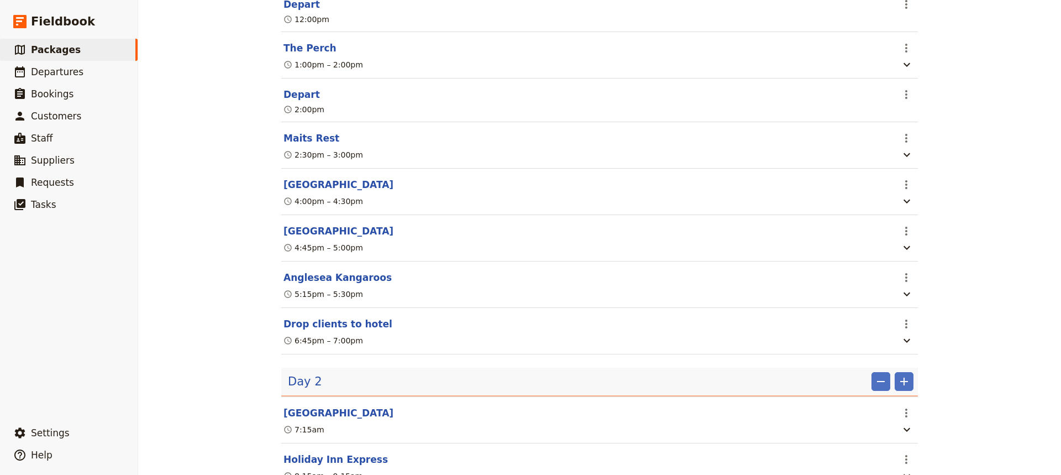
scroll to position [719, 0]
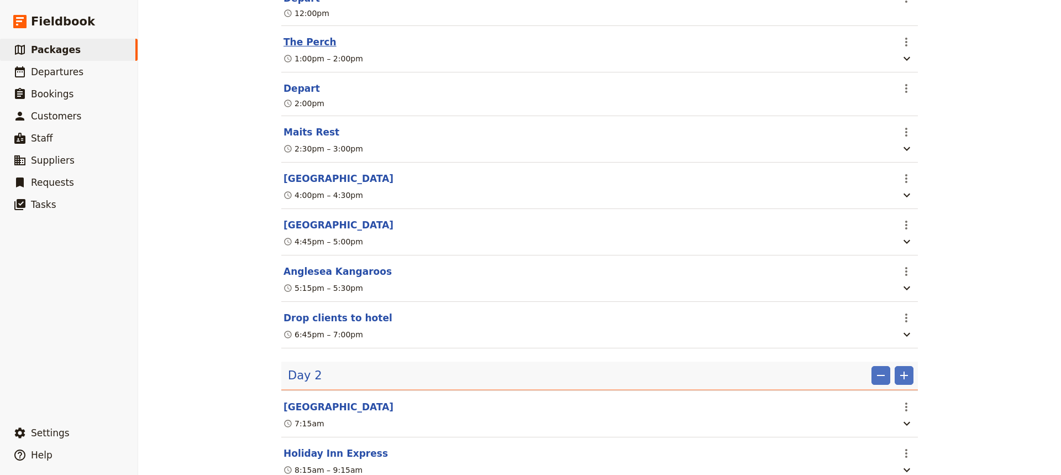
click at [301, 46] on button "The Perch" at bounding box center [310, 41] width 53 height 13
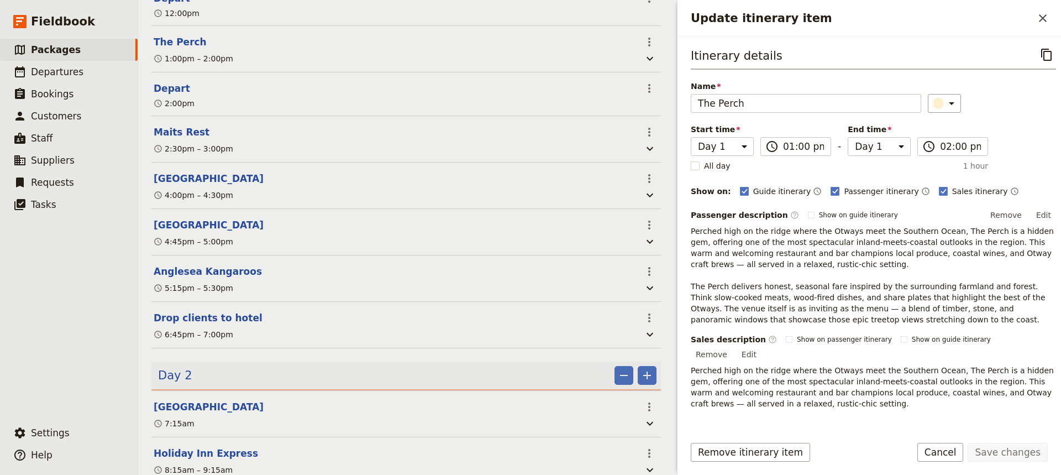
scroll to position [101, 0]
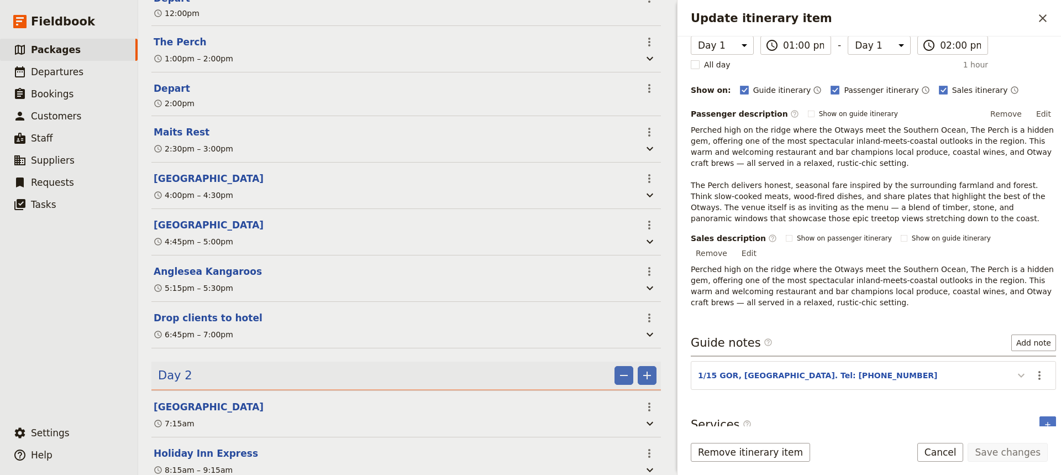
click at [1018, 374] on icon "Update itinerary item" at bounding box center [1021, 376] width 7 height 4
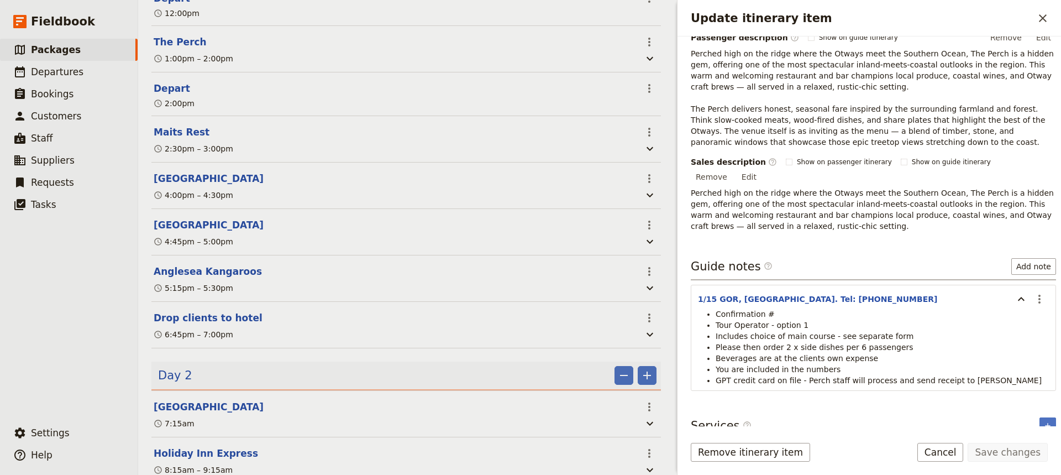
scroll to position [179, 0]
click at [951, 452] on button "Cancel" at bounding box center [940, 452] width 46 height 19
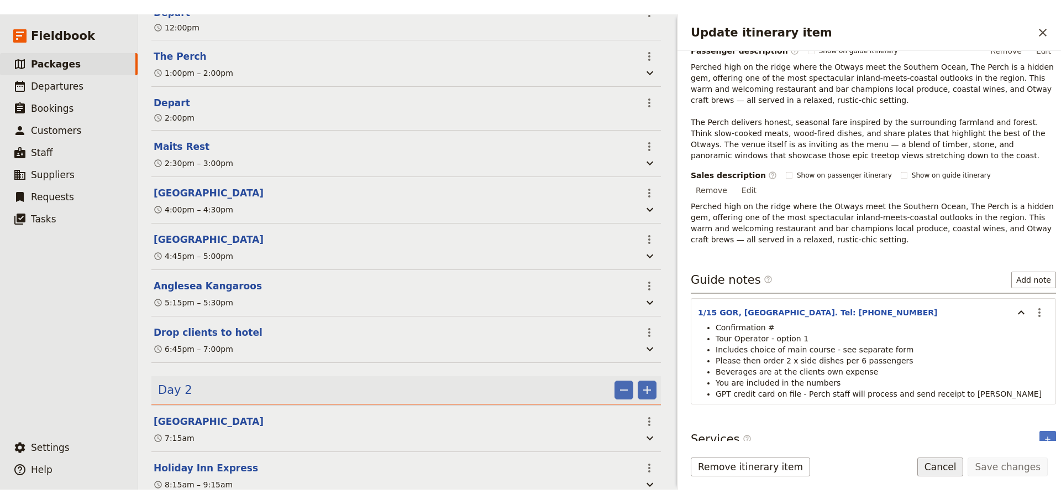
scroll to position [719, 0]
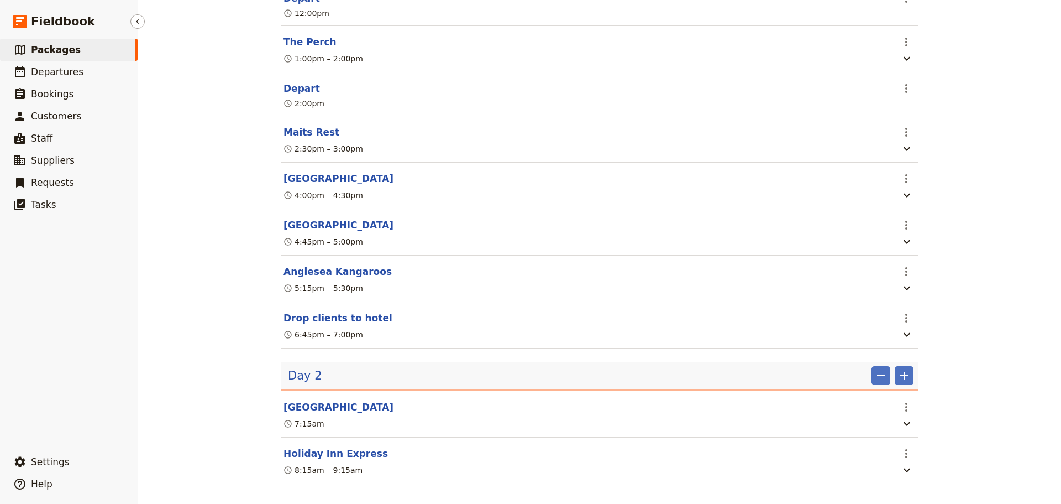
click at [61, 55] on span "Packages" at bounding box center [56, 49] width 50 height 11
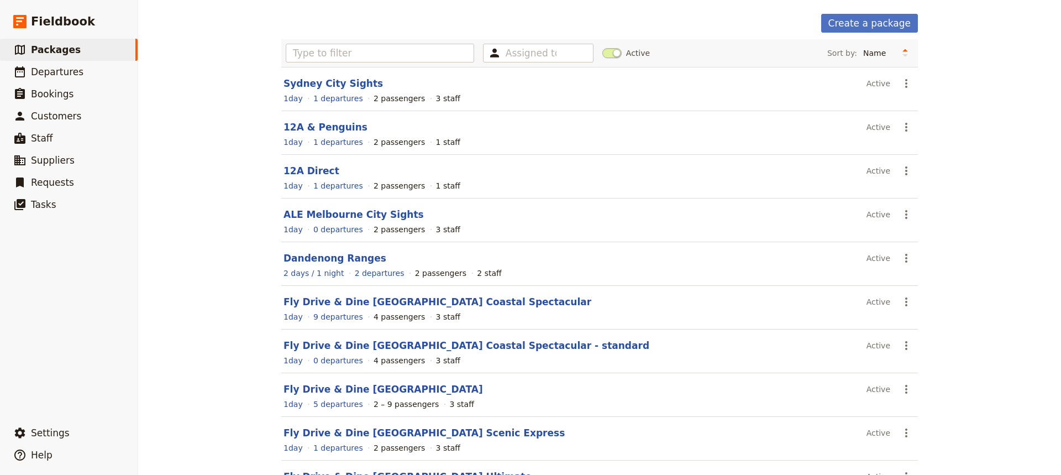
scroll to position [43, 0]
click at [106, 75] on link "​ Departures" at bounding box center [69, 72] width 138 height 22
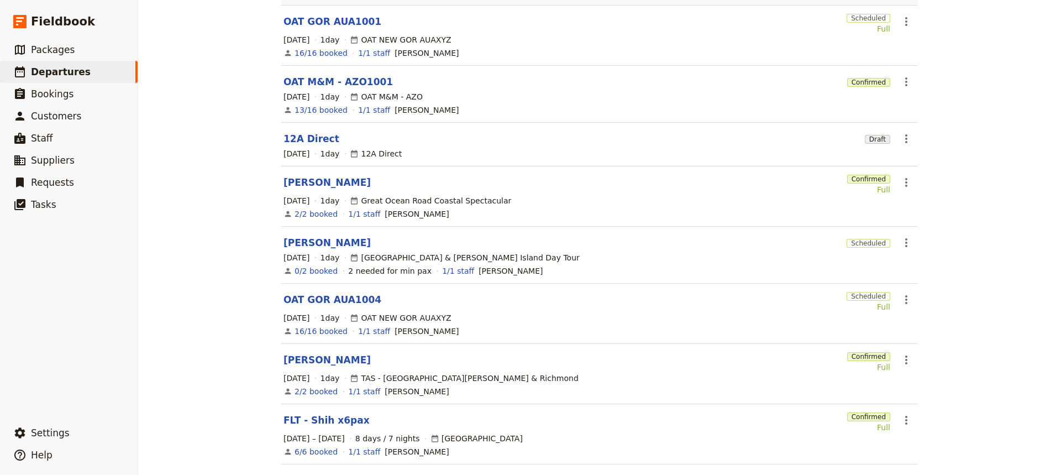
scroll to position [154, 0]
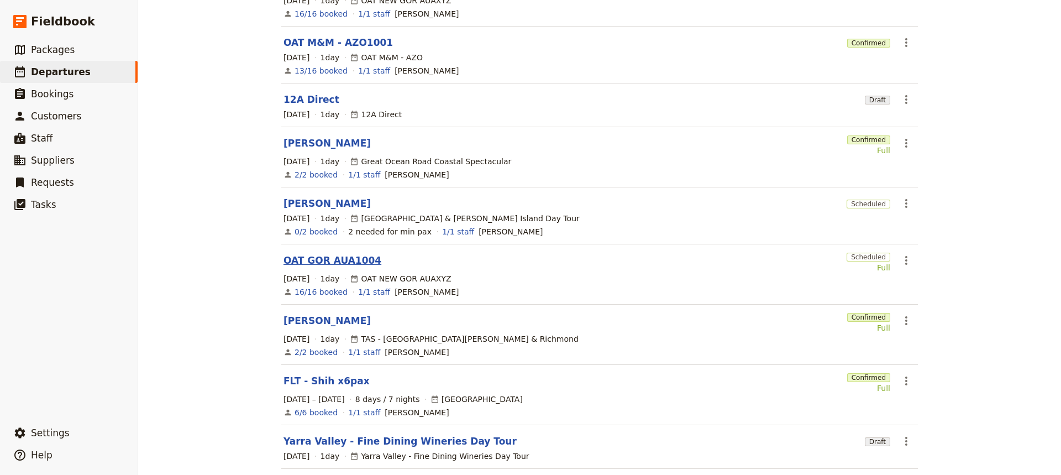
click at [326, 254] on link "OAT GOR AUA1004" at bounding box center [333, 260] width 98 height 13
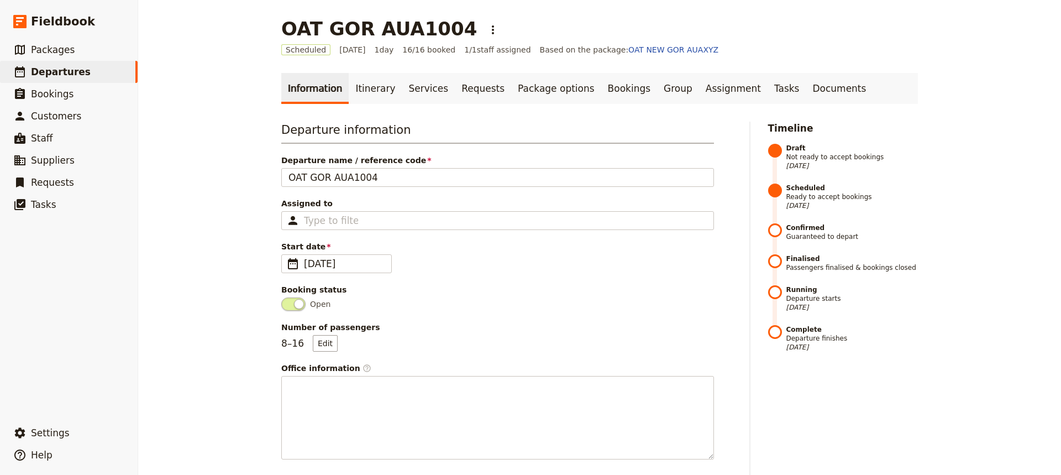
click at [818, 83] on ul "Information Itinerary Services Requests Package options Bookings Group Assignme…" at bounding box center [599, 88] width 637 height 31
click at [806, 86] on link "Documents" at bounding box center [839, 88] width 67 height 31
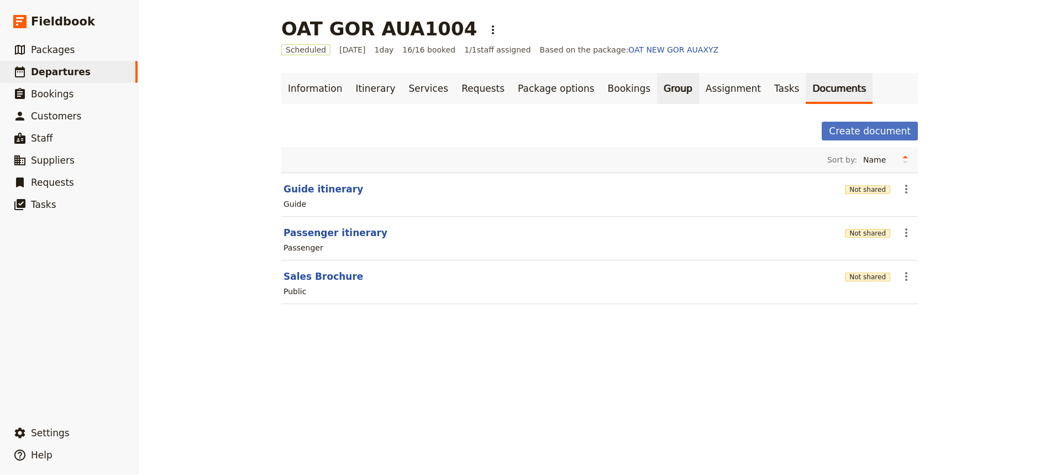
click at [657, 93] on link "Group" at bounding box center [678, 88] width 42 height 31
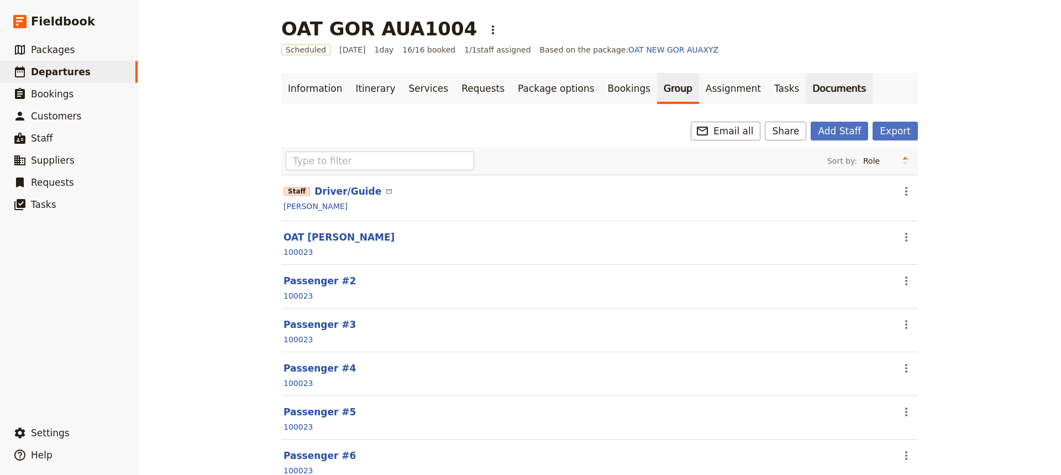
click at [806, 87] on link "Documents" at bounding box center [839, 88] width 67 height 31
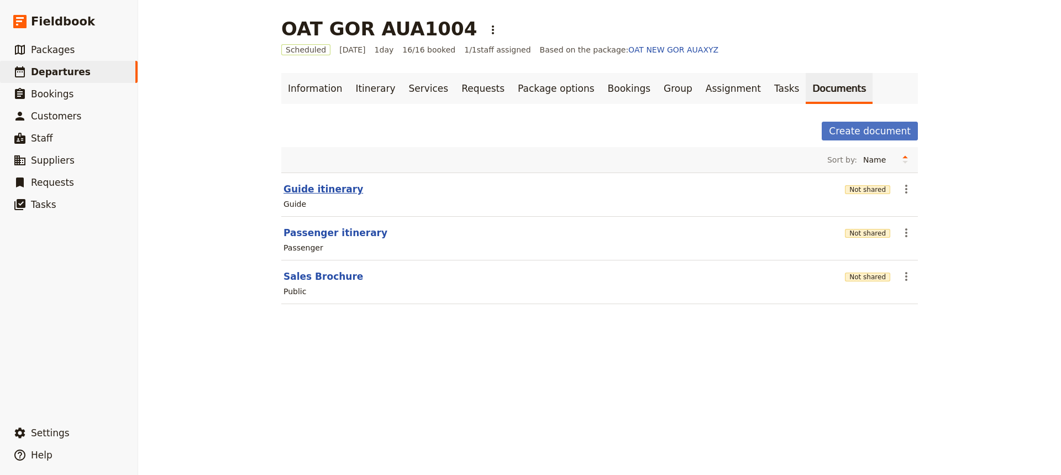
click at [290, 185] on button "Guide itinerary" at bounding box center [324, 188] width 80 height 13
select select "STAFF"
select select "RUN_SHEET"
select select "DEFAULT"
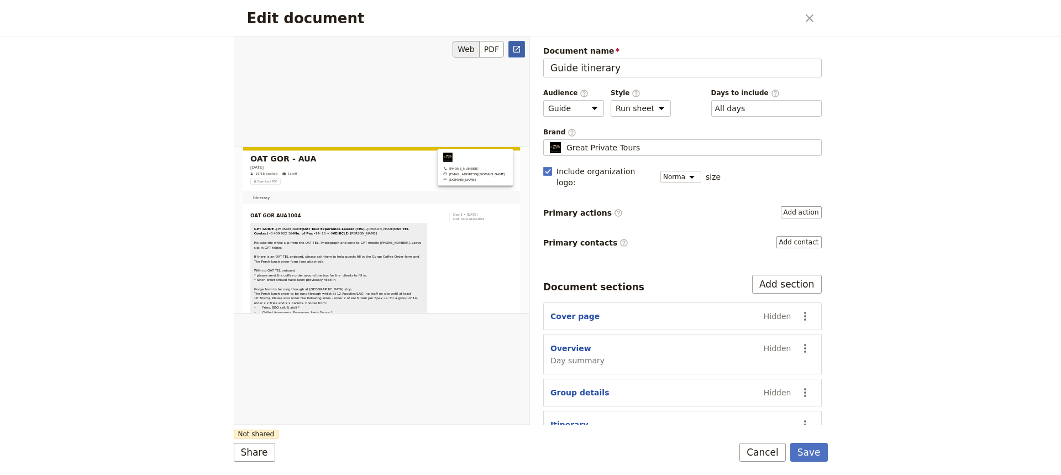
click at [520, 53] on icon "Open full preview" at bounding box center [516, 49] width 9 height 9
click at [769, 447] on button "Cancel" at bounding box center [763, 452] width 46 height 19
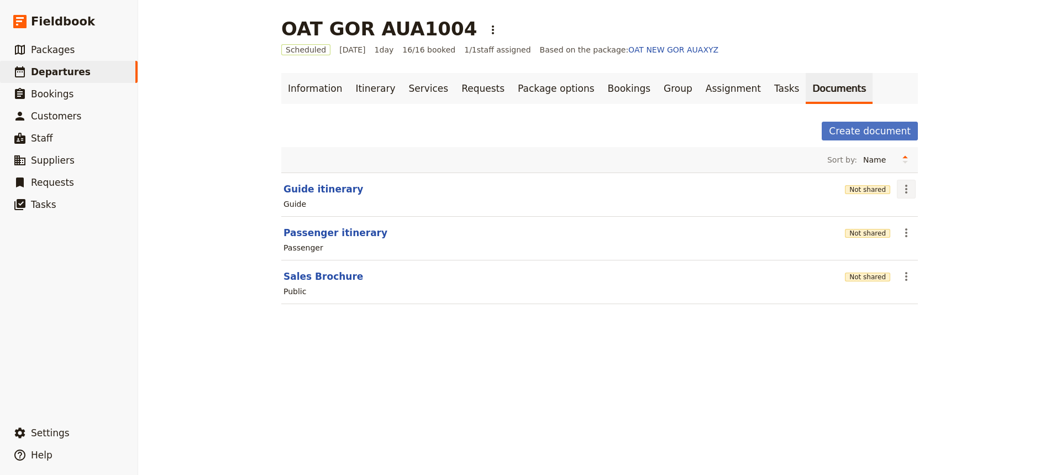
click at [908, 187] on icon "Actions" at bounding box center [906, 188] width 13 height 13
click at [913, 209] on span "Share" at bounding box center [911, 213] width 22 height 11
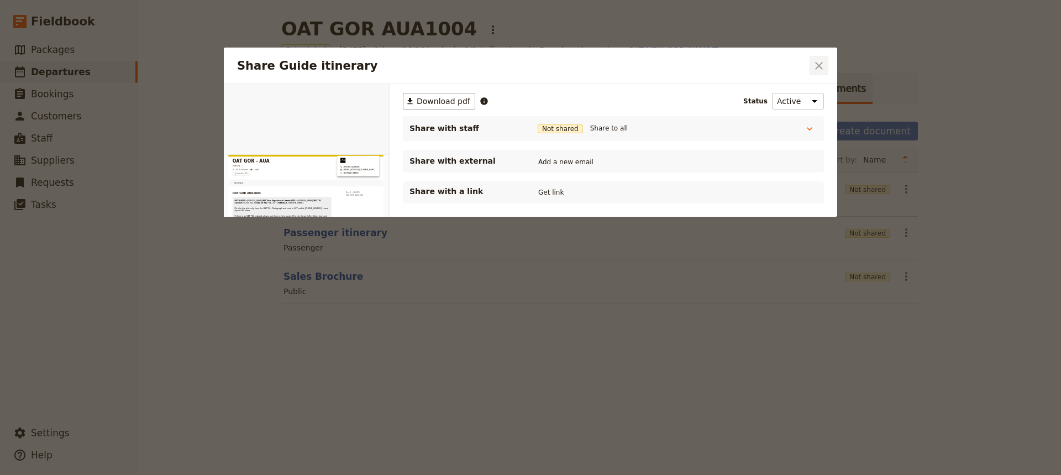
click at [817, 64] on icon "Close dialog" at bounding box center [819, 66] width 8 height 8
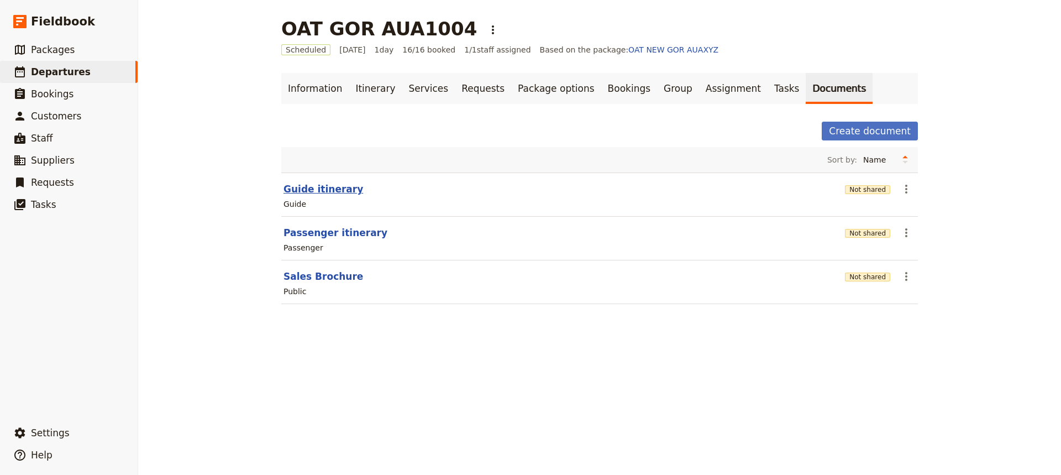
click at [334, 192] on button "Guide itinerary" at bounding box center [324, 188] width 80 height 13
select select "STAFF"
select select "RUN_SHEET"
select select "DEFAULT"
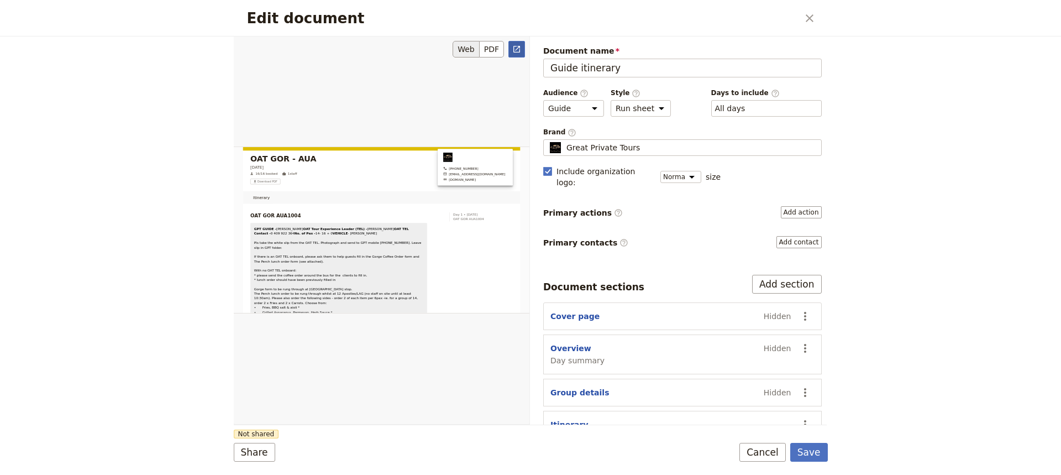
click at [513, 45] on icon "Open full preview" at bounding box center [516, 49] width 9 height 9
click at [769, 449] on button "Cancel" at bounding box center [763, 452] width 46 height 19
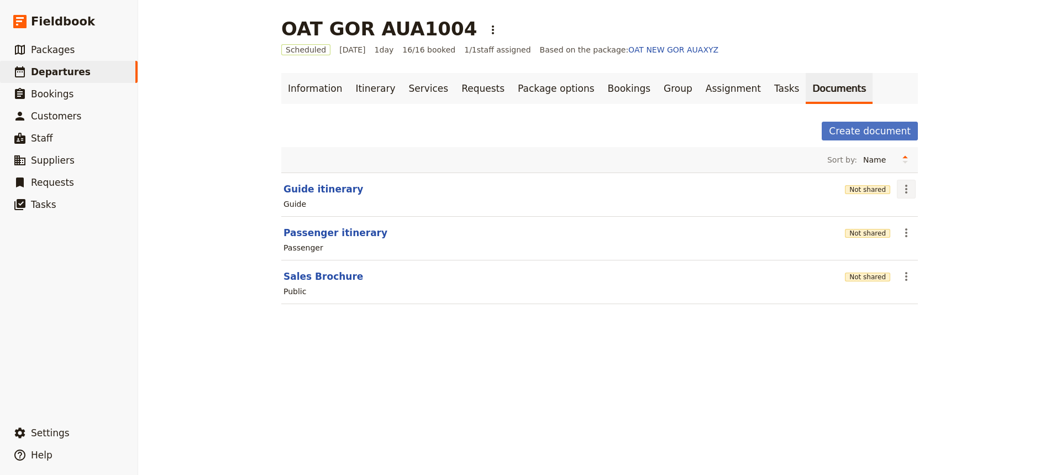
click at [900, 183] on icon "Actions" at bounding box center [906, 188] width 13 height 13
click at [906, 218] on span "Share" at bounding box center [911, 213] width 22 height 11
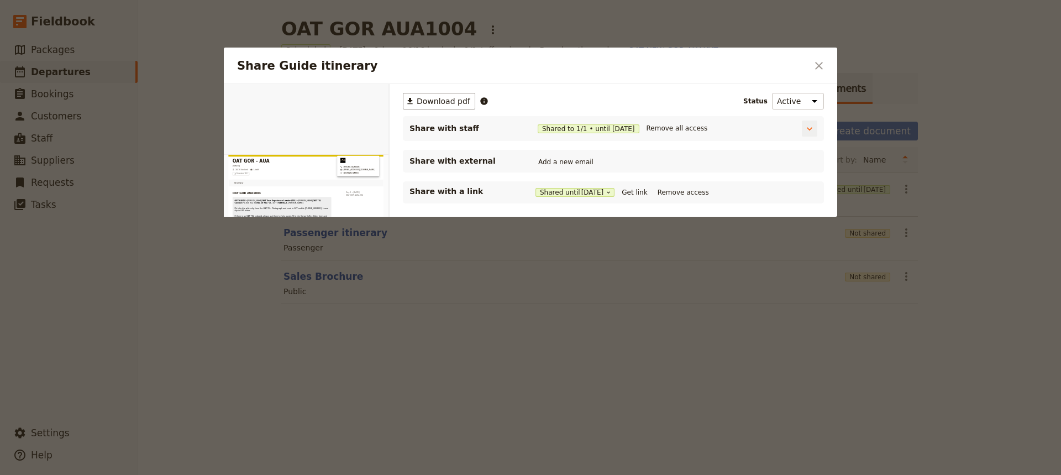
click at [613, 130] on span "[DATE]" at bounding box center [623, 128] width 23 height 9
click at [639, 130] on span "Shared to 1 / 1 • until [DATE]" at bounding box center [589, 128] width 102 height 9
click at [626, 124] on span "[DATE]" at bounding box center [623, 128] width 23 height 9
click at [573, 125] on span "Shared to 1 / 1 • until [DATE]" at bounding box center [589, 128] width 102 height 9
click at [814, 126] on icon "Share Guide itinerary" at bounding box center [809, 128] width 11 height 11
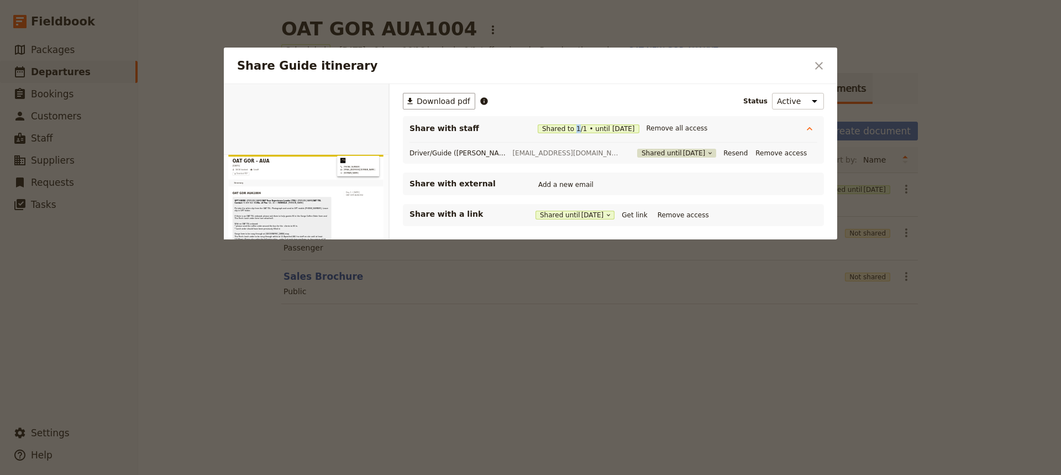
click at [683, 149] on span "[DATE]" at bounding box center [694, 153] width 23 height 9
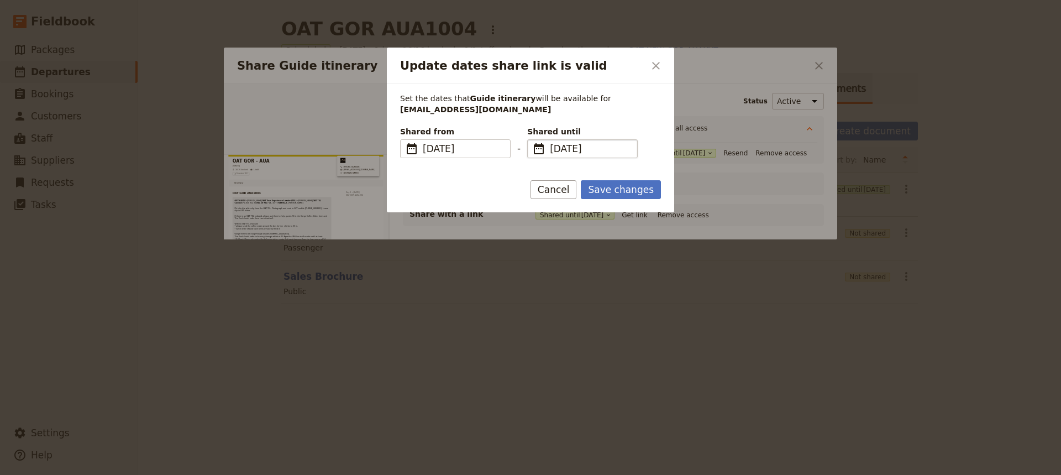
click at [537, 146] on span "​" at bounding box center [538, 148] width 13 height 13
click at [532, 140] on input "[DATE]" at bounding box center [532, 139] width 1 height 1
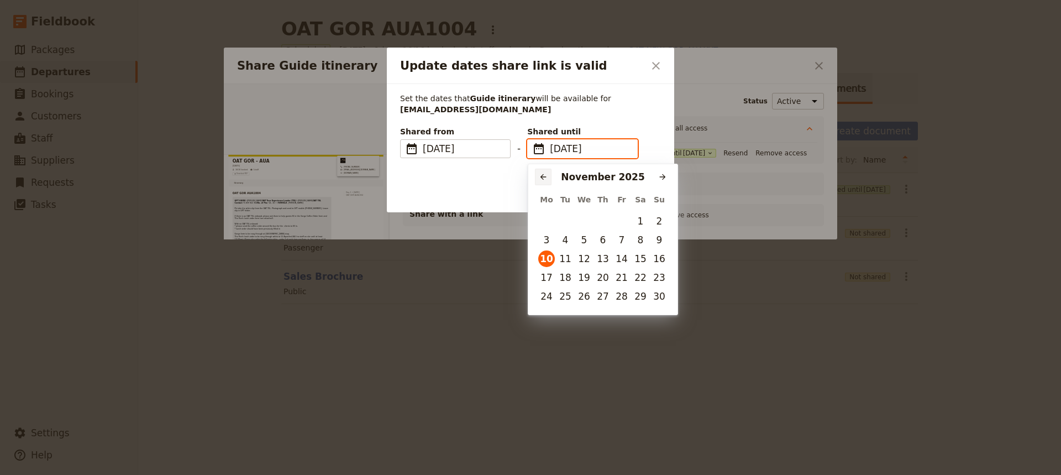
click at [542, 170] on button "​" at bounding box center [543, 177] width 17 height 17
click at [621, 241] on button "10" at bounding box center [621, 240] width 17 height 17
type input "[DATE]"
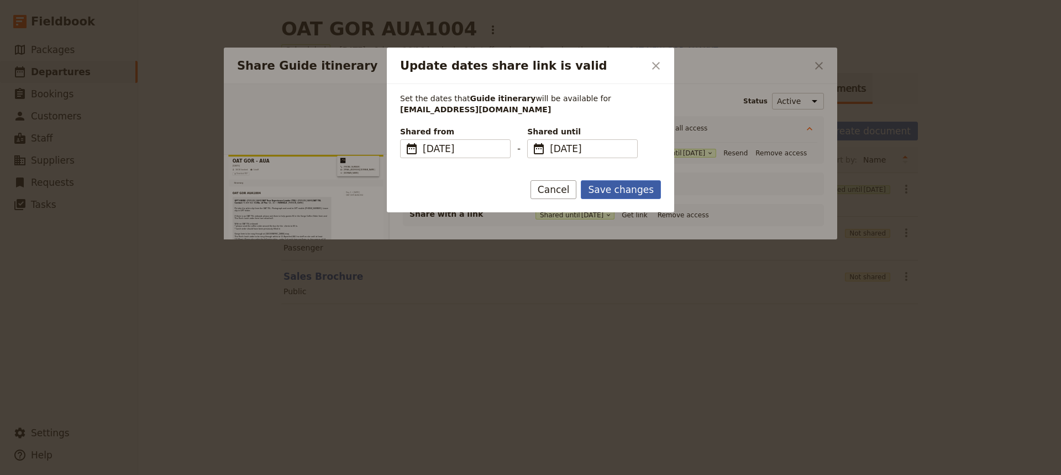
click at [632, 183] on button "Save changes" at bounding box center [621, 189] width 80 height 19
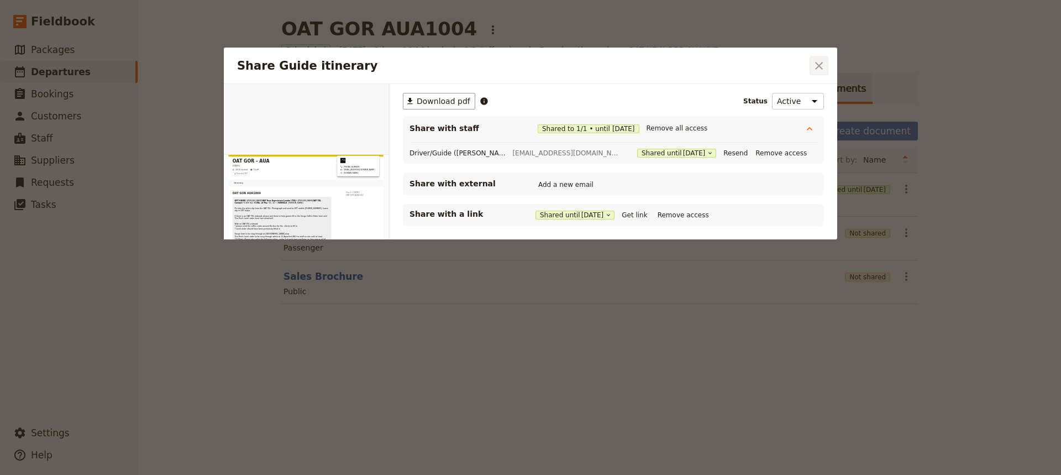
click at [822, 62] on icon "Close dialog" at bounding box center [819, 66] width 8 height 8
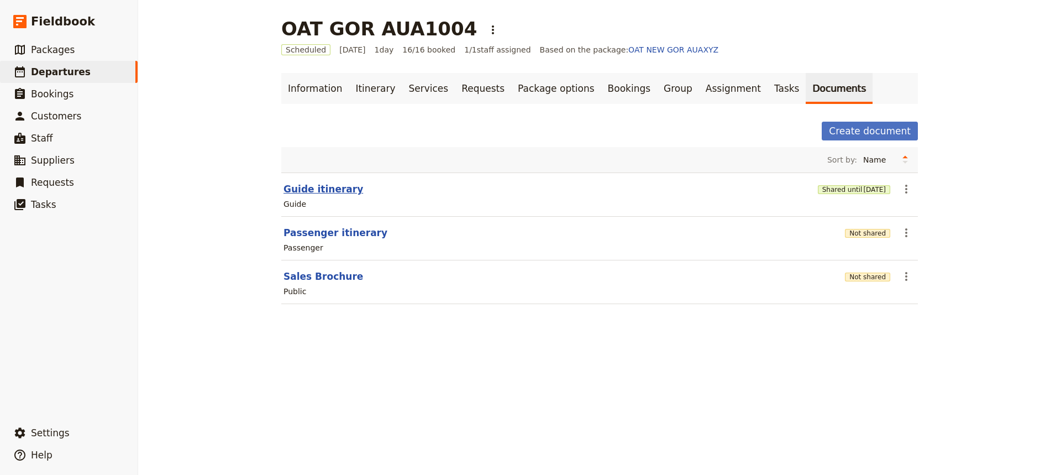
click at [306, 186] on button "Guide itinerary" at bounding box center [324, 188] width 80 height 13
select select "STAFF"
select select "RUN_SHEET"
select select "DEFAULT"
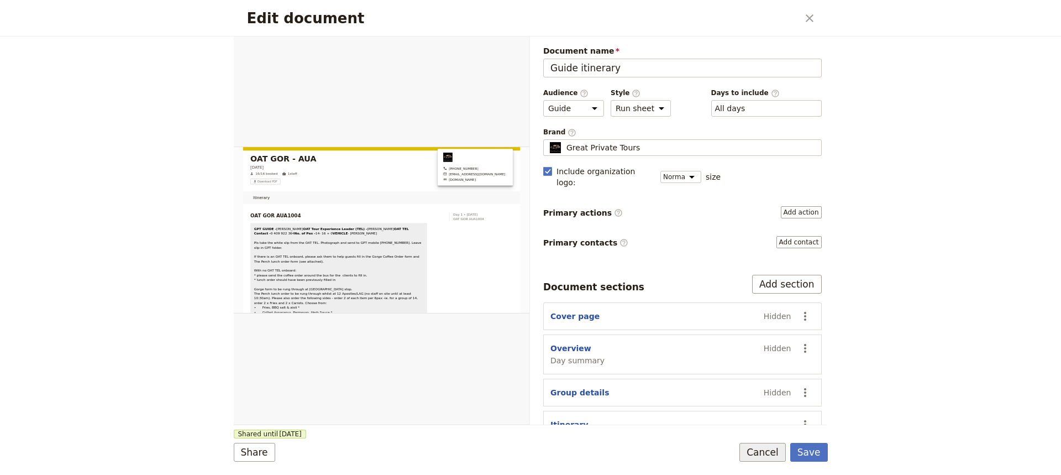
click at [768, 447] on button "Cancel" at bounding box center [763, 452] width 46 height 19
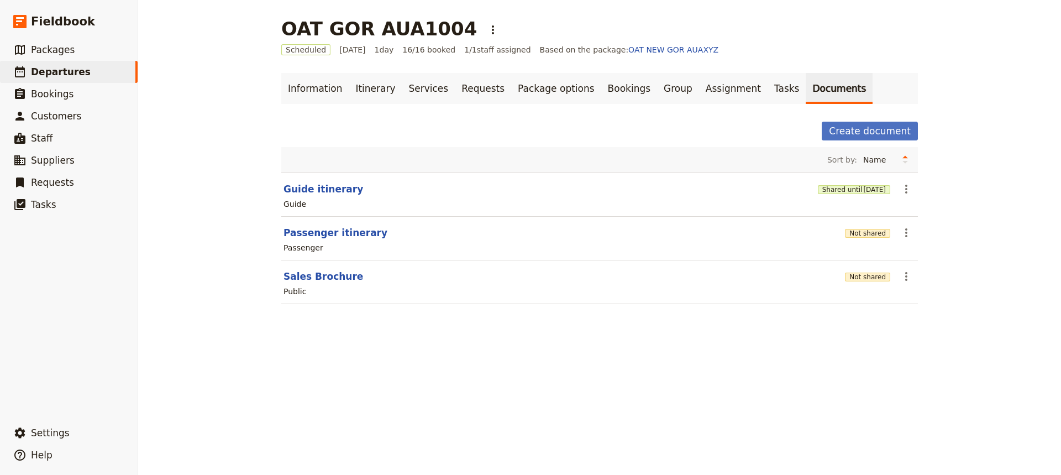
click at [306, 196] on section "Guide itinerary Shared until [DATE] ​ Guide" at bounding box center [599, 194] width 637 height 44
click at [907, 193] on icon "Actions" at bounding box center [906, 188] width 13 height 13
click at [287, 187] on button "Guide itinerary" at bounding box center [324, 188] width 80 height 13
select select "STAFF"
select select "RUN_SHEET"
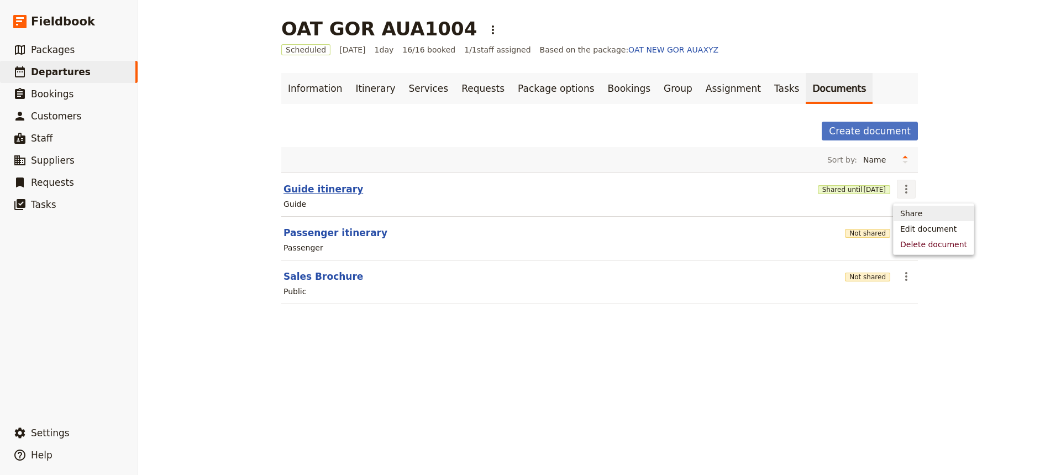
select select "DEFAULT"
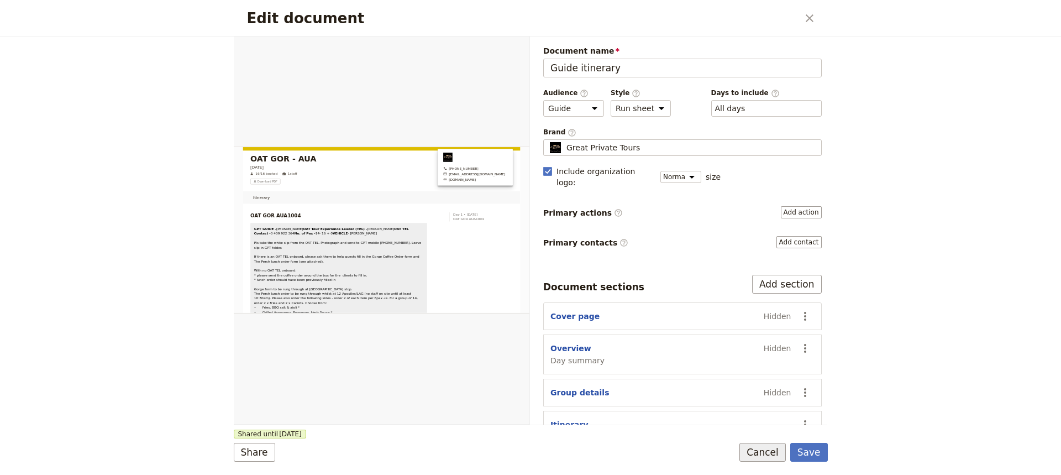
click at [771, 457] on button "Cancel" at bounding box center [763, 452] width 46 height 19
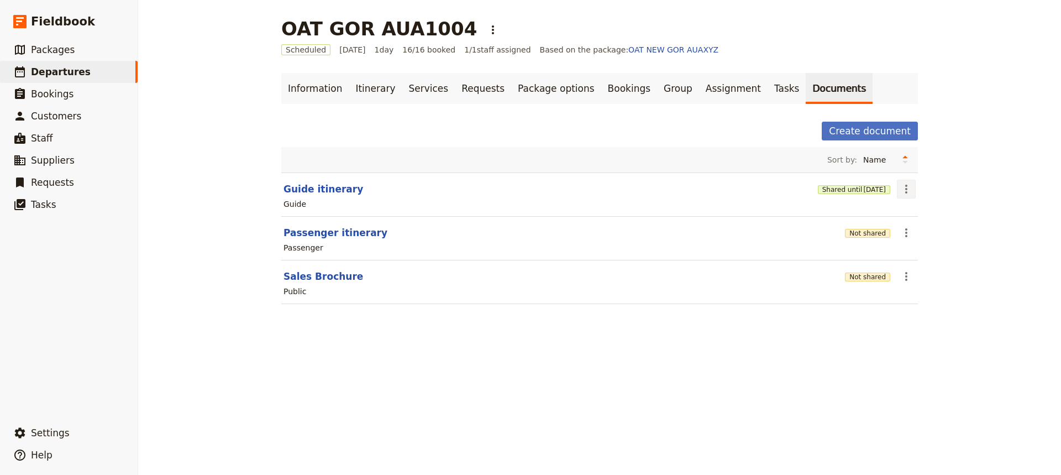
click at [910, 186] on button "​" at bounding box center [906, 189] width 19 height 19
click at [910, 212] on span "Share" at bounding box center [911, 213] width 22 height 11
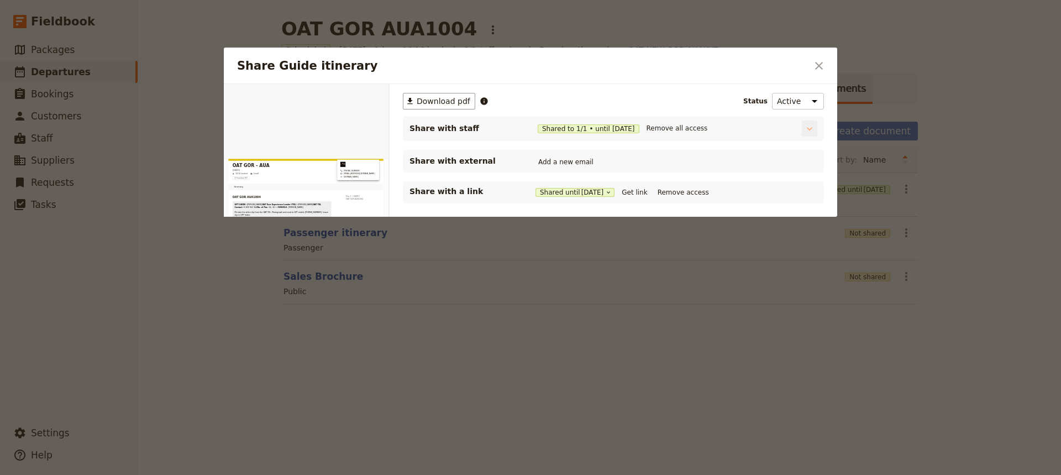
click at [807, 129] on icon "Share Guide itinerary" at bounding box center [810, 128] width 6 height 3
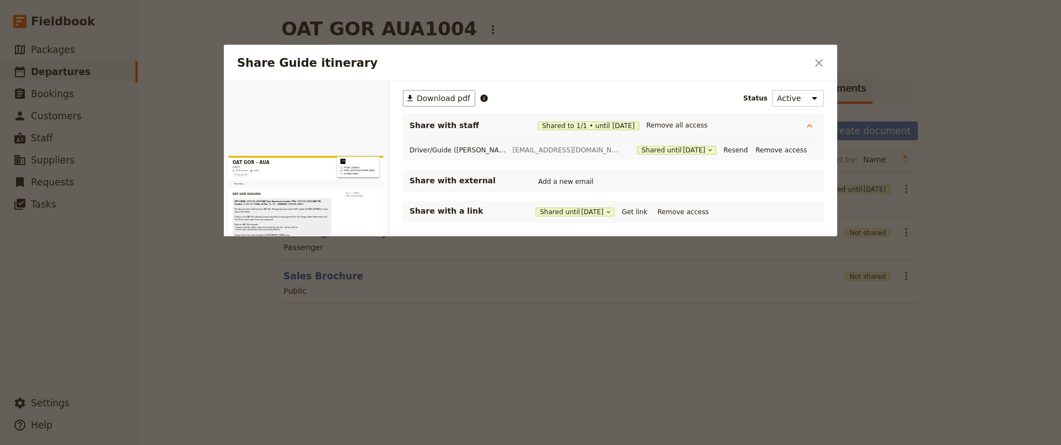
click at [815, 58] on icon "Close dialog" at bounding box center [818, 62] width 13 height 13
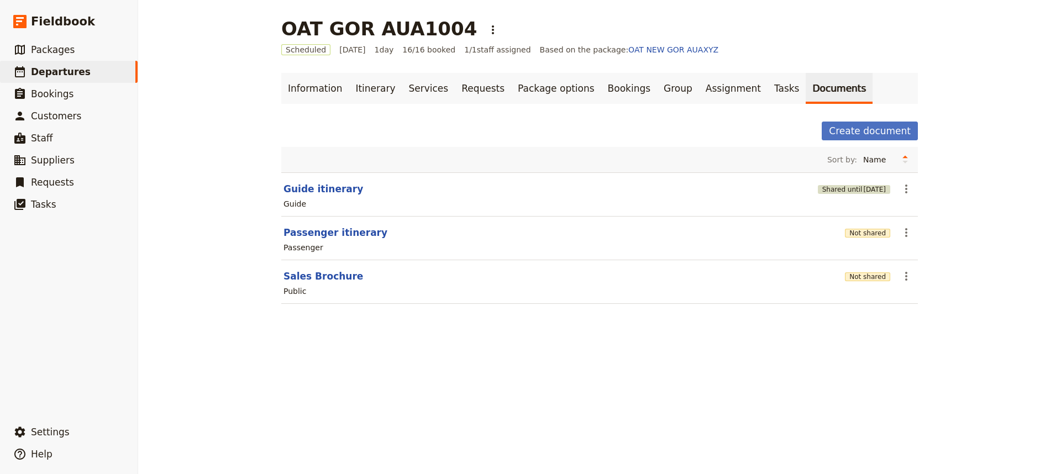
click at [864, 188] on span "[DATE]" at bounding box center [874, 189] width 23 height 9
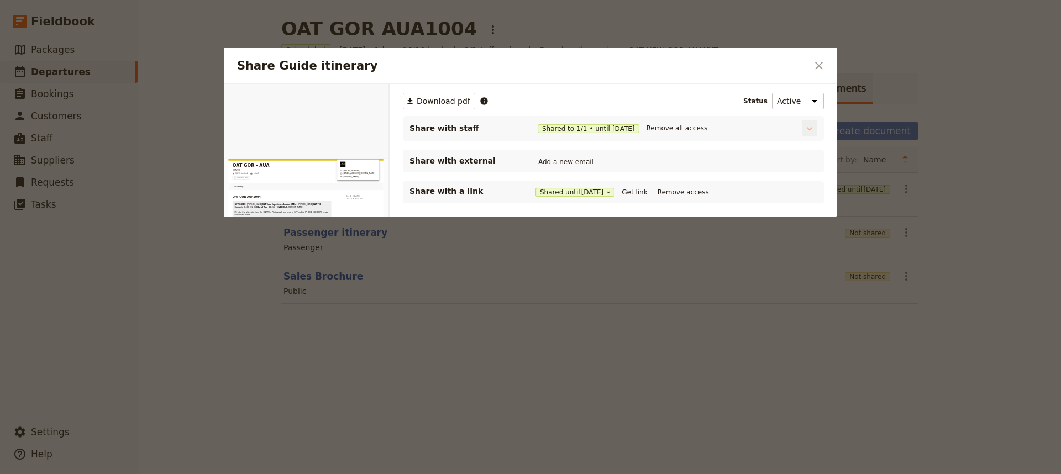
click at [804, 129] on icon "Share Guide itinerary" at bounding box center [809, 128] width 11 height 11
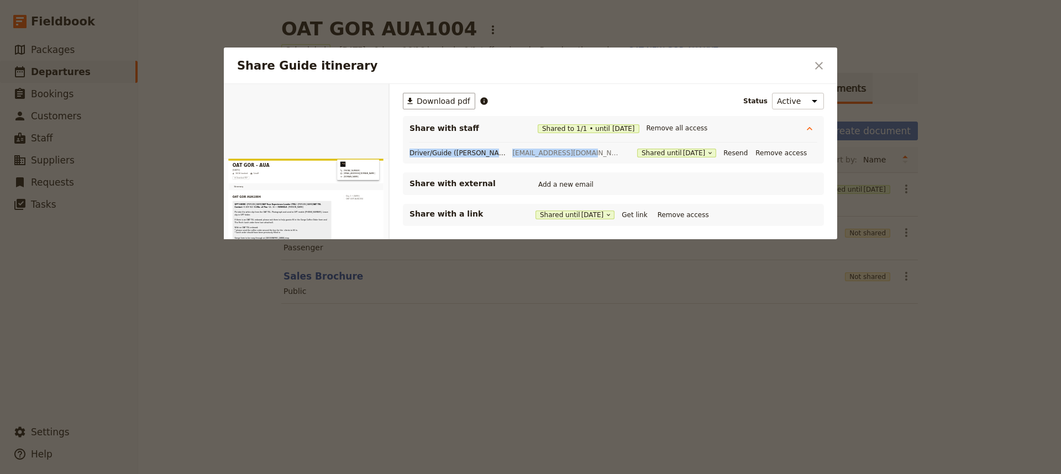
drag, startPoint x: 410, startPoint y: 150, endPoint x: 571, endPoint y: 159, distance: 161.6
click at [571, 159] on div "Driver/Guide ([PERSON_NAME]) [EMAIL_ADDRESS][DOMAIN_NAME] Shared until [DATE] R…" at bounding box center [612, 153] width 408 height 14
click at [612, 216] on icon "Share Guide itinerary" at bounding box center [608, 215] width 7 height 7
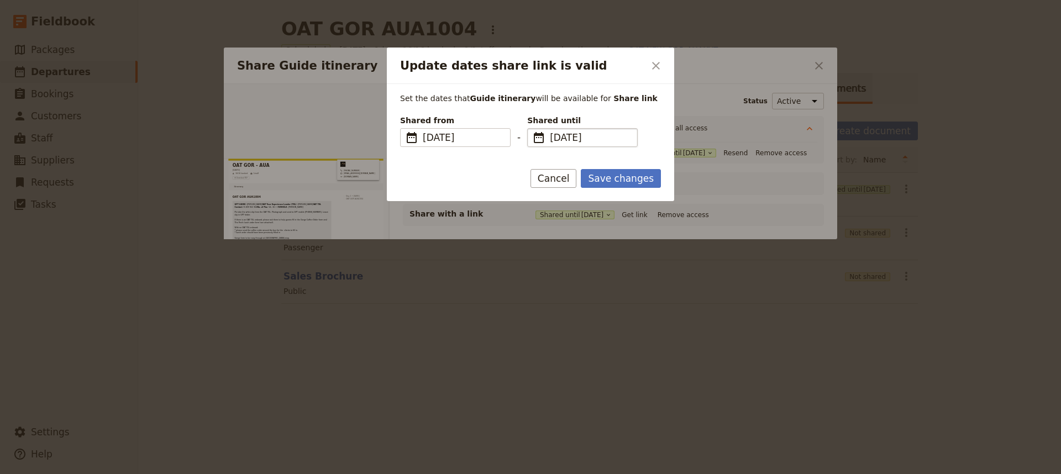
click at [538, 139] on span "​" at bounding box center [538, 137] width 13 height 13
click at [532, 129] on input "[DATE]" at bounding box center [532, 128] width 1 height 1
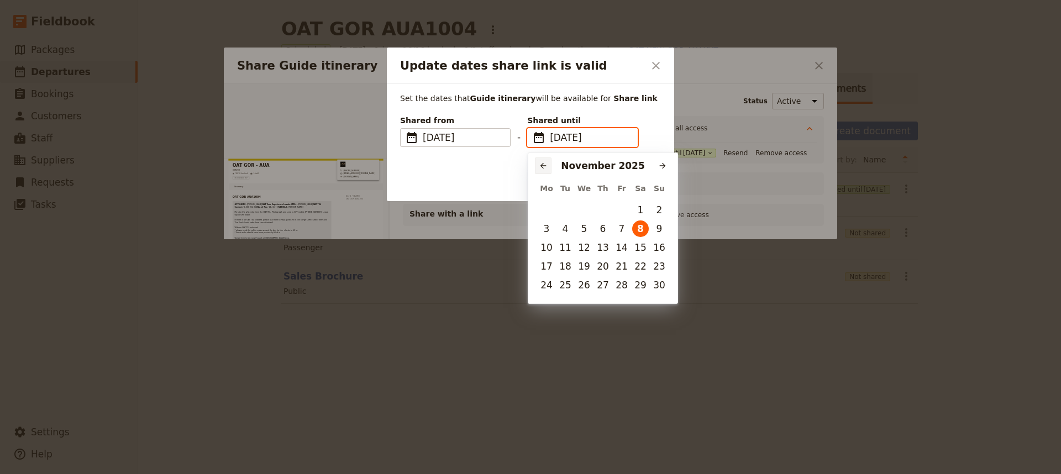
click at [538, 162] on button "​" at bounding box center [543, 166] width 17 height 17
click at [624, 231] on button "10" at bounding box center [621, 229] width 17 height 17
type input "[DATE]"
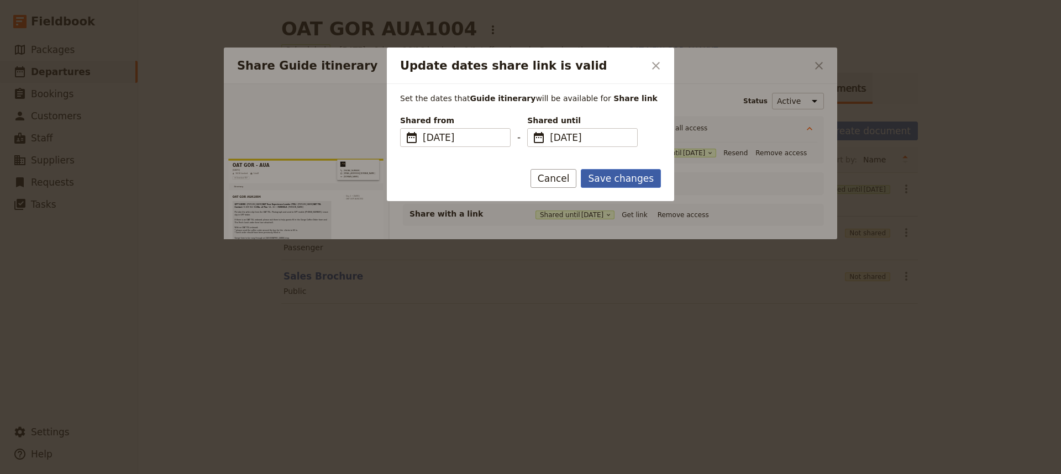
click at [610, 176] on button "Save changes" at bounding box center [621, 178] width 80 height 19
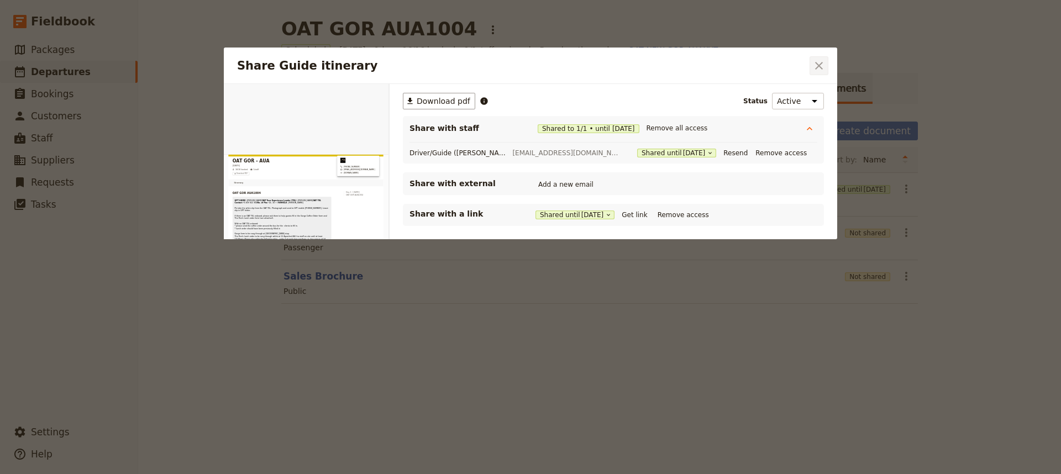
click at [825, 70] on icon "Close dialog" at bounding box center [818, 65] width 13 height 13
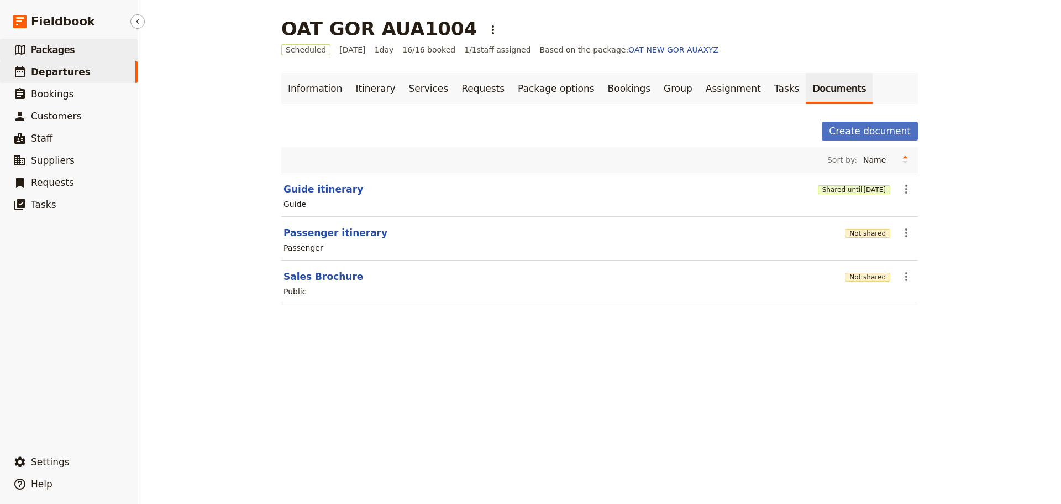
drag, startPoint x: 76, startPoint y: 39, endPoint x: 77, endPoint y: 45, distance: 5.6
click at [76, 39] on link "​ Packages" at bounding box center [69, 50] width 138 height 22
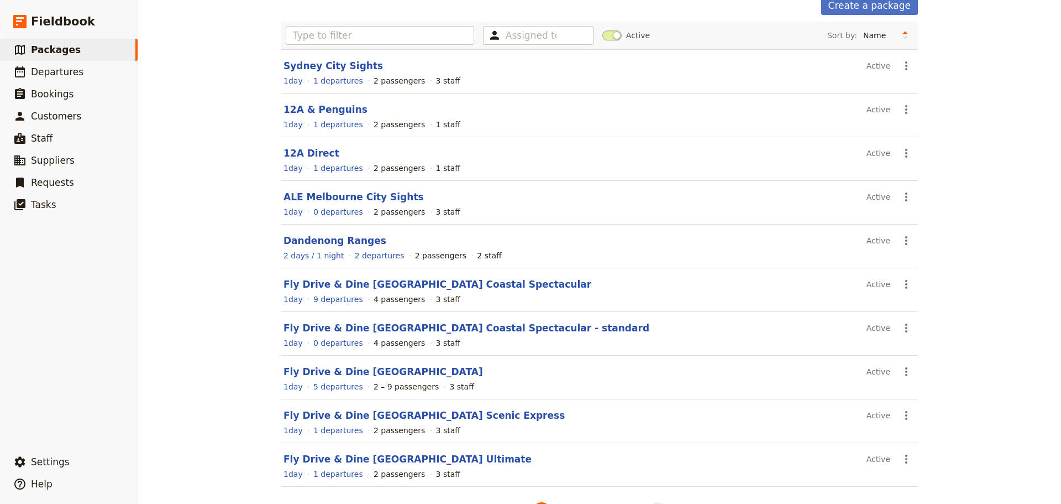
scroll to position [98, 0]
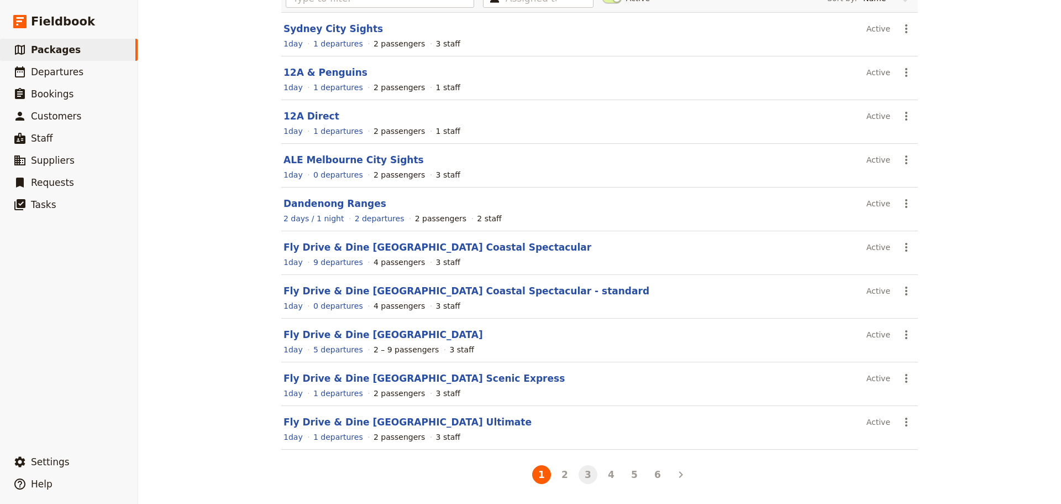
click at [586, 472] on button "3" at bounding box center [588, 474] width 19 height 19
